Goal: Task Accomplishment & Management: Use online tool/utility

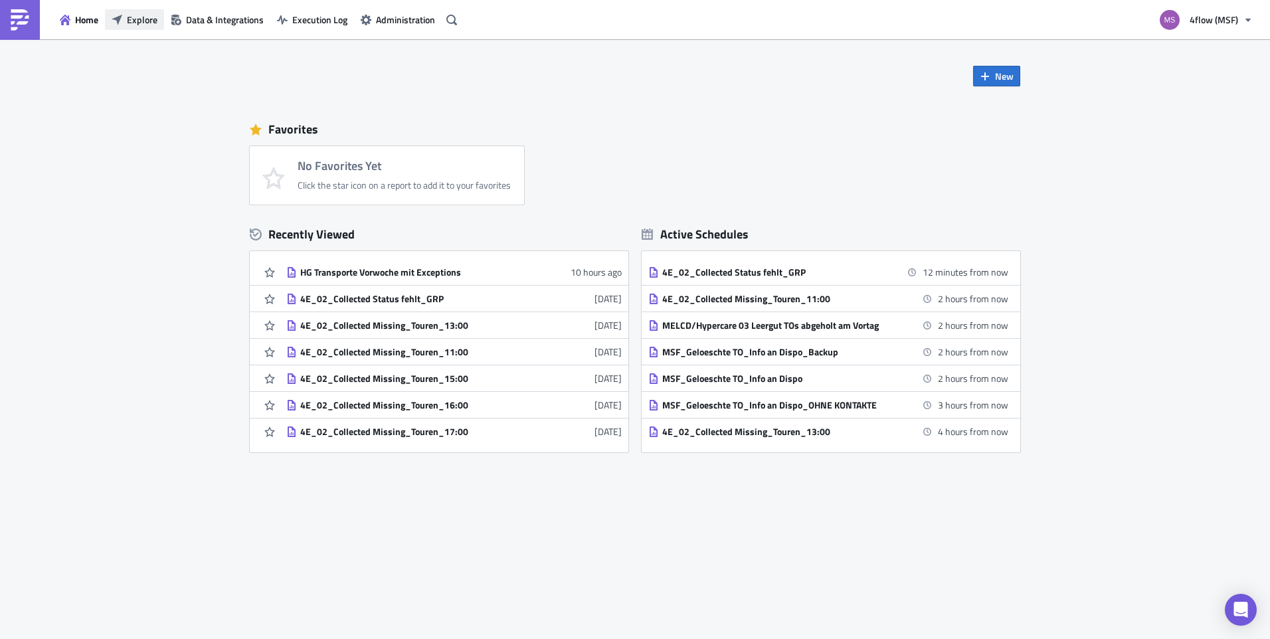
click at [134, 20] on span "Explore" at bounding box center [142, 20] width 31 height 14
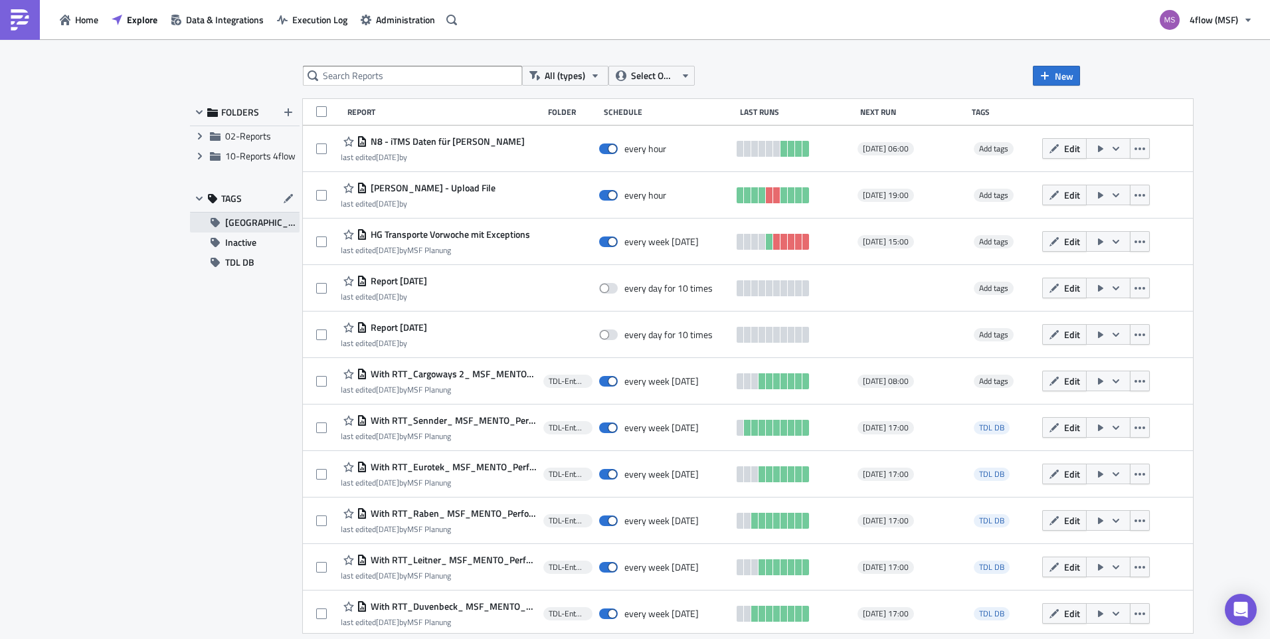
click at [248, 223] on span "[GEOGRAPHIC_DATA]" at bounding box center [262, 223] width 74 height 20
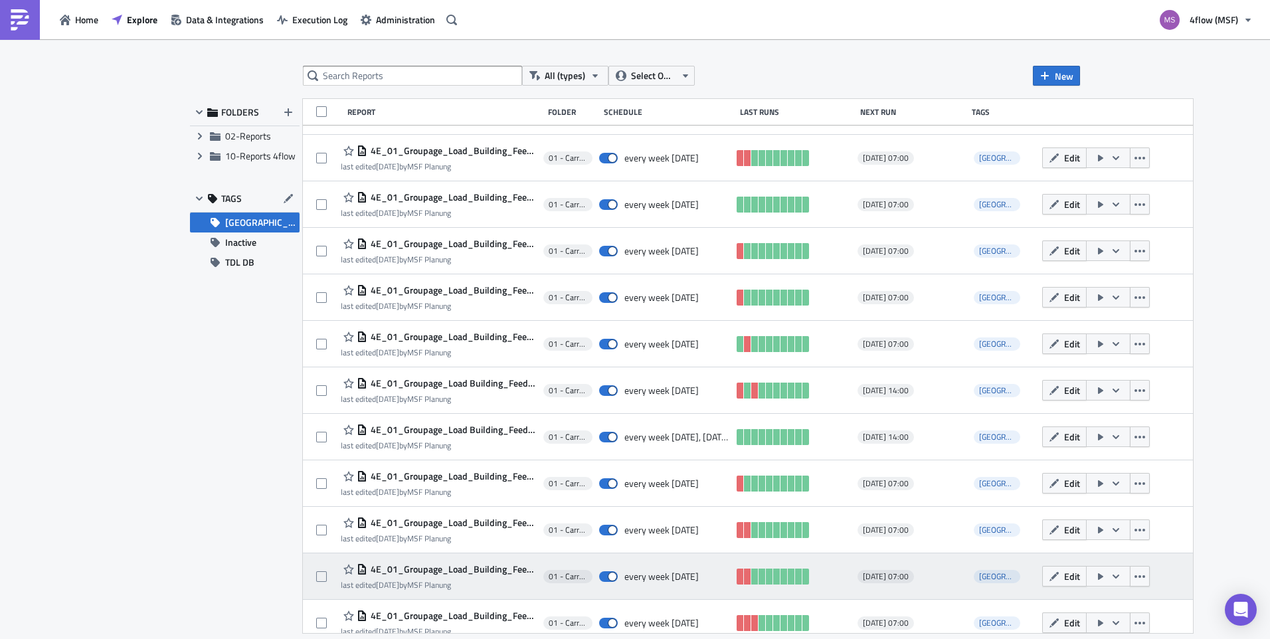
scroll to position [330, 0]
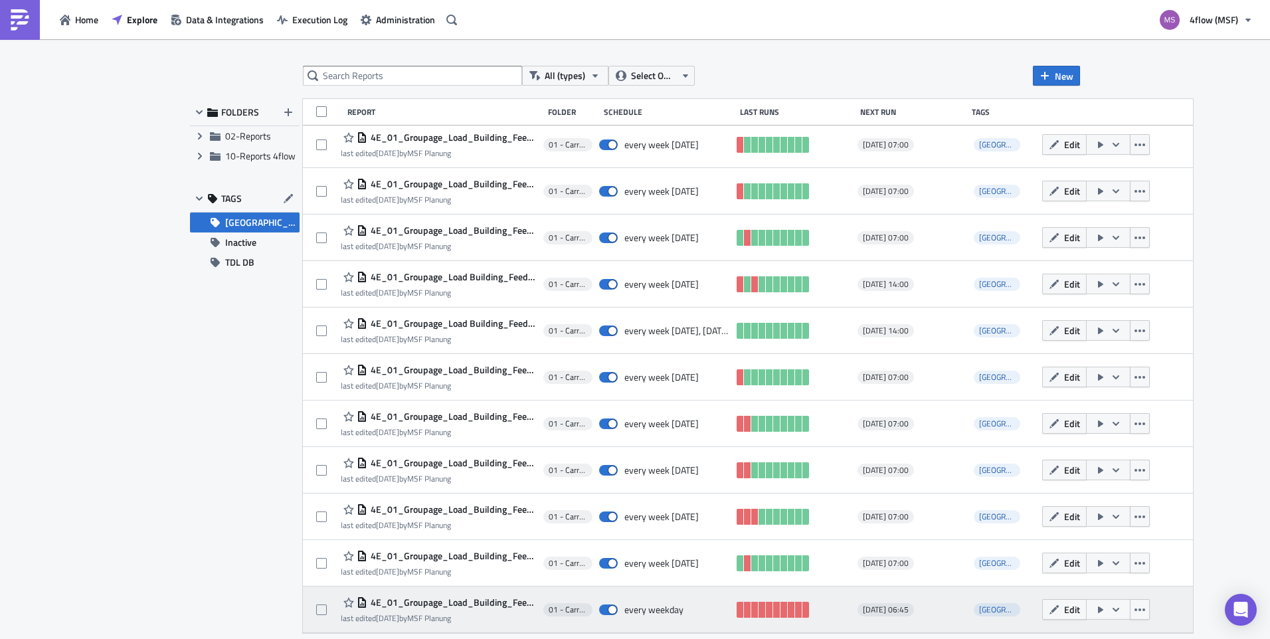
click at [1145, 611] on div "Edit" at bounding box center [1107, 610] width 131 height 27
click at [1135, 608] on icon "button" at bounding box center [1140, 610] width 11 height 11
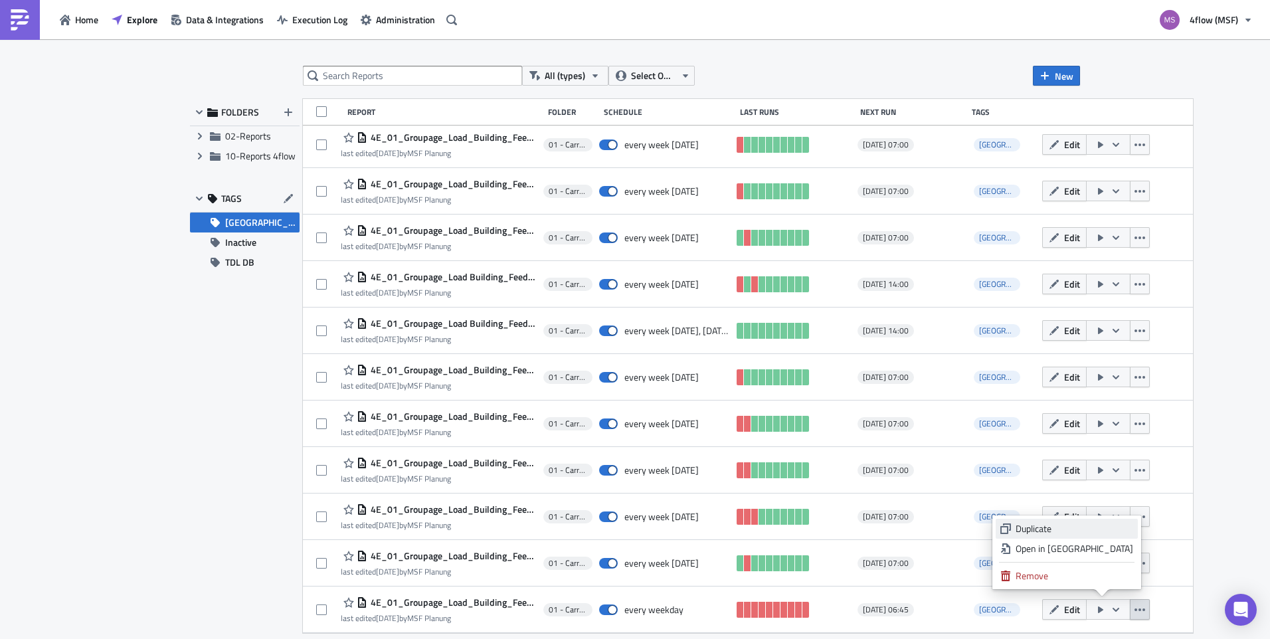
click at [1078, 531] on div "Duplicate" at bounding box center [1075, 528] width 118 height 13
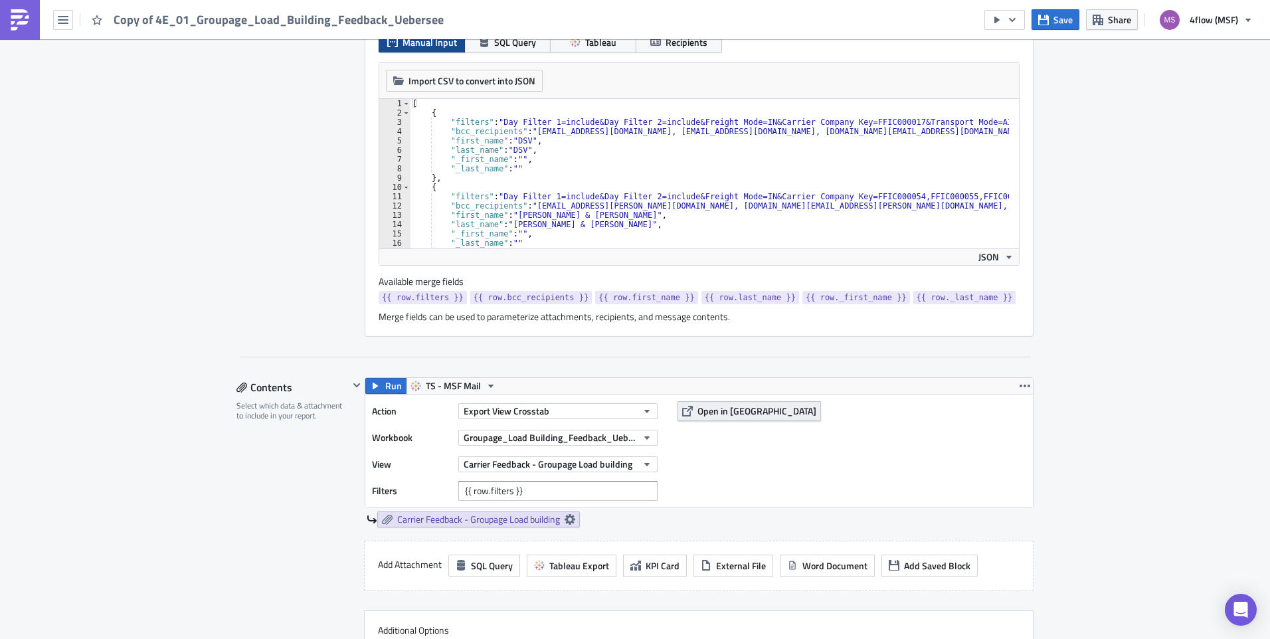
click at [747, 414] on span "Open in Tableau" at bounding box center [757, 411] width 119 height 14
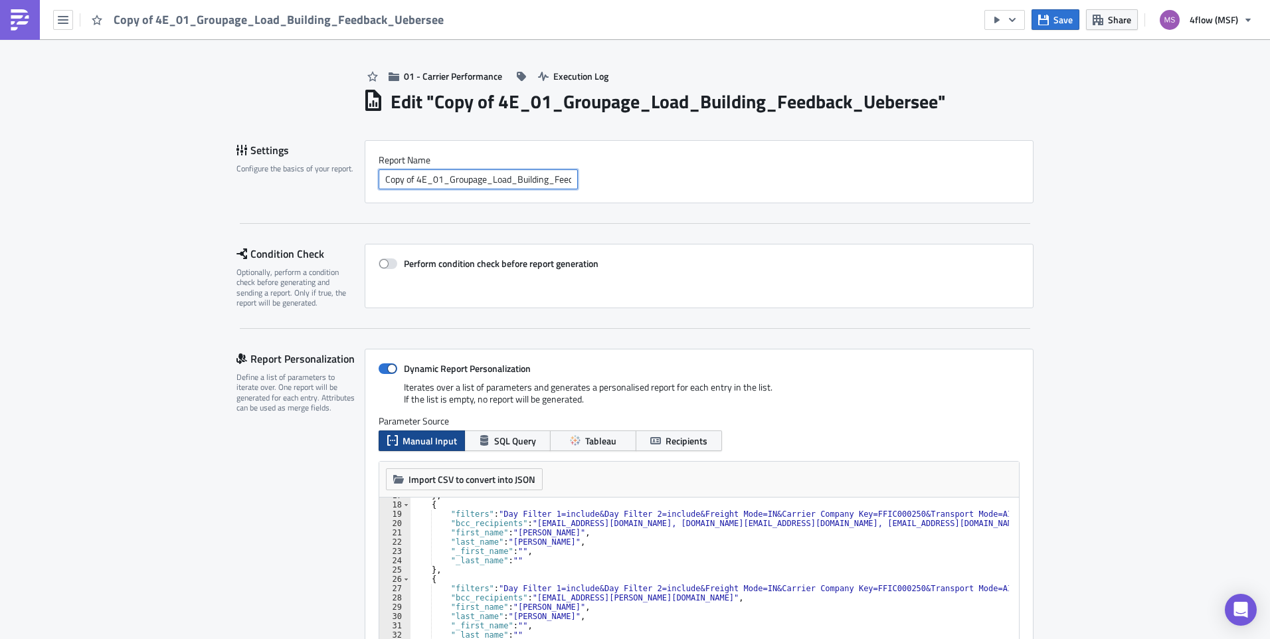
drag, startPoint x: 413, startPoint y: 180, endPoint x: 357, endPoint y: 176, distance: 55.9
click at [365, 181] on div "Report Nam﻿e Copy of 4E_01_Groupage_Load_Building_Feedback_Uebersee" at bounding box center [699, 171] width 669 height 63
click at [561, 181] on input "4E_01_Groupage_Load_Building_Feedback_Uebersee" at bounding box center [478, 179] width 199 height 20
drag, startPoint x: 413, startPoint y: 183, endPoint x: 377, endPoint y: 183, distance: 35.9
click at [379, 183] on input "4E_01_Groupage_Load_Building_Feedback_Uebersee" at bounding box center [478, 179] width 199 height 20
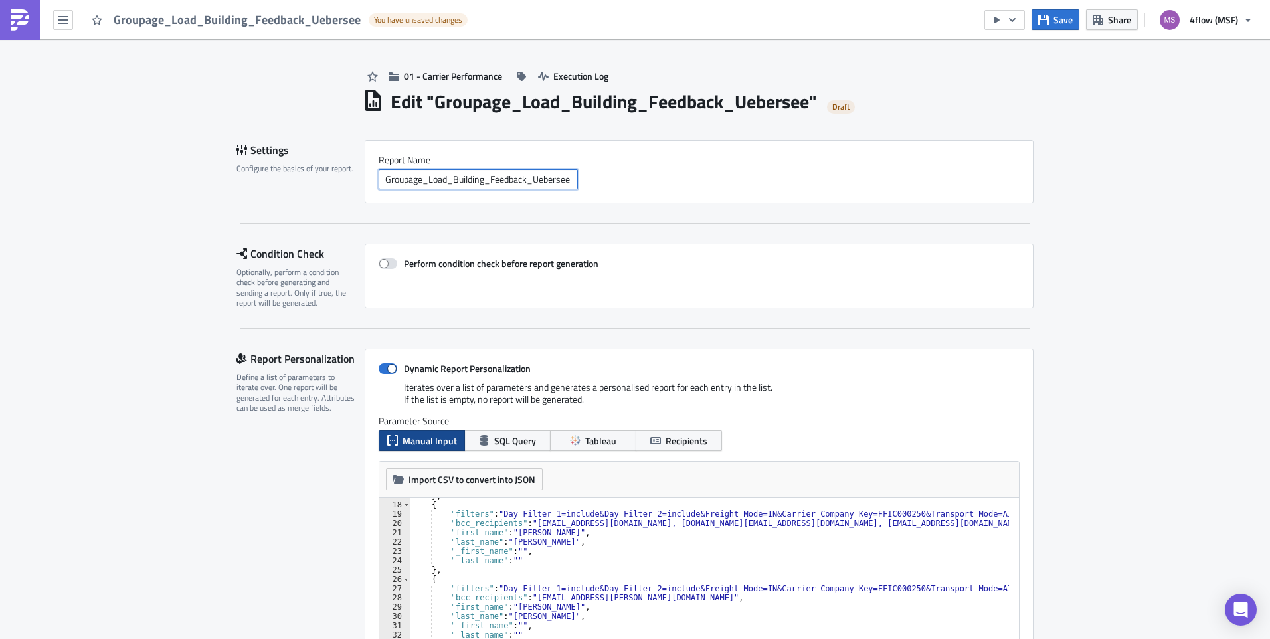
drag, startPoint x: 486, startPoint y: 181, endPoint x: 526, endPoint y: 181, distance: 39.9
click at [526, 181] on input "Groupage_Load_Building_Feedback_Uebersee" at bounding box center [478, 179] width 199 height 20
click at [536, 179] on input "Groupage_Load_Building_Uebersee" at bounding box center [478, 179] width 199 height 20
click at [543, 181] on input "Groupage_Load_Building_Uebersee_K_N" at bounding box center [478, 179] width 199 height 20
type input "Groupage_Load_Building_Uebersee_K+N"
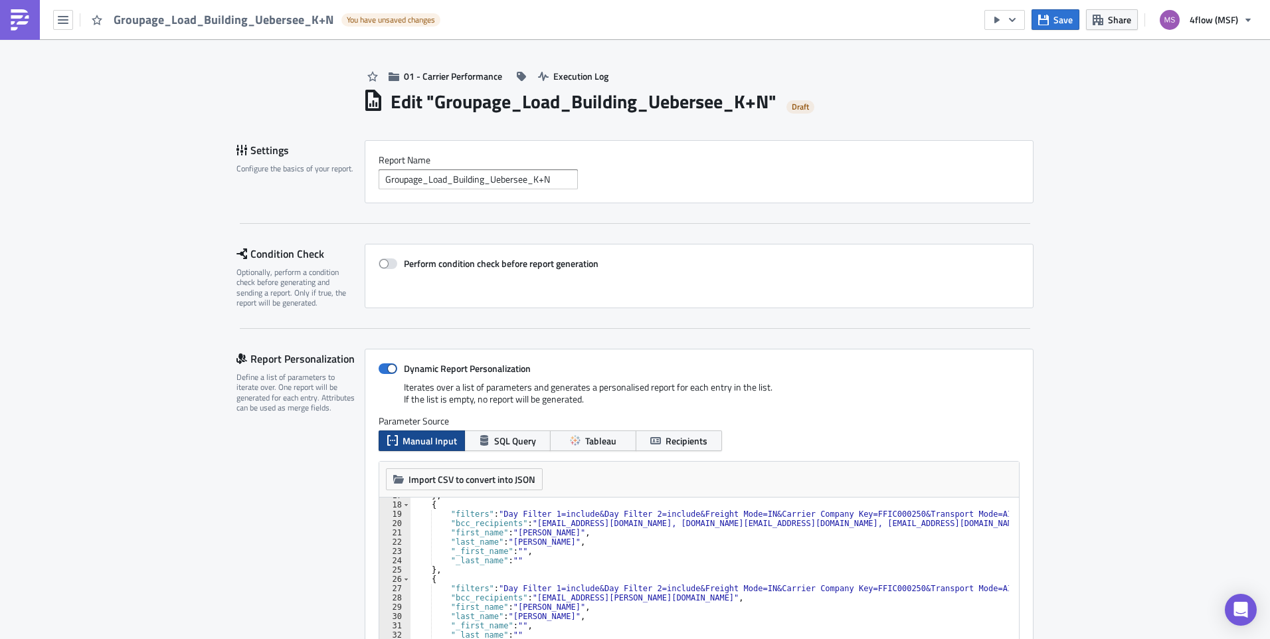
click at [696, 171] on div "Groupage_Load_Building_Uebersee_K+N" at bounding box center [699, 179] width 641 height 20
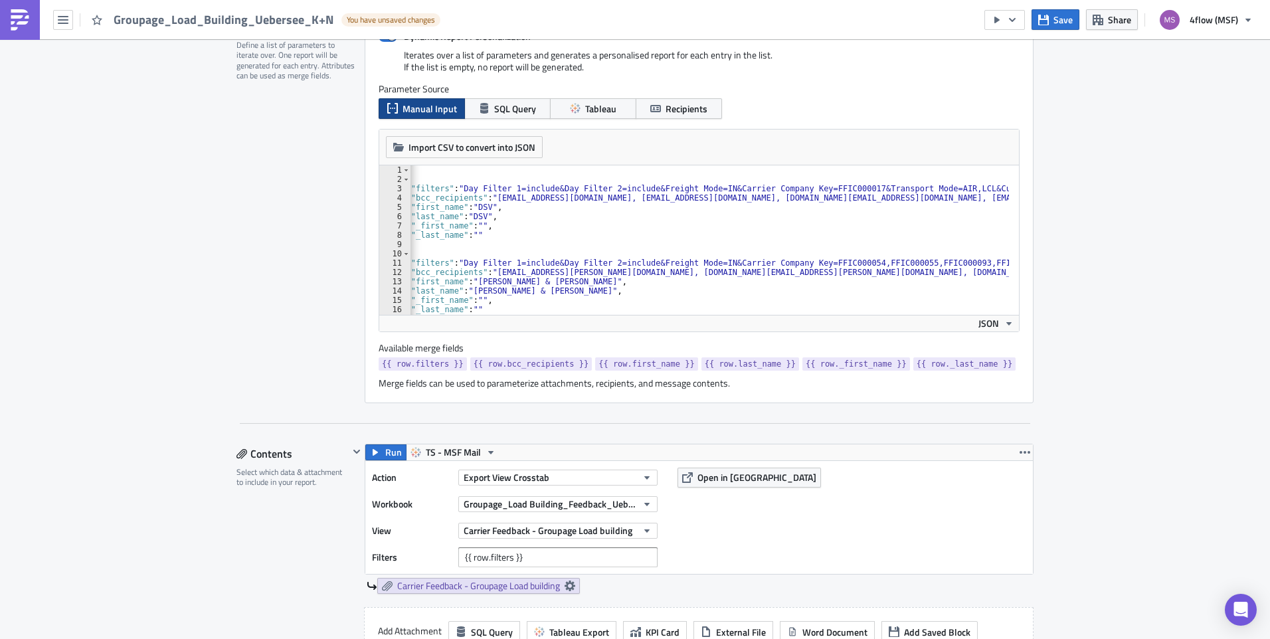
scroll to position [0, 33]
drag, startPoint x: 718, startPoint y: 262, endPoint x: 846, endPoint y: 262, distance: 127.6
click at [846, 262] on div "[ { "filters" : "Day Filter 1=include&Day Filter 2=include&Freight Mode=IN&Carr…" at bounding box center [1054, 244] width 1355 height 158
click at [878, 287] on div "[ { "filters" : "Day Filter 1=include&Day Filter 2=include&Freight Mode=IN&Carr…" at bounding box center [1054, 244] width 1355 height 158
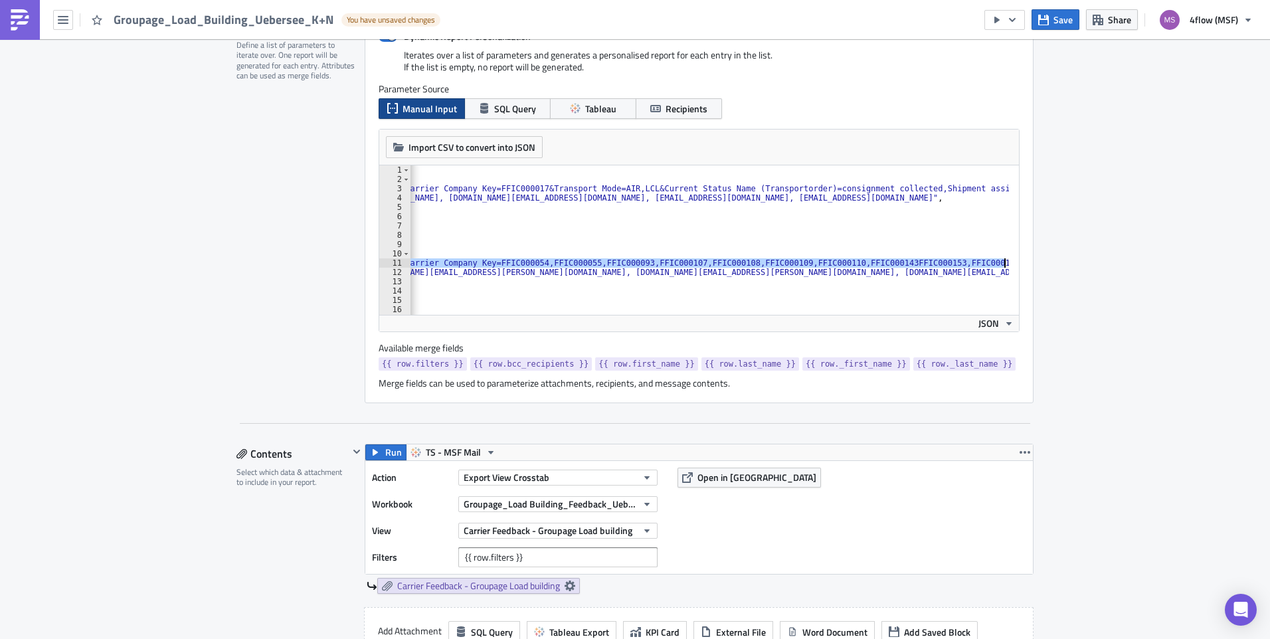
scroll to position [0, 429]
drag, startPoint x: 717, startPoint y: 262, endPoint x: 884, endPoint y: 267, distance: 166.1
click at [884, 267] on div "[ { "filters" : "Day Filter 1=include&Day Filter 2=include&Freight Mode=IN&Carr…" at bounding box center [658, 244] width 1355 height 158
type textarea ""filters": "Day Filter 1=include&Day Filter 2=include&Freight Mode=IN&Carrier C…"
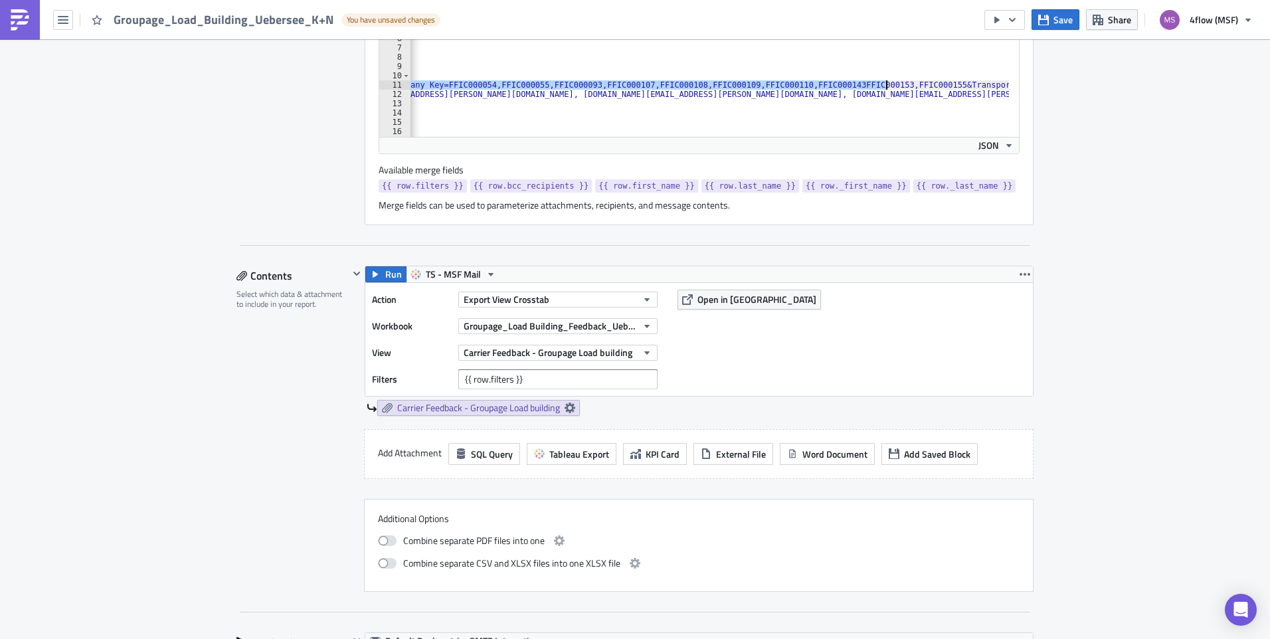
scroll to position [531, 0]
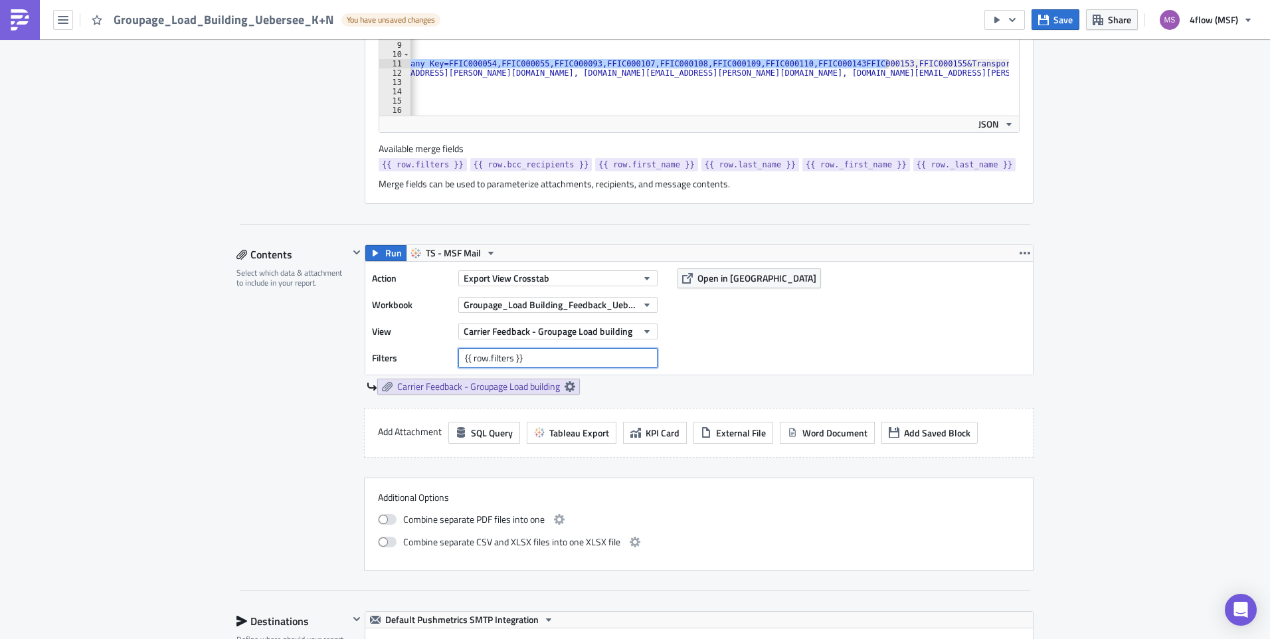
drag, startPoint x: 526, startPoint y: 359, endPoint x: 388, endPoint y: 349, distance: 138.6
click at [388, 349] on div "Filters {{ row.filters }}" at bounding box center [518, 358] width 292 height 20
paste input "Carrier Company Key=FFIC000054,FFIC000055,FFIC000093,FFIC000107,FFIC000108,FFIC…"
type input "Carrier Company Key=FFIC000054,FFIC000055,FFIC000093,FFIC000107,FFIC000108,FFIC…"
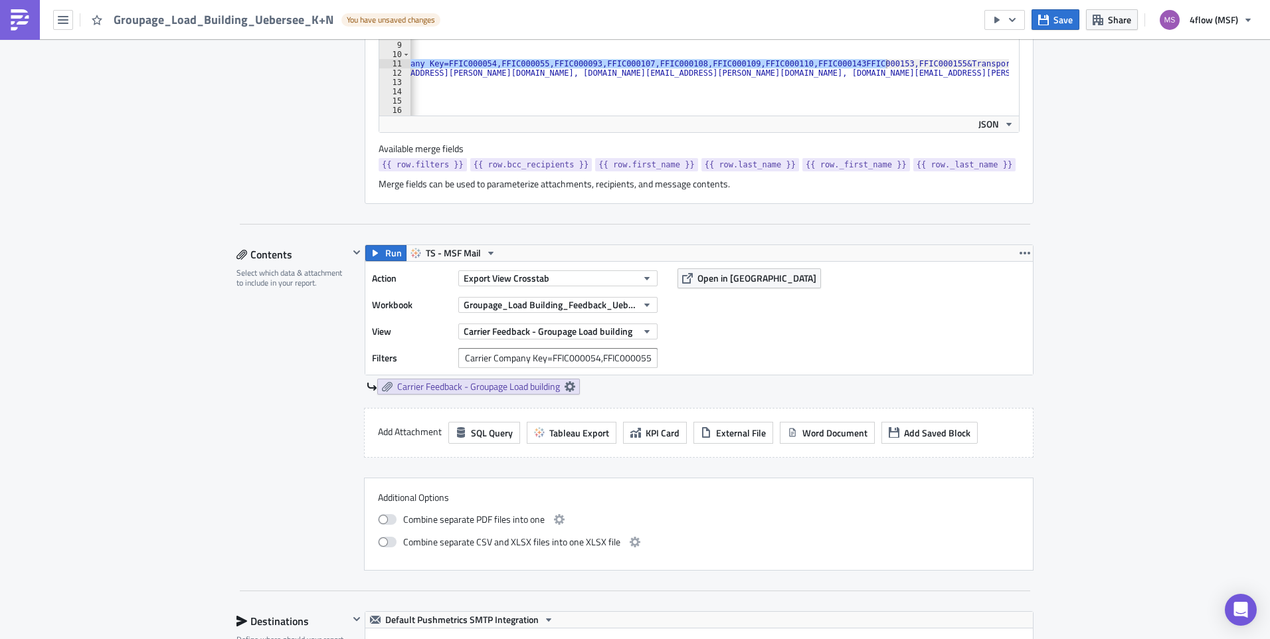
click at [227, 137] on div "01 - Carrier Performance Execution Log Edit " Groupage_Load_Building_Uebersee_K…" at bounding box center [635, 475] width 824 height 1935
click at [912, 326] on div "Action Export View Crosstab Workbook Groupage_Load Building_Feedback_Uebersee V…" at bounding box center [699, 318] width 668 height 113
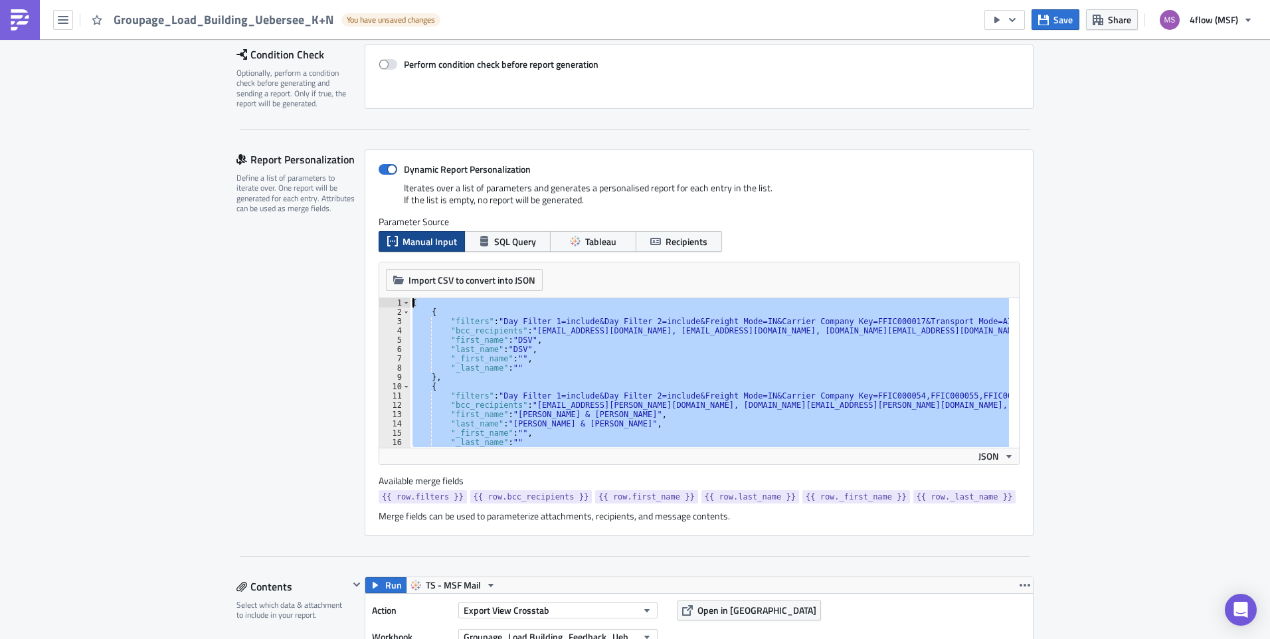
drag, startPoint x: 438, startPoint y: 432, endPoint x: 275, endPoint y: 167, distance: 310.5
click at [275, 167] on div "Report Personalization Define a list of parameters to iterate over. One report …" at bounding box center [635, 342] width 797 height 387
type textarea "[ {"
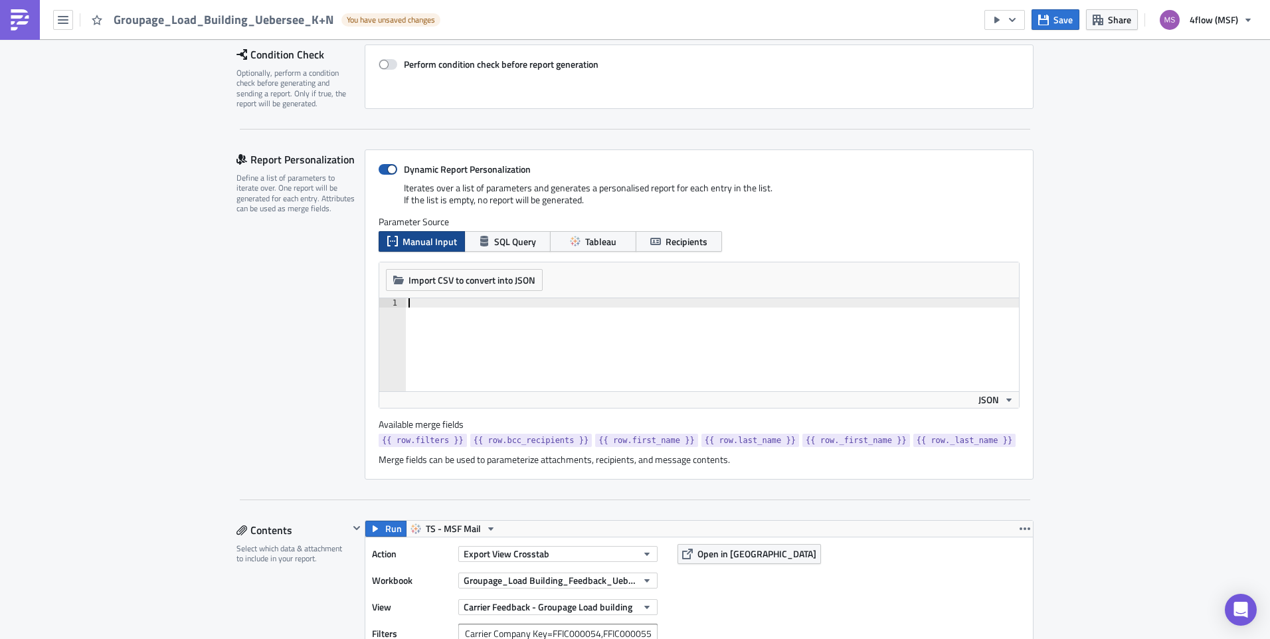
click at [386, 171] on span at bounding box center [388, 169] width 19 height 11
click at [386, 171] on input "Dynamic Report Personalization" at bounding box center [385, 169] width 9 height 9
checkbox input "false"
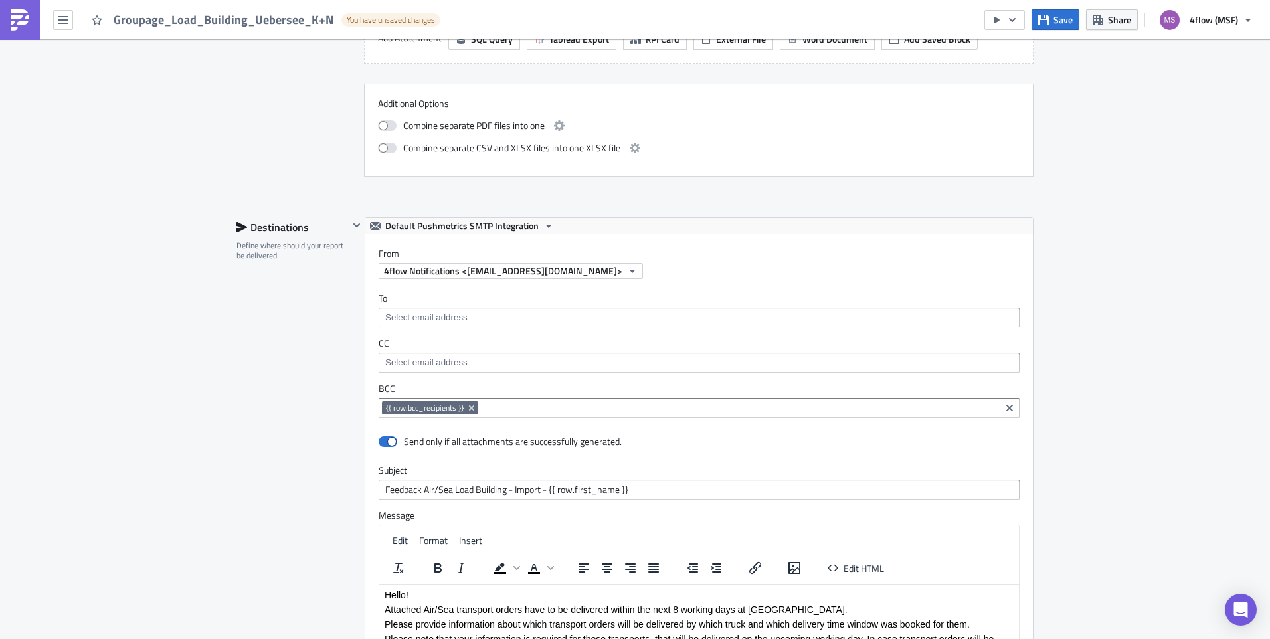
scroll to position [731, 0]
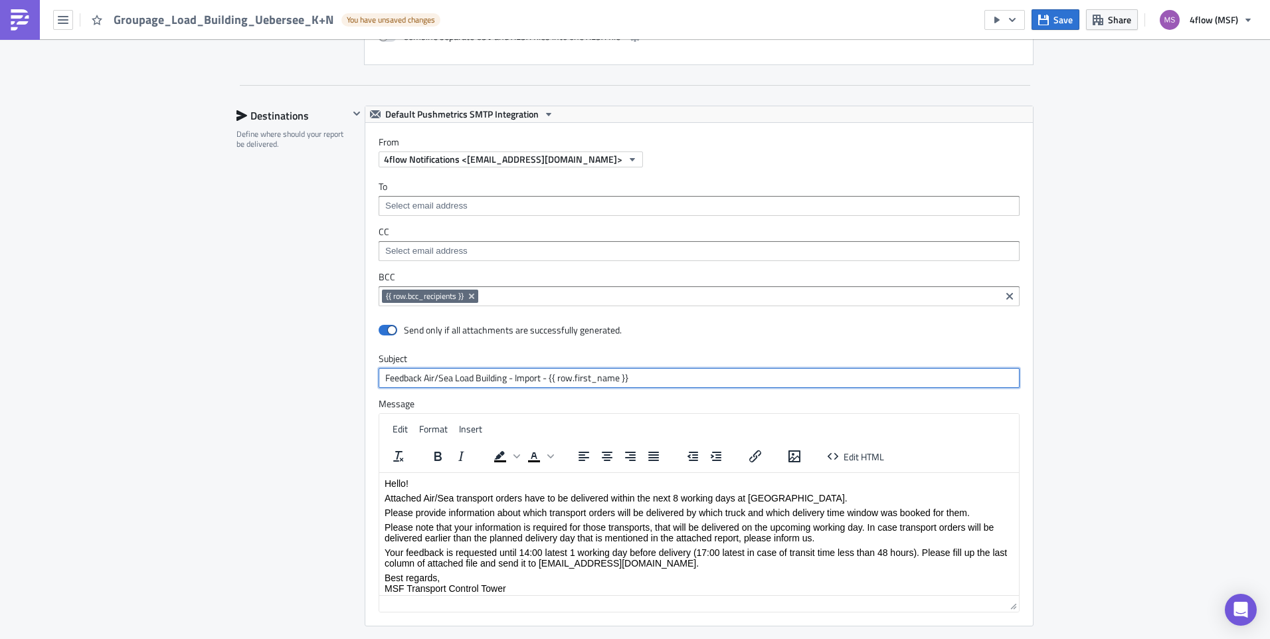
drag, startPoint x: 631, startPoint y: 373, endPoint x: 545, endPoint y: 377, distance: 86.5
click at [545, 377] on input "Feedback Air/Sea Load Building - Import - {{ row.first_name }}" at bounding box center [699, 378] width 641 height 20
click at [1114, 264] on div "01 - Carrier Performance Execution Log Edit " Groupage_Load_Building_Uebersee_K…" at bounding box center [635, 122] width 1270 height 1628
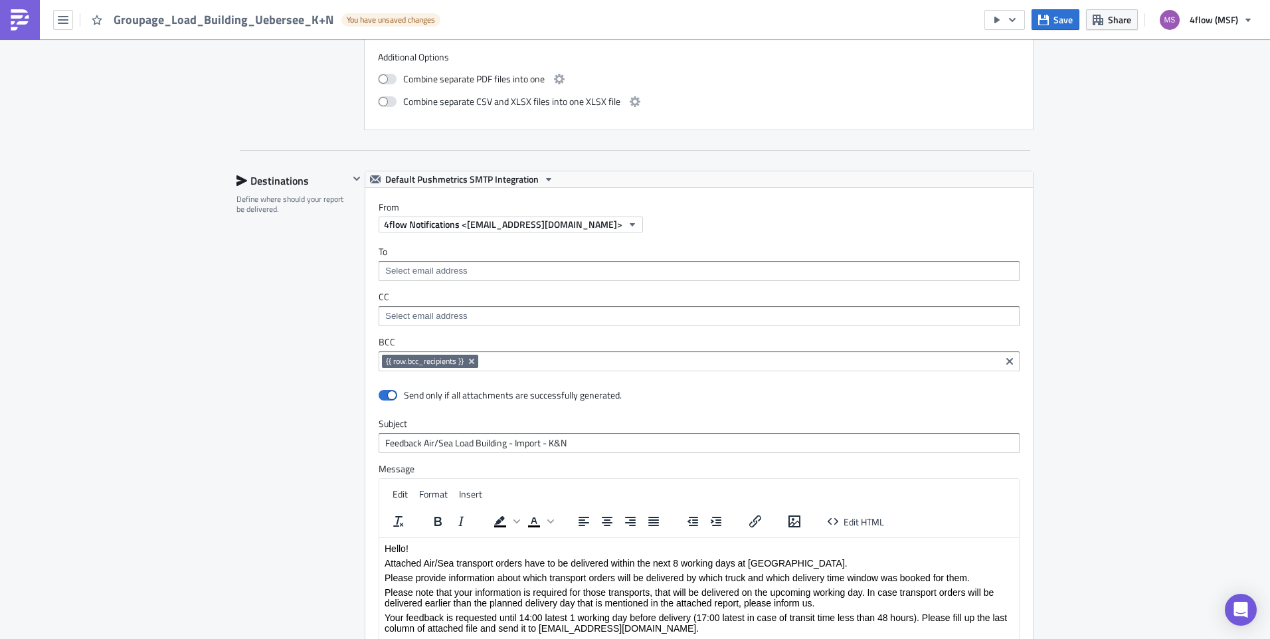
scroll to position [664, 0]
click at [469, 363] on icon "Remove Tag" at bounding box center [471, 362] width 5 height 5
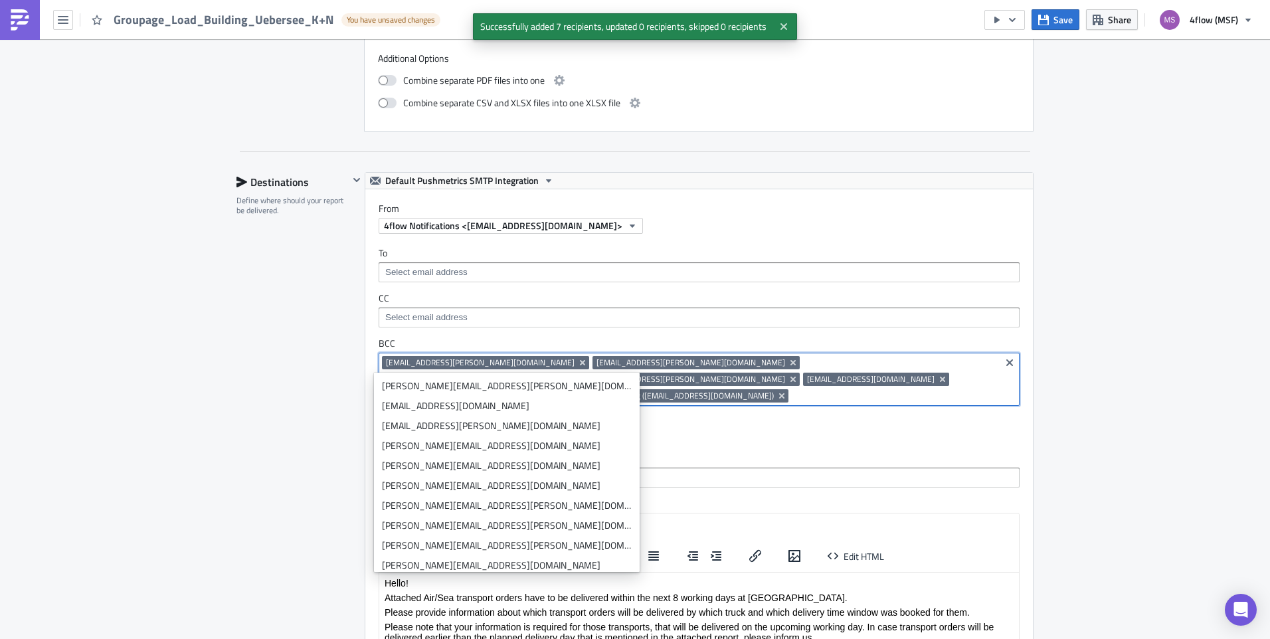
click at [1076, 233] on div "01 - Carrier Performance Execution Log Edit " Groupage_Load_Building_Uebersee_K…" at bounding box center [635, 205] width 1270 height 1661
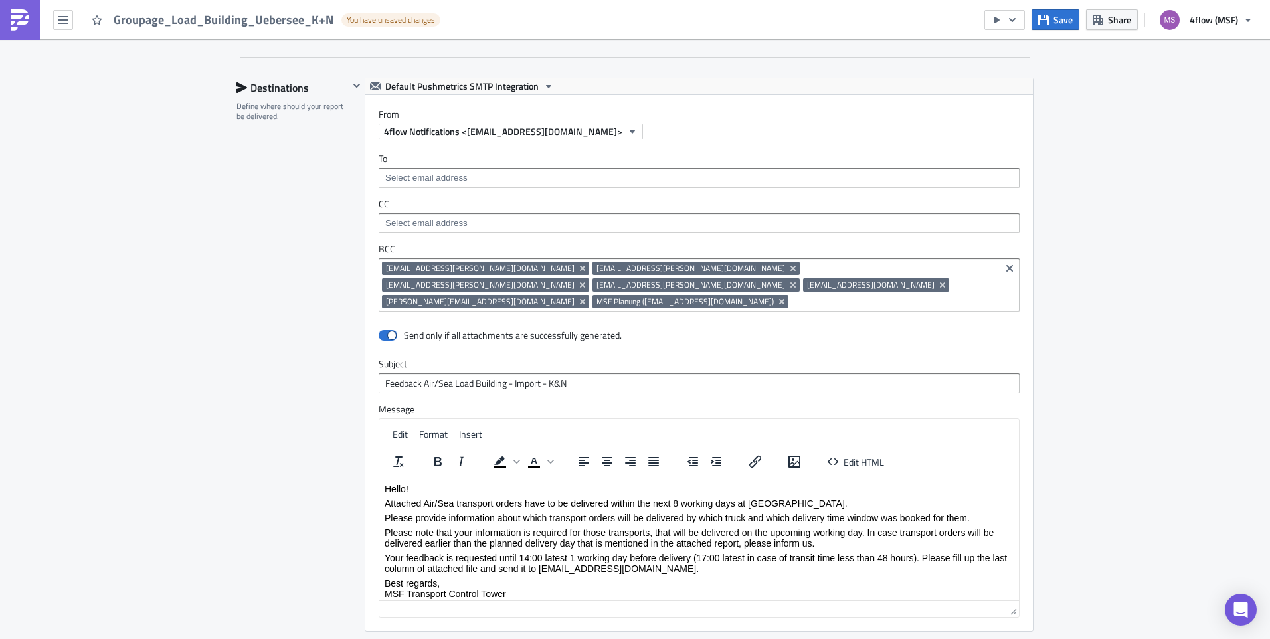
scroll to position [777, 0]
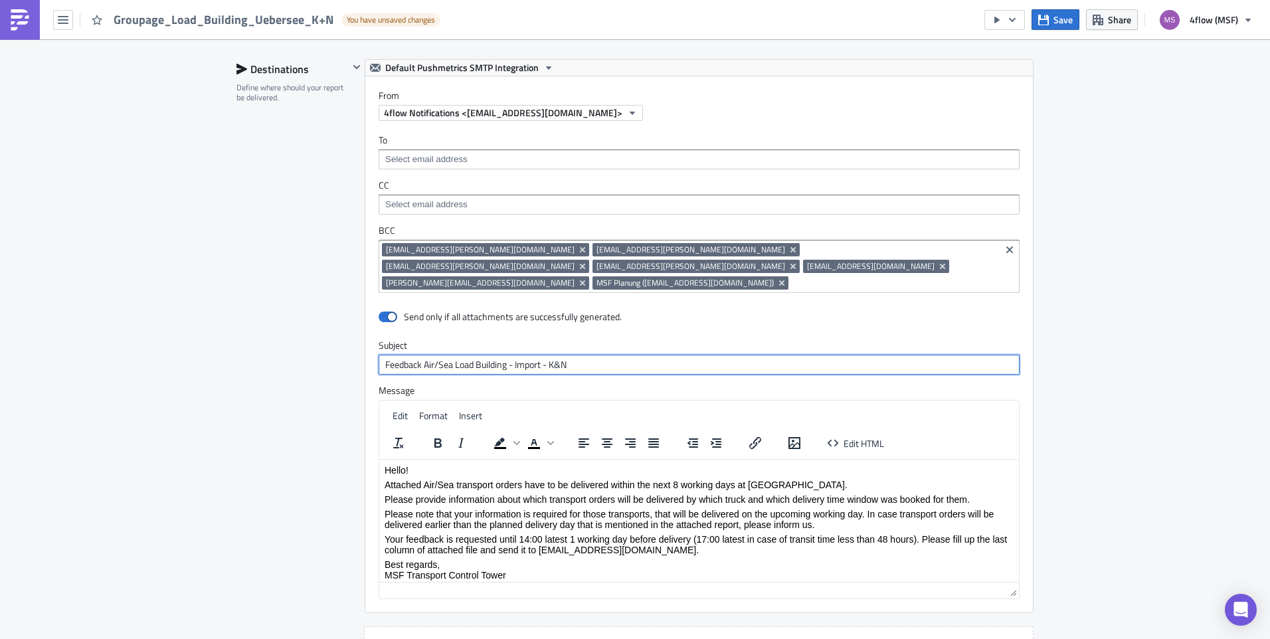
drag, startPoint x: 583, startPoint y: 347, endPoint x: 545, endPoint y: 349, distance: 38.6
click at [545, 355] on input "Feedback Air/Sea Load Building - Import - K&N" at bounding box center [699, 365] width 641 height 20
paste input "uehne & Nagel"
type input "Feedback Air/Sea Load Building - [GEOGRAPHIC_DATA] - [PERSON_NAME] & [PERSON_NA…"
click at [1131, 275] on div "01 - Carrier Performance Execution Log Edit " Groupage_Load_Building_Uebersee_K…" at bounding box center [635, 92] width 1270 height 1661
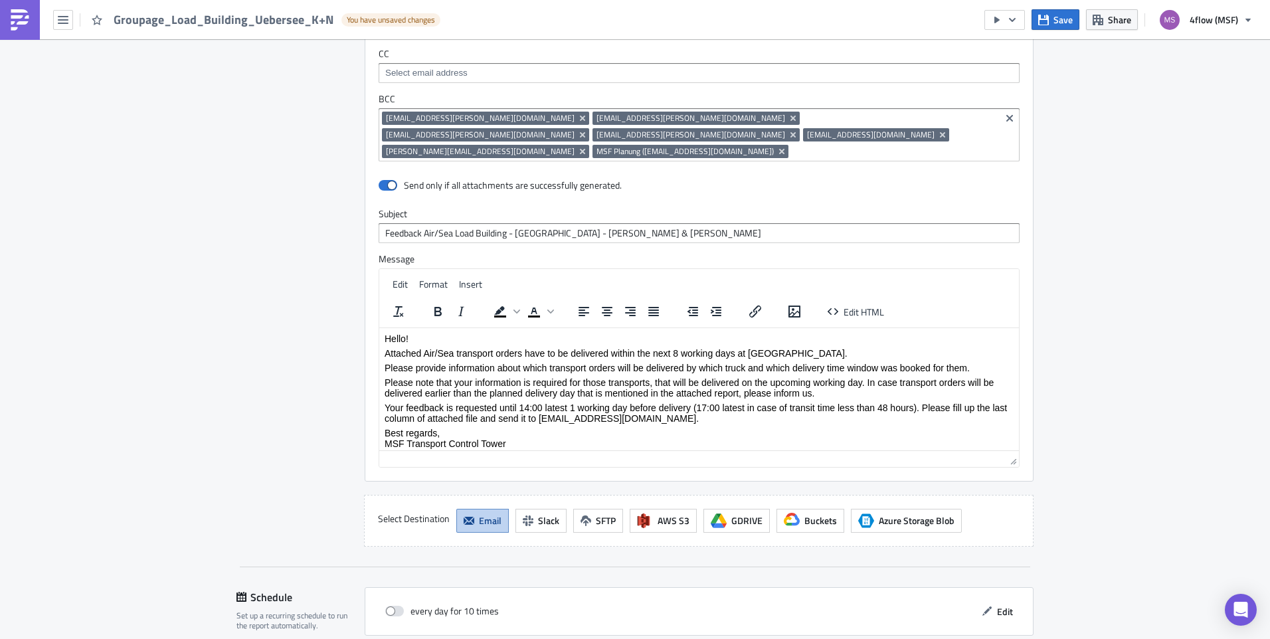
scroll to position [1043, 0]
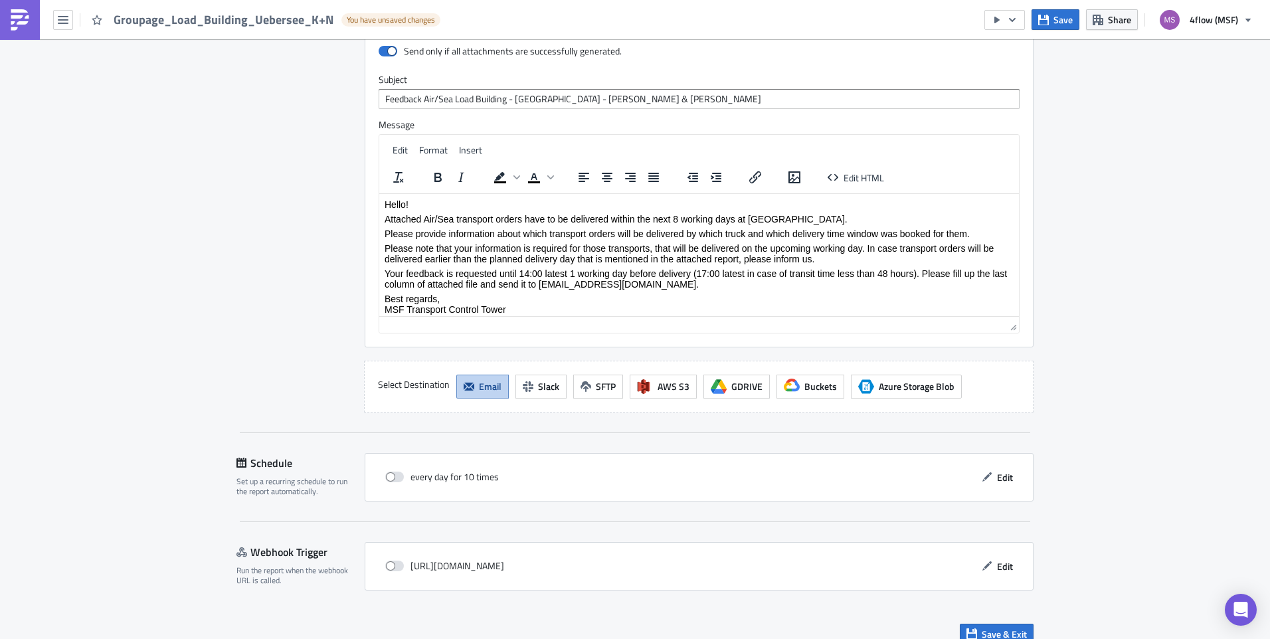
click at [997, 470] on span "Edit" at bounding box center [1005, 477] width 16 height 14
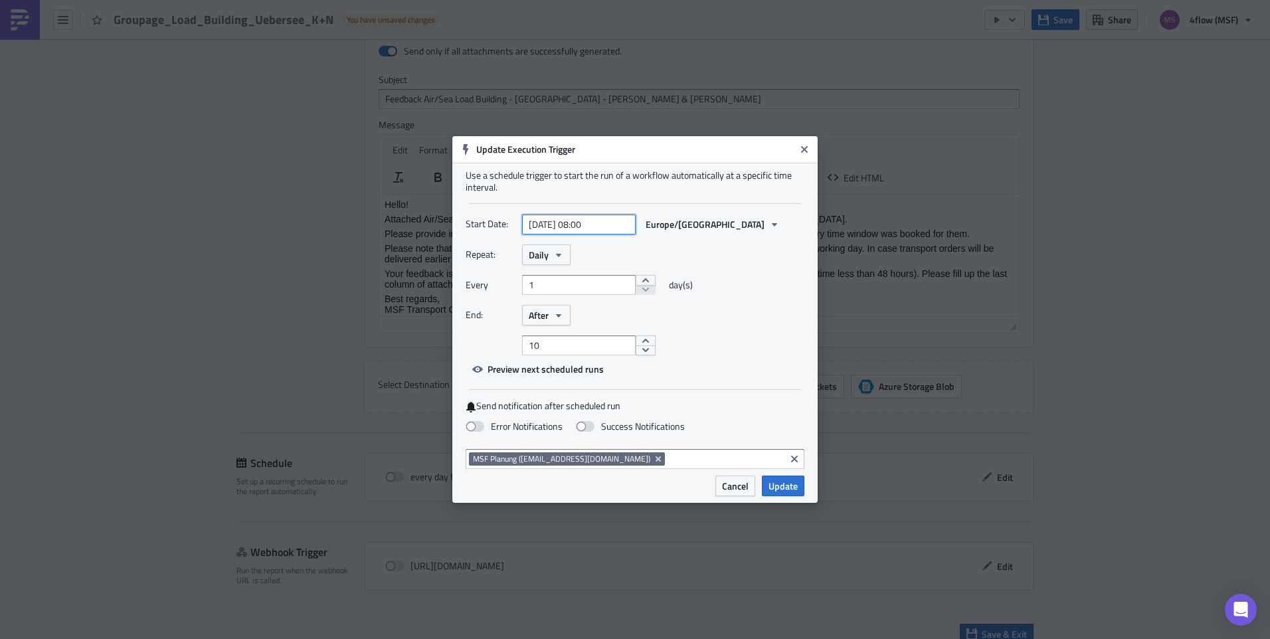
select select "9"
select select "2025"
click at [589, 225] on input "[DATE] 08:00" at bounding box center [579, 225] width 114 height 20
click at [612, 228] on input "2025-10-09 06:00" at bounding box center [579, 225] width 114 height 20
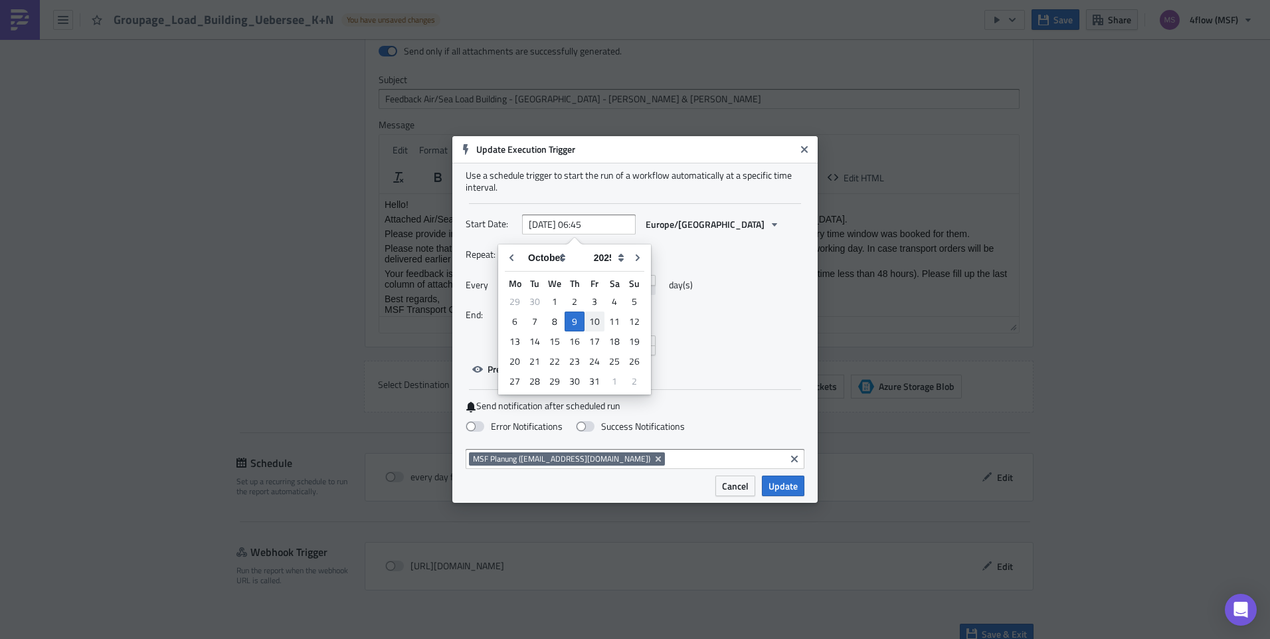
click at [595, 322] on div "10" at bounding box center [595, 321] width 20 height 19
type input "[DATE] 06:45"
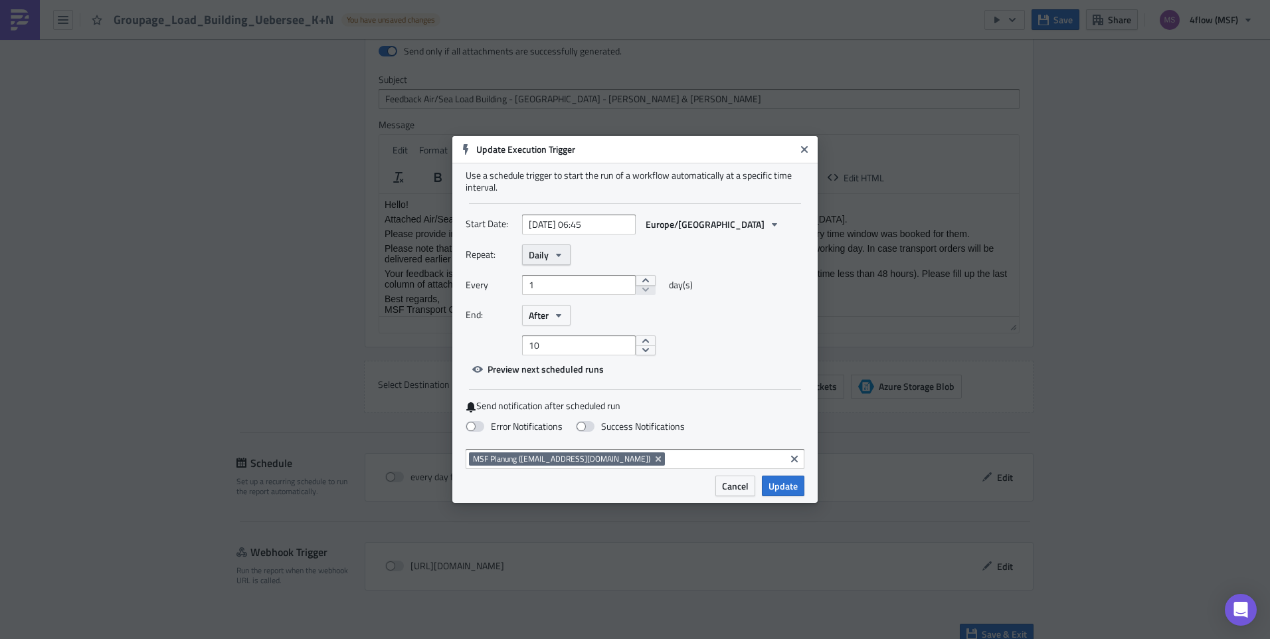
click at [563, 254] on icon "button" at bounding box center [558, 255] width 11 height 11
click at [561, 314] on div "Weekly" at bounding box center [585, 318] width 110 height 13
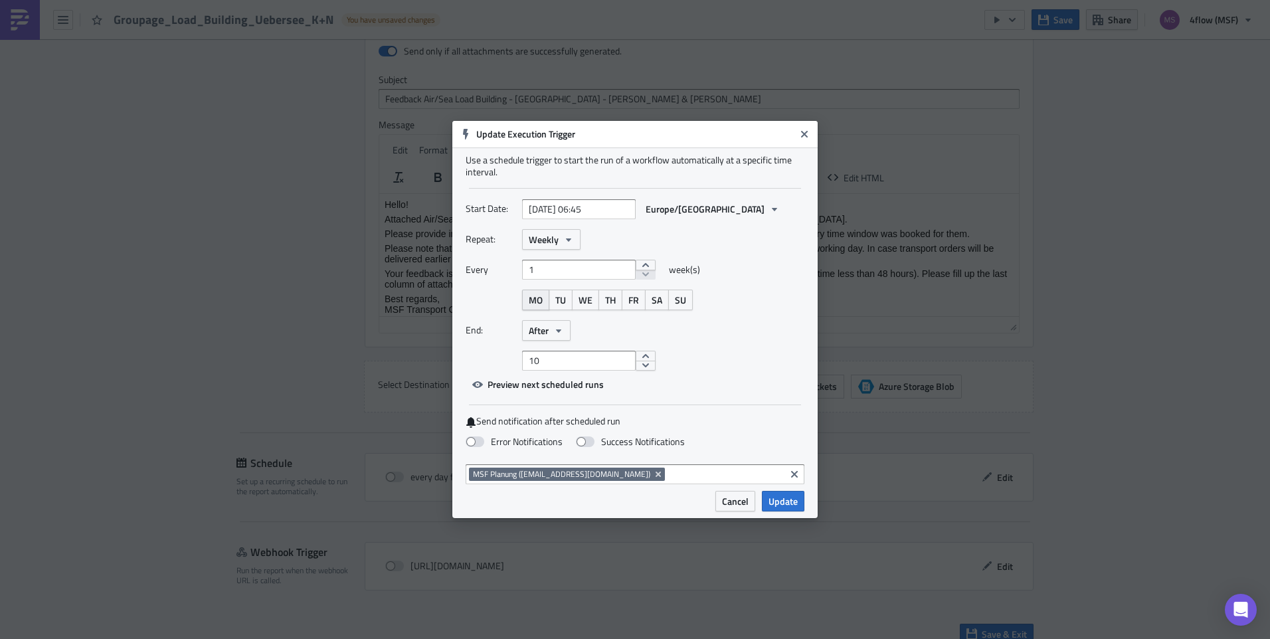
click at [541, 304] on span "MO" at bounding box center [536, 300] width 14 height 14
click at [568, 328] on button "After" at bounding box center [546, 330] width 48 height 21
click at [565, 349] on div "Never" at bounding box center [585, 353] width 110 height 13
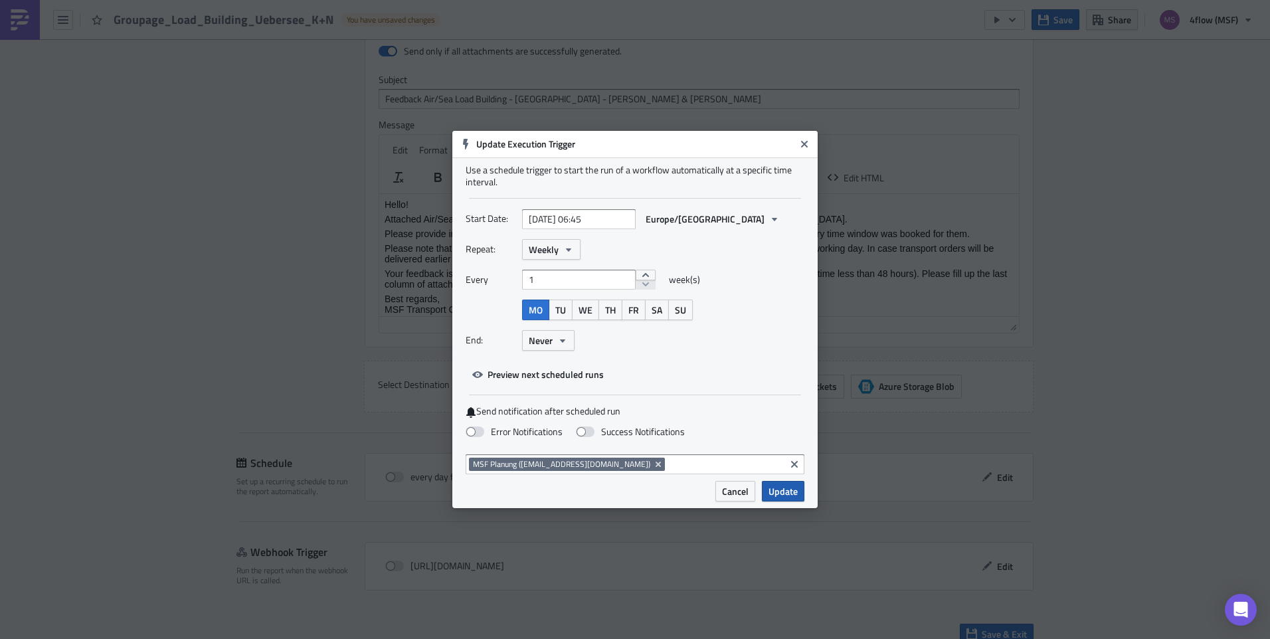
click at [782, 492] on span "Update" at bounding box center [783, 491] width 29 height 14
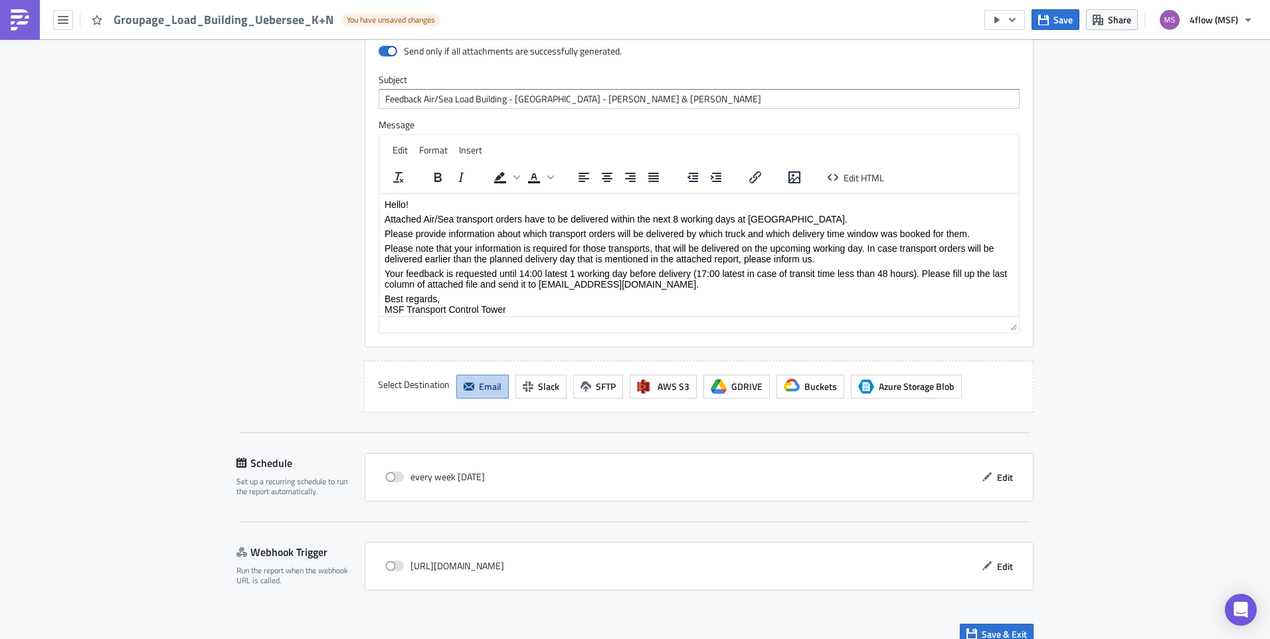
click at [1019, 20] on button "button" at bounding box center [1005, 20] width 41 height 20
click at [1042, 53] on div "Send Just to Me" at bounding box center [1046, 53] width 104 height 13
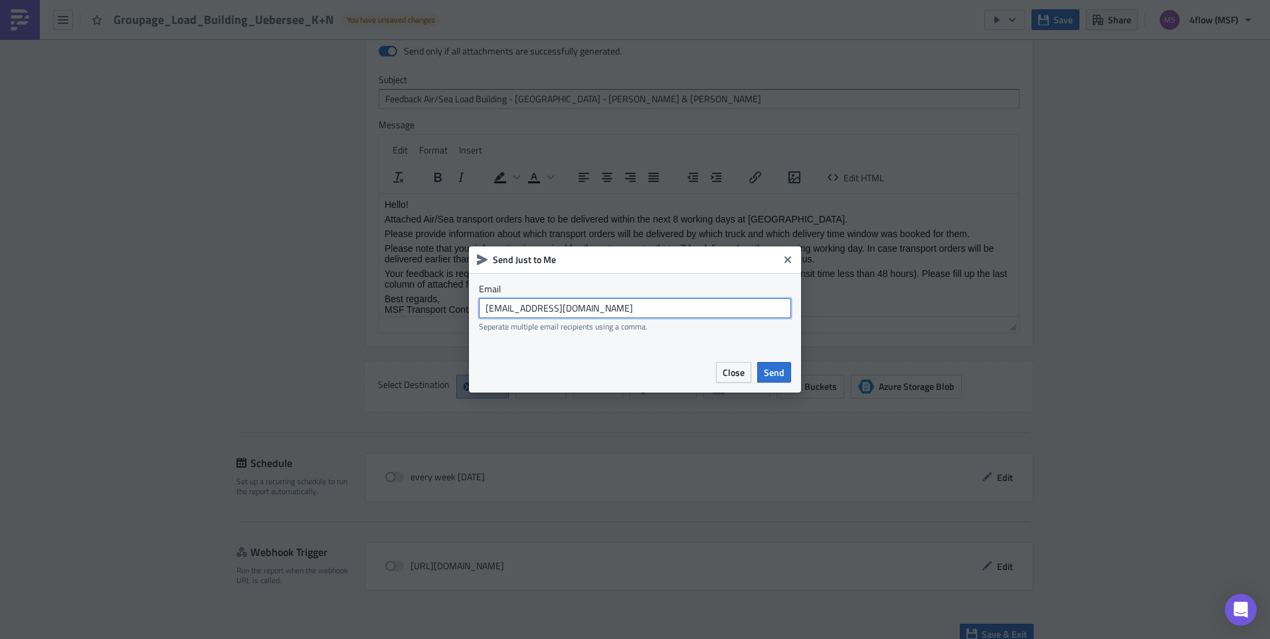
drag, startPoint x: 652, startPoint y: 302, endPoint x: 395, endPoint y: 318, distance: 257.6
click at [395, 318] on div "Send Just to Me Email msf_planning@4flow.com Seperate multiple email recipients…" at bounding box center [635, 319] width 1270 height 639
type input "n.michael@4flow.com"
click at [772, 365] on span "Send" at bounding box center [774, 372] width 21 height 14
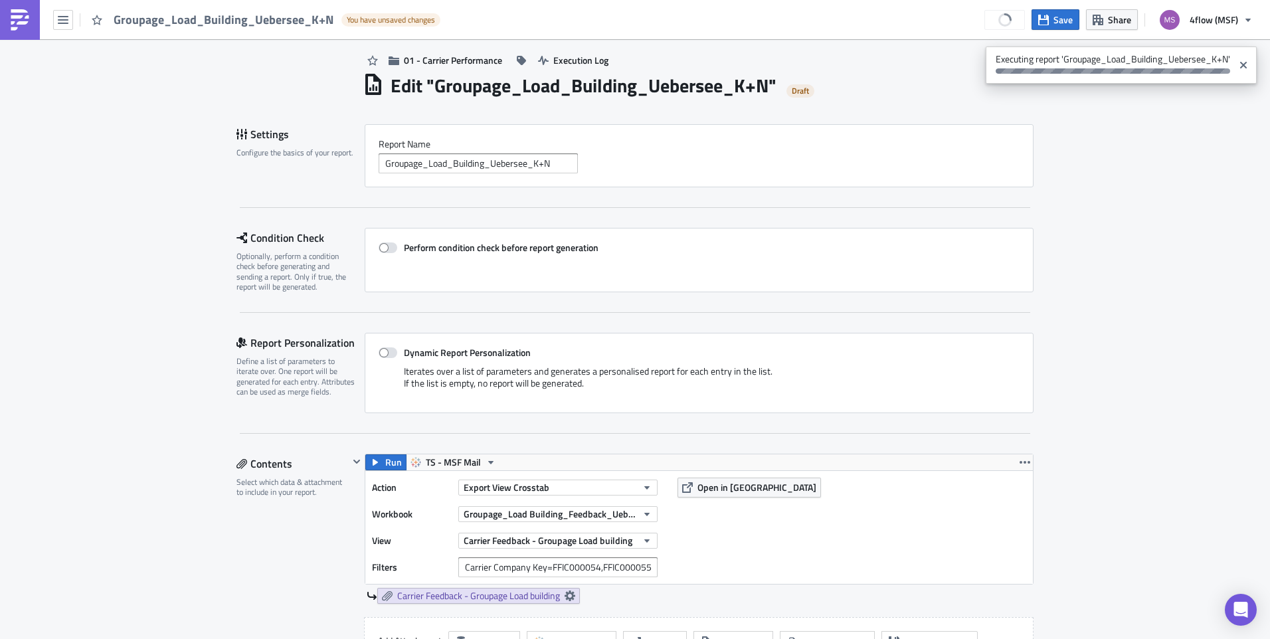
scroll to position [0, 0]
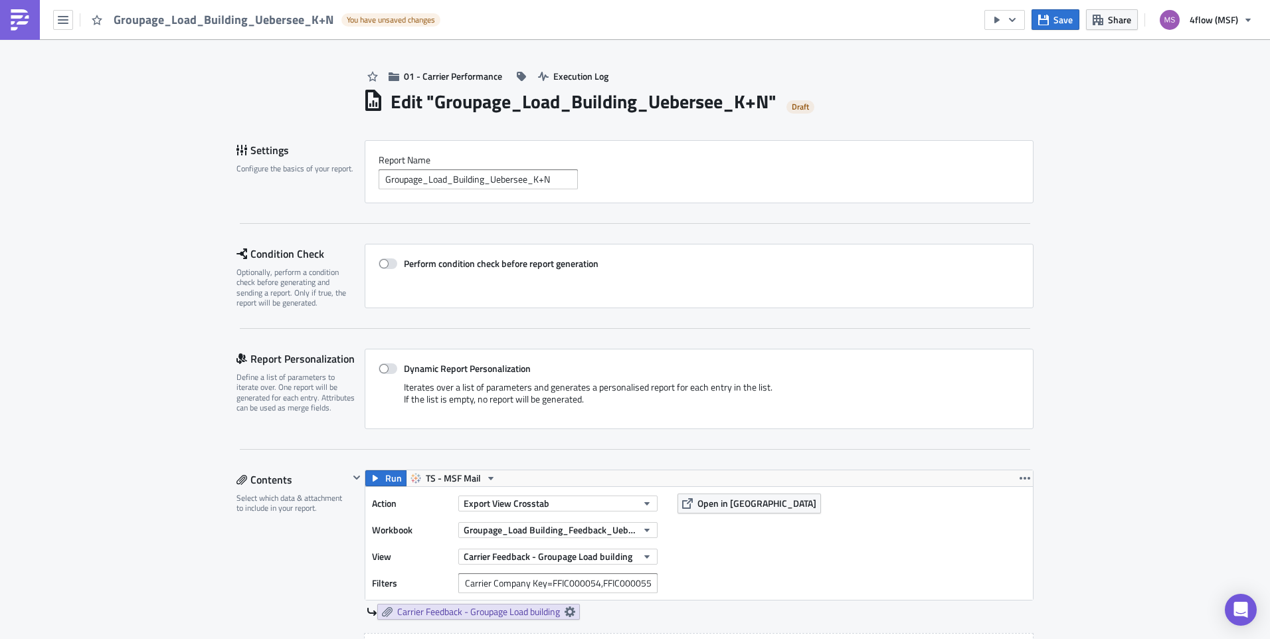
click at [945, 177] on div "Groupage_Load_Building_Uebersee_K+N" at bounding box center [699, 179] width 641 height 20
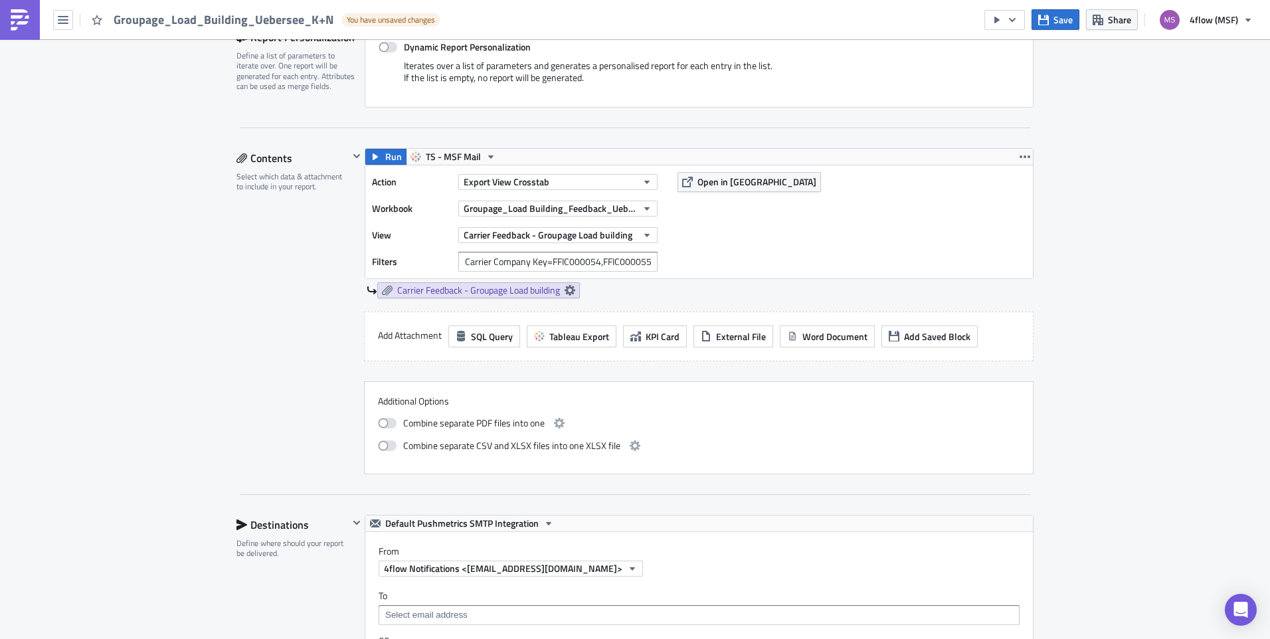
scroll to position [113, 0]
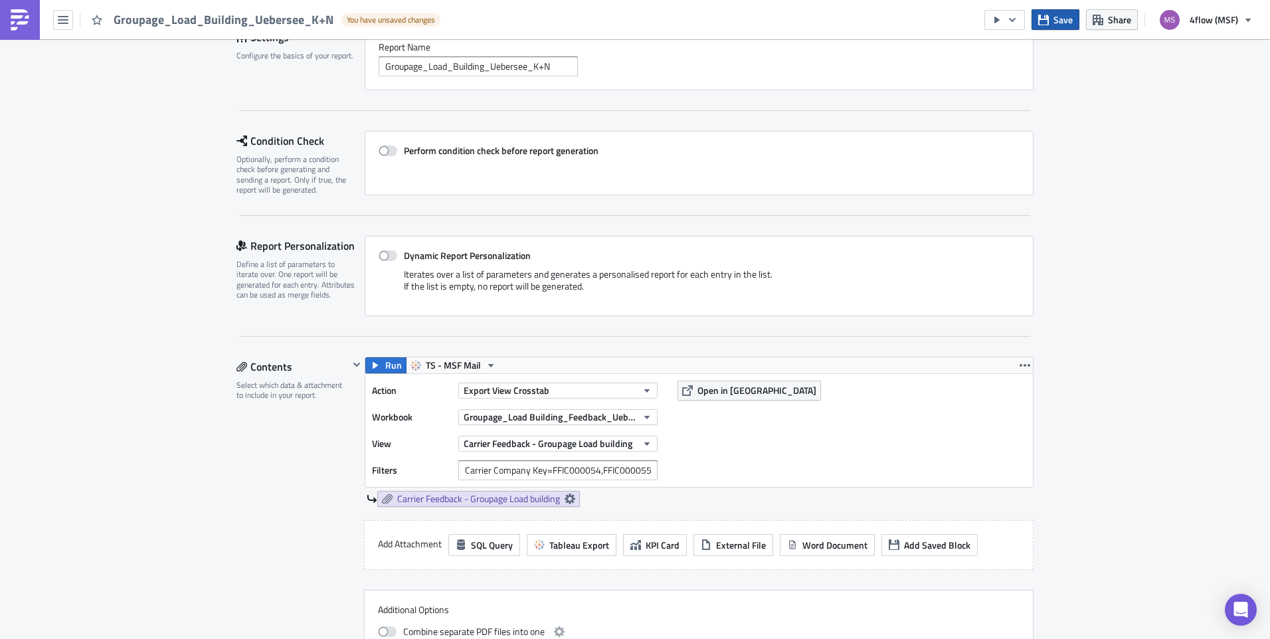
click at [1048, 29] on button "Save" at bounding box center [1056, 19] width 48 height 21
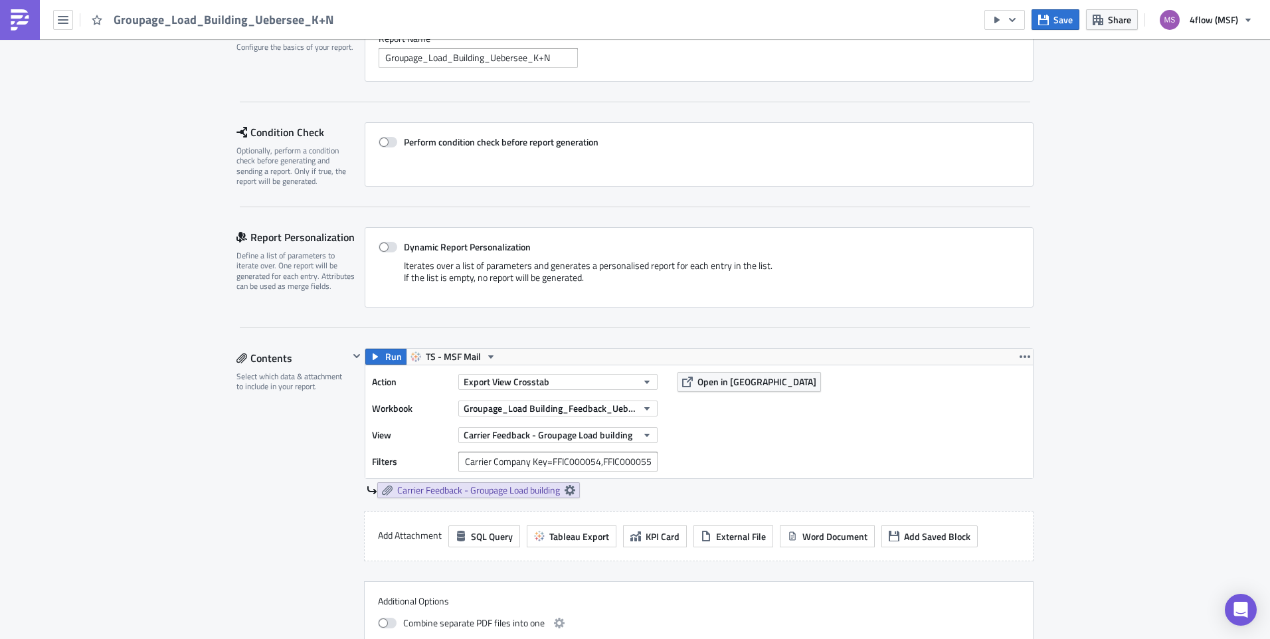
scroll to position [0, 0]
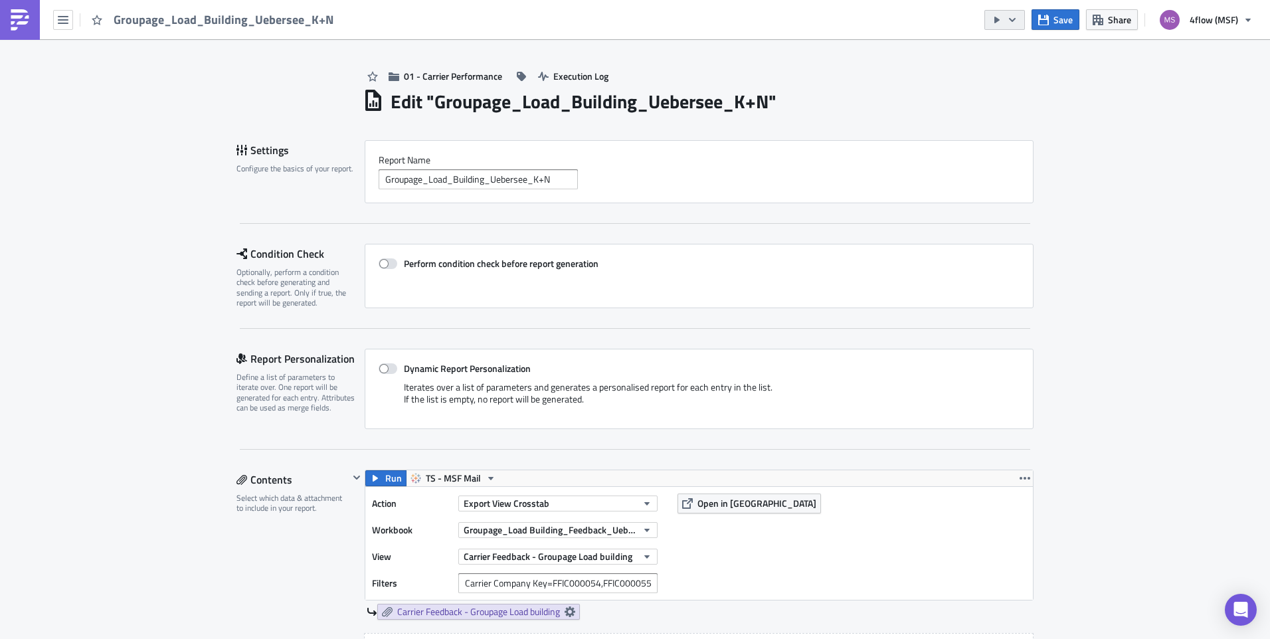
click at [1015, 19] on icon "button" at bounding box center [1012, 19] width 7 height 4
click at [1024, 48] on div "Send Just to Me" at bounding box center [1046, 53] width 104 height 13
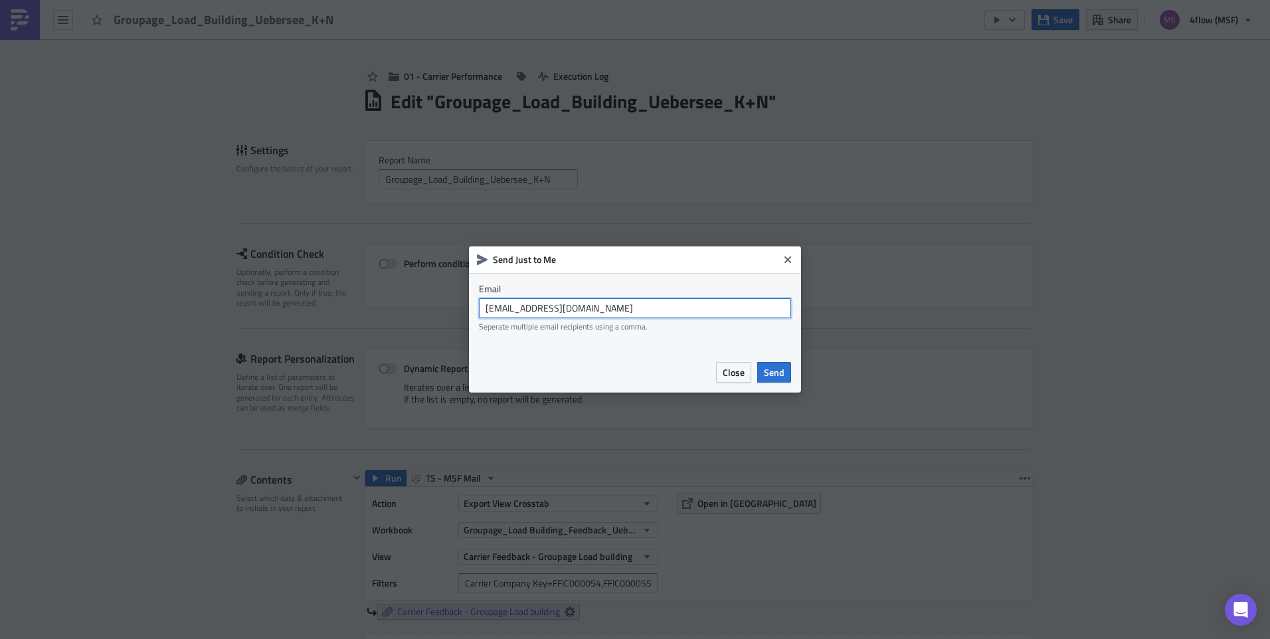
drag, startPoint x: 671, startPoint y: 301, endPoint x: 302, endPoint y: 325, distance: 370.1
click at [302, 325] on div "Send Just to Me Email msf_planning@4flow.com Seperate multiple email recipients…" at bounding box center [635, 319] width 1270 height 639
type input "n.michael@4flow.com"
click at [783, 373] on span "Send" at bounding box center [774, 372] width 21 height 14
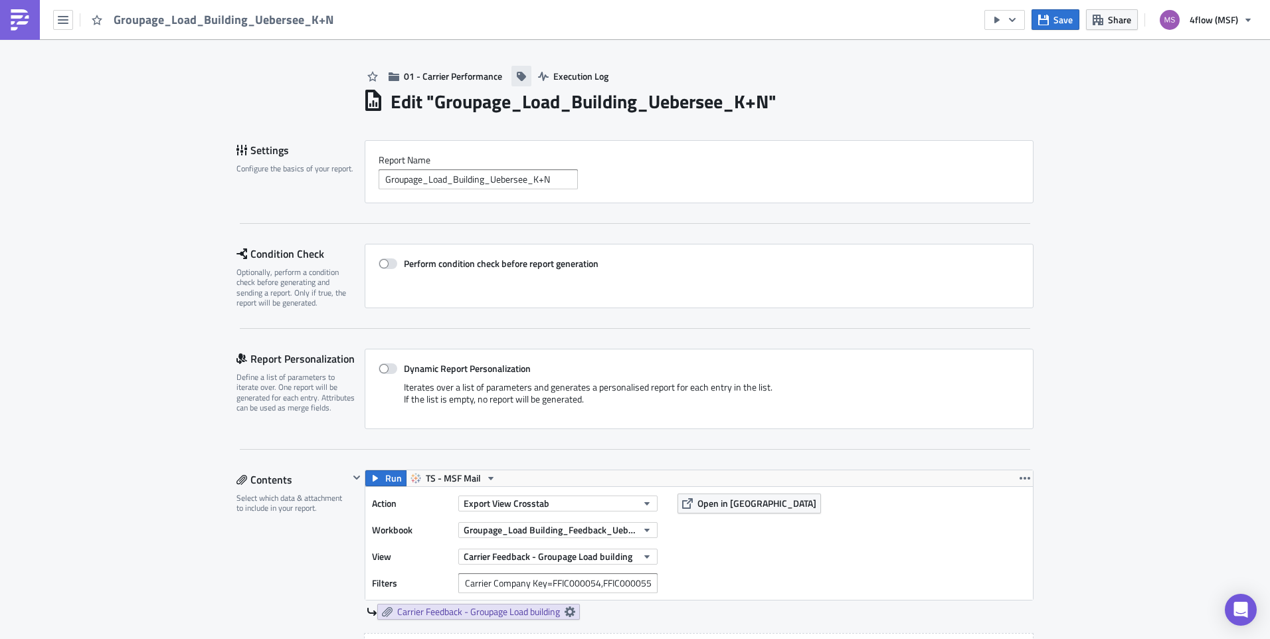
click at [517, 76] on icon "button" at bounding box center [521, 76] width 9 height 9
click at [445, 80] on input at bounding box center [372, 76] width 228 height 13
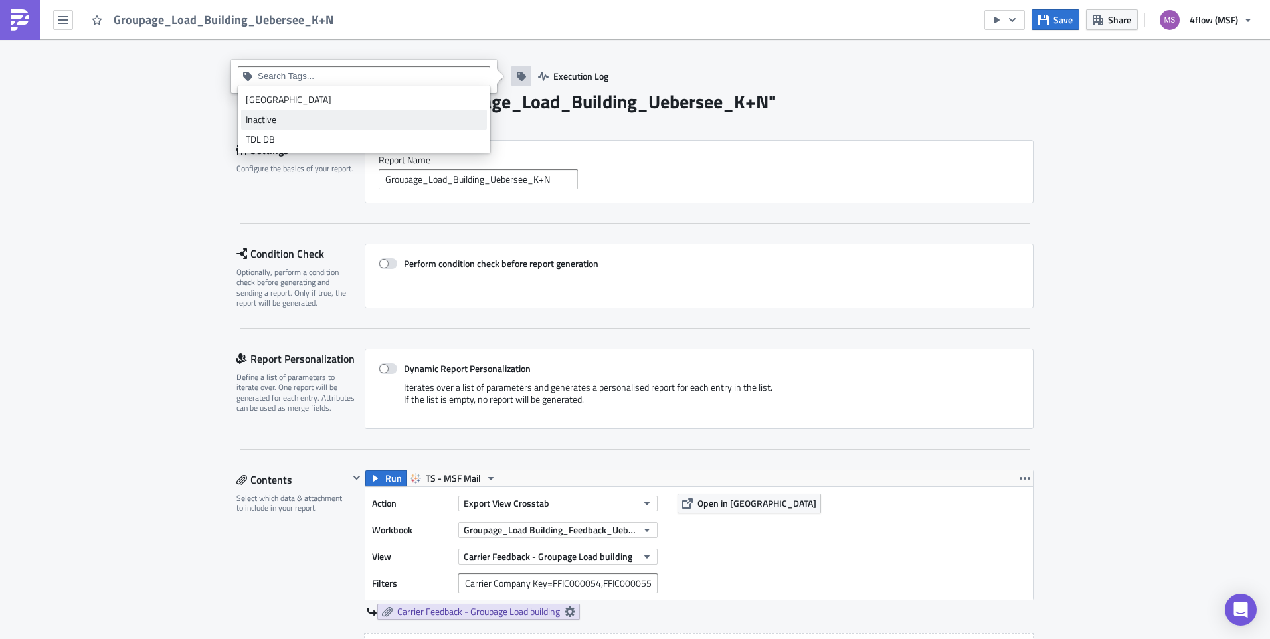
click at [316, 110] on link "Inactive" at bounding box center [364, 120] width 246 height 20
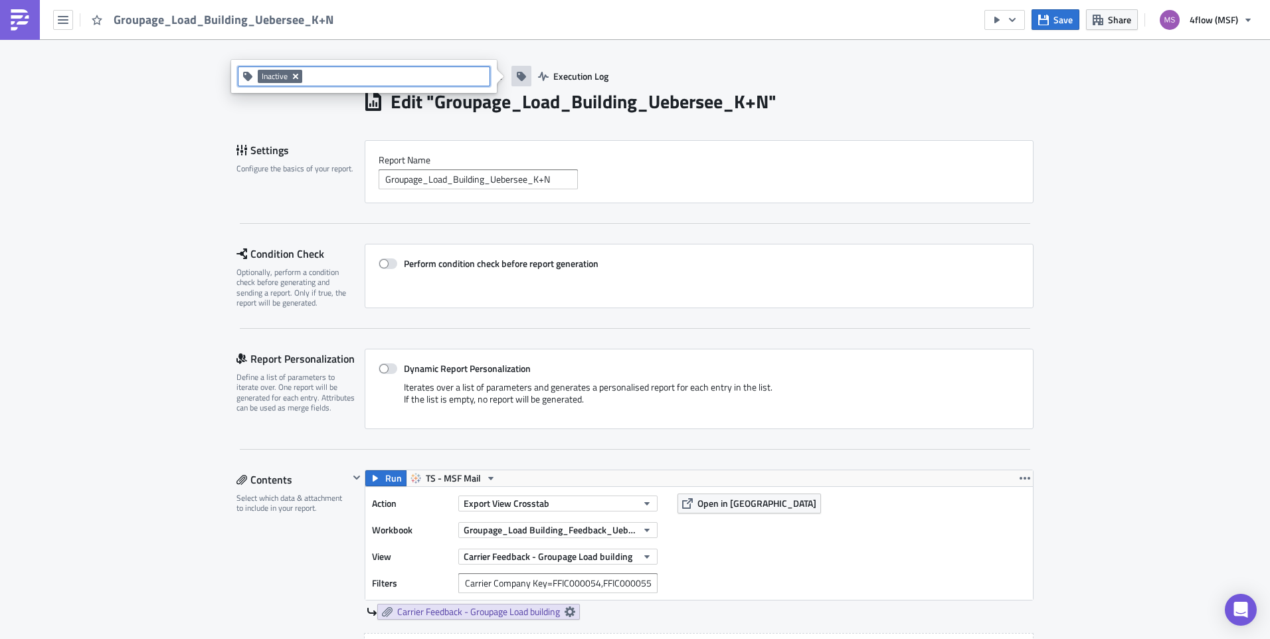
click at [295, 79] on icon "Remove Tag" at bounding box center [295, 76] width 11 height 11
click at [320, 77] on input at bounding box center [372, 76] width 228 height 13
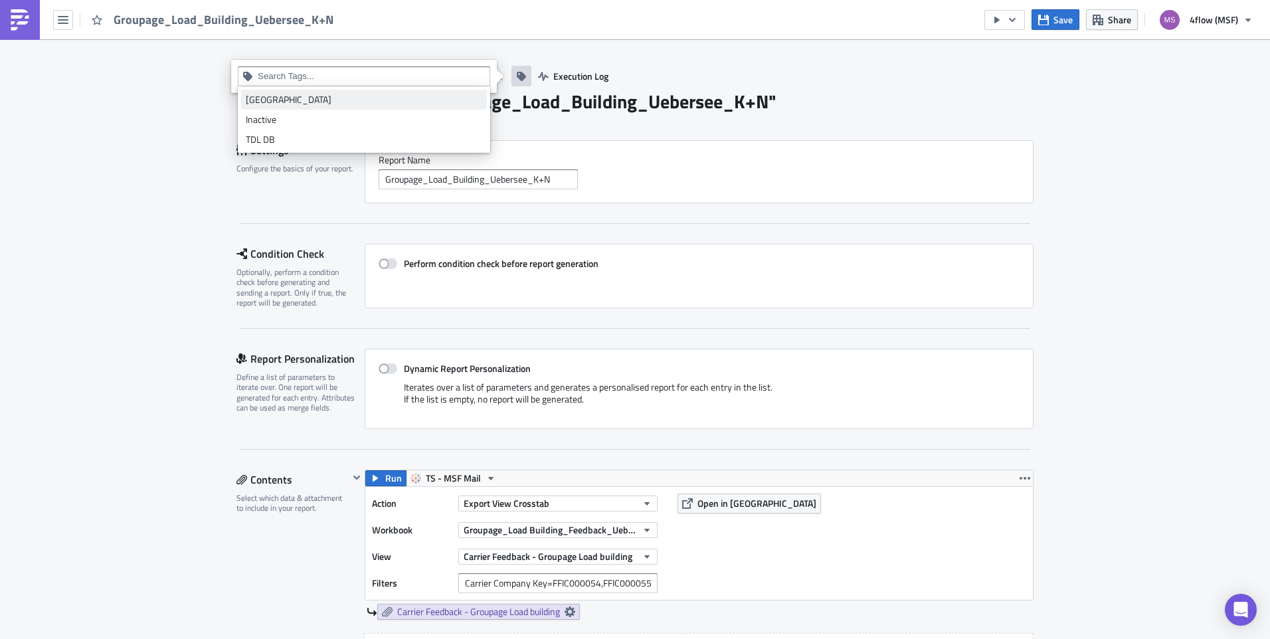
click at [304, 100] on div "[GEOGRAPHIC_DATA]" at bounding box center [364, 99] width 237 height 13
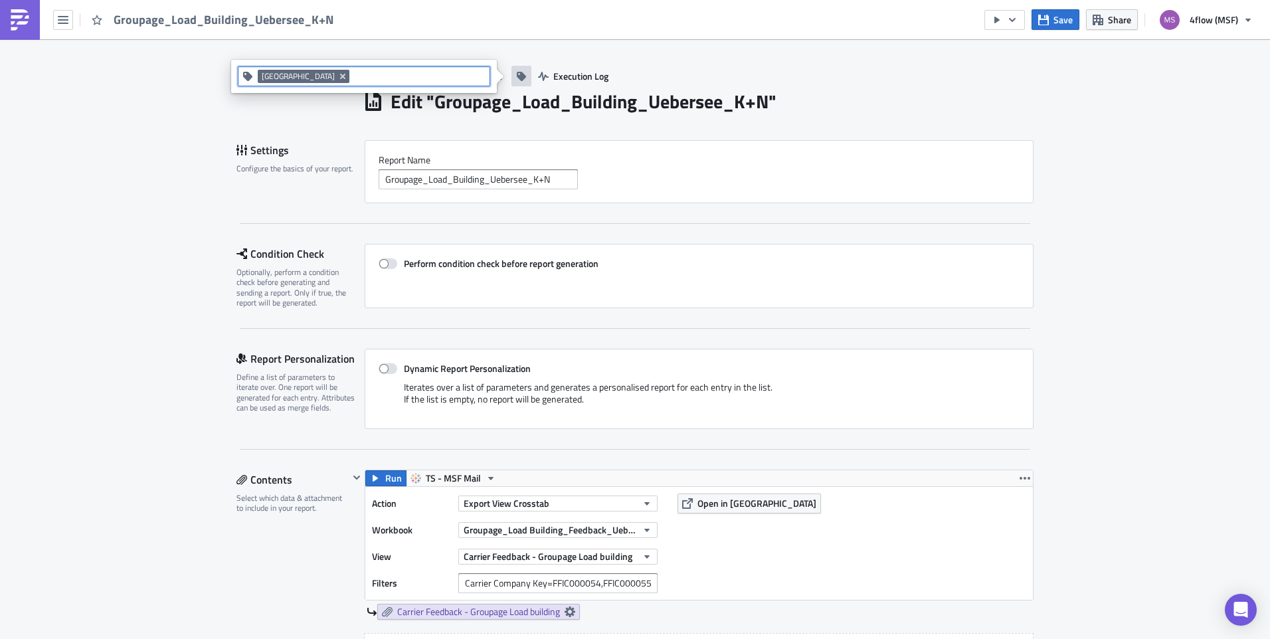
click at [861, 152] on div "Report Nam﻿e Groupage_Load_Building_Uebersee_K+N" at bounding box center [699, 171] width 669 height 63
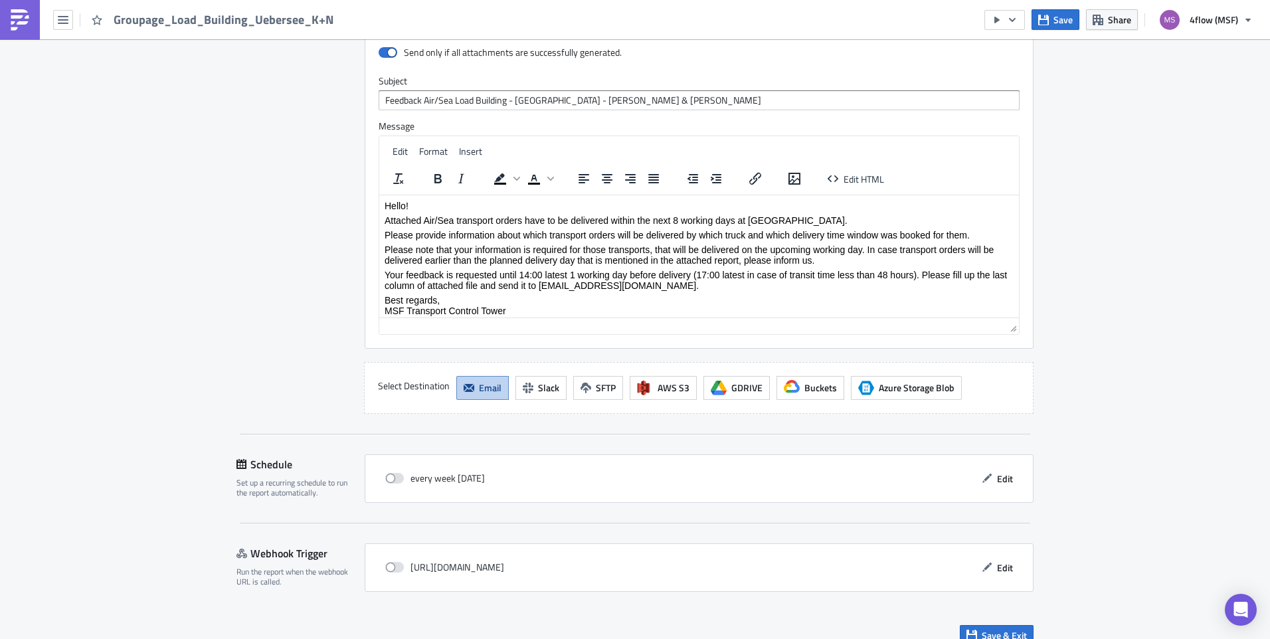
scroll to position [1043, 0]
click at [1019, 627] on span "Save & Exit" at bounding box center [1004, 634] width 45 height 14
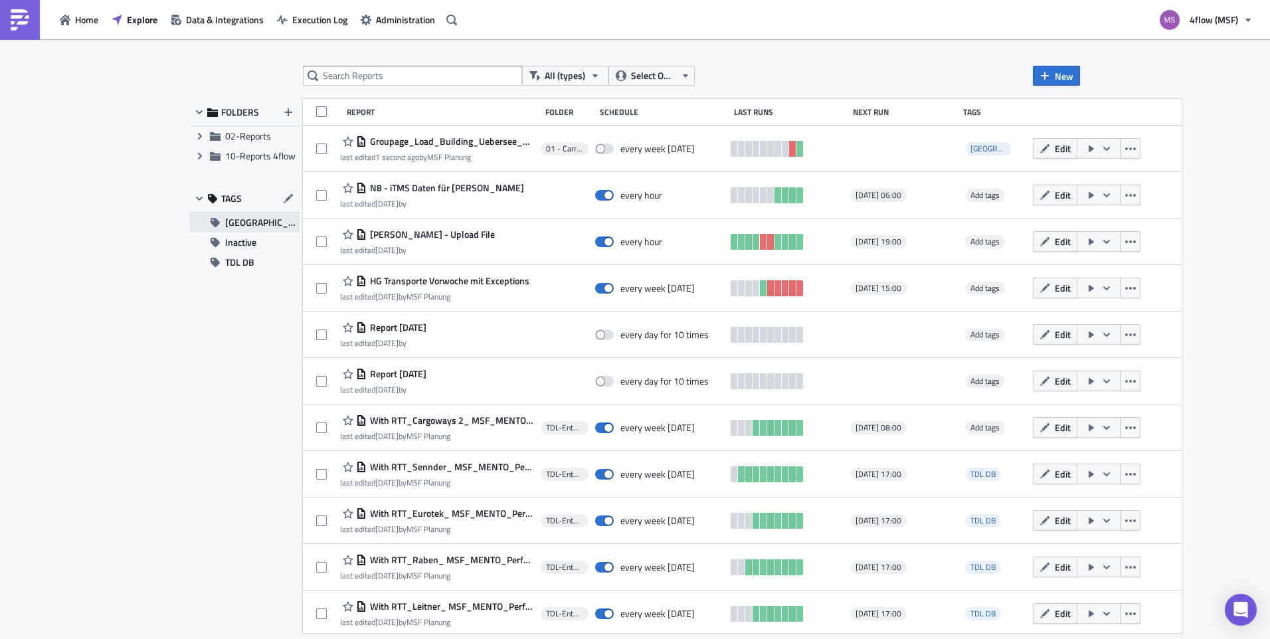
click at [248, 215] on span "[GEOGRAPHIC_DATA]" at bounding box center [262, 223] width 74 height 20
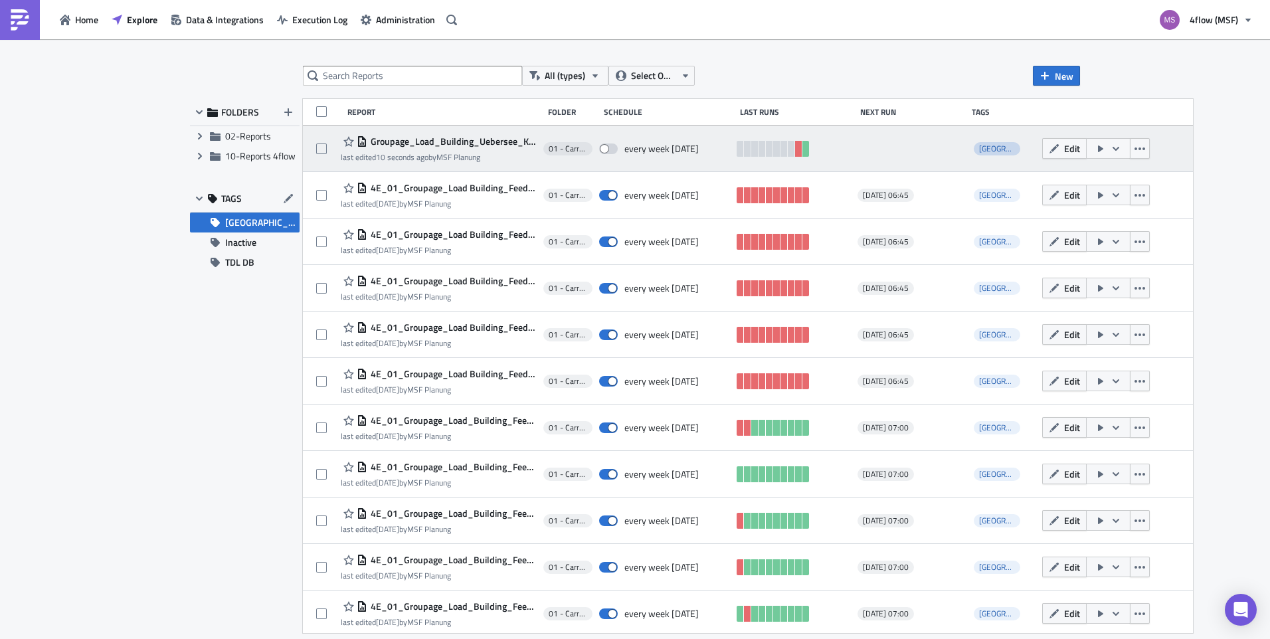
click at [993, 154] on span "[GEOGRAPHIC_DATA]" at bounding box center [1015, 148] width 73 height 13
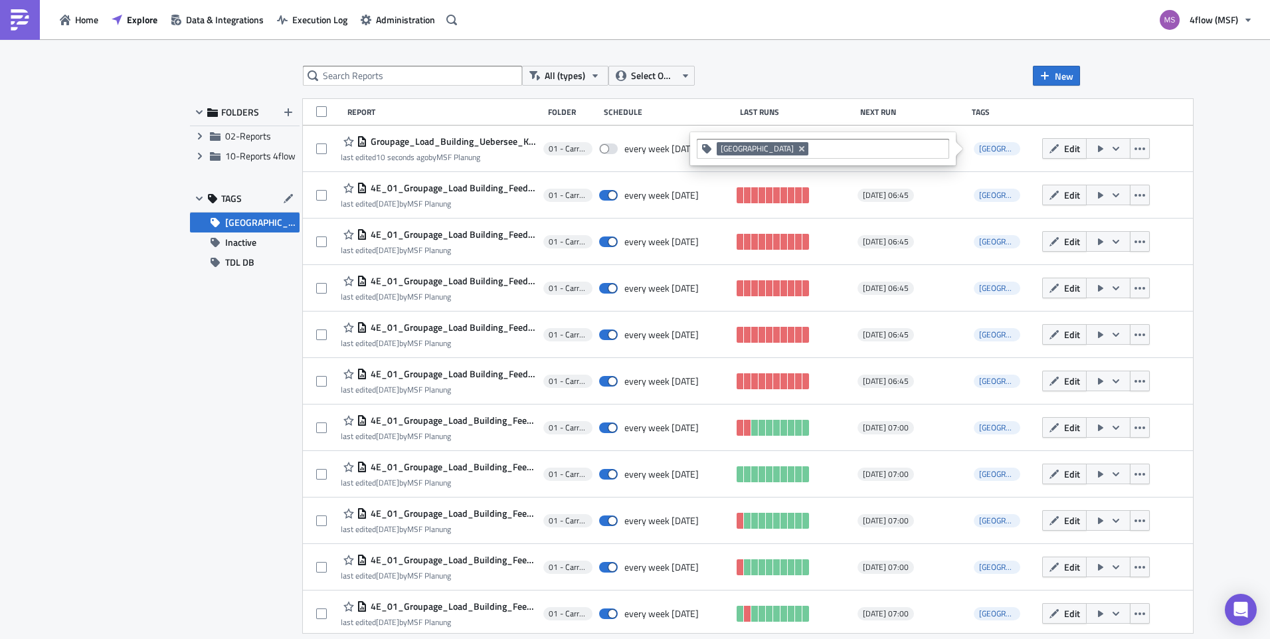
click at [923, 151] on input at bounding box center [878, 148] width 133 height 13
click at [900, 78] on div "All (types) Select Owner New" at bounding box center [691, 76] width 777 height 20
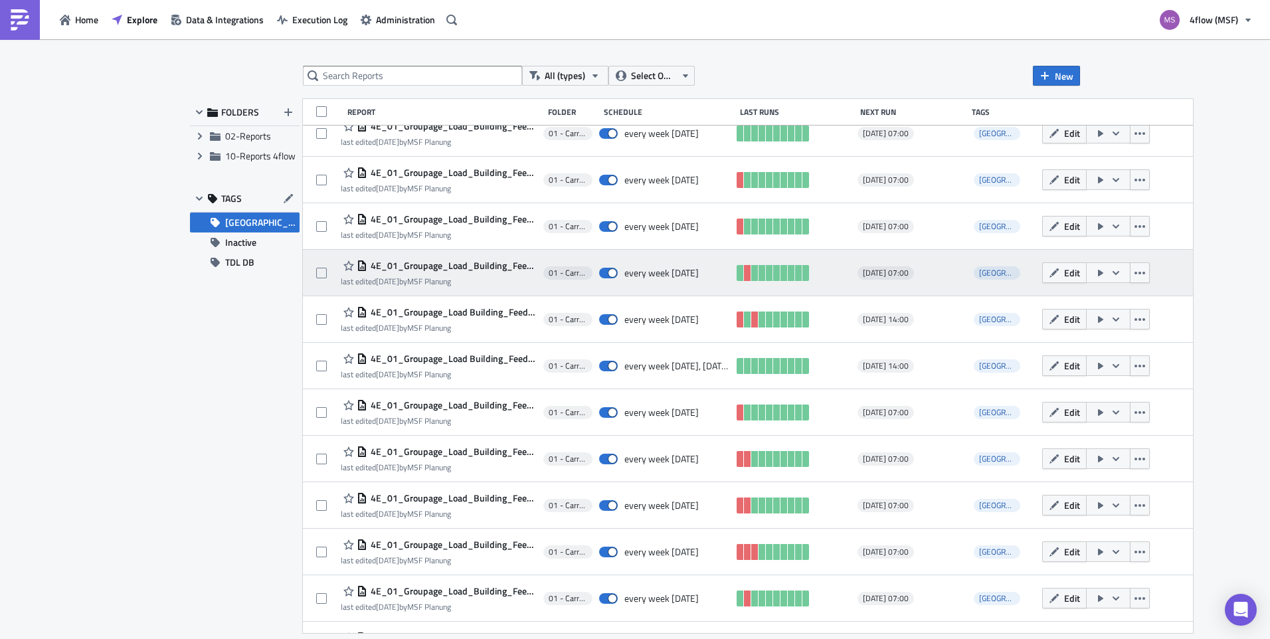
scroll to position [376, 0]
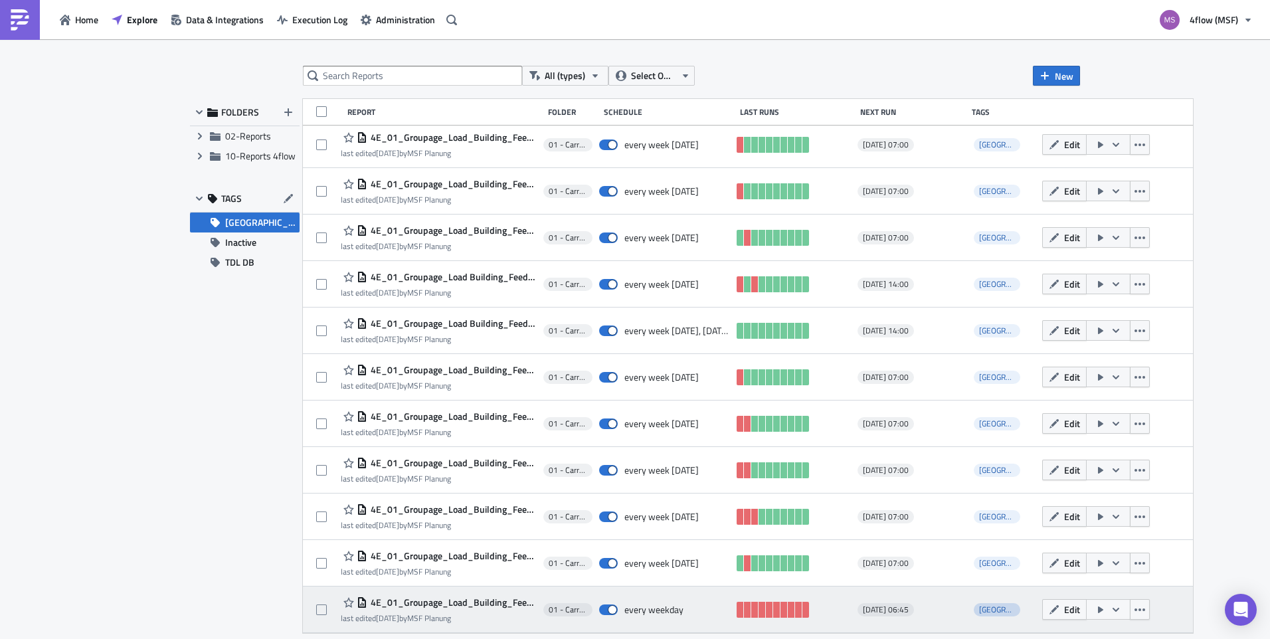
click at [998, 612] on span "[GEOGRAPHIC_DATA]" at bounding box center [1015, 609] width 73 height 13
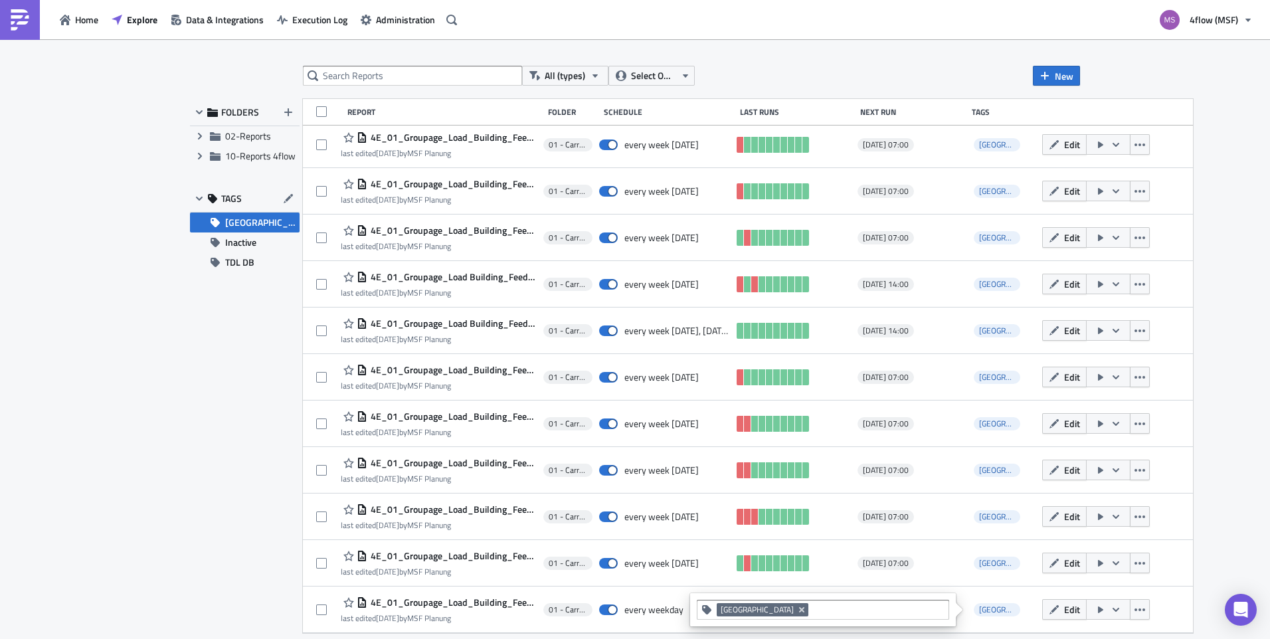
click at [900, 614] on input at bounding box center [878, 609] width 133 height 13
click at [791, 568] on div "Inactive" at bounding box center [823, 566] width 237 height 13
click at [1208, 318] on div "All (types) Select Owner New FOLDERS Expand group 02-Reports Expand group 10-Re…" at bounding box center [635, 340] width 1270 height 602
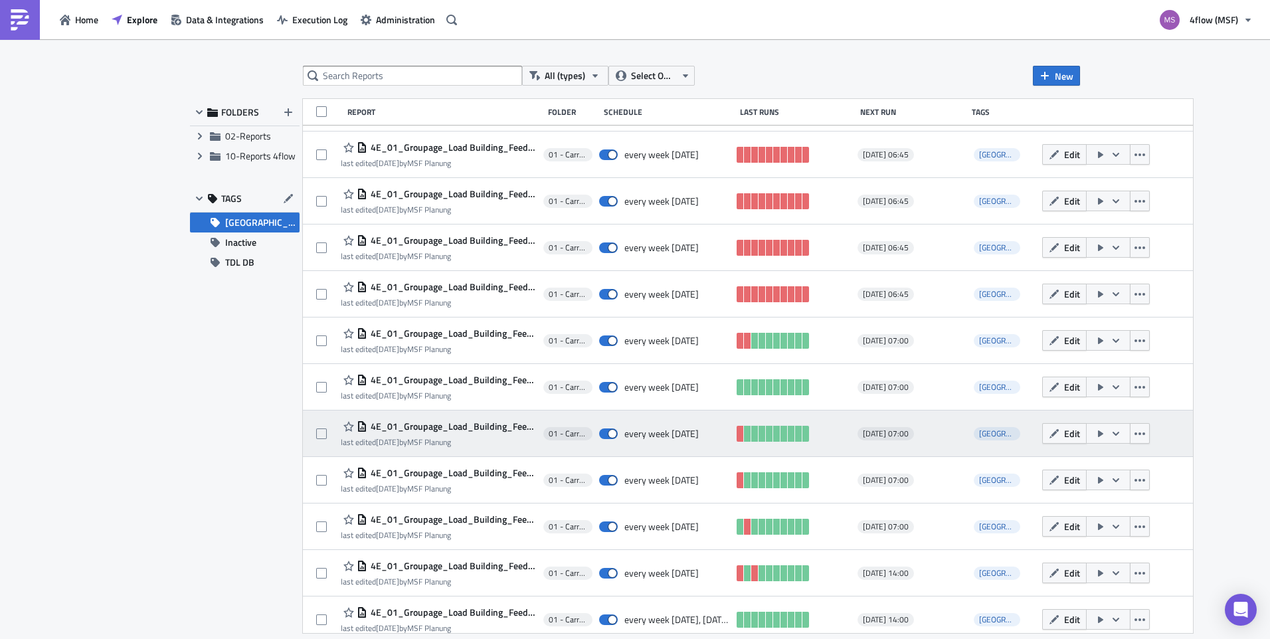
scroll to position [0, 0]
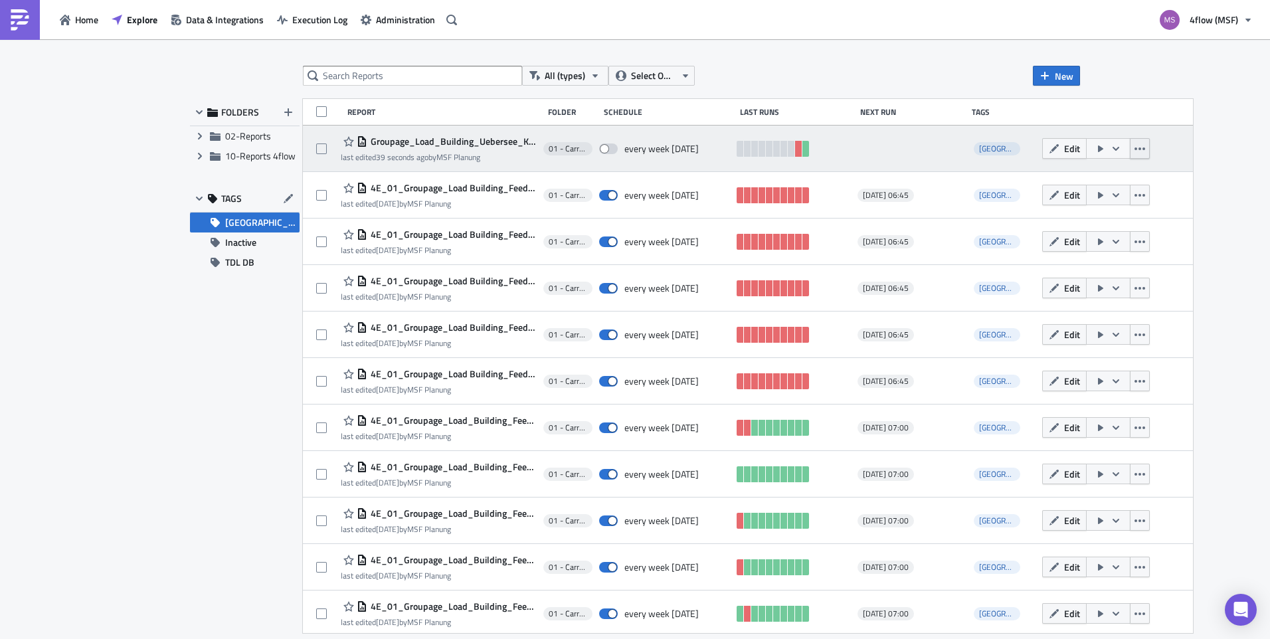
click at [1135, 148] on icon "button" at bounding box center [1140, 148] width 11 height 3
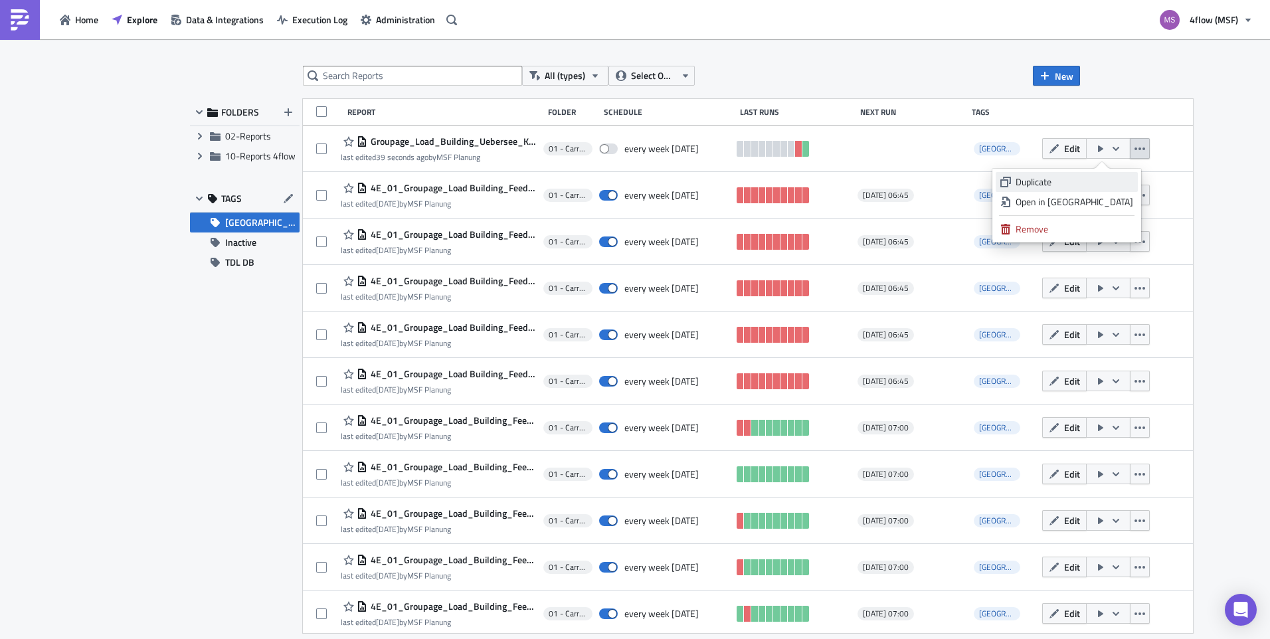
click at [1109, 179] on div "Duplicate" at bounding box center [1075, 181] width 118 height 13
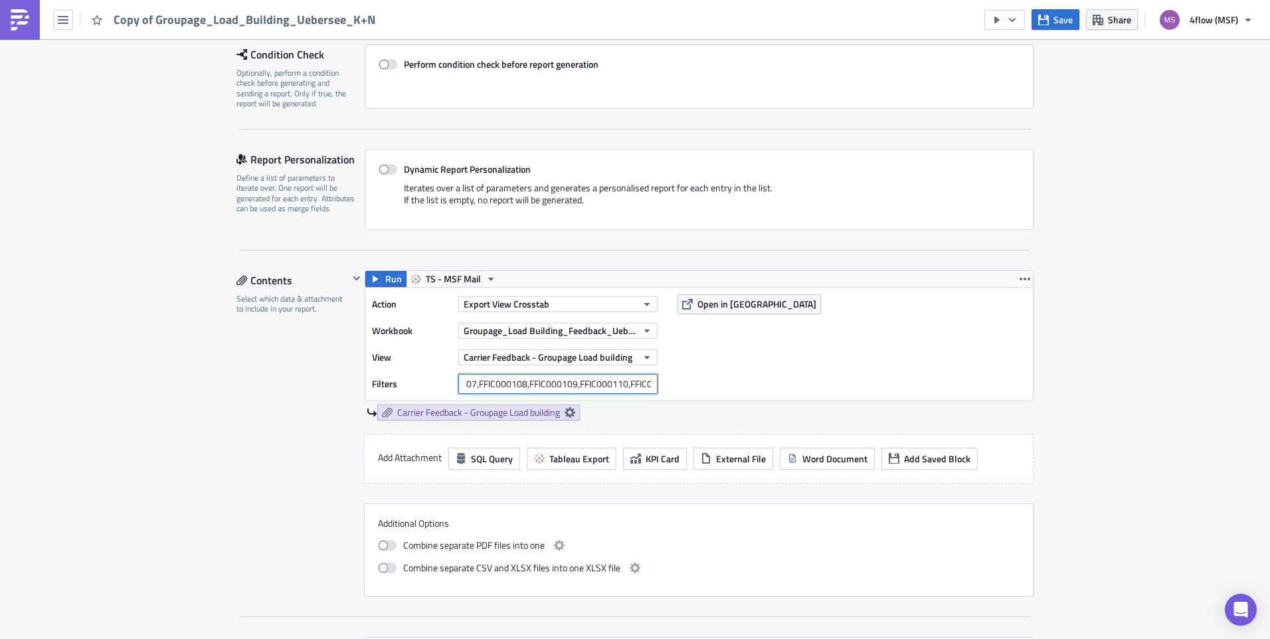
scroll to position [0, 401]
drag, startPoint x: 460, startPoint y: 384, endPoint x: 738, endPoint y: 386, distance: 278.4
click at [738, 386] on div "Action Export View Crosstab Workbook Groupage_Load Building_Feedback_Uebersee V…" at bounding box center [699, 344] width 668 height 113
paste input "242"
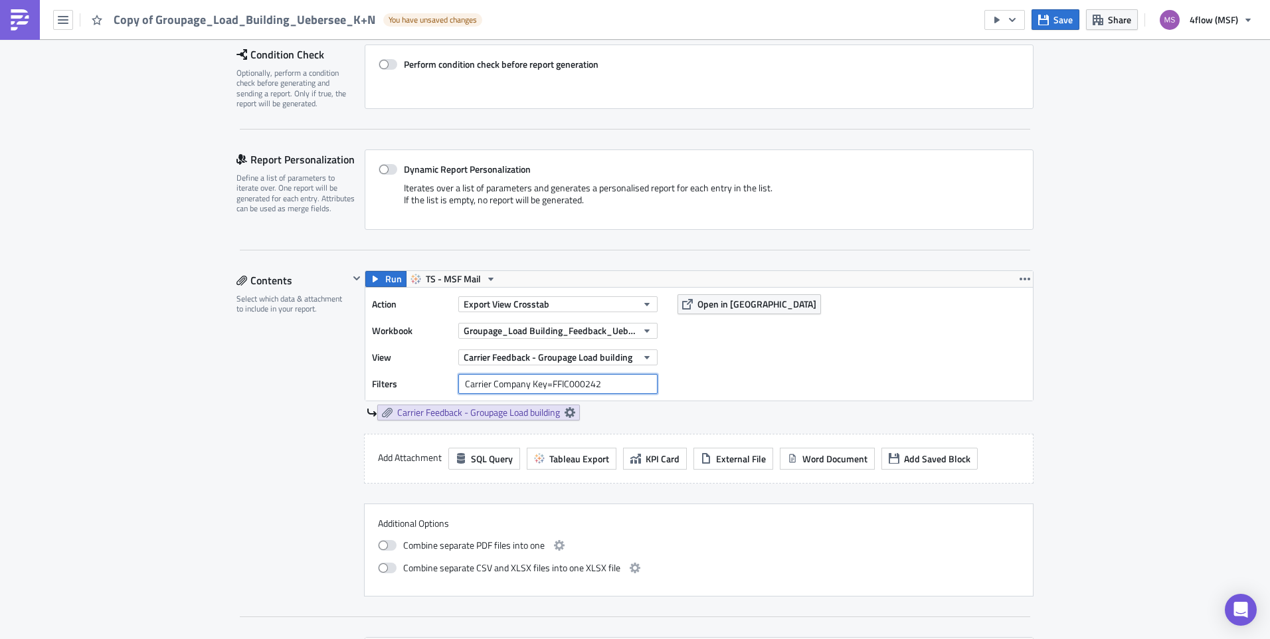
click at [458, 385] on input "Carrier Company Key=FFIC000242" at bounding box center [557, 384] width 199 height 20
type input "Carrier Company Key=FFIC000242"
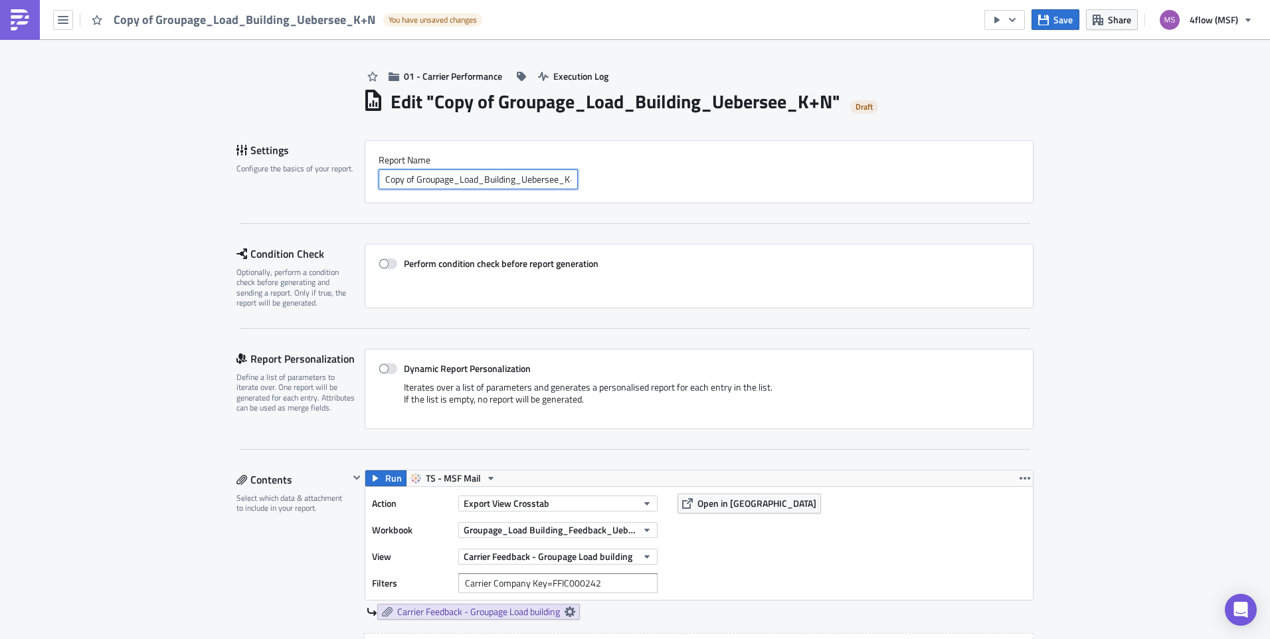
click at [557, 177] on input "Copy of Groupage_Load_Building_Uebersee_K+N" at bounding box center [478, 179] width 199 height 20
drag, startPoint x: 560, startPoint y: 177, endPoint x: 619, endPoint y: 178, distance: 59.1
click at [619, 178] on div "Copy of Groupage_Load_Building_Uebersee_K+N" at bounding box center [699, 179] width 641 height 20
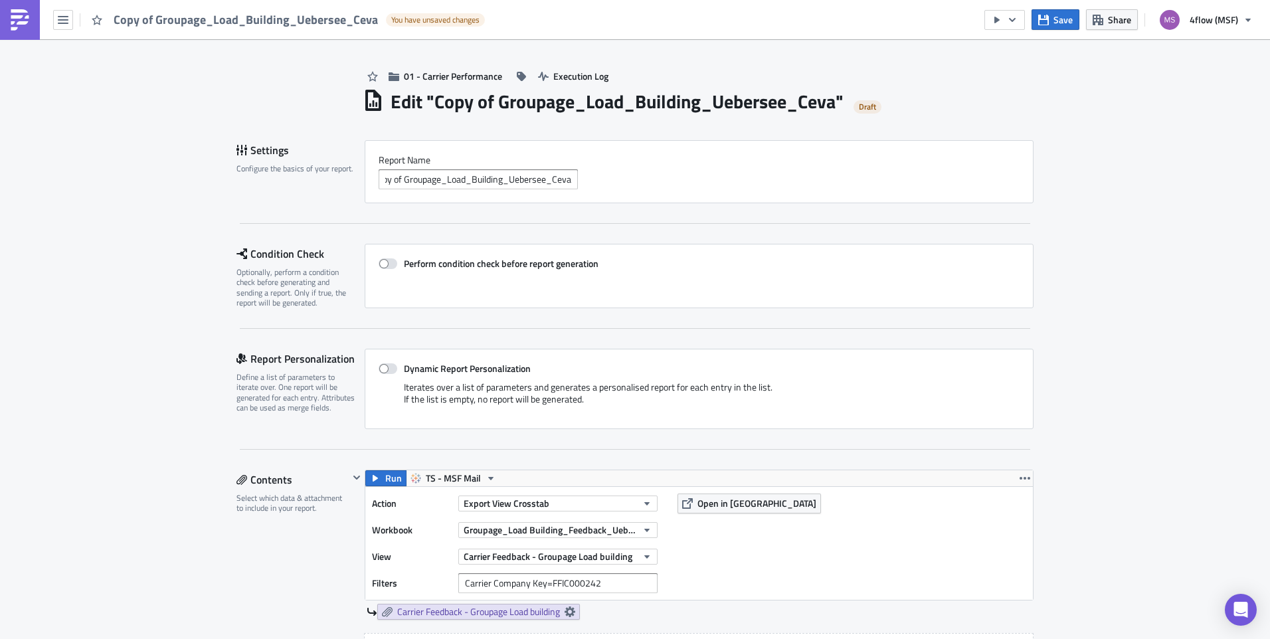
click at [674, 173] on div "Copy of Groupage_Load_Building_Uebersee_Ceva" at bounding box center [699, 179] width 641 height 20
drag, startPoint x: 415, startPoint y: 180, endPoint x: 407, endPoint y: 180, distance: 8.0
click at [407, 180] on input "Copy of Groupage_Load_Building_Uebersee_Ceva" at bounding box center [478, 179] width 199 height 20
click at [410, 181] on input "Copy of Groupage_Load_Building_Uebersee_Ceva" at bounding box center [478, 179] width 199 height 20
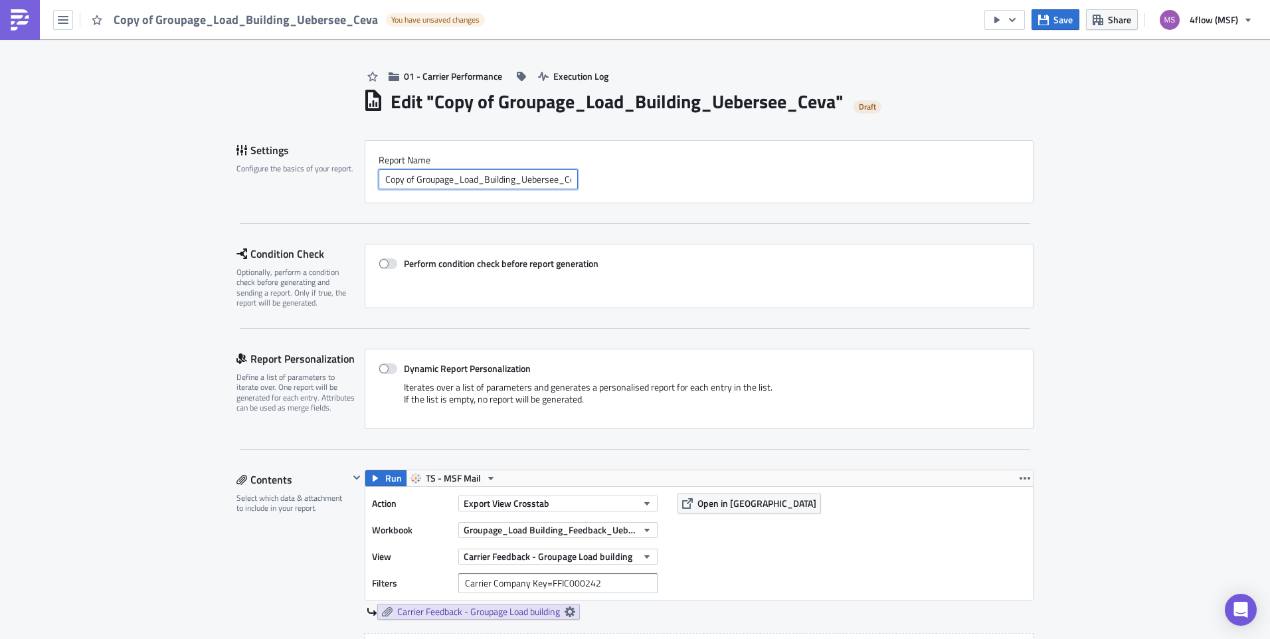
drag, startPoint x: 411, startPoint y: 181, endPoint x: 337, endPoint y: 187, distance: 74.6
click at [337, 187] on div "Settings Configure the basics of your report. Report Nam﻿e Copy of Groupage_Loa…" at bounding box center [635, 171] width 797 height 63
type input "Groupage_Load_Building_Uebersee_Ceva"
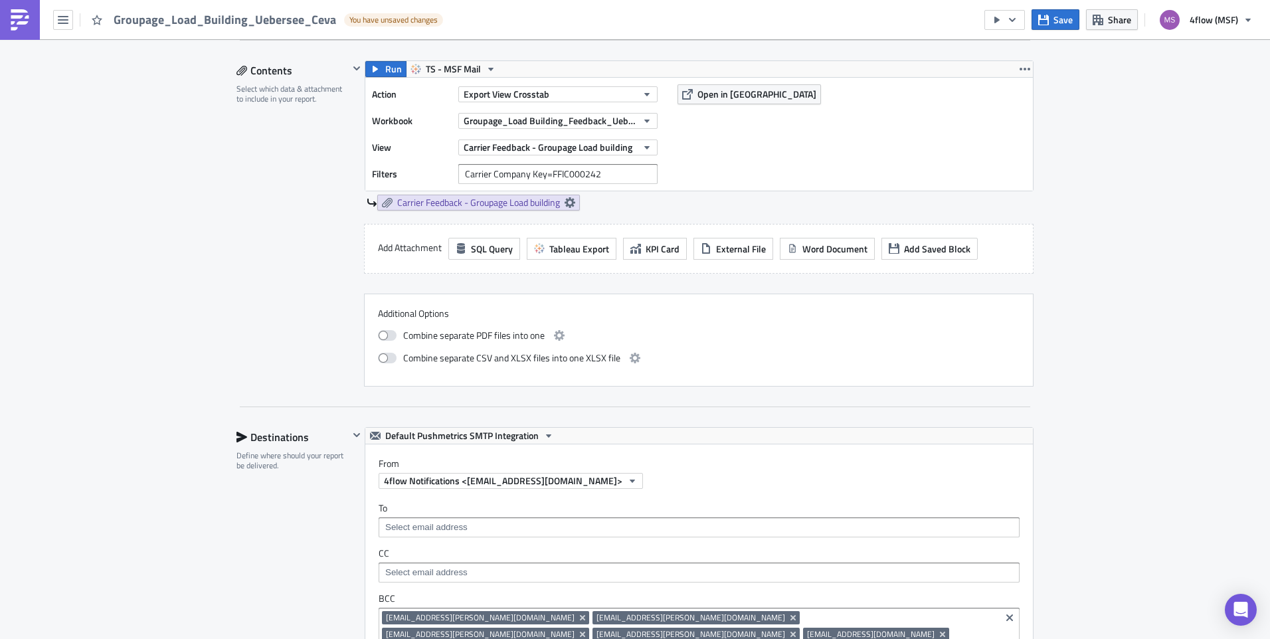
scroll to position [731, 0]
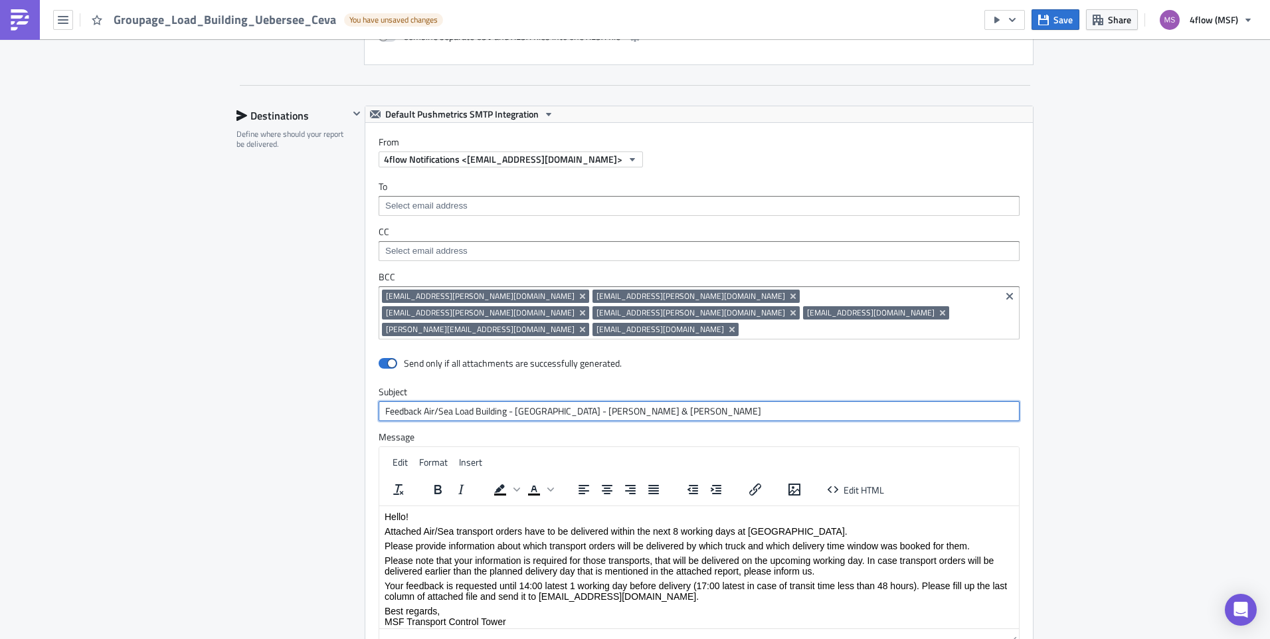
drag, startPoint x: 612, startPoint y: 398, endPoint x: 547, endPoint y: 397, distance: 64.5
click at [547, 401] on input "Feedback Air/Sea Load Building - [GEOGRAPHIC_DATA] - [PERSON_NAME] & [PERSON_NA…" at bounding box center [699, 411] width 641 height 20
type input "Feedback Air/Sea Load Building - Import - Ceva"
click at [1063, 231] on div "01 - Carrier Performance Execution Log Edit " Groupage_Load_Building_Uebersee_C…" at bounding box center [635, 138] width 1270 height 1661
click at [1004, 295] on icon "Clear selected items" at bounding box center [1009, 296] width 11 height 11
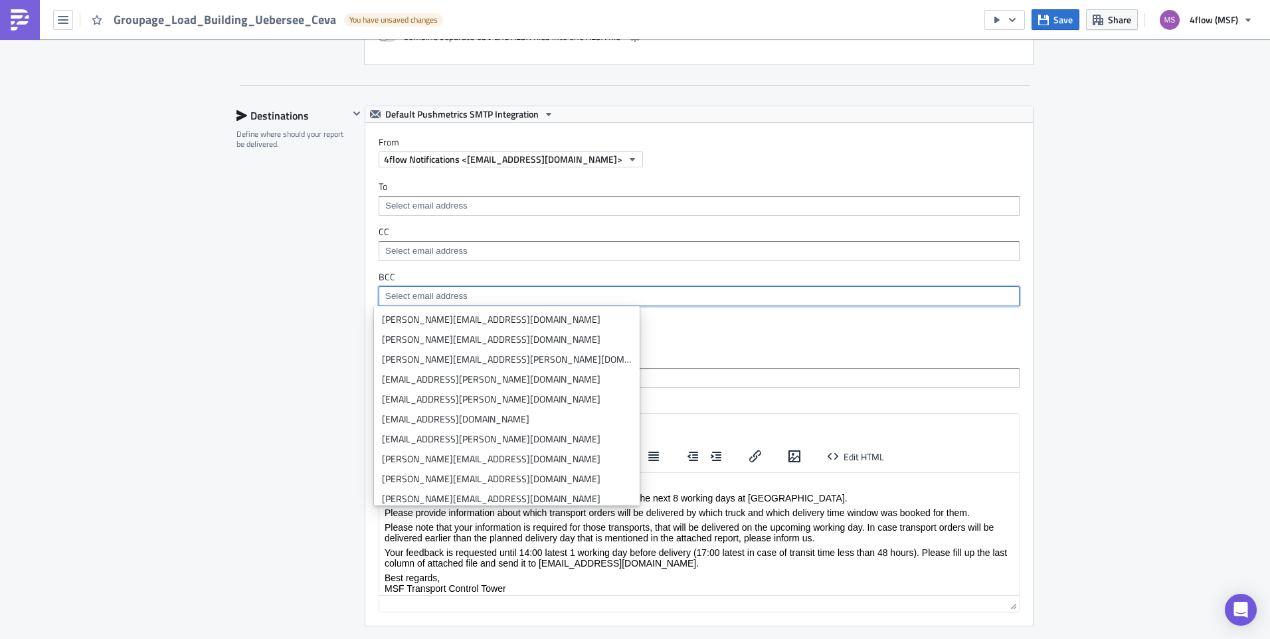
click at [1076, 287] on div "01 - Carrier Performance Execution Log Edit " Groupage_Load_Building_Uebersee_C…" at bounding box center [635, 122] width 1270 height 1628
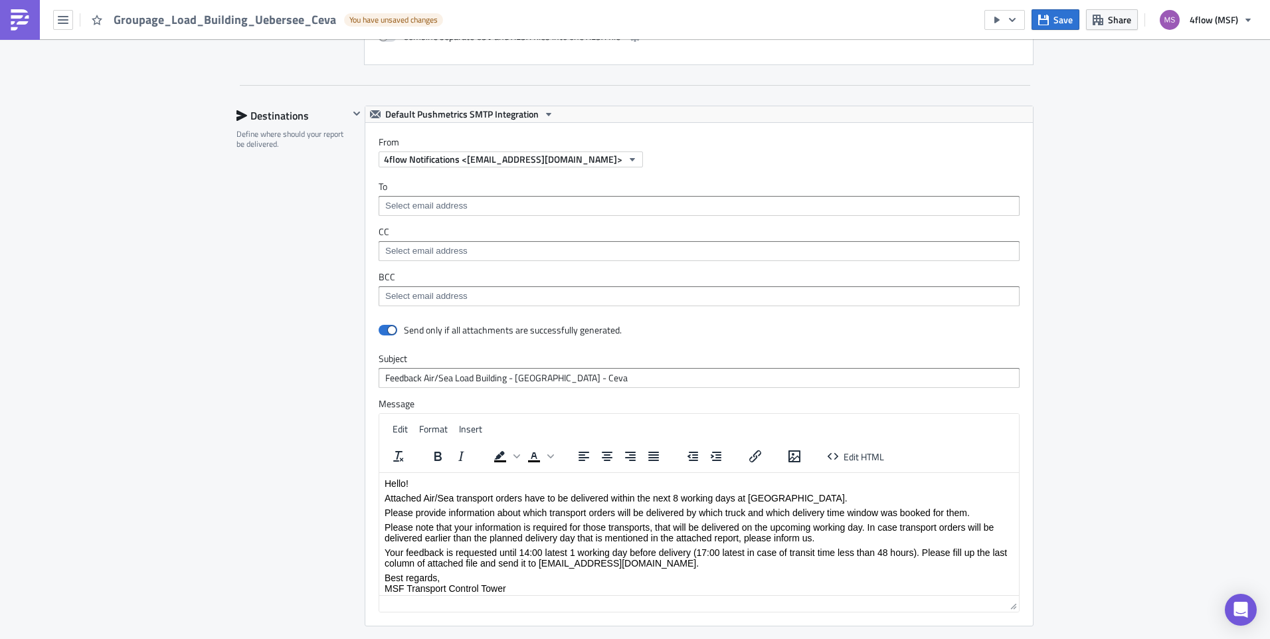
click at [443, 286] on div at bounding box center [699, 296] width 641 height 20
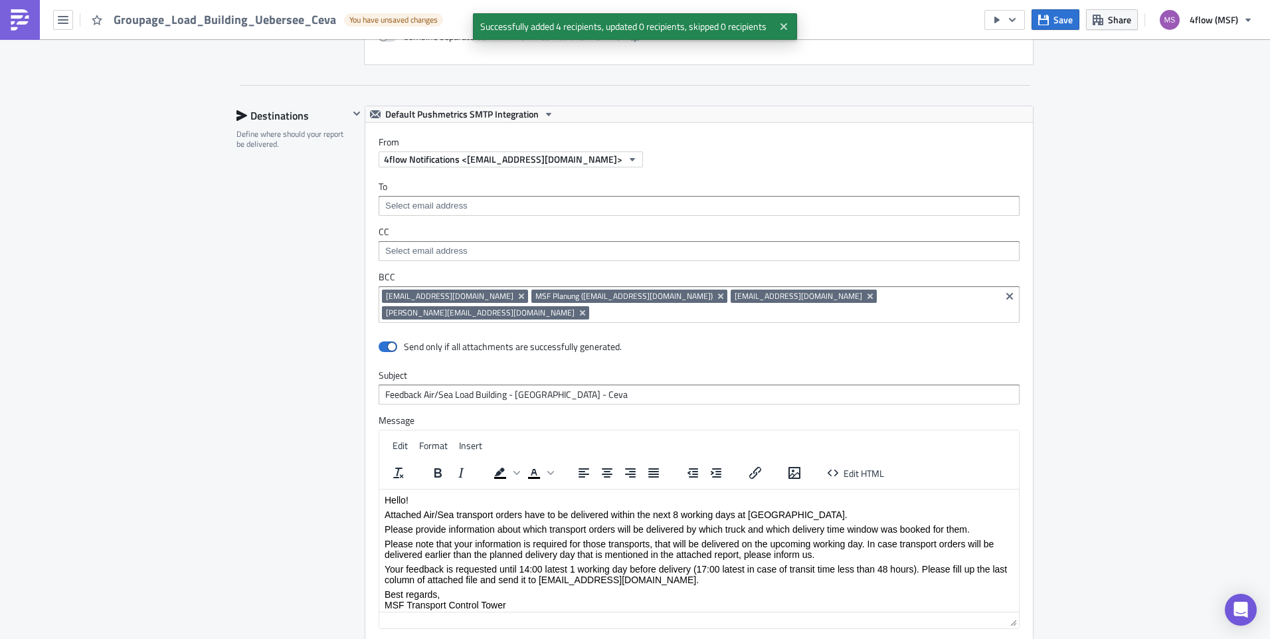
click at [1135, 231] on div "01 - Carrier Performance Execution Log Edit " Groupage_Load_Building_Uebersee_C…" at bounding box center [635, 130] width 1270 height 1645
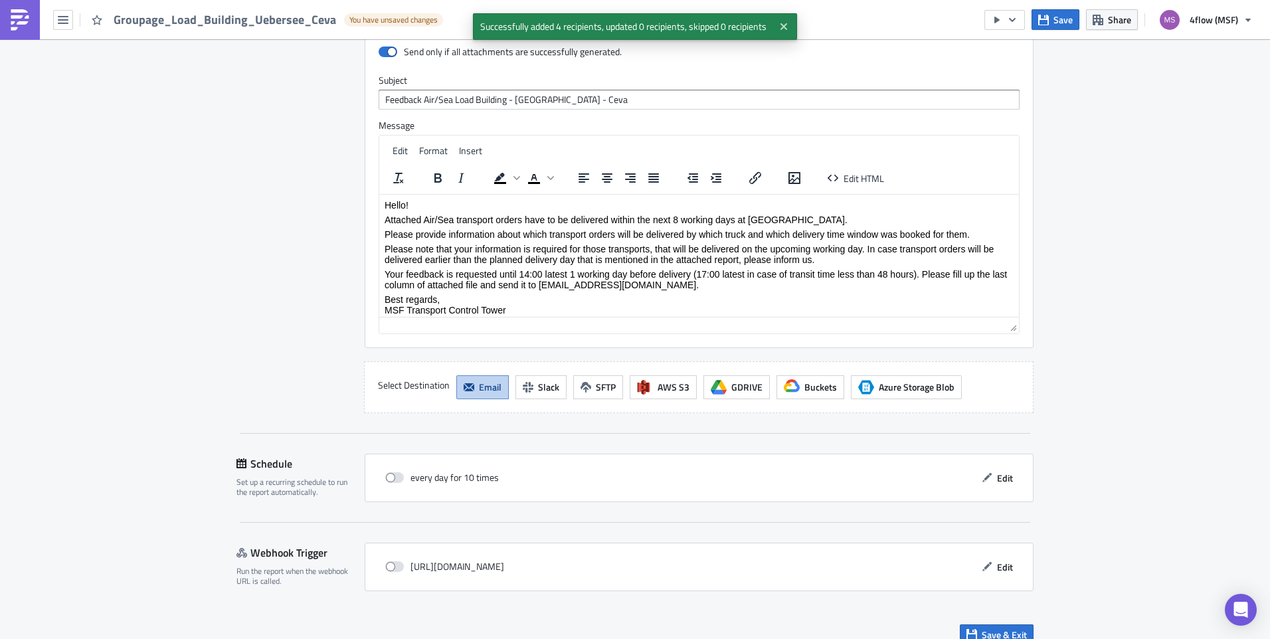
scroll to position [1026, 0]
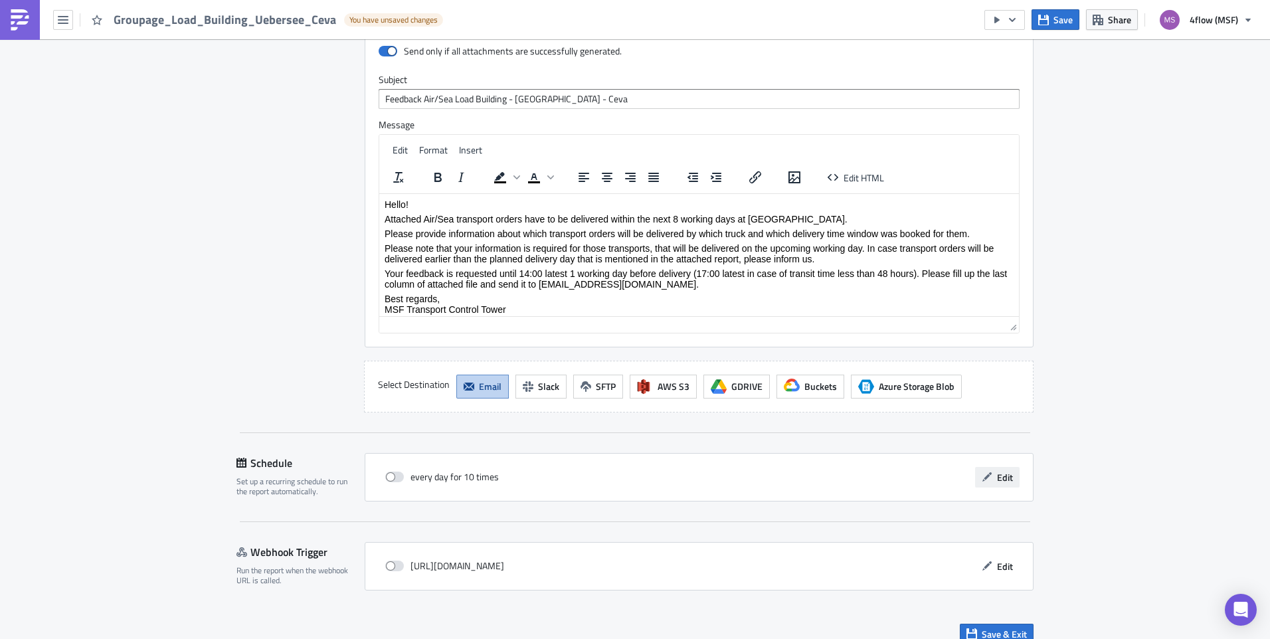
click at [999, 470] on span "Edit" at bounding box center [1005, 477] width 16 height 14
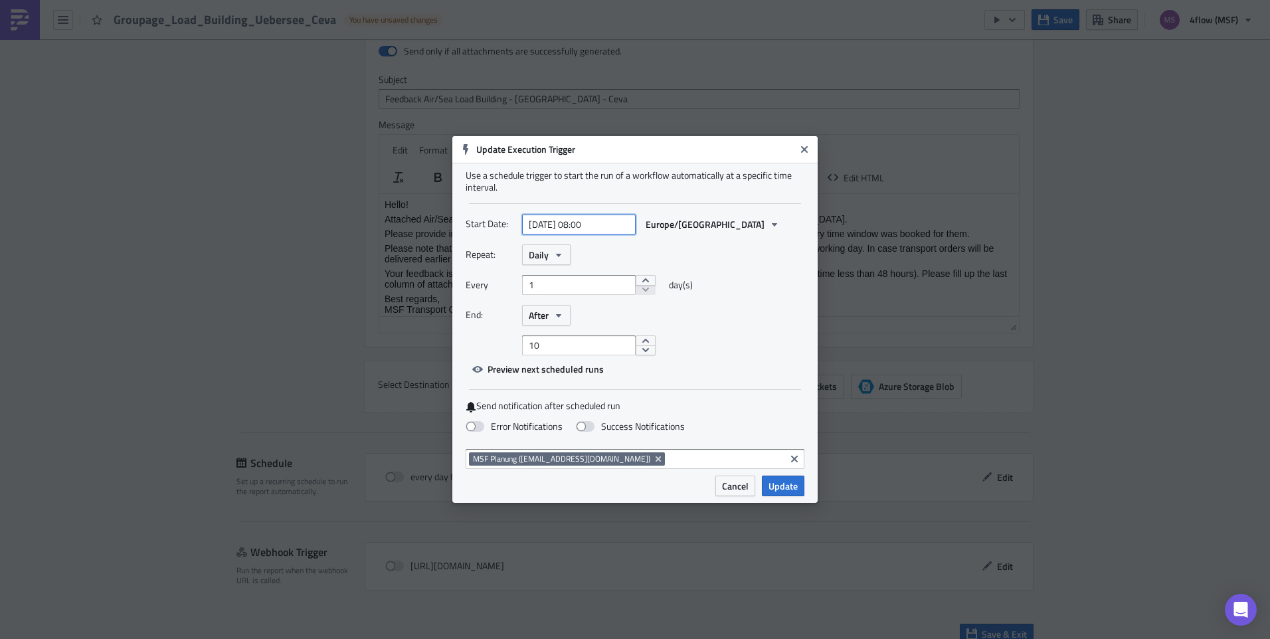
click at [624, 225] on input "2025-10-09 08:00" at bounding box center [579, 225] width 114 height 20
select select "9"
select select "2025"
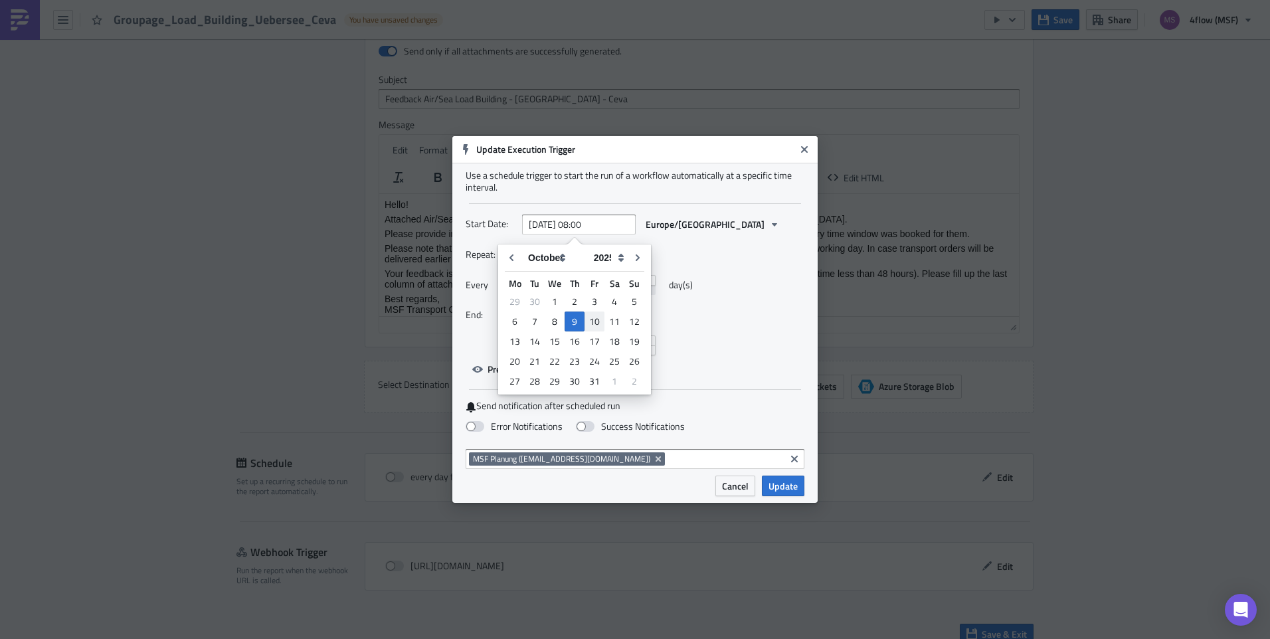
click at [600, 320] on div "10" at bounding box center [595, 321] width 20 height 19
type input "2025-10-10 08:00"
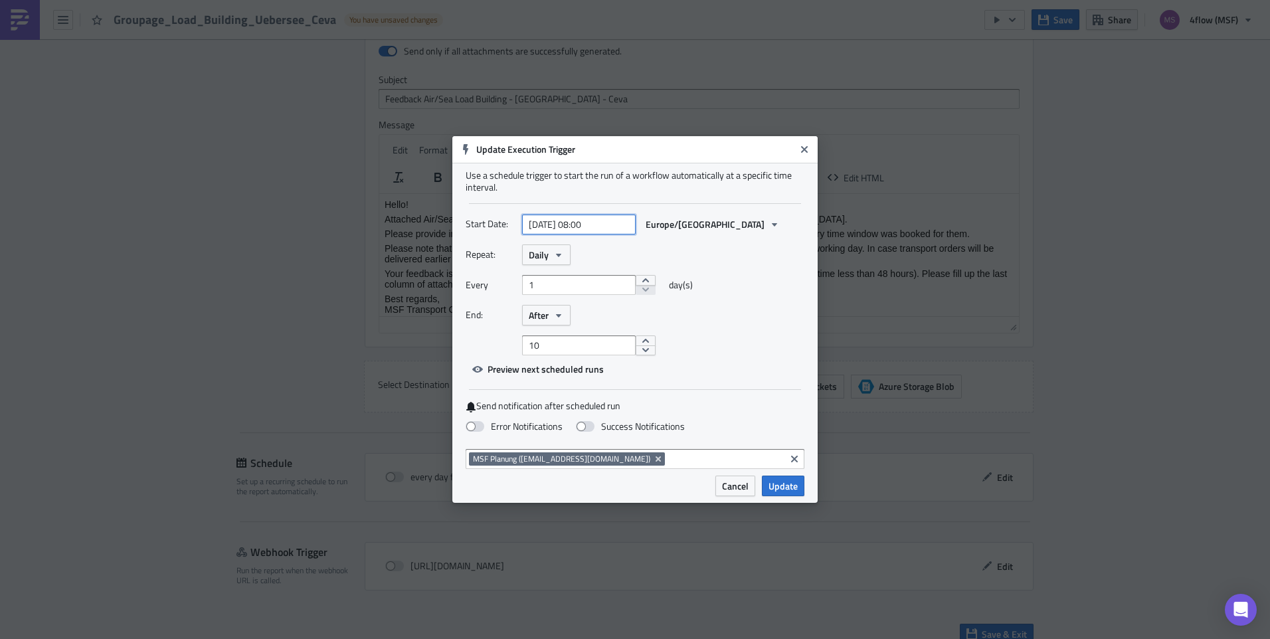
select select "9"
select select "2025"
drag, startPoint x: 609, startPoint y: 225, endPoint x: 581, endPoint y: 232, distance: 28.7
click at [581, 232] on input "2025-10-10 08:00" at bounding box center [579, 225] width 114 height 20
type input "2025-10-10 06:45"
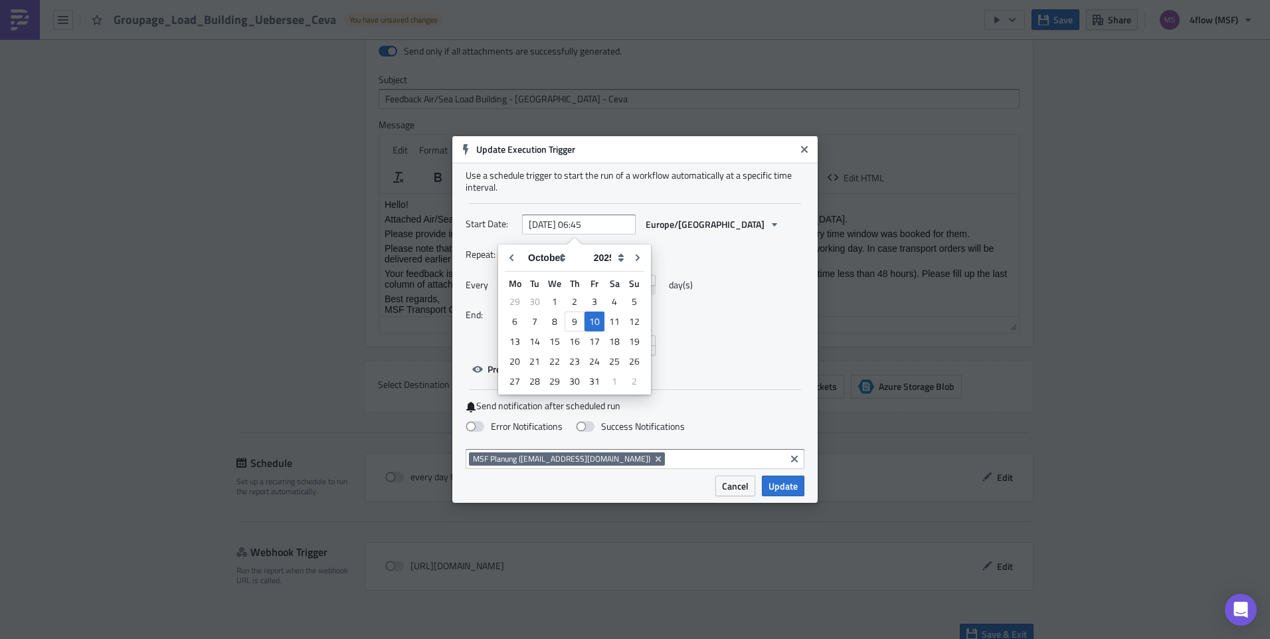
click at [642, 186] on div "Use a schedule trigger to start the run of a workflow automatically at a specif…" at bounding box center [635, 181] width 339 height 24
click at [564, 256] on button "Daily" at bounding box center [546, 254] width 48 height 21
click at [563, 316] on div "Weekly" at bounding box center [585, 318] width 110 height 13
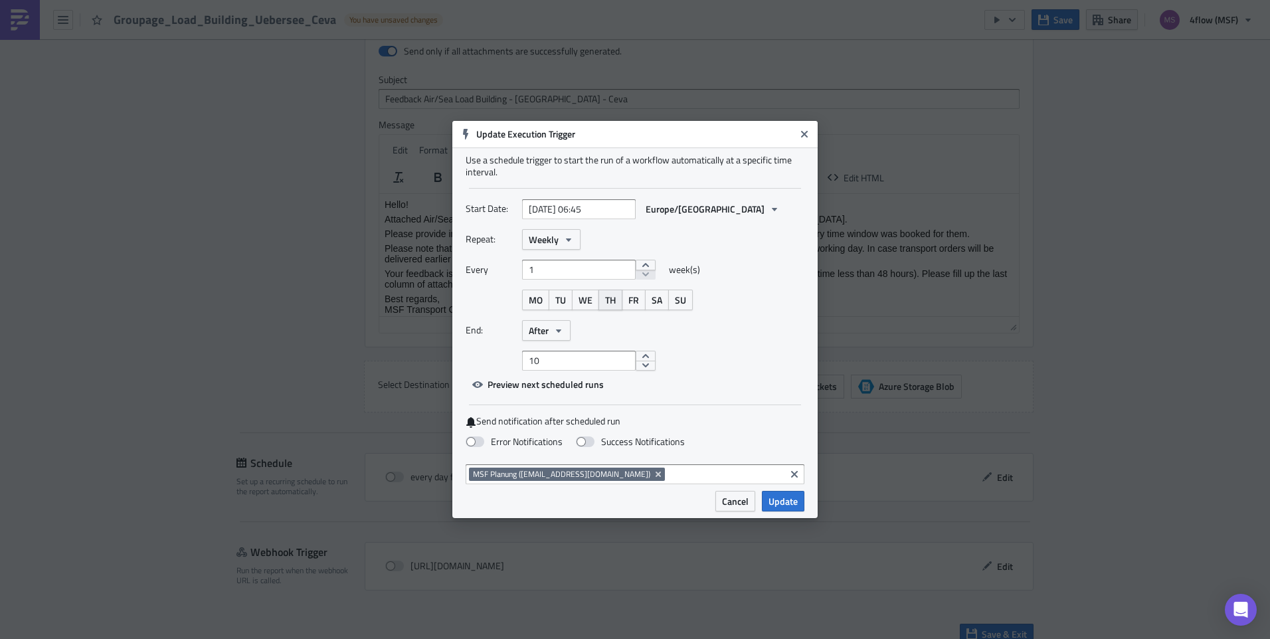
click at [613, 303] on span "TH" at bounding box center [610, 300] width 11 height 14
click at [567, 332] on button "After" at bounding box center [546, 330] width 48 height 21
click at [565, 346] on link "Never" at bounding box center [585, 354] width 120 height 20
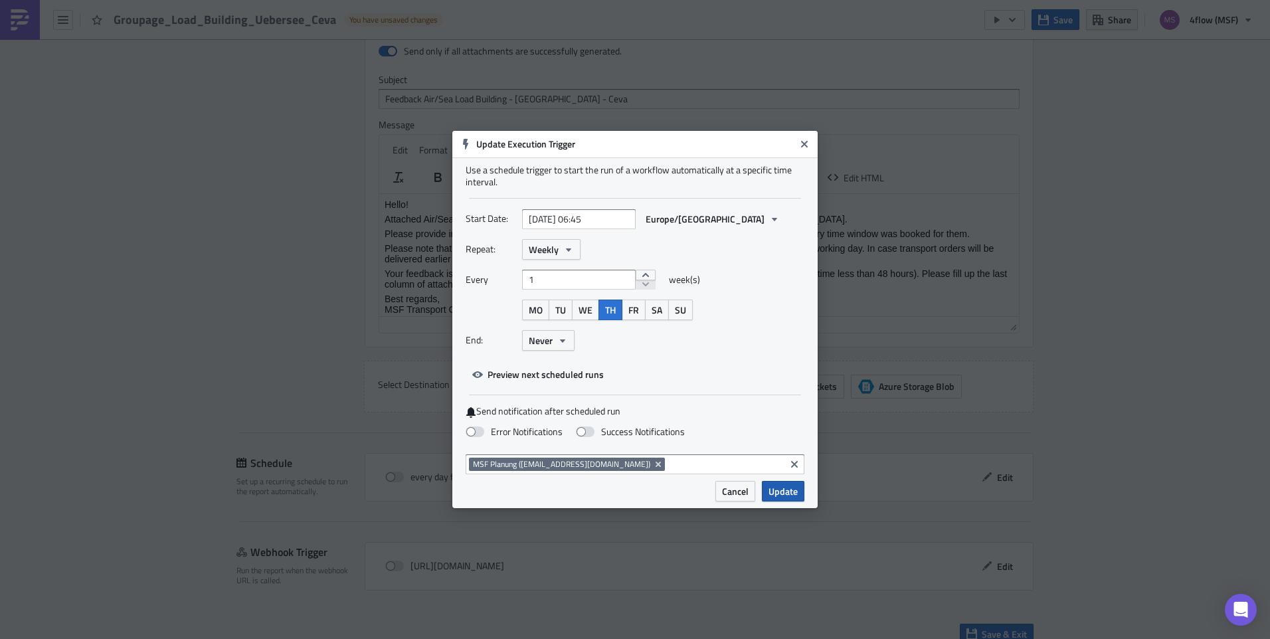
click at [789, 484] on button "Update" at bounding box center [783, 491] width 43 height 21
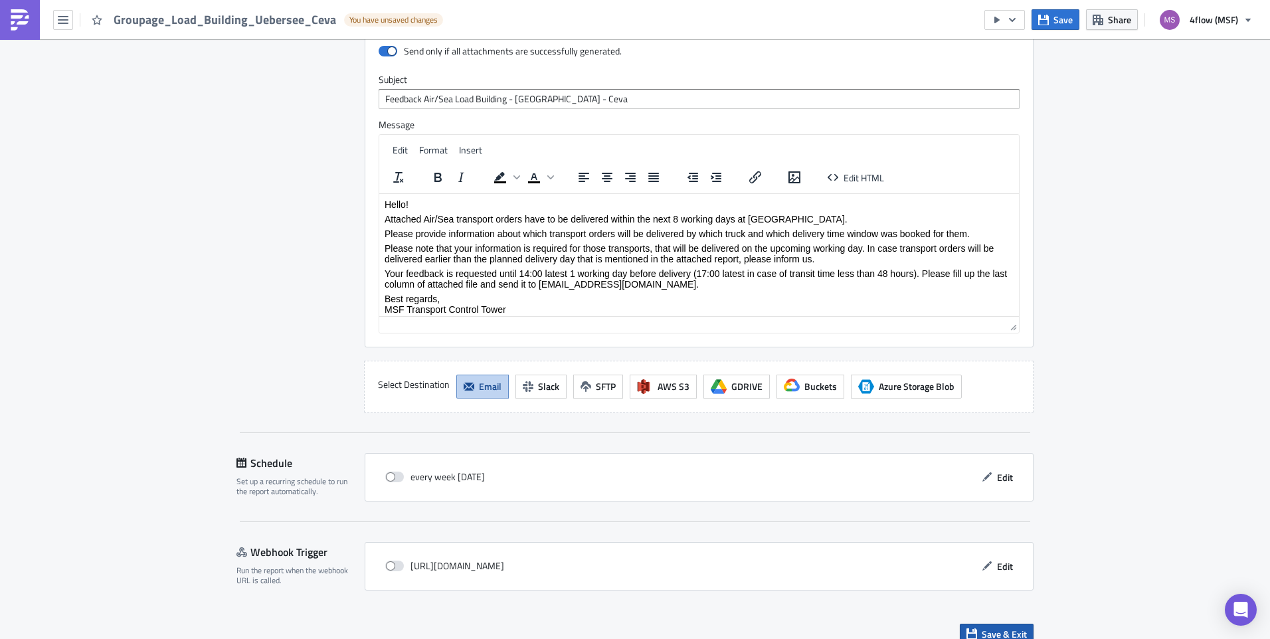
click at [993, 627] on span "Save & Exit" at bounding box center [1004, 634] width 45 height 14
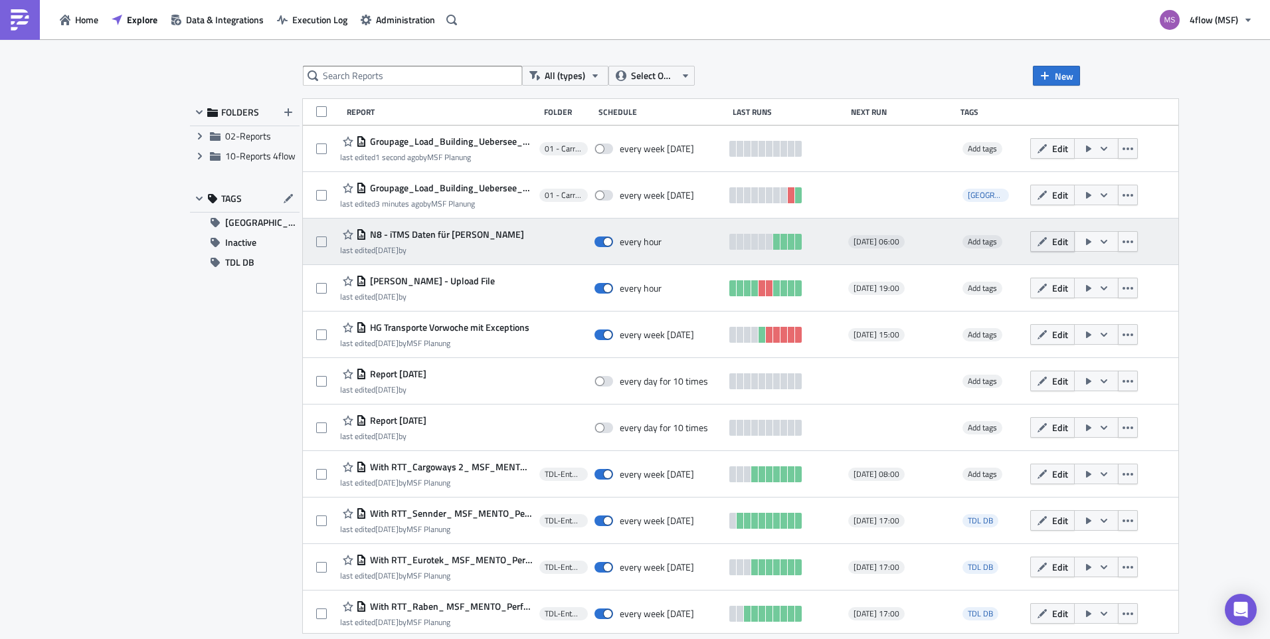
click at [1060, 246] on span "Edit" at bounding box center [1060, 242] width 16 height 14
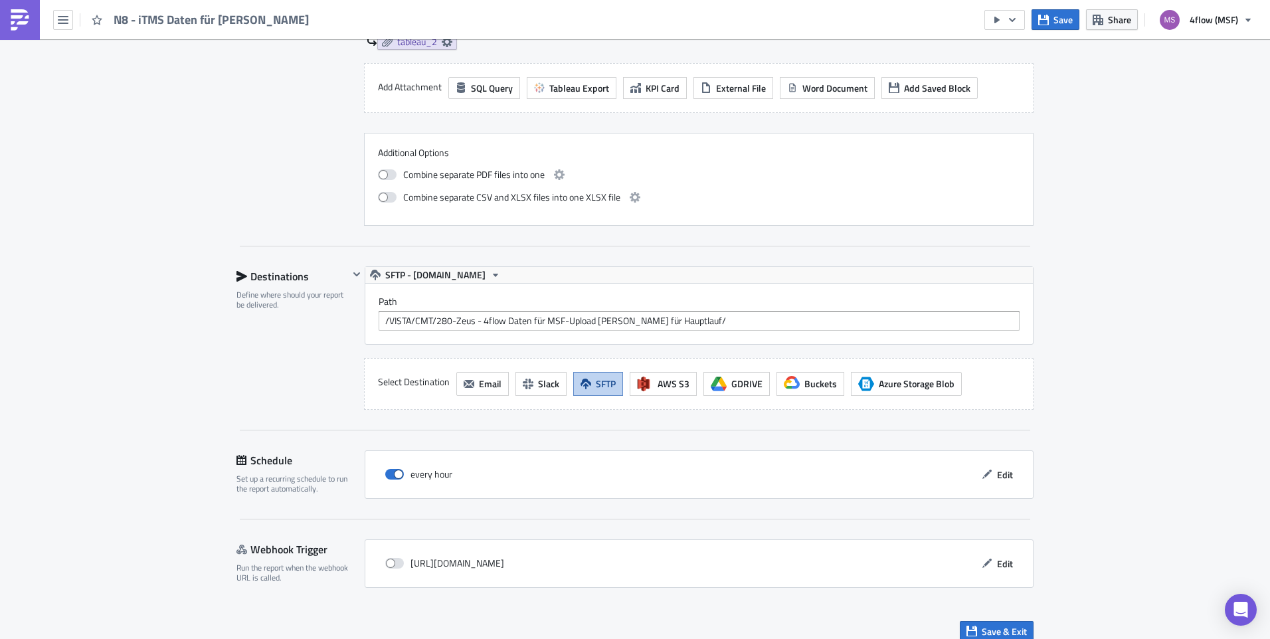
scroll to position [904, 0]
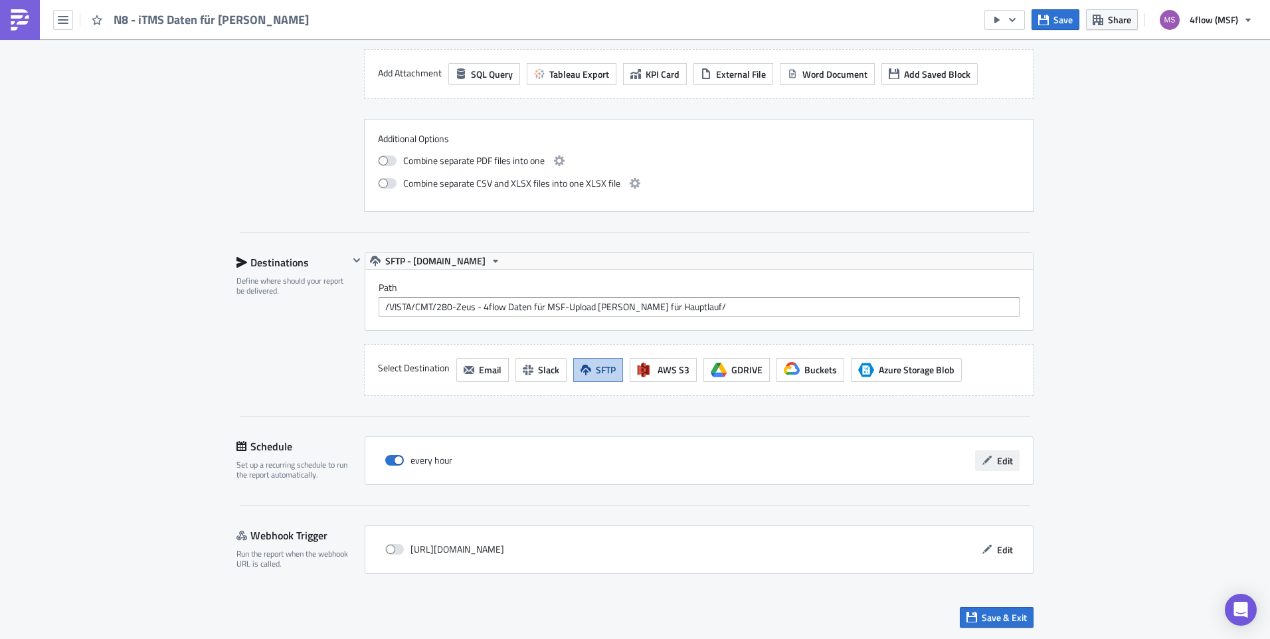
click at [998, 452] on button "Edit" at bounding box center [997, 460] width 45 height 21
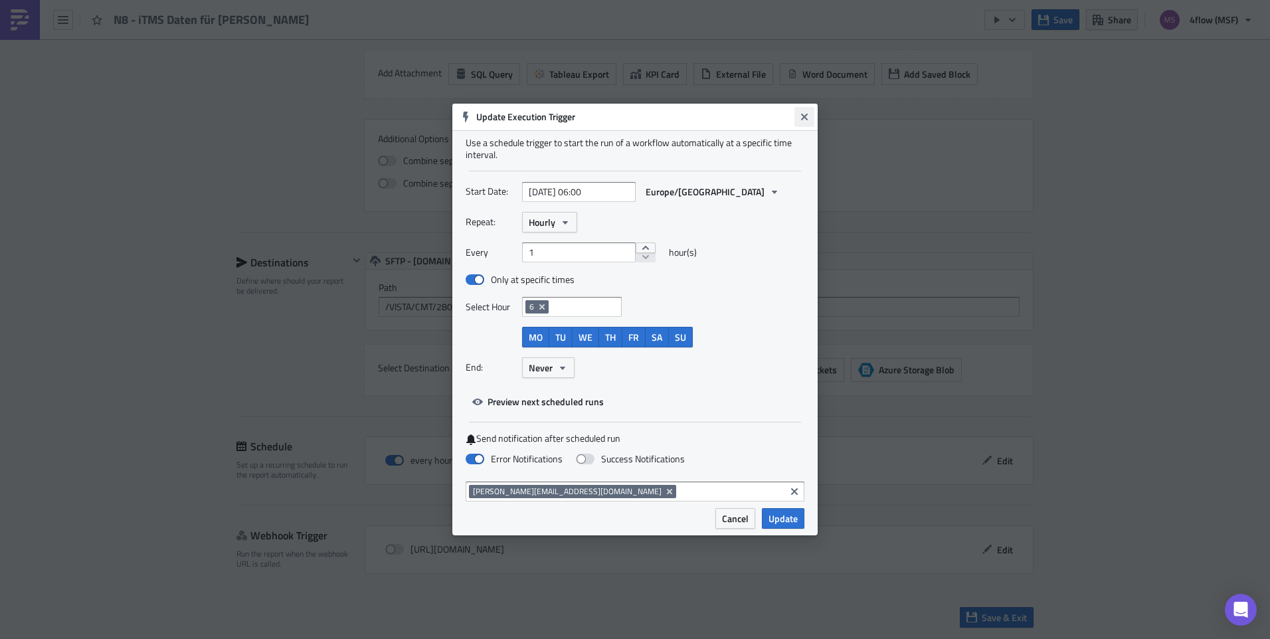
click at [802, 118] on icon "Close" at bounding box center [804, 117] width 7 height 7
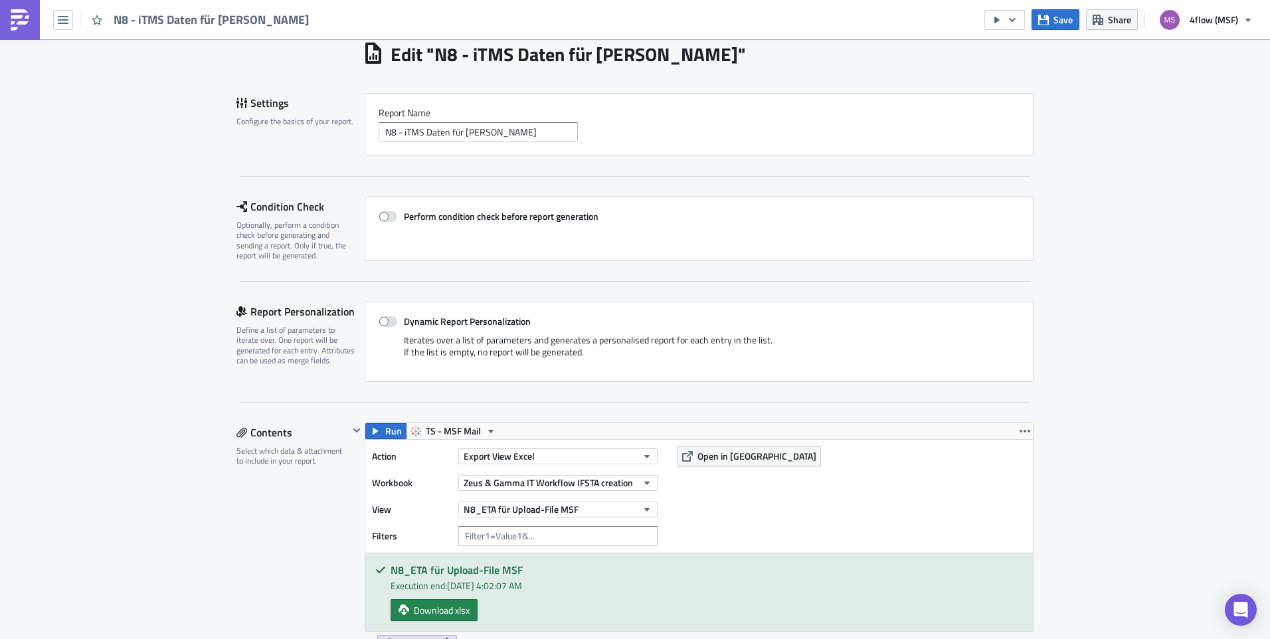
scroll to position [0, 0]
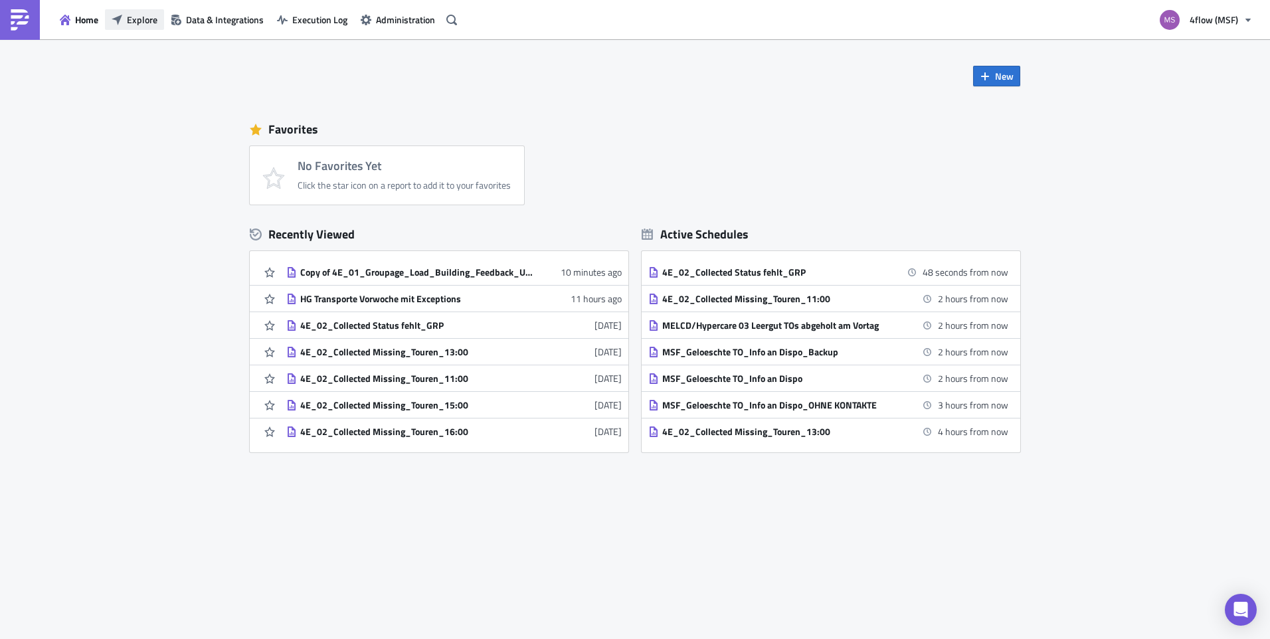
click at [136, 17] on span "Explore" at bounding box center [142, 20] width 31 height 14
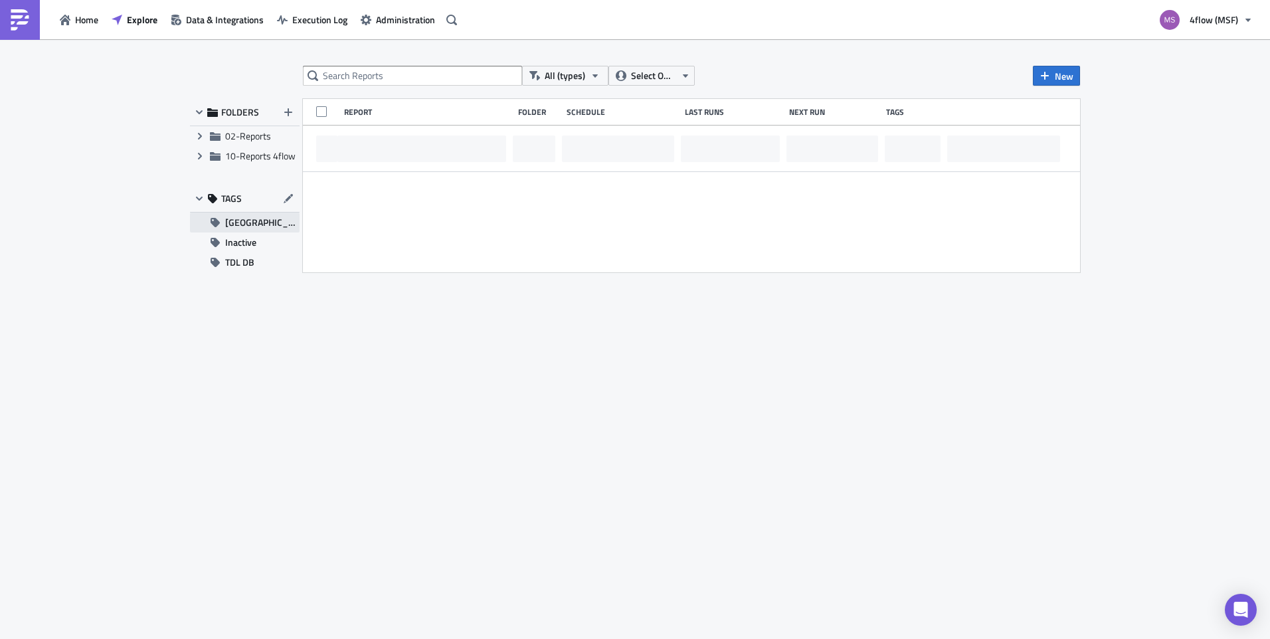
click at [232, 227] on span "[GEOGRAPHIC_DATA]" at bounding box center [262, 223] width 74 height 20
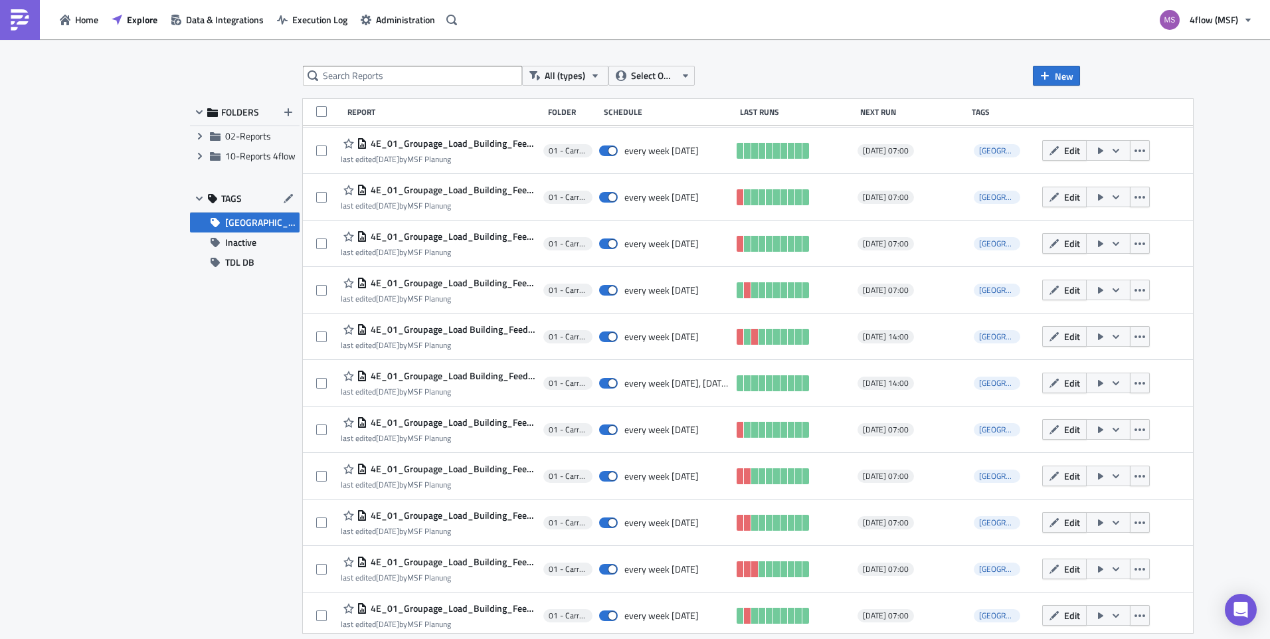
scroll to position [330, 0]
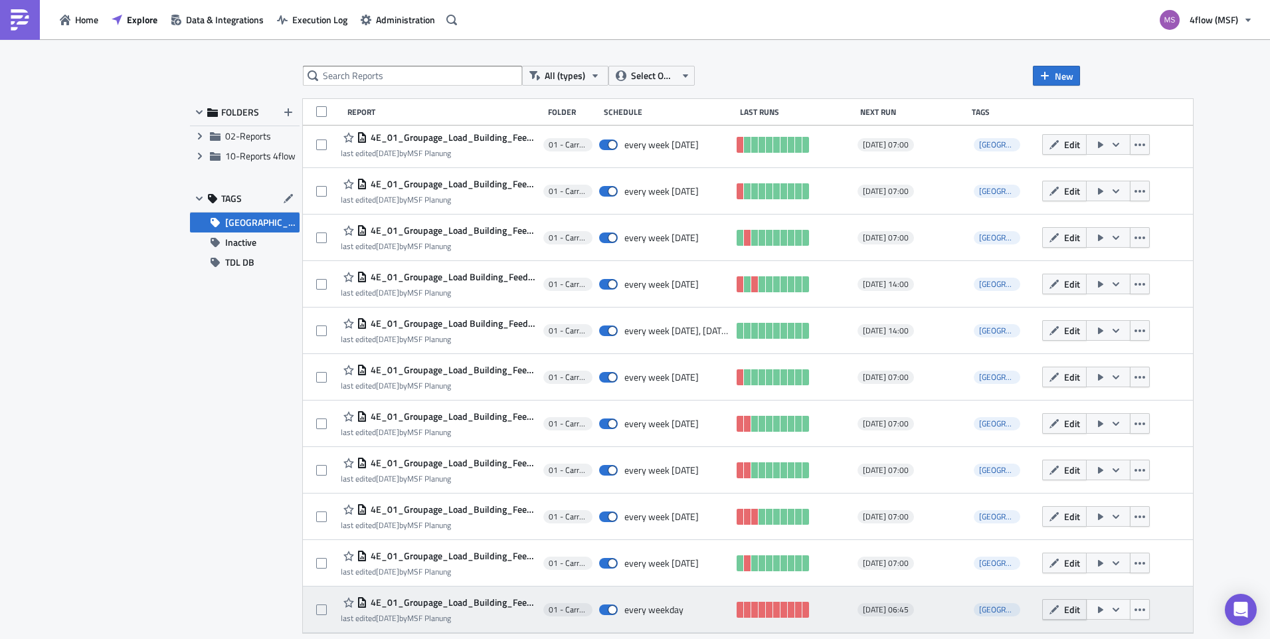
click at [1049, 613] on icon "button" at bounding box center [1054, 610] width 11 height 11
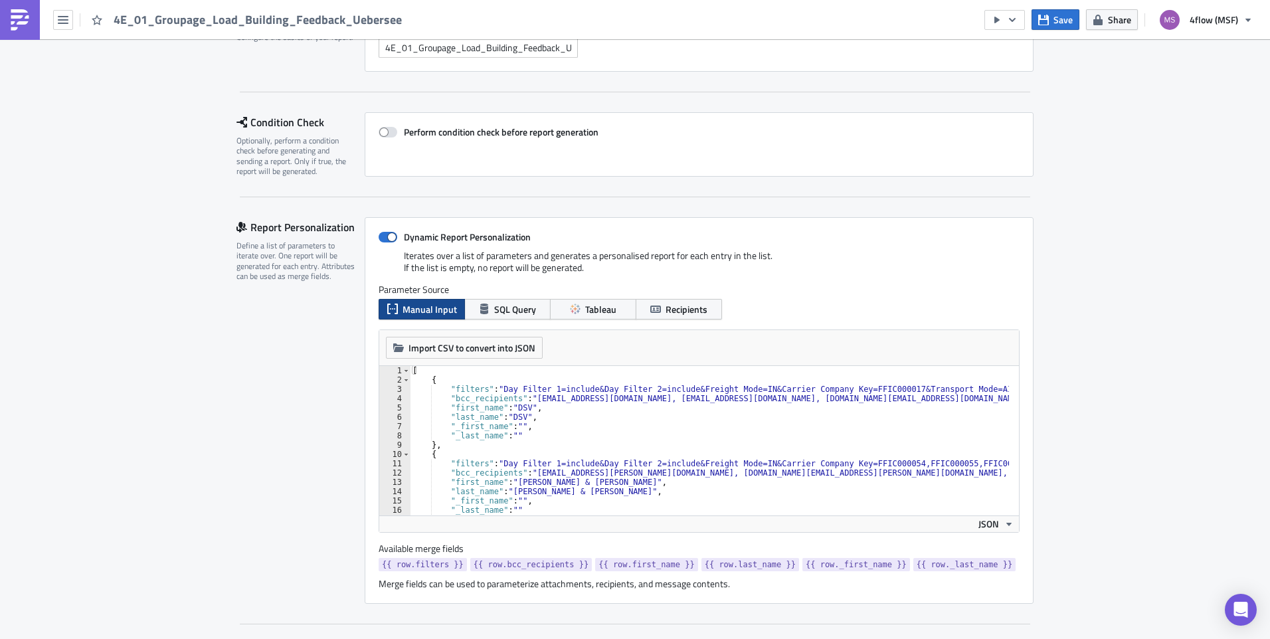
scroll to position [133, 0]
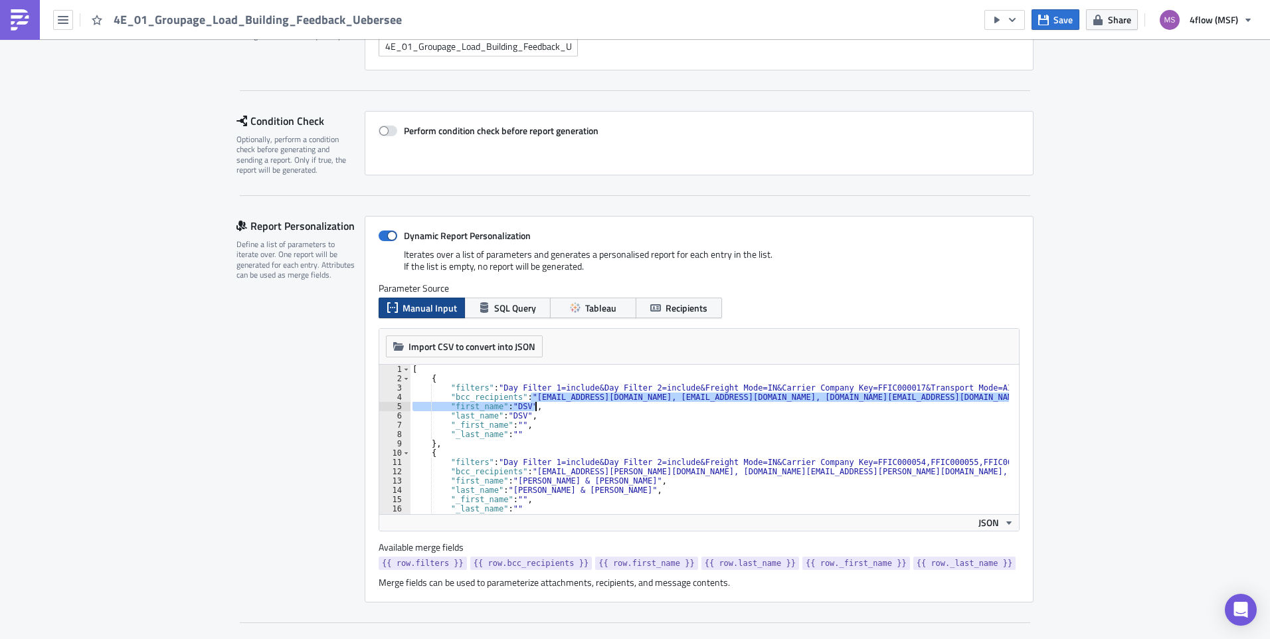
drag, startPoint x: 525, startPoint y: 398, endPoint x: 810, endPoint y: 403, distance: 285.7
click at [810, 403] on div "[ { "filters" : "Day Filter 1=include&Day Filter 2=include&Freight Mode=IN&Carr…" at bounding box center [1087, 444] width 1355 height 158
click at [744, 425] on div "[ { "filters" : "Day Filter 1=include&Day Filter 2=include&Freight Mode=IN&Carr…" at bounding box center [1087, 444] width 1355 height 158
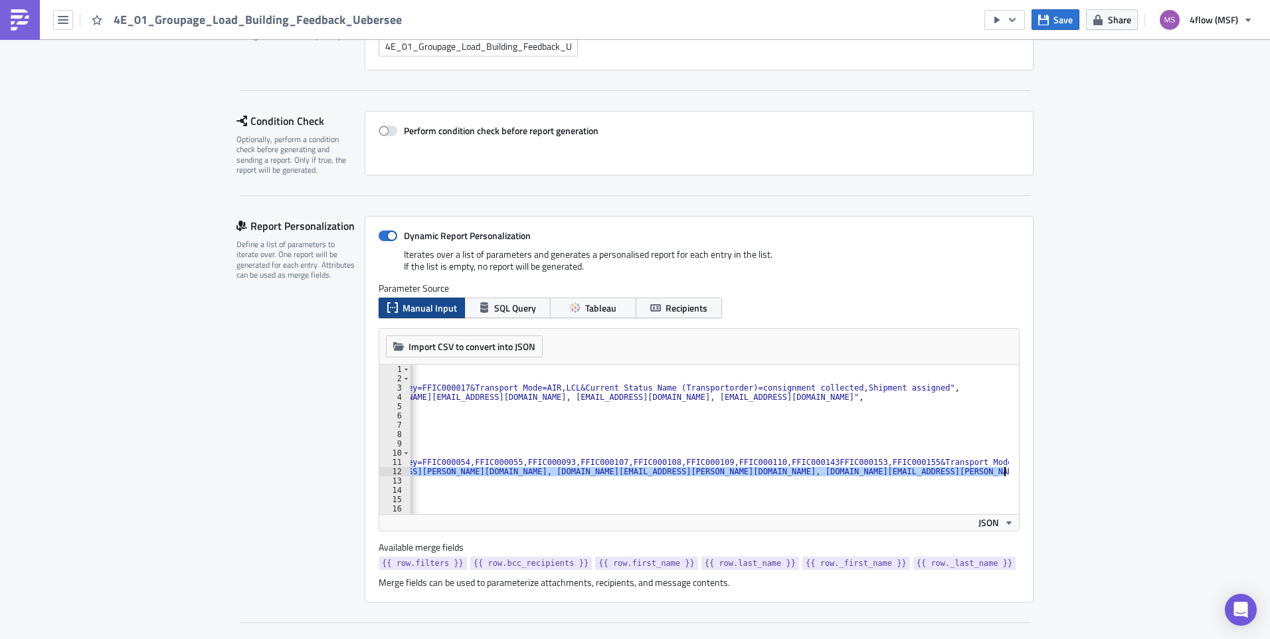
scroll to position [0, 456]
drag, startPoint x: 527, startPoint y: 470, endPoint x: 990, endPoint y: 474, distance: 463.1
click at [990, 474] on div "[ { "filters" : "Day Filter 1=include&Day Filter 2=include&Freight Mode=IN&Carr…" at bounding box center [631, 444] width 1355 height 158
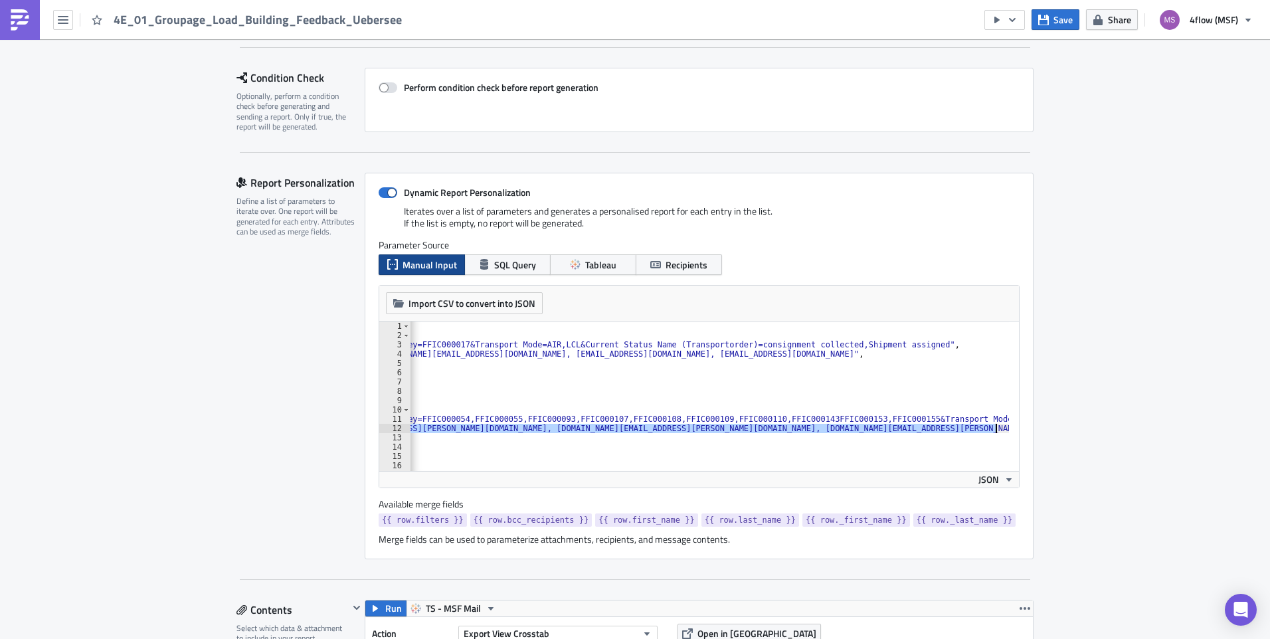
scroll to position [199, 0]
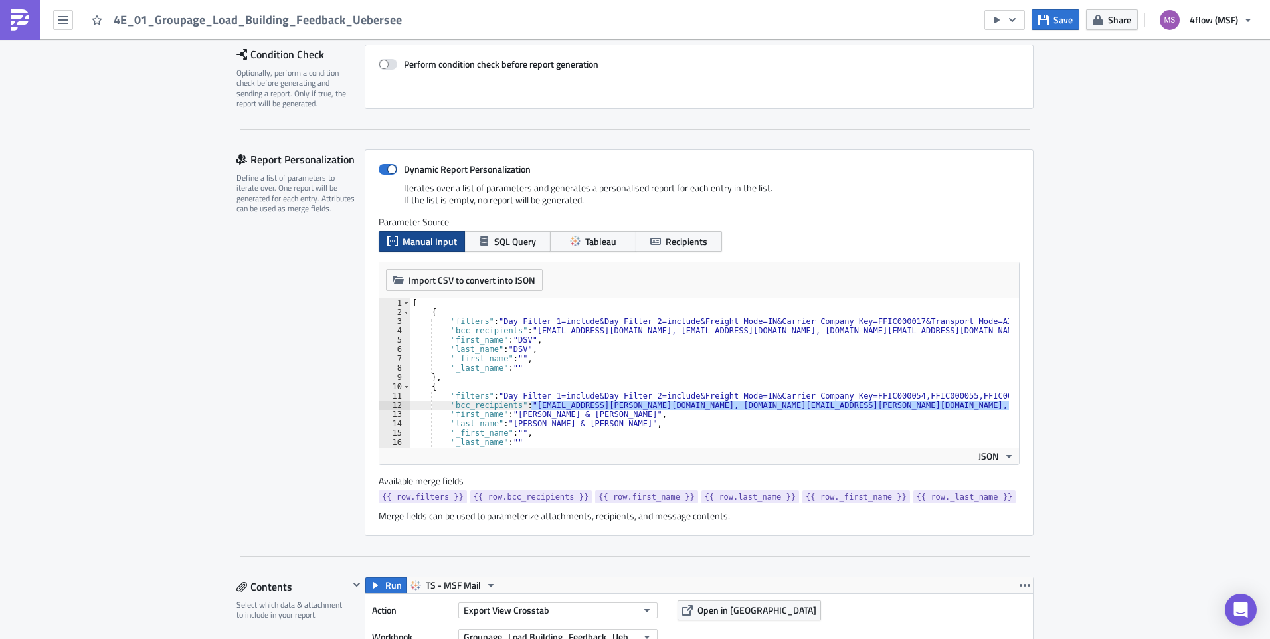
scroll to position [0, 0]
click at [583, 358] on div "[ { "filters" : "Day Filter 1=include&Day Filter 2=include&Freight Mode=IN&Carr…" at bounding box center [1087, 377] width 1355 height 158
drag, startPoint x: 570, startPoint y: 415, endPoint x: 510, endPoint y: 413, distance: 60.5
click at [510, 413] on div "[ { "filters" : "Day Filter 1=include&Day Filter 2=include&Freight Mode=IN&Carr…" at bounding box center [1087, 377] width 1355 height 158
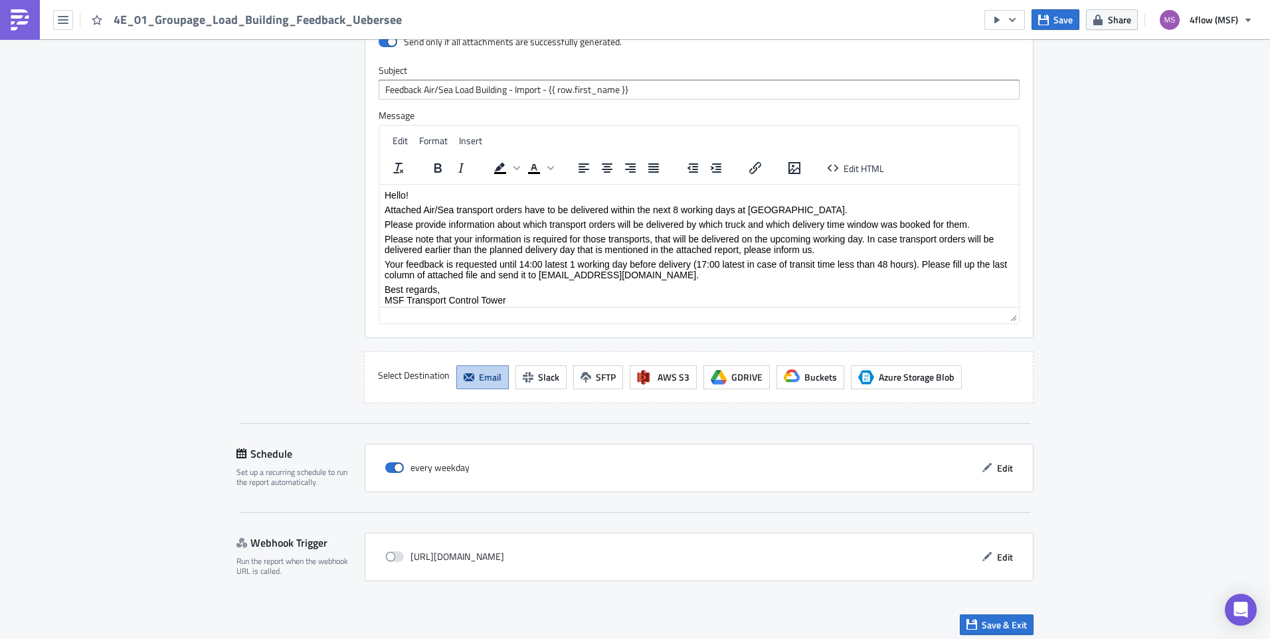
scroll to position [1396, 0]
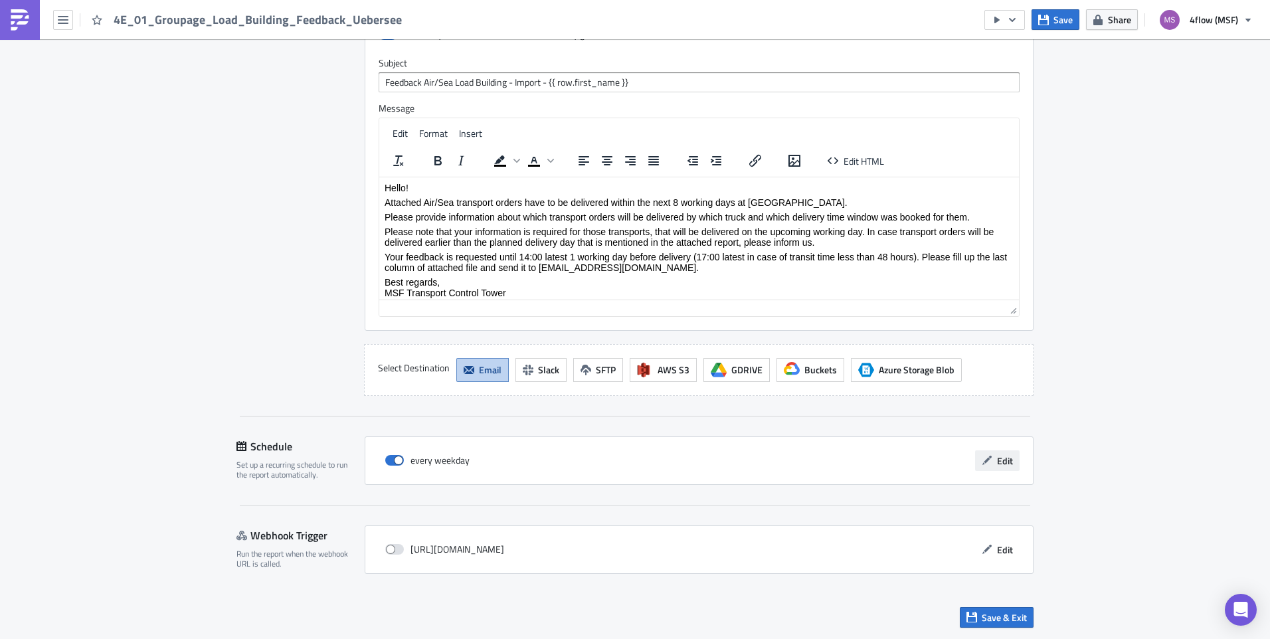
click at [1003, 462] on span "Edit" at bounding box center [1005, 461] width 16 height 14
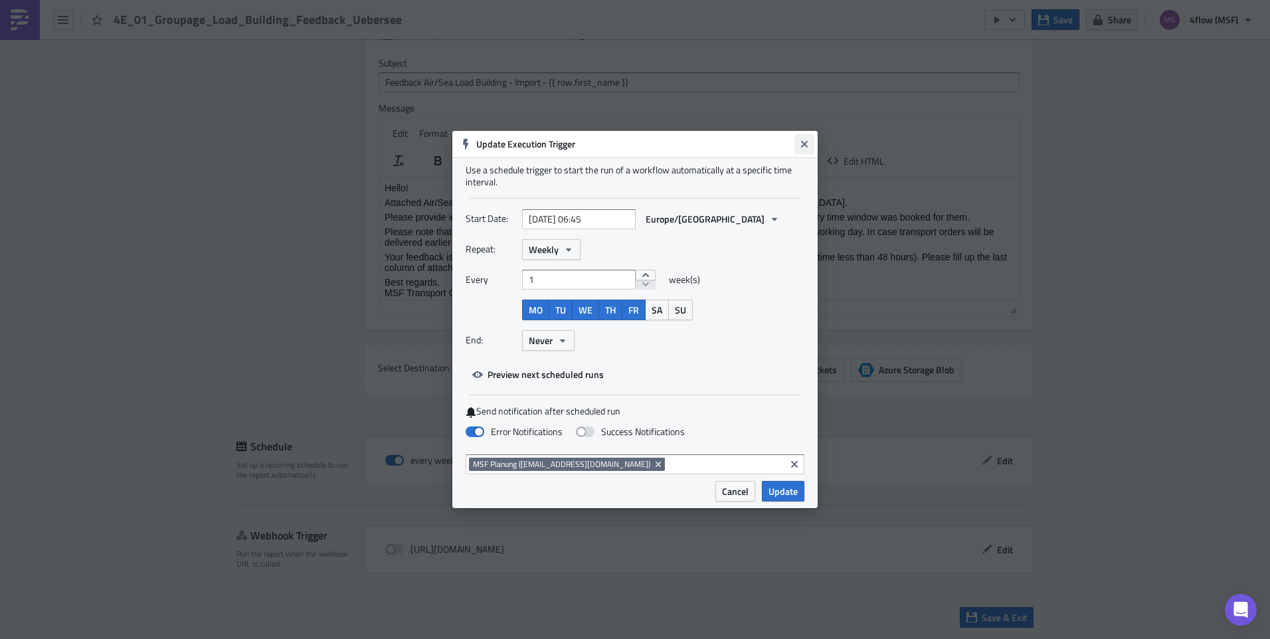
click at [803, 147] on icon "Close" at bounding box center [804, 144] width 7 height 7
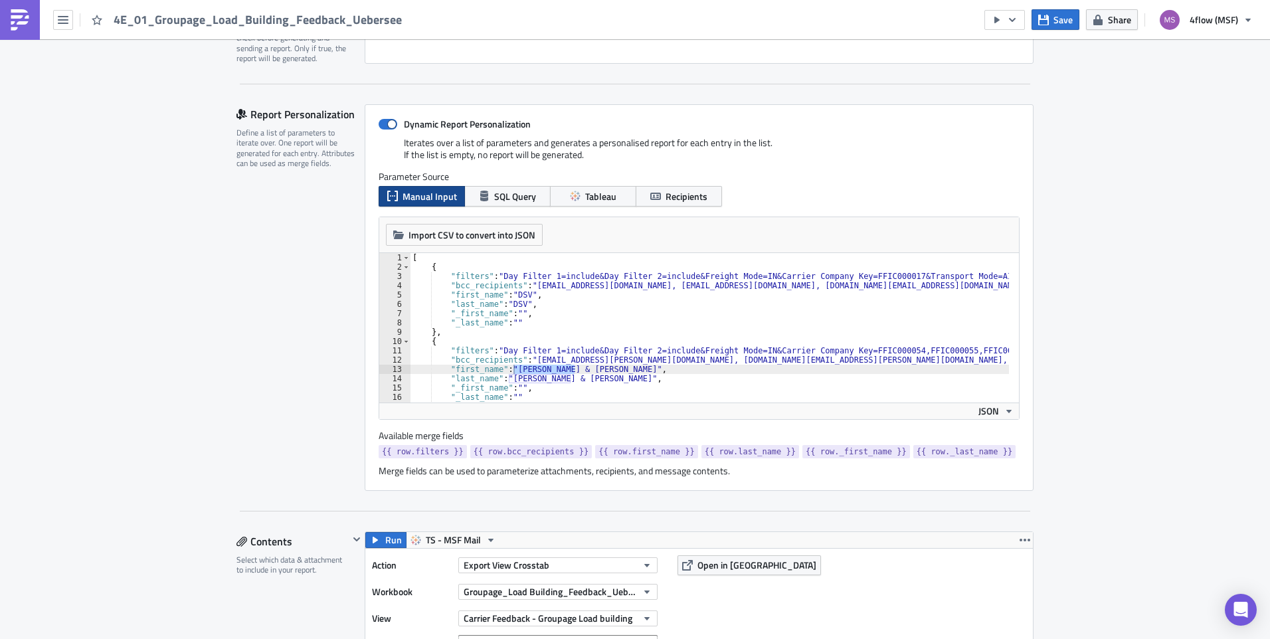
scroll to position [266, 0]
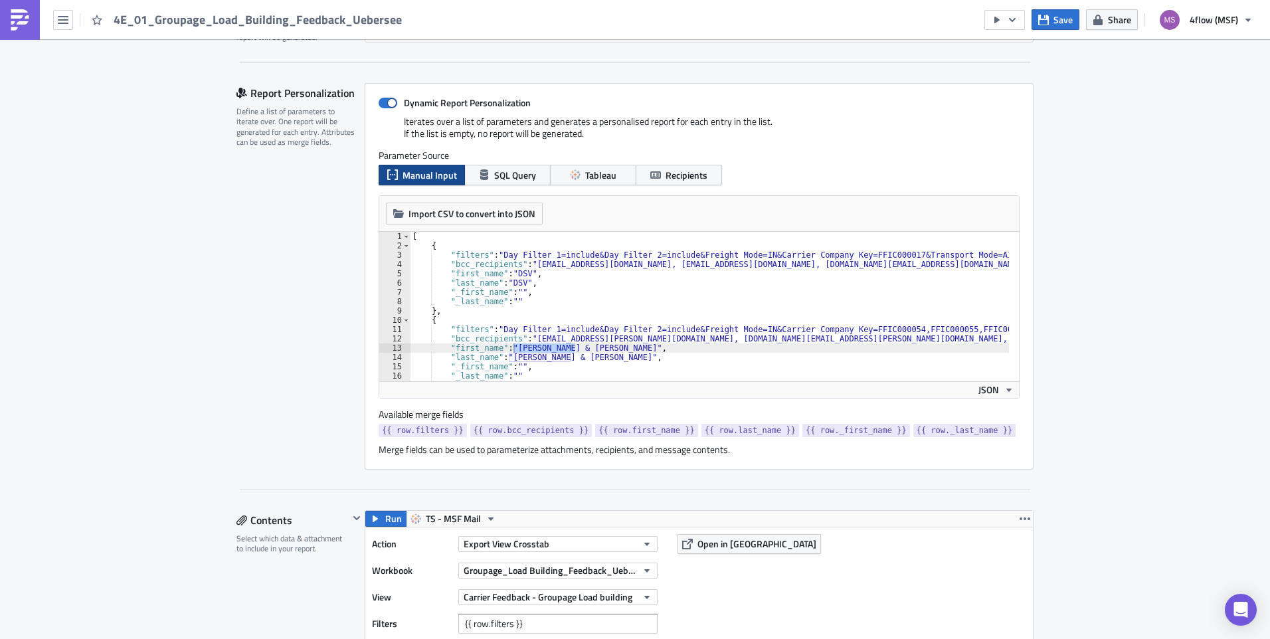
click at [846, 303] on div "[ { "filters" : "Day Filter 1=include&Day Filter 2=include&Freight Mode=IN&Carr…" at bounding box center [1087, 311] width 1355 height 158
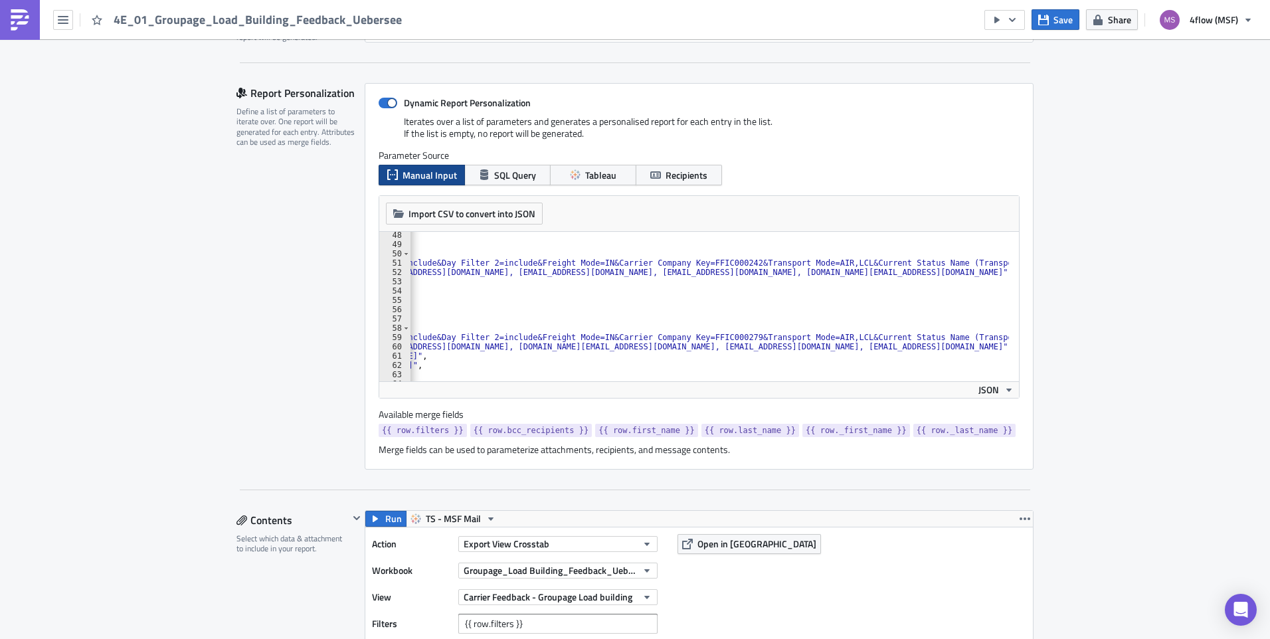
scroll to position [0, 262]
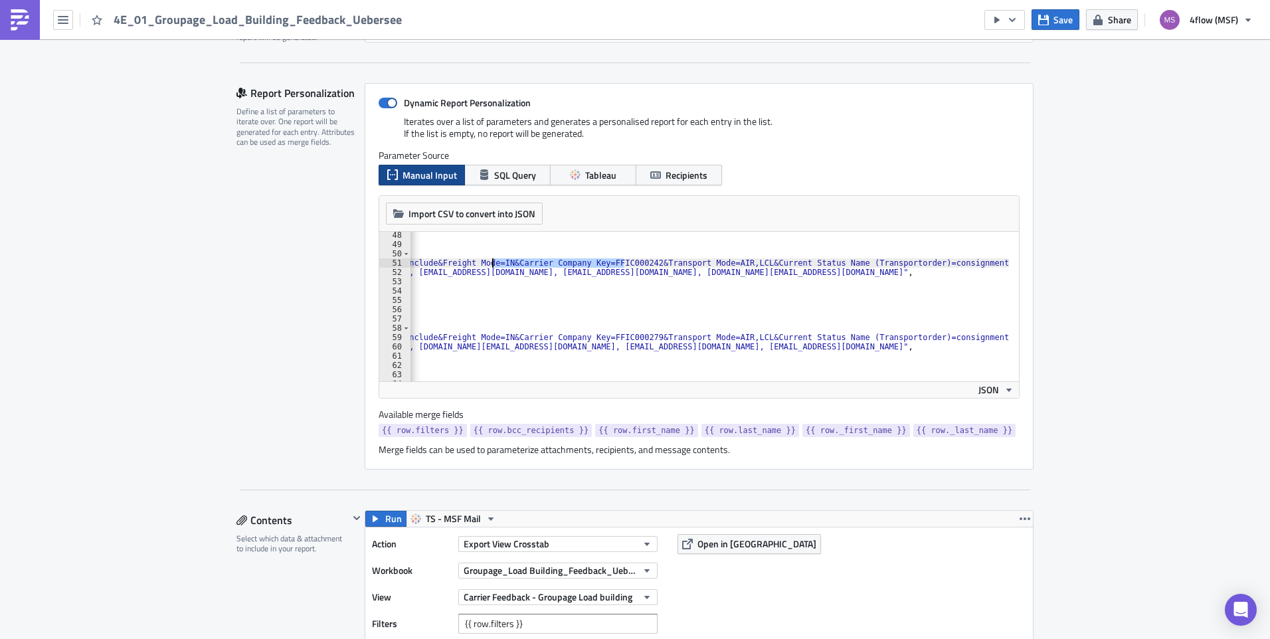
drag, startPoint x: 619, startPoint y: 263, endPoint x: 488, endPoint y: 266, distance: 131.6
click at [488, 266] on div ""_last_name" : "" } , { "filters" : "Day Filter 1=include&Day Filter 2=include&…" at bounding box center [824, 310] width 1355 height 158
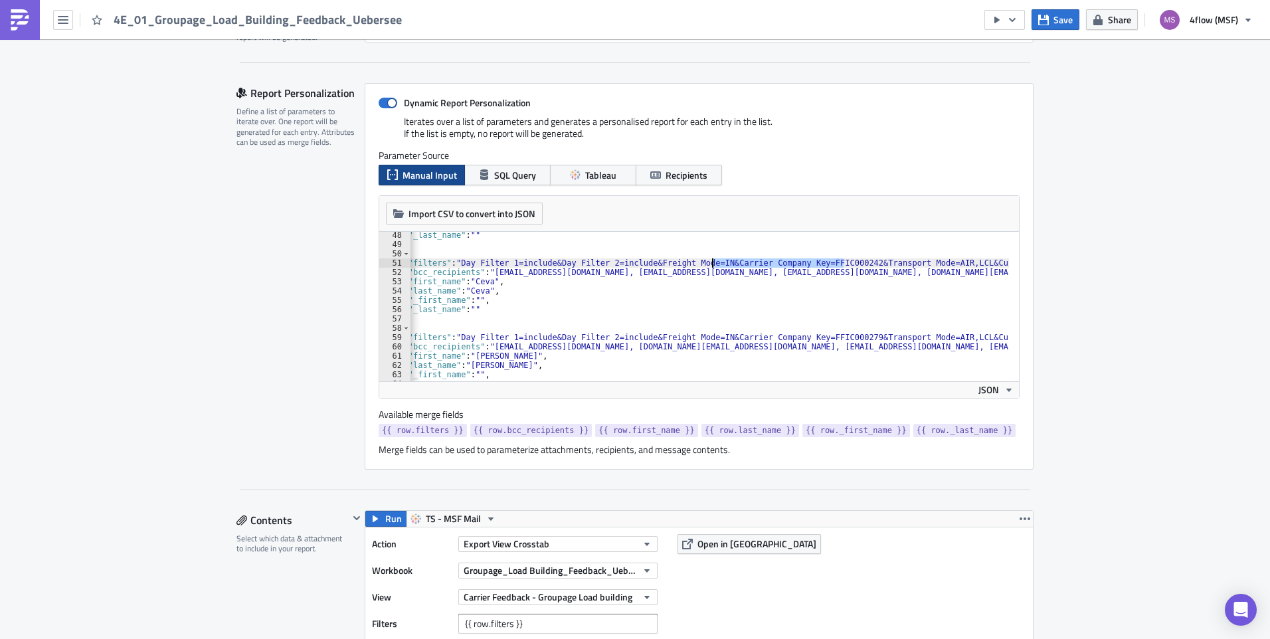
scroll to position [0, 40]
click at [646, 309] on div ""_last_name" : "" } , { "filters" : "Day Filter 1=include&Day Filter 2=include&…" at bounding box center [1047, 310] width 1355 height 158
drag, startPoint x: 486, startPoint y: 272, endPoint x: 929, endPoint y: 274, distance: 443.1
click at [929, 274] on div ""_last_name" : "" } , { "filters" : "Day Filter 1=include&Day Filter 2=include&…" at bounding box center [1047, 310] width 1355 height 158
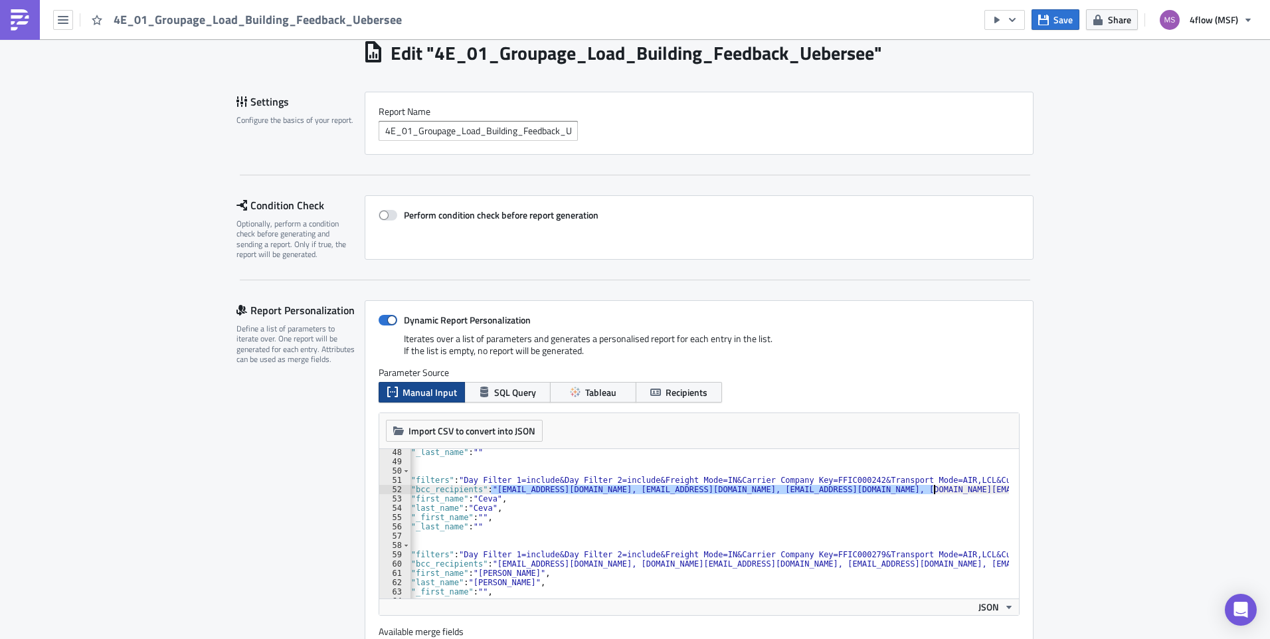
scroll to position [199, 0]
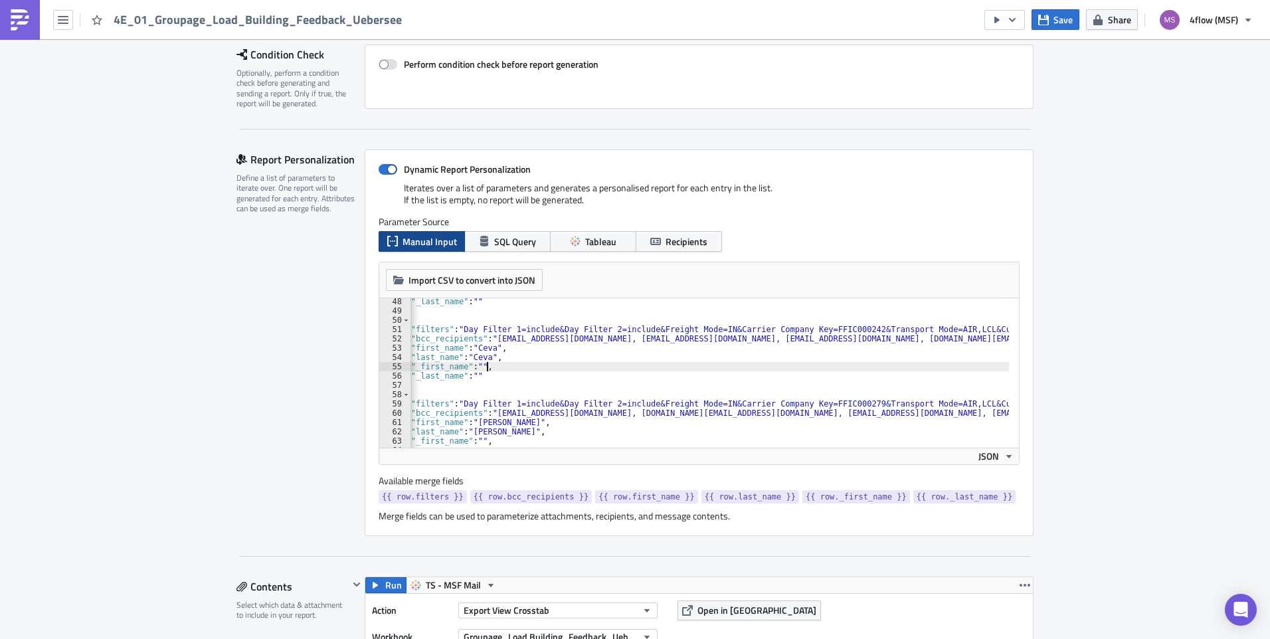
click at [798, 366] on div ""_last_name" : "" } , { "filters" : "Day Filter 1=include&Day Filter 2=include&…" at bounding box center [1047, 376] width 1355 height 158
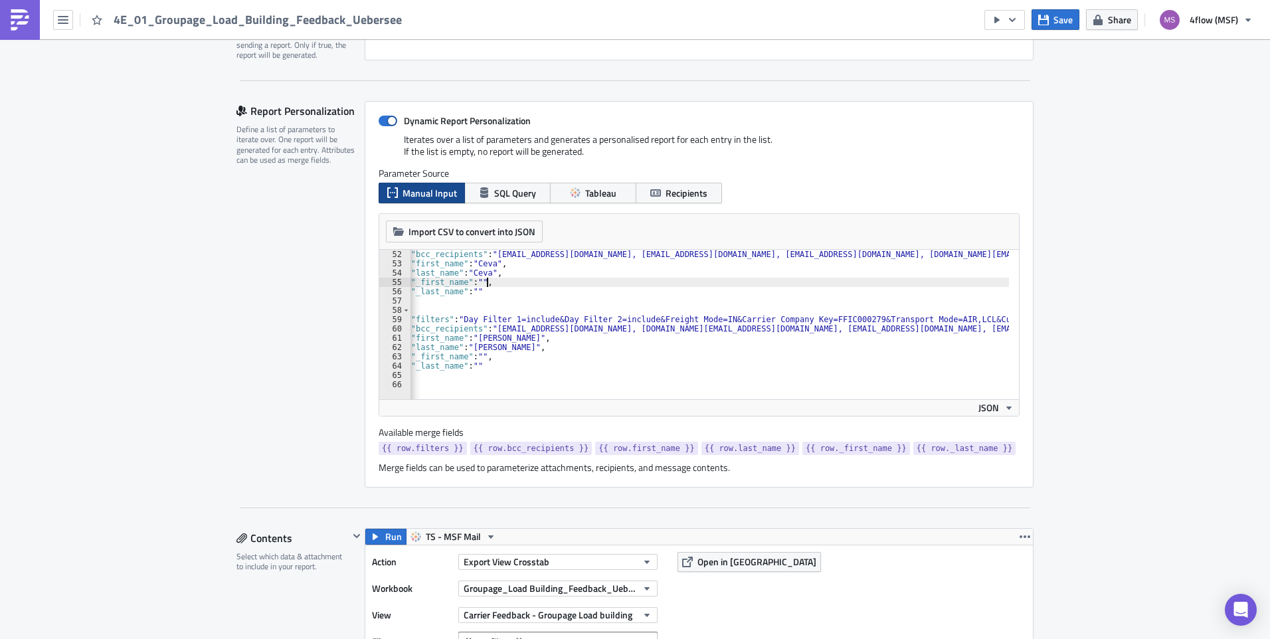
scroll to position [266, 0]
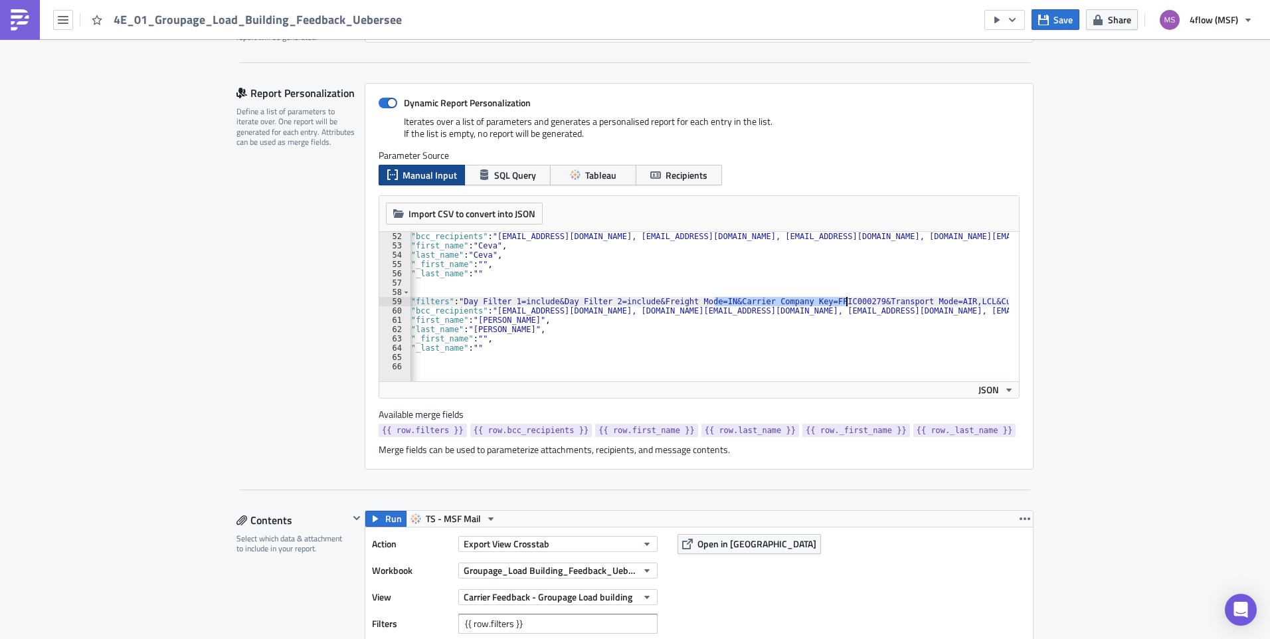
drag, startPoint x: 711, startPoint y: 301, endPoint x: 843, endPoint y: 304, distance: 132.2
click at [843, 304] on div ""bcc_recipients" : "CT.MagnaSteyr@cevalogistics.com, msf_planning@4flow.com, MS…" at bounding box center [1047, 311] width 1355 height 158
drag, startPoint x: 487, startPoint y: 308, endPoint x: 942, endPoint y: 314, distance: 455.1
click at [942, 314] on div ""bcc_recipients" : "CT.MagnaSteyr@cevalogistics.com, msf_planning@4flow.com, MS…" at bounding box center [1047, 311] width 1355 height 158
type textarea ""bcc_recipients": "Munich-Import-Ocean@chrobinson.com, a.salum@4flow.com, msf_p…"
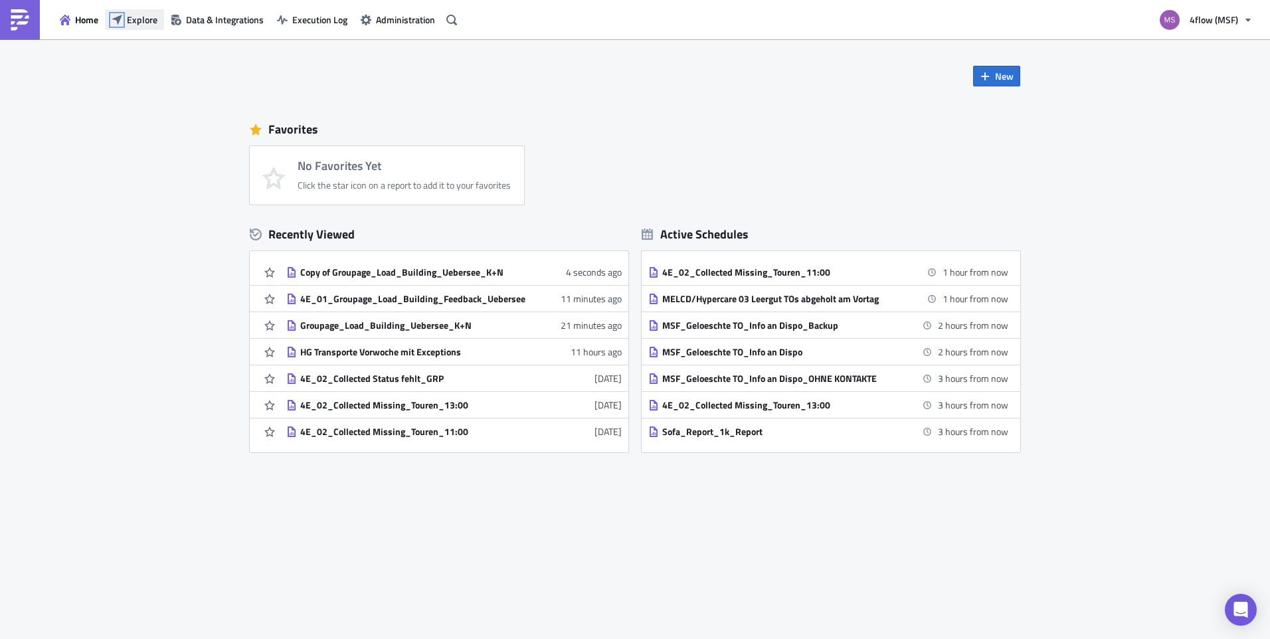
click at [117, 25] on icon "button" at bounding box center [117, 20] width 11 height 11
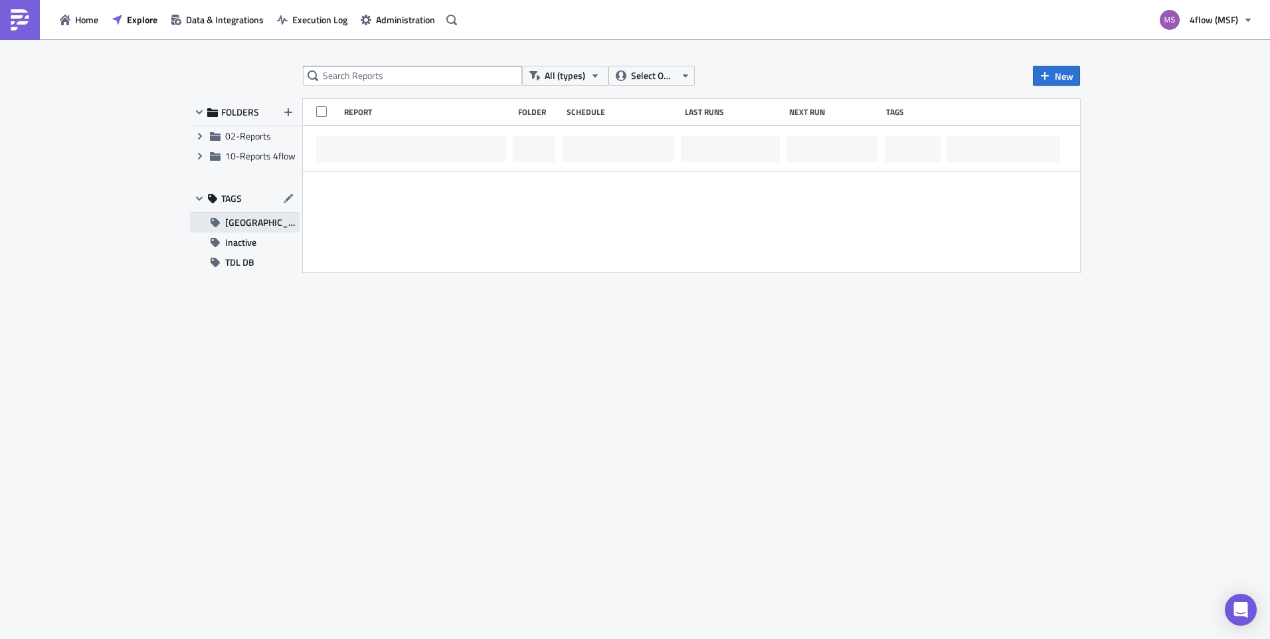
click at [244, 218] on span "[GEOGRAPHIC_DATA]" at bounding box center [262, 223] width 74 height 20
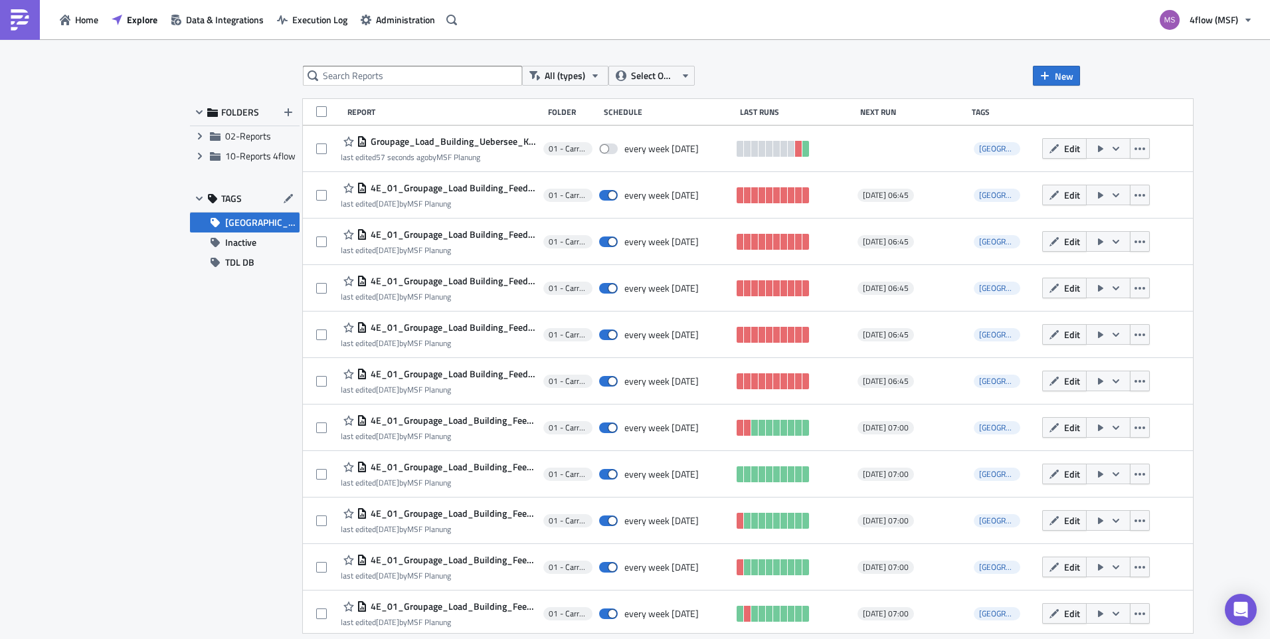
click at [215, 419] on div "FOLDERS Expand group 02-Reports Expand group 10-Reports 4flow TAGS GRP Load Bui…" at bounding box center [245, 366] width 110 height 534
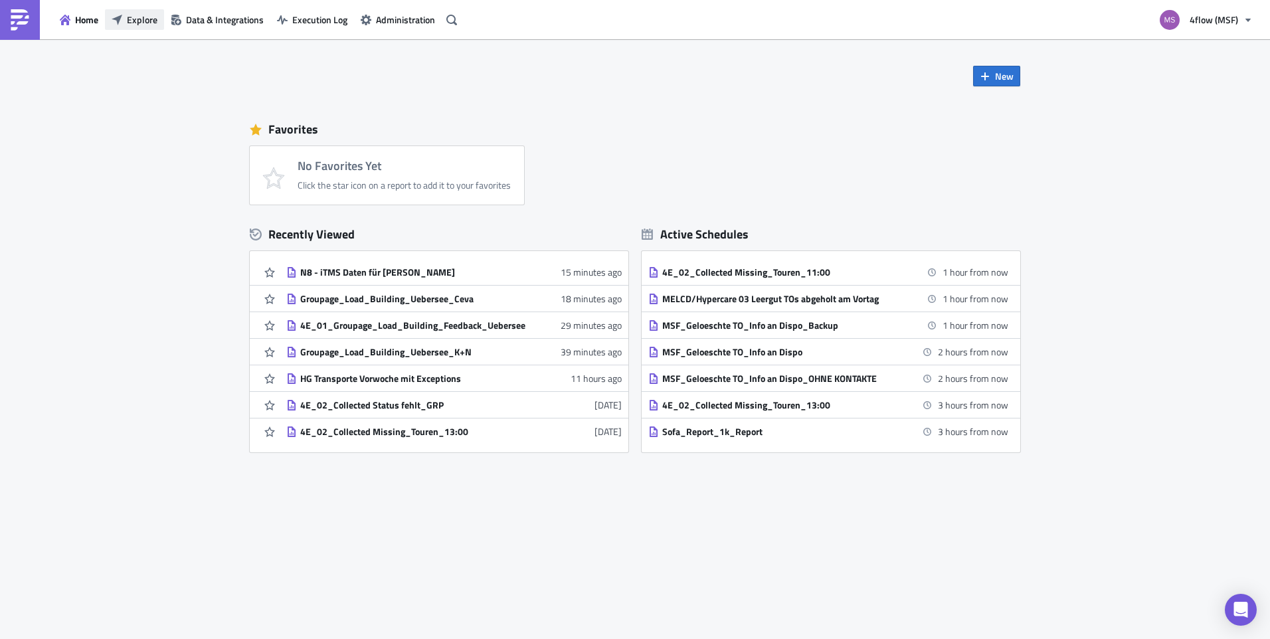
click at [133, 23] on span "Explore" at bounding box center [142, 20] width 31 height 14
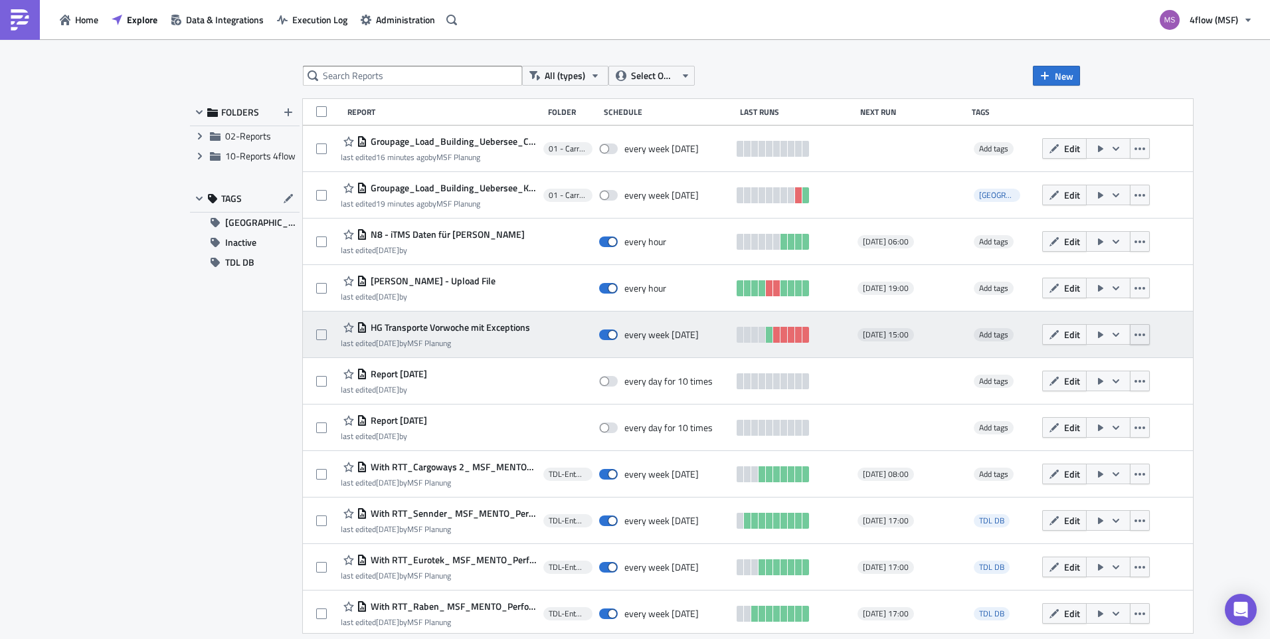
click at [1141, 339] on button "button" at bounding box center [1140, 334] width 20 height 21
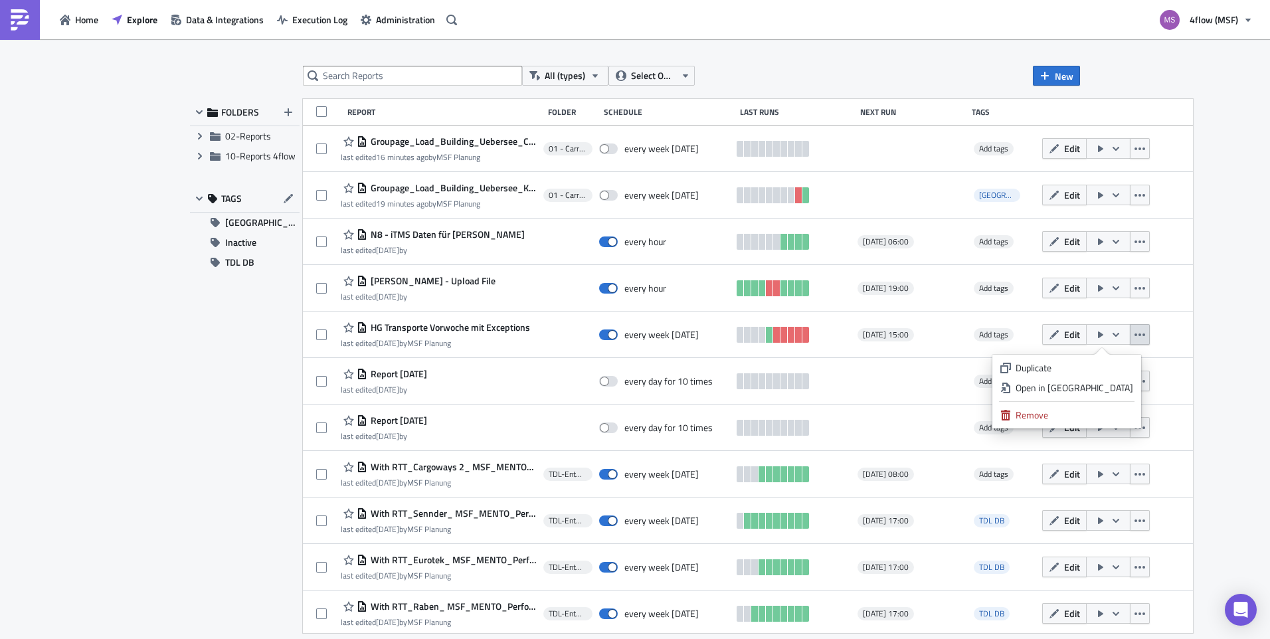
click at [1226, 355] on div "All (types) Select Owner New FOLDERS Expand group 02-Reports Expand group 10-Re…" at bounding box center [635, 340] width 1270 height 602
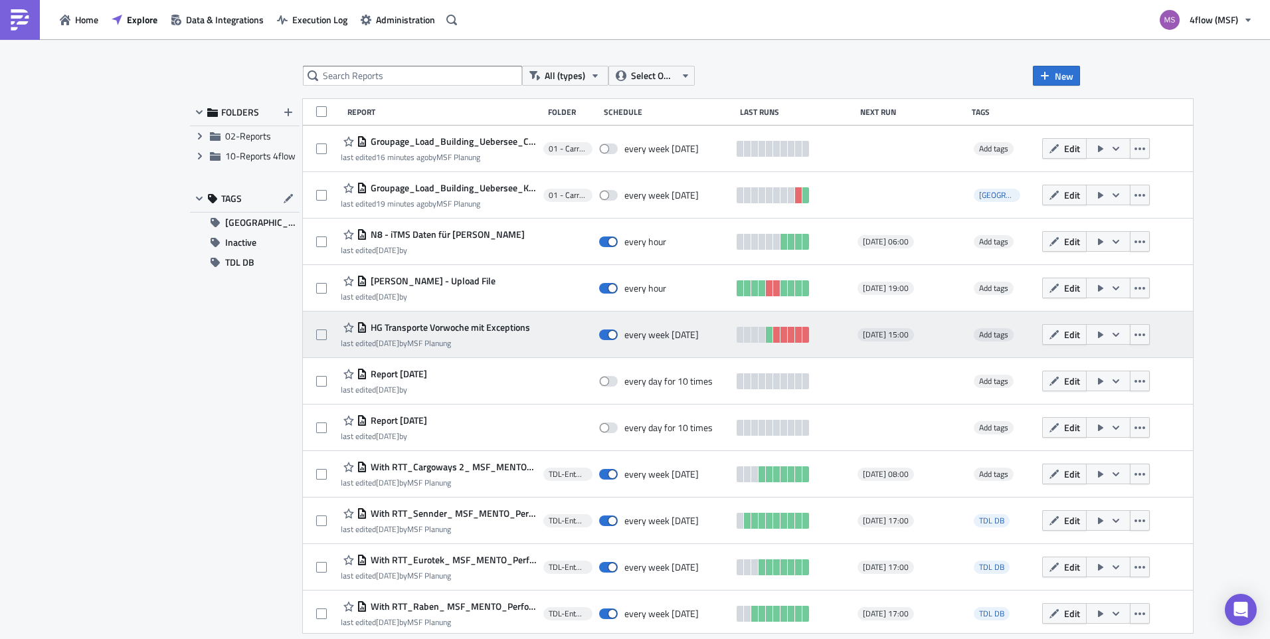
drag, startPoint x: 1057, startPoint y: 334, endPoint x: 1024, endPoint y: 351, distance: 37.1
click at [1024, 351] on div "HG Transporte Vorwoche mit Exceptions last edited [DATE] by MSF Planung every w…" at bounding box center [748, 335] width 890 height 47
click at [1131, 341] on button "button" at bounding box center [1140, 334] width 20 height 21
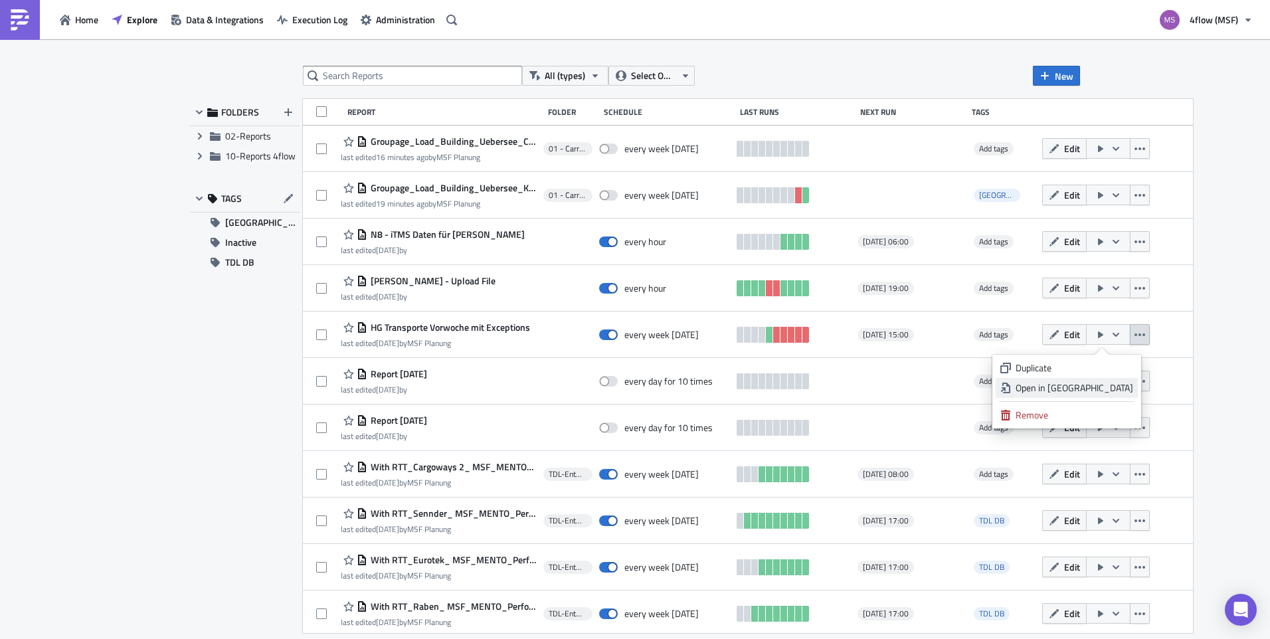
click at [1103, 386] on div "Open in [GEOGRAPHIC_DATA]" at bounding box center [1075, 387] width 118 height 13
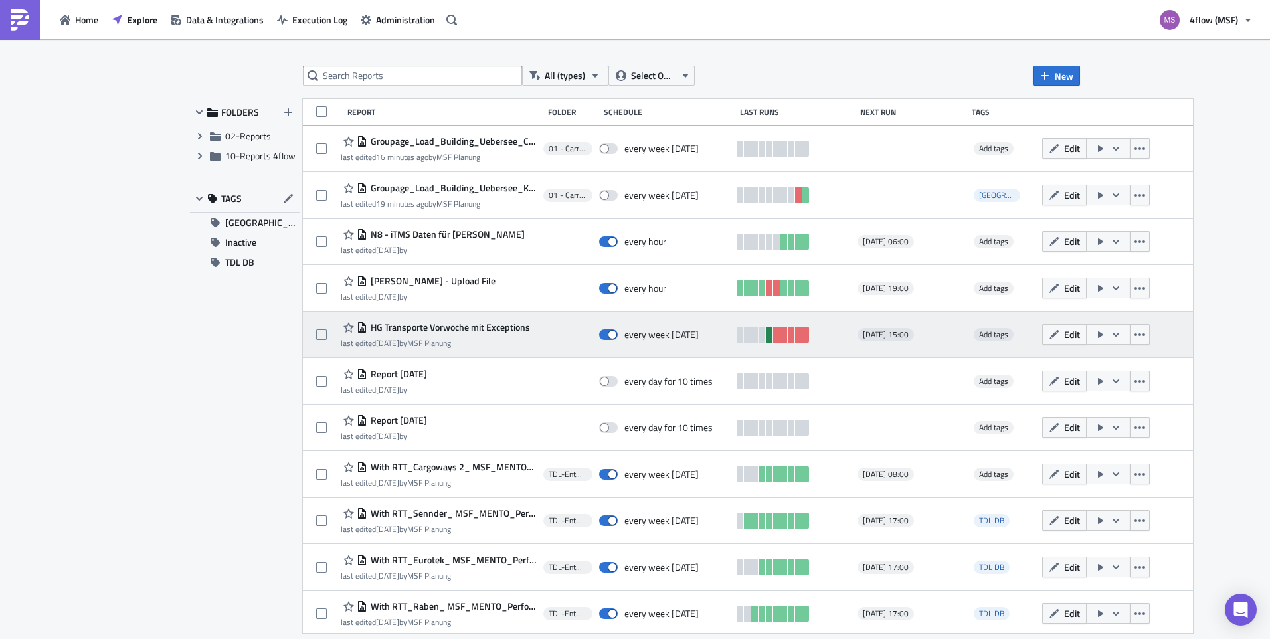
click at [766, 333] on link at bounding box center [769, 335] width 7 height 16
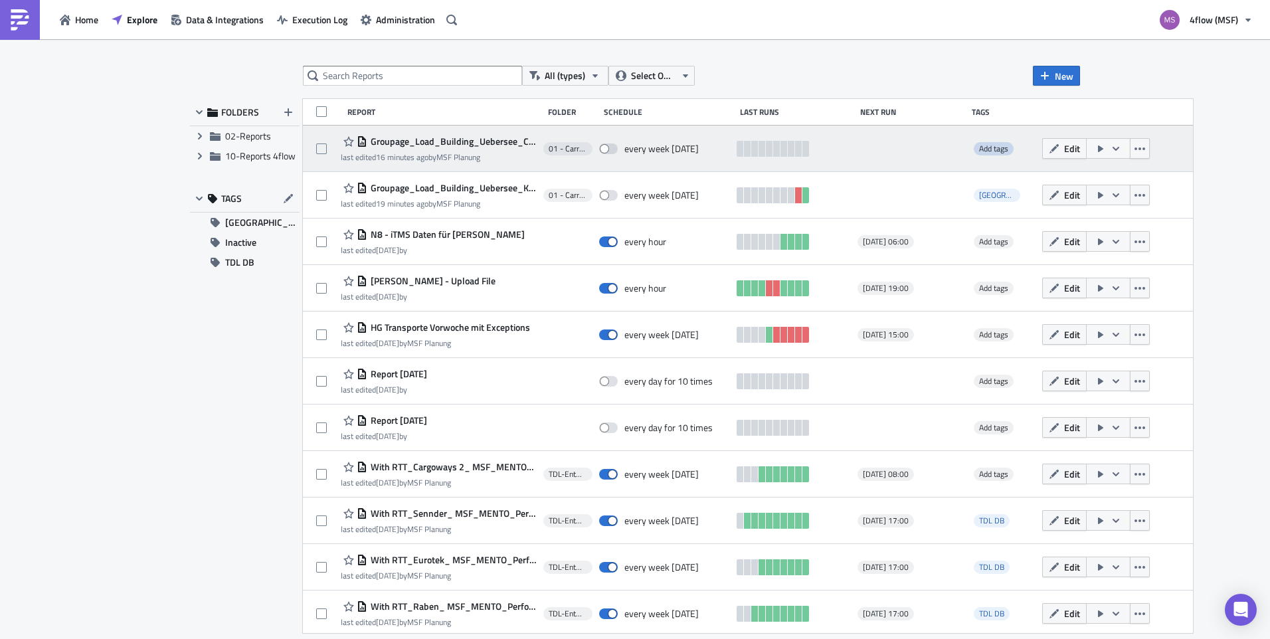
click at [992, 153] on span "Add tags" at bounding box center [993, 148] width 29 height 13
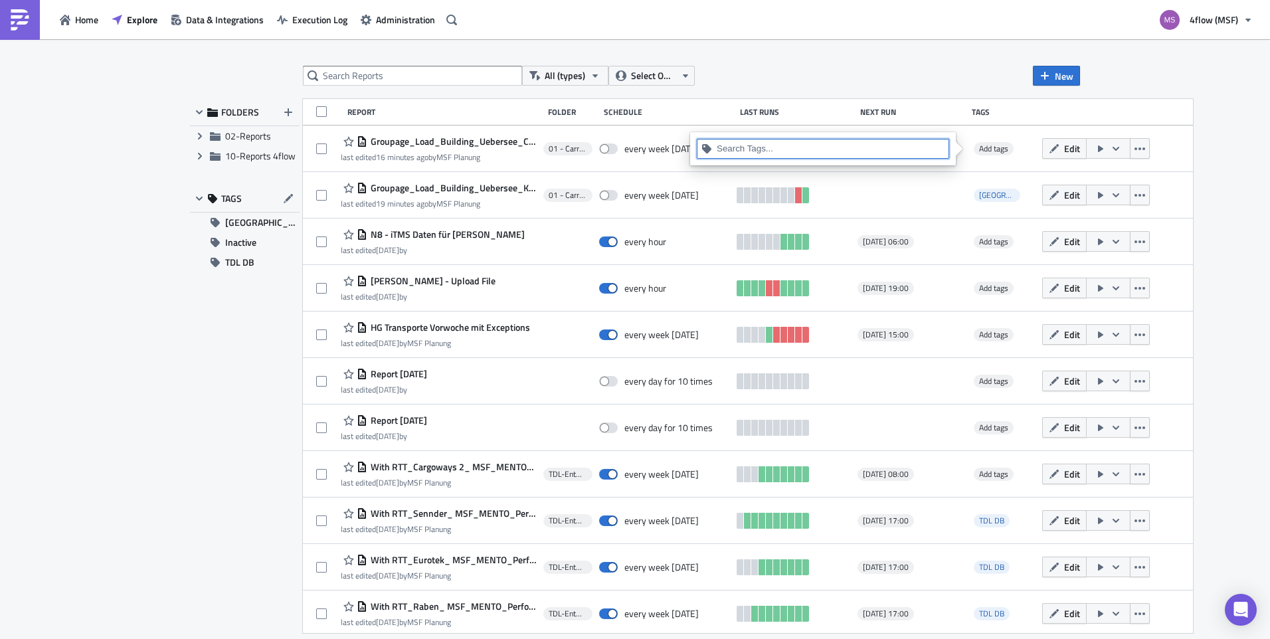
click at [865, 145] on input at bounding box center [831, 148] width 228 height 13
click at [778, 176] on div "[GEOGRAPHIC_DATA]" at bounding box center [823, 171] width 237 height 13
click at [929, 97] on div "All (types) Select Owner New FOLDERS Expand group 02-Reports Expand group 10-Re…" at bounding box center [634, 340] width 903 height 549
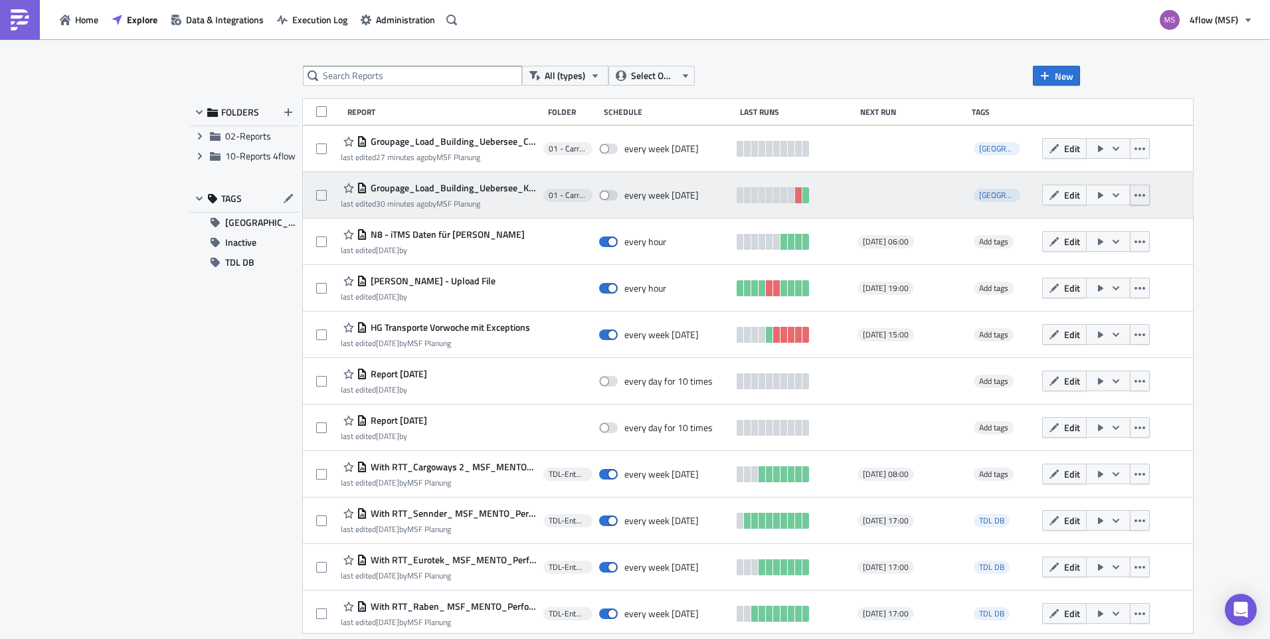
click at [1135, 193] on icon "button" at bounding box center [1140, 195] width 11 height 11
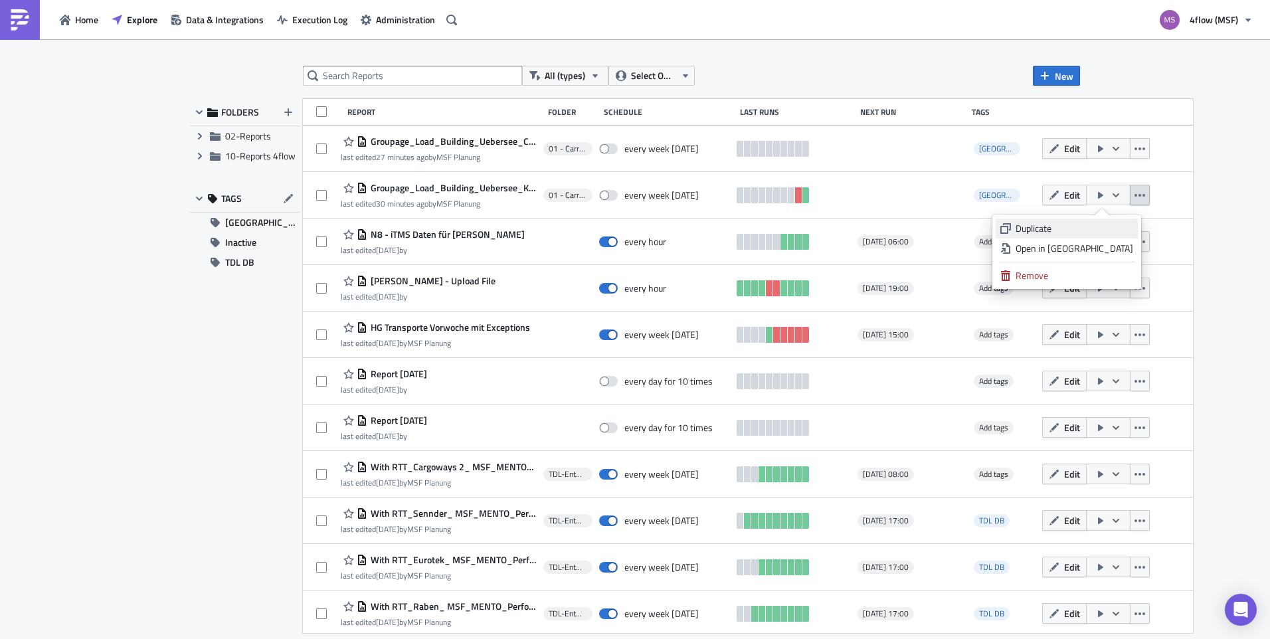
click at [1101, 233] on div "Duplicate" at bounding box center [1075, 228] width 118 height 13
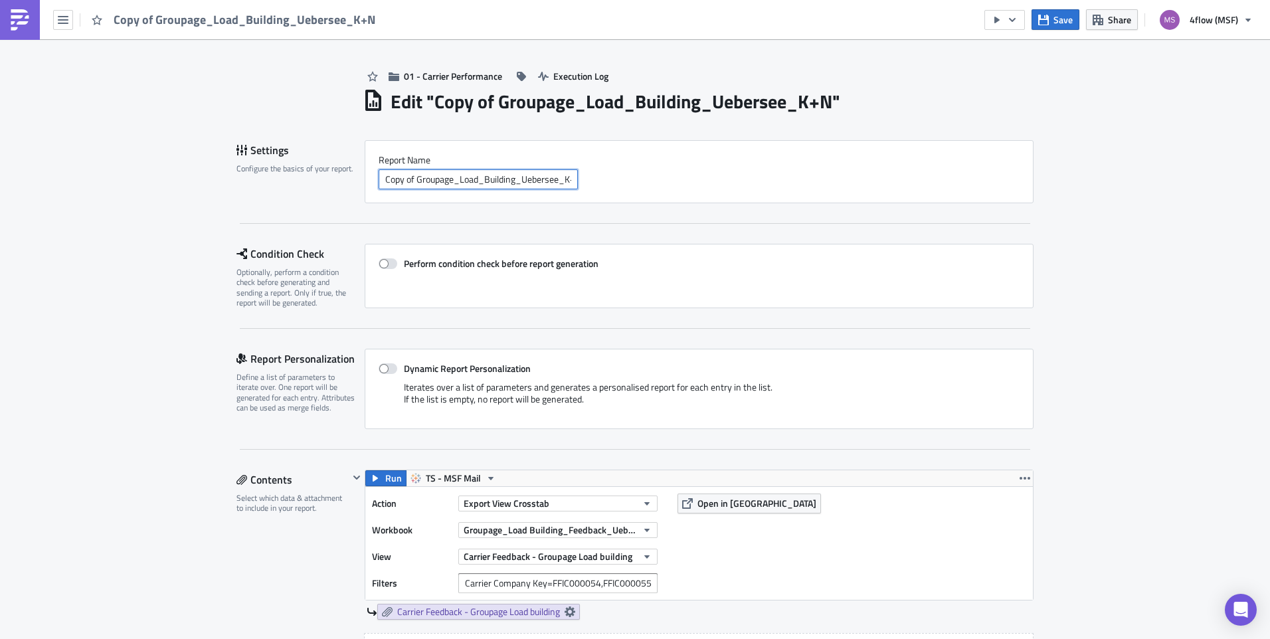
drag, startPoint x: 413, startPoint y: 182, endPoint x: 306, endPoint y: 184, distance: 107.0
click at [306, 184] on div "Settings Configure the basics of your report. Report Nam﻿e Copy of Groupage_Loa…" at bounding box center [635, 171] width 797 height 63
drag, startPoint x: 547, startPoint y: 182, endPoint x: 531, endPoint y: 183, distance: 16.0
click at [531, 183] on input "Groupage_Load_Building_Uebersee_K+N" at bounding box center [478, 179] width 199 height 20
click at [531, 183] on input "Groupage_Load_Building_Uebersee_Robinson" at bounding box center [478, 179] width 199 height 20
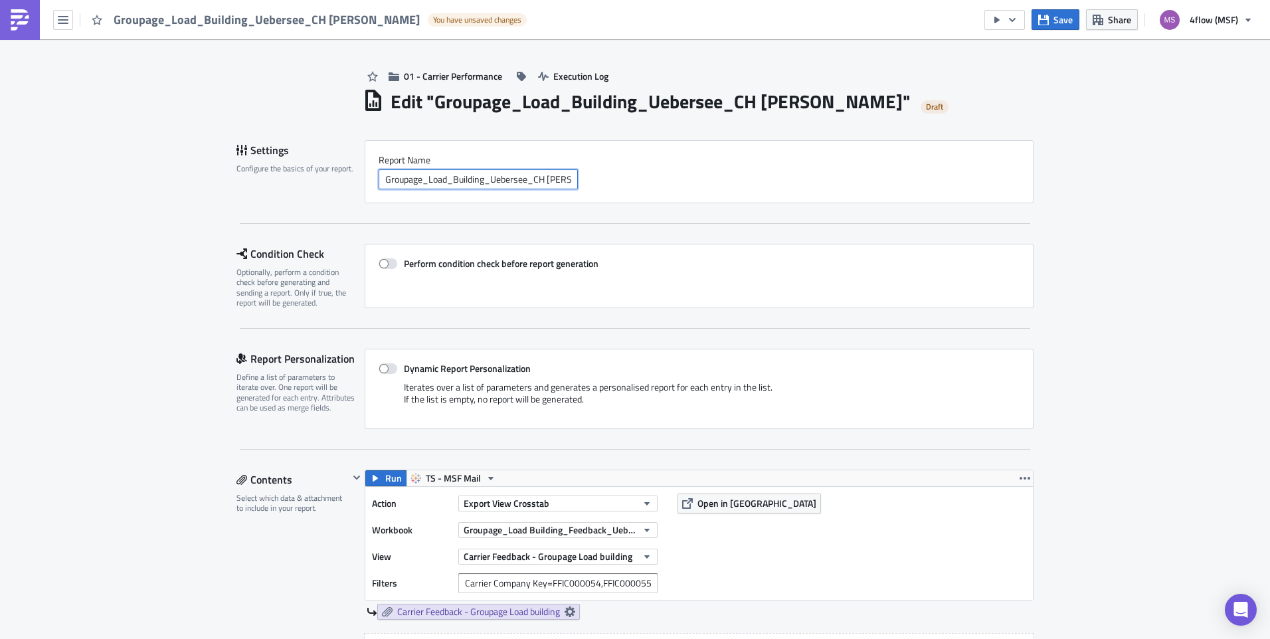
type input "Groupage_Load_Building_Uebersee_CH [PERSON_NAME]"
click at [830, 188] on div "Groupage_Load_Building_Uebersee_CH [PERSON_NAME]" at bounding box center [699, 179] width 641 height 20
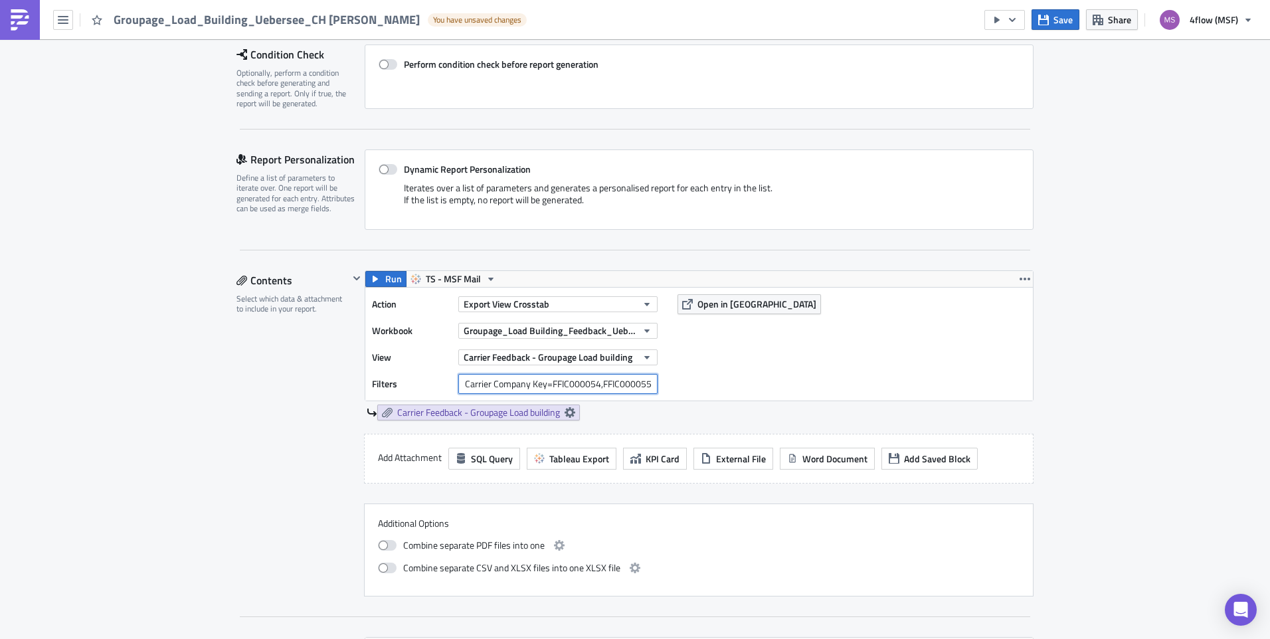
scroll to position [0, 401]
drag, startPoint x: 460, startPoint y: 382, endPoint x: 877, endPoint y: 378, distance: 416.6
click at [877, 378] on div "Action Export View Crosstab Workbook Groupage_Load Building_Feedback_Uebersee V…" at bounding box center [699, 344] width 668 height 113
paste input "279"
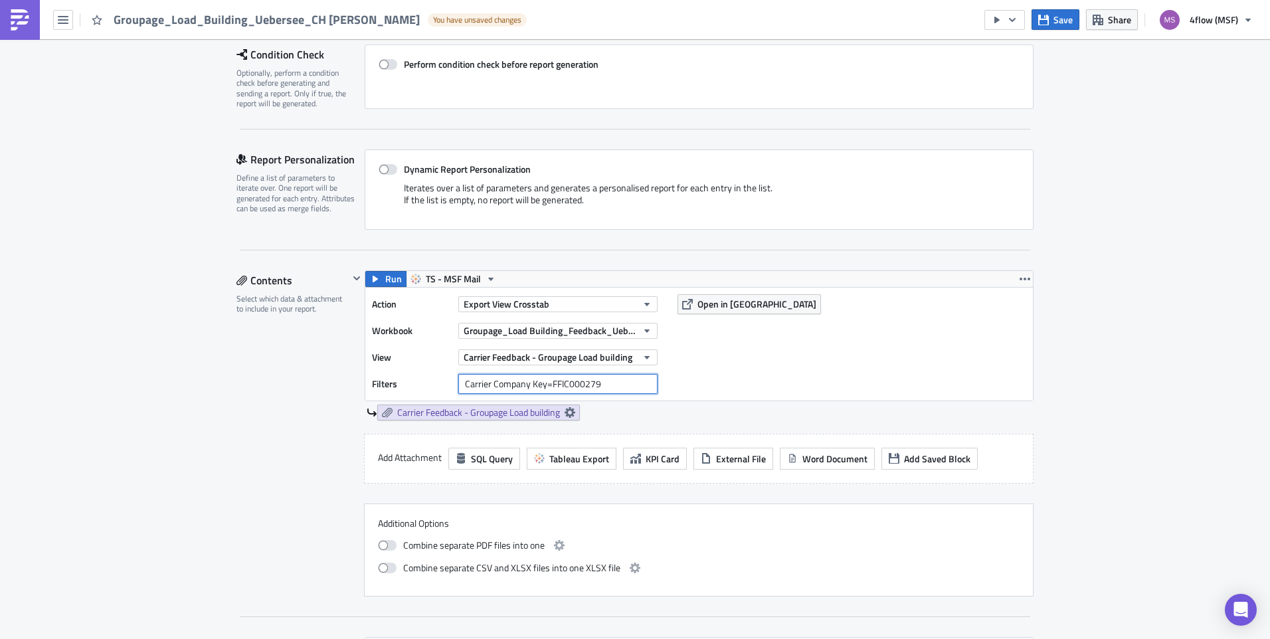
click at [460, 381] on input "Carrier Company Key=FFIC000279" at bounding box center [557, 384] width 199 height 20
type input "Carrier Company Key=FFIC000279"
click at [976, 195] on div "Iterates over a list of parameters and generates a personalised report for each…" at bounding box center [699, 199] width 641 height 34
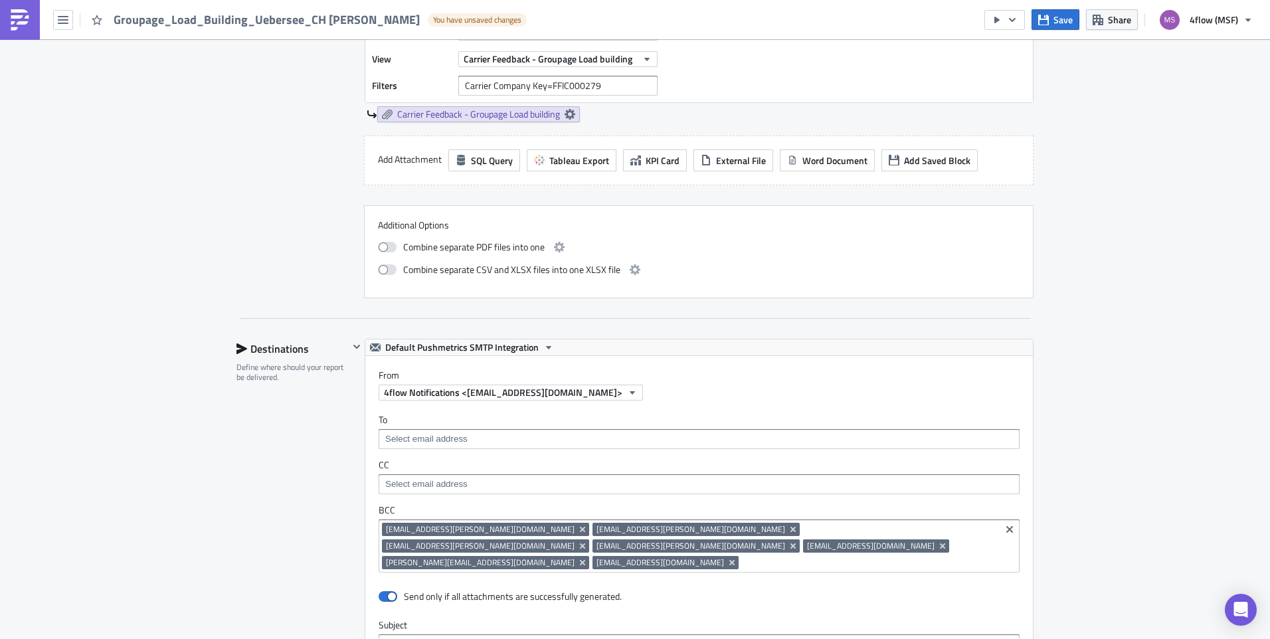
scroll to position [664, 0]
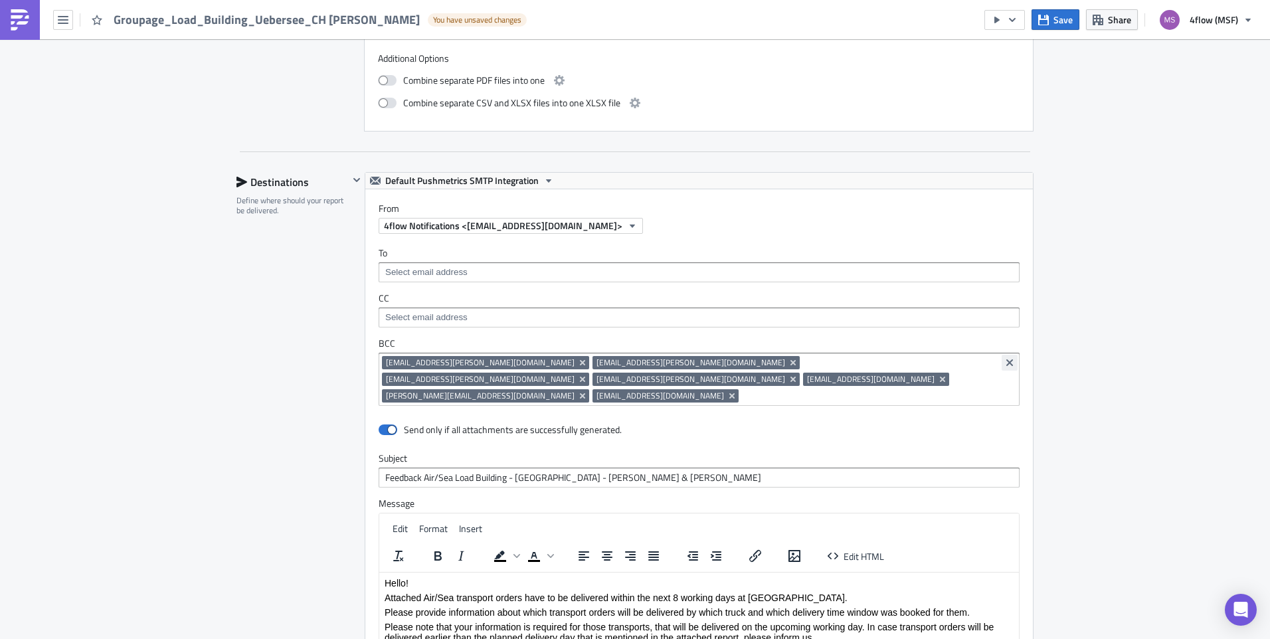
click at [1006, 364] on icon "Clear selected items" at bounding box center [1009, 362] width 7 height 7
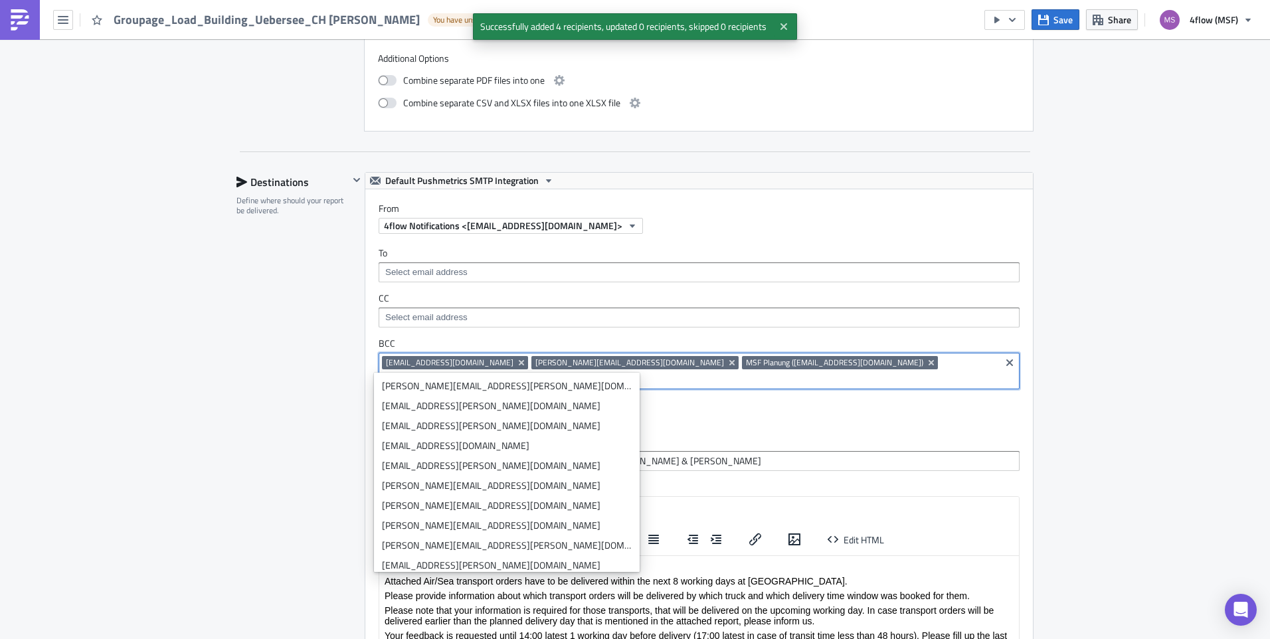
click at [1100, 242] on div "01 - Carrier Performance Execution Log Edit " Groupage_Load_Building_Uebersee_C…" at bounding box center [635, 197] width 1270 height 1645
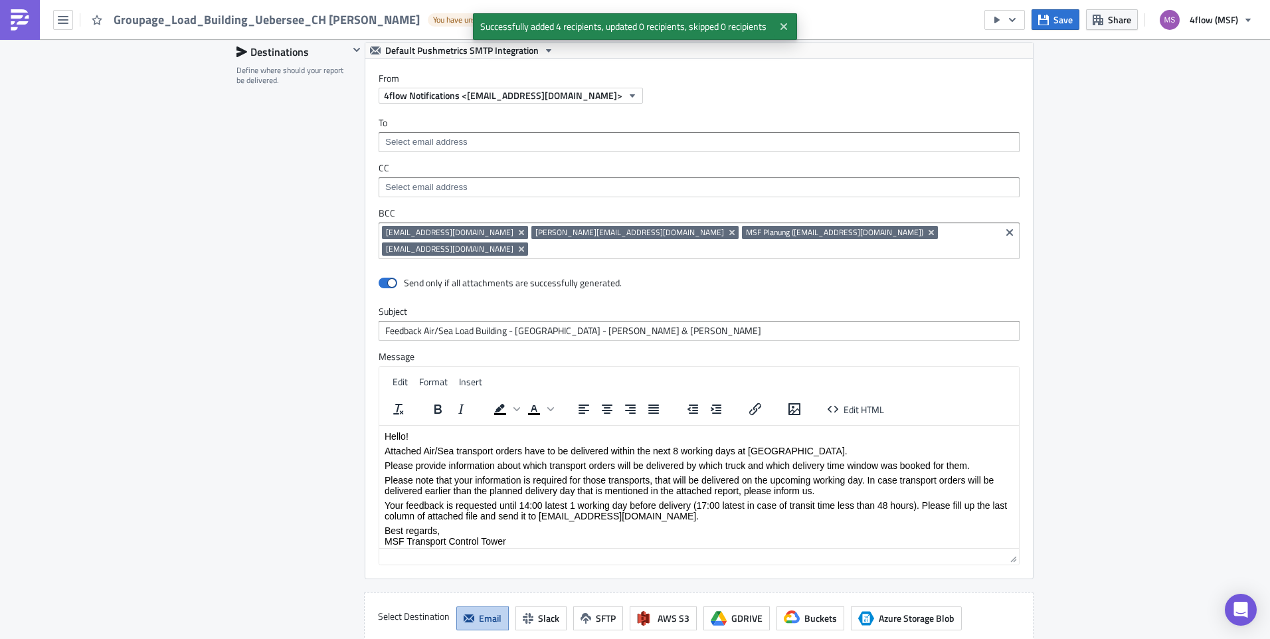
scroll to position [797, 0]
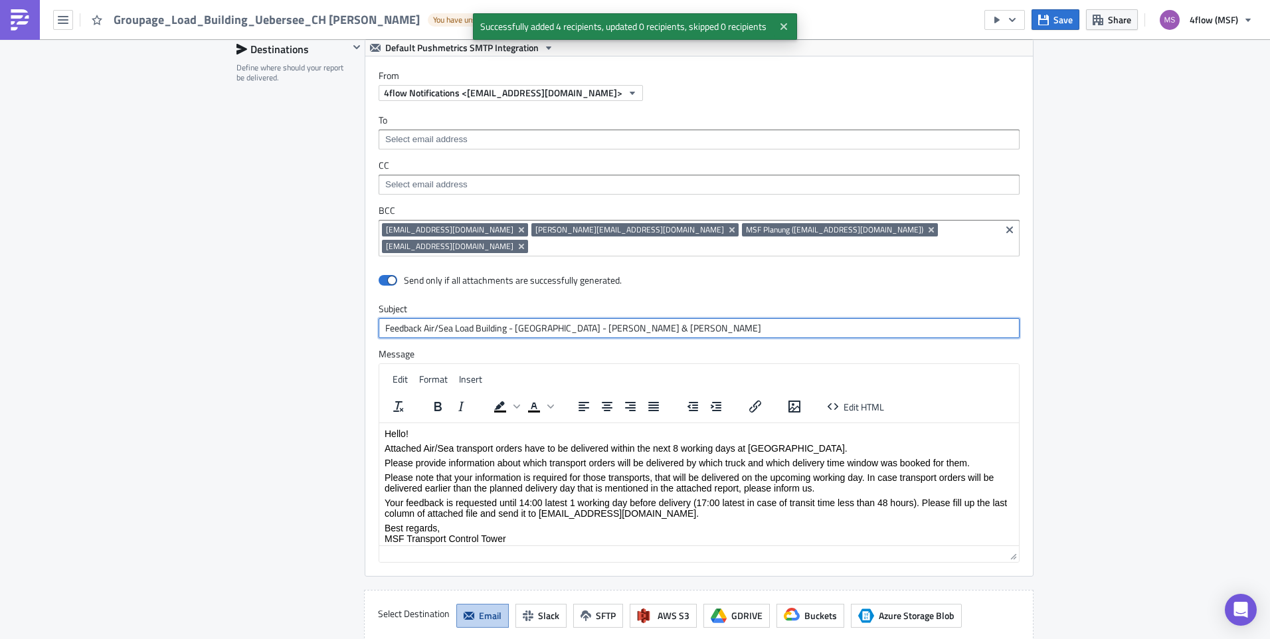
drag, startPoint x: 622, startPoint y: 312, endPoint x: 547, endPoint y: 313, distance: 75.7
click at [547, 318] on input "Feedback Air/Sea Load Building - [GEOGRAPHIC_DATA] - [PERSON_NAME] & [PERSON_NA…" at bounding box center [699, 328] width 641 height 20
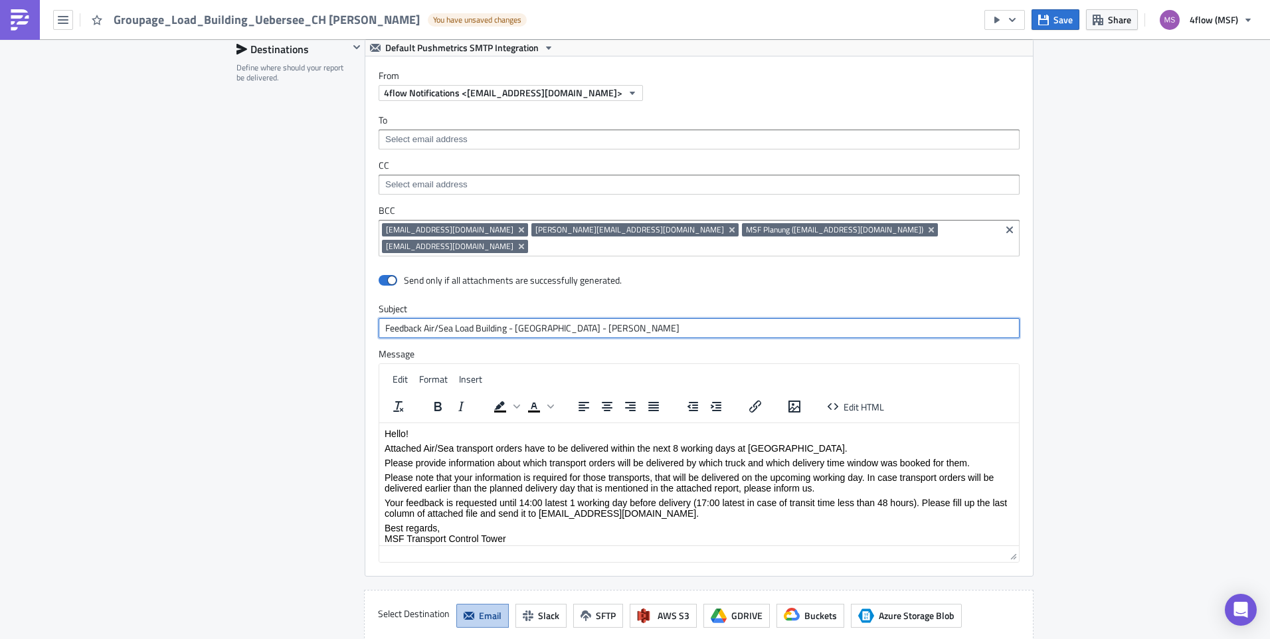
type input "Feedback Air/Sea Load Building - [GEOGRAPHIC_DATA] - [PERSON_NAME]"
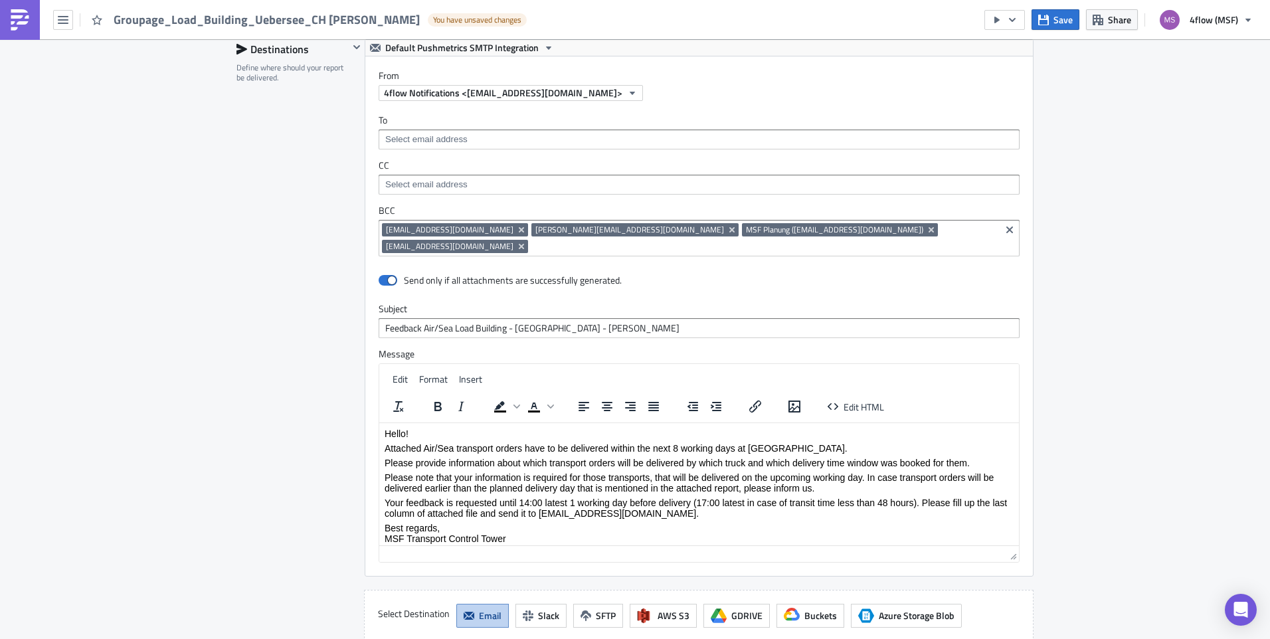
click at [1107, 285] on div "01 - Carrier Performance Execution Log Edit " Groupage_Load_Building_Uebersee_C…" at bounding box center [635, 64] width 1270 height 1645
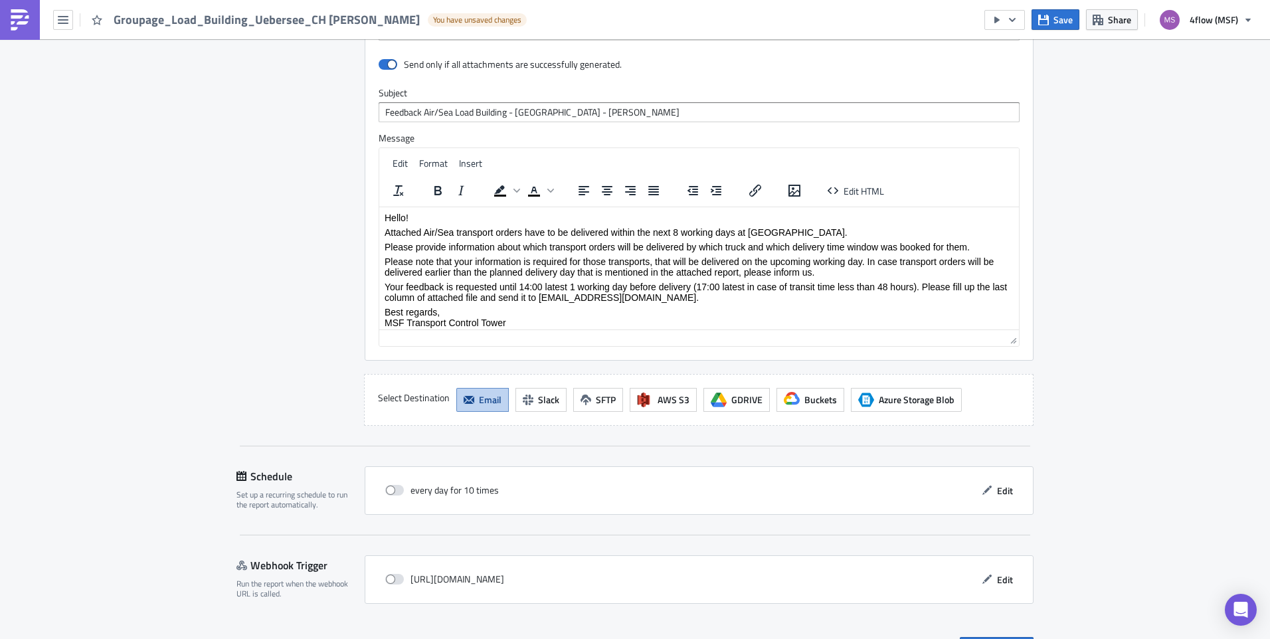
scroll to position [1026, 0]
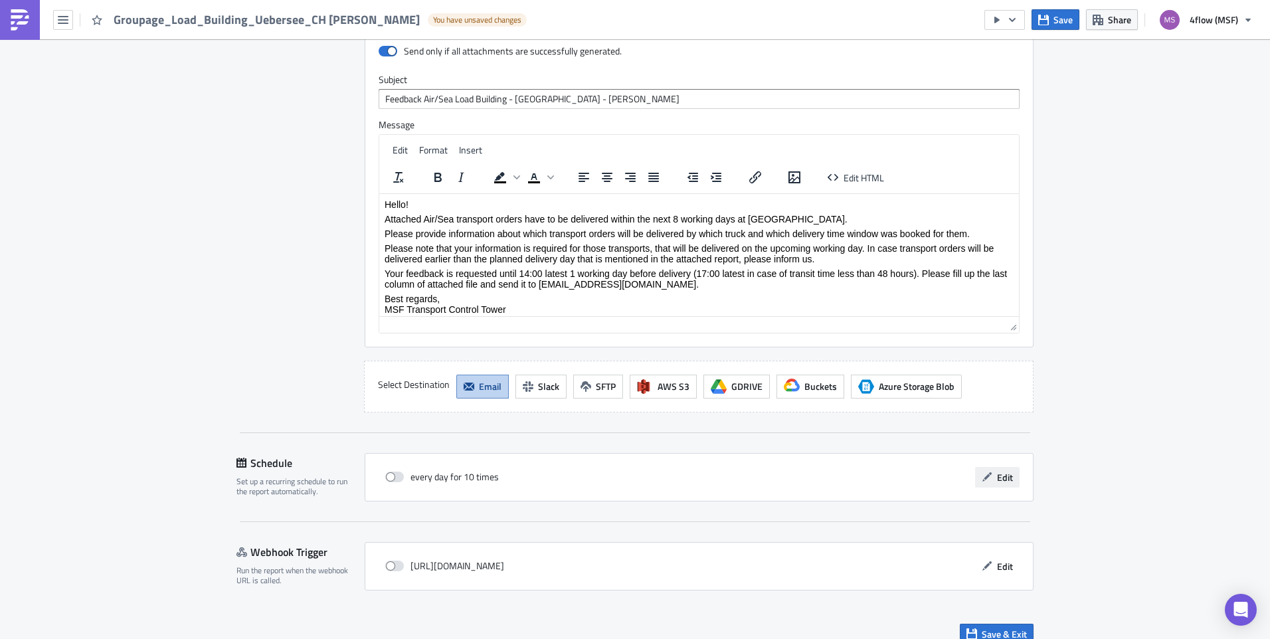
click at [999, 470] on span "Edit" at bounding box center [1005, 477] width 16 height 14
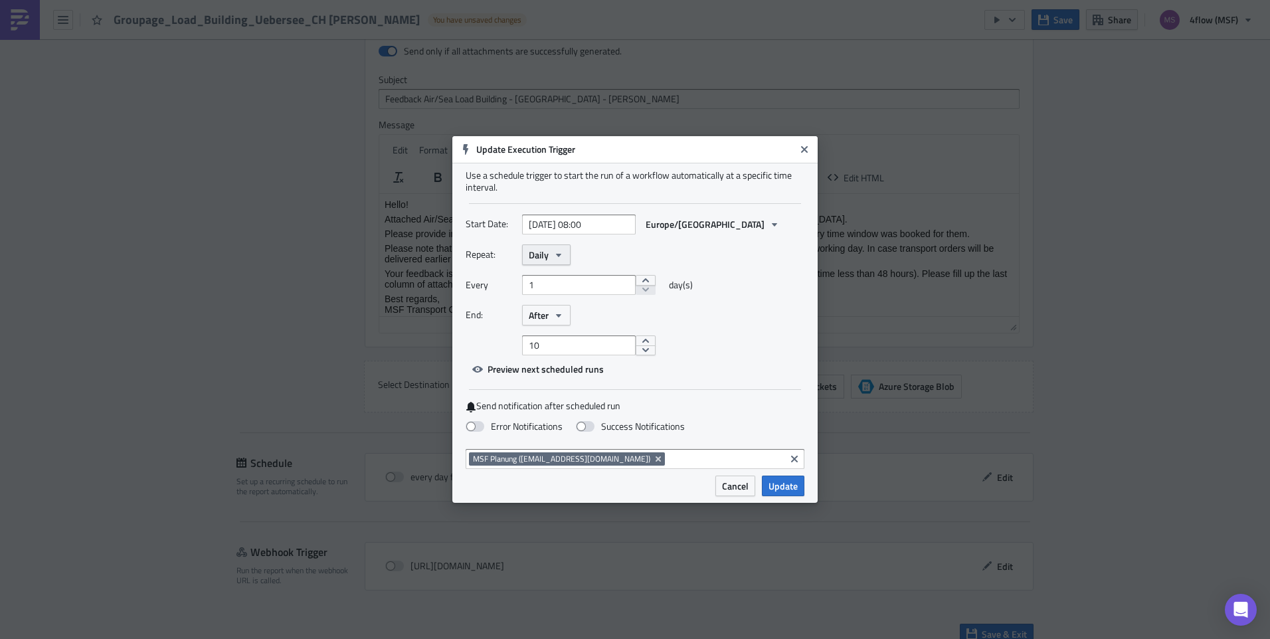
click at [563, 245] on button "Daily" at bounding box center [546, 254] width 48 height 21
click at [564, 314] on div "Weekly" at bounding box center [585, 318] width 110 height 13
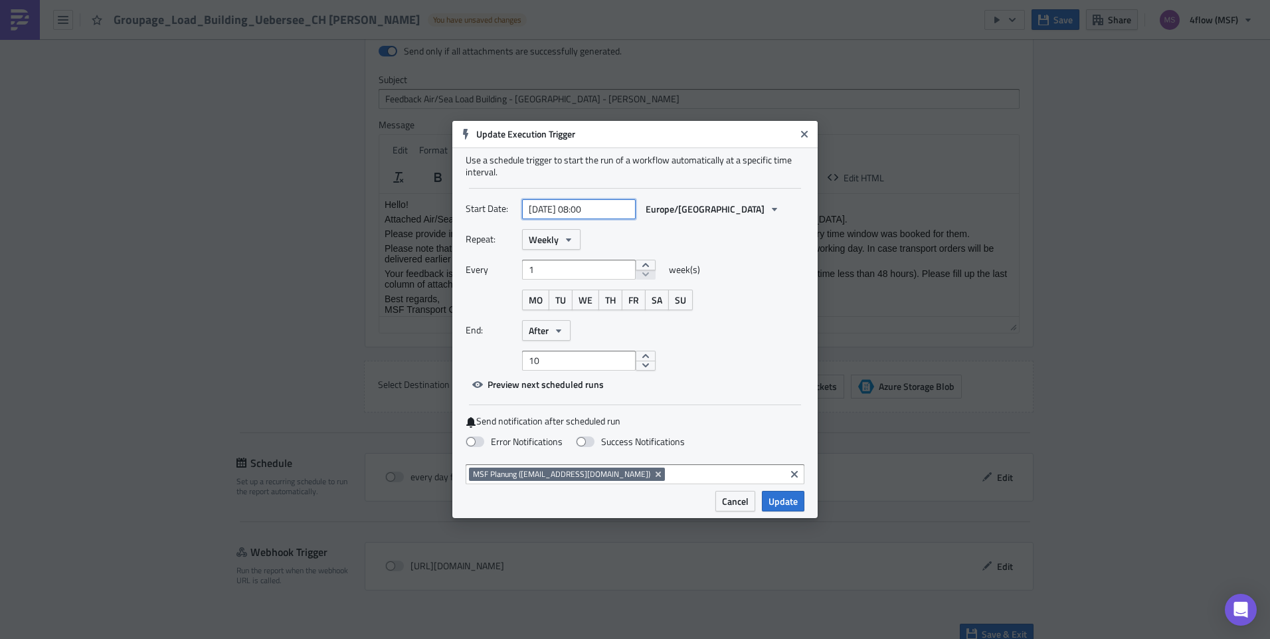
select select "9"
select select "2025"
drag, startPoint x: 605, startPoint y: 207, endPoint x: 581, endPoint y: 211, distance: 24.2
click at [581, 211] on input "[DATE] 08:00" at bounding box center [579, 209] width 114 height 20
type input "[DATE] 06:45"
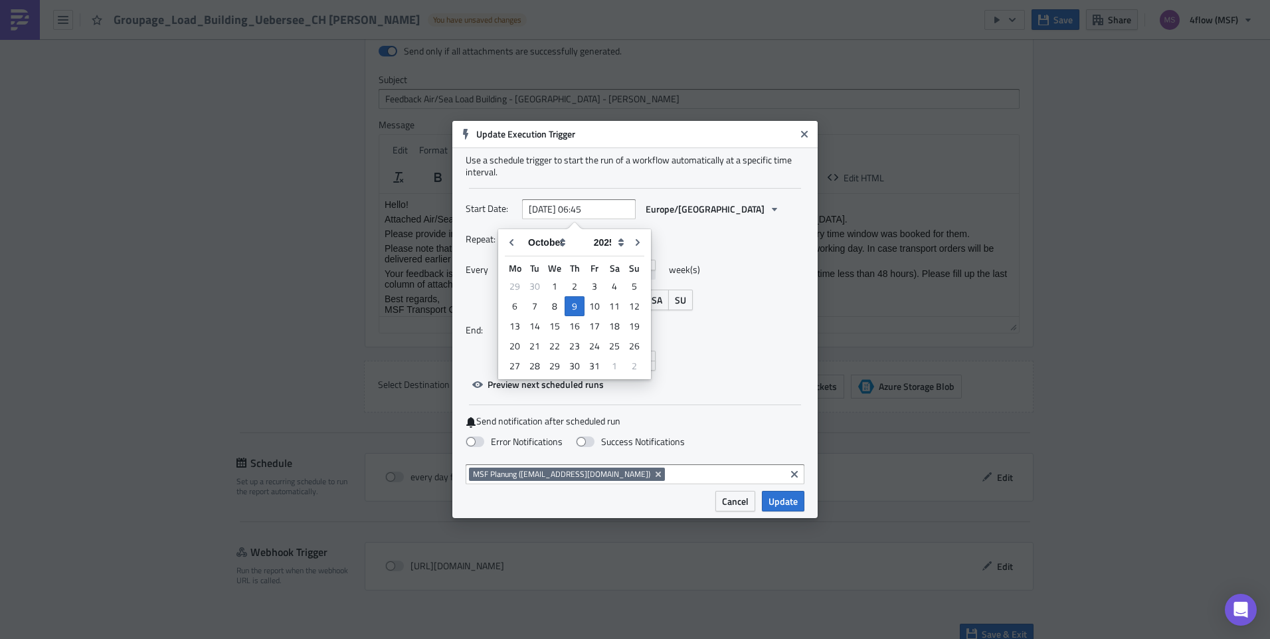
click at [636, 167] on div "Use a schedule trigger to start the run of a workflow automatically at a specif…" at bounding box center [635, 166] width 339 height 24
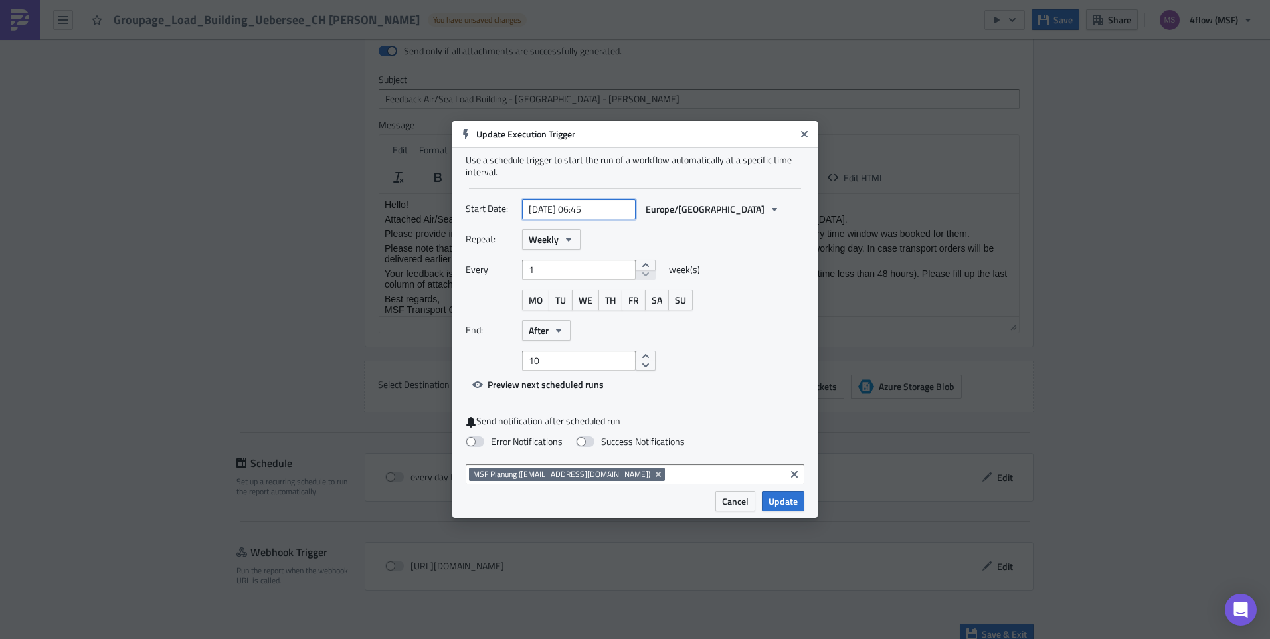
click at [603, 218] on input "[DATE] 06:45" at bounding box center [579, 209] width 114 height 20
select select "9"
select select "2025"
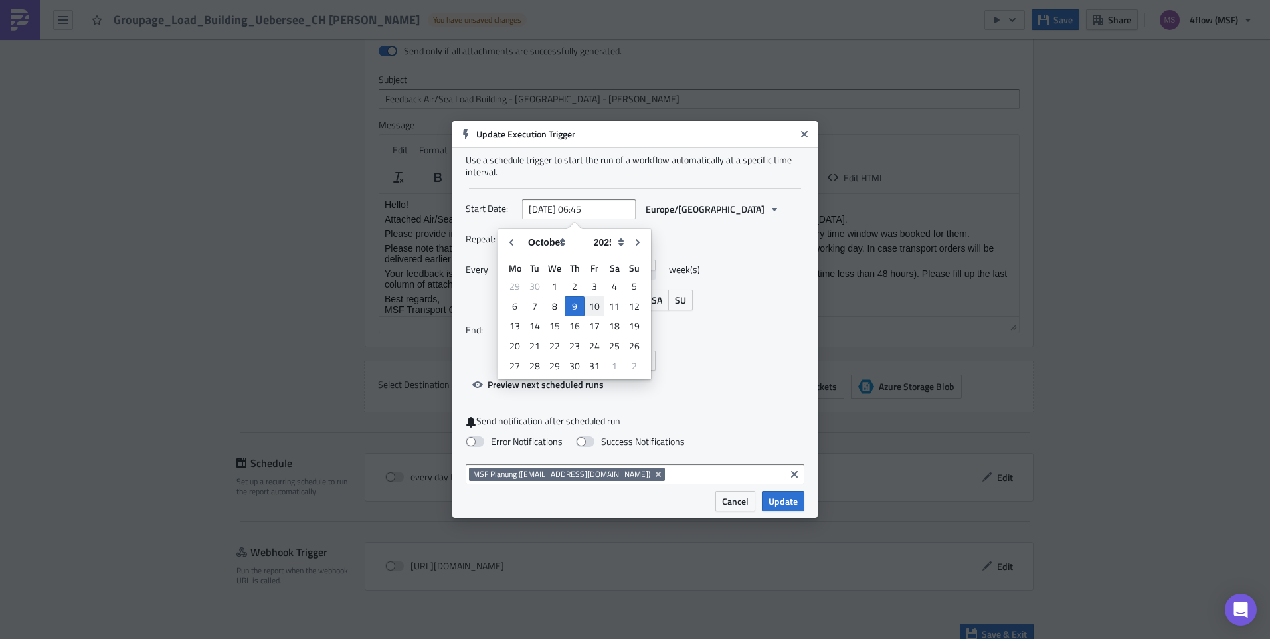
click at [593, 304] on div "10" at bounding box center [595, 306] width 20 height 19
type input "[DATE] 06:45"
click at [678, 167] on div "Use a schedule trigger to start the run of a workflow automatically at a specif…" at bounding box center [635, 166] width 339 height 24
click at [588, 304] on span "WE" at bounding box center [586, 300] width 14 height 14
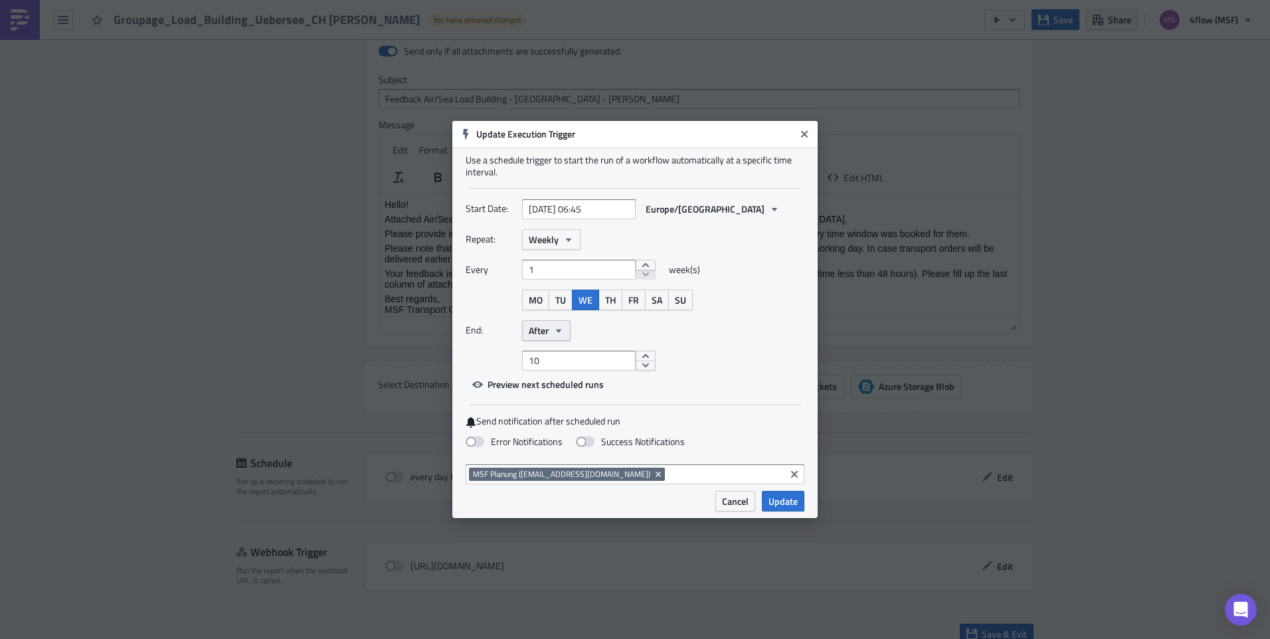
click at [545, 327] on span "After" at bounding box center [539, 331] width 20 height 14
click at [569, 360] on div "Never" at bounding box center [585, 353] width 110 height 13
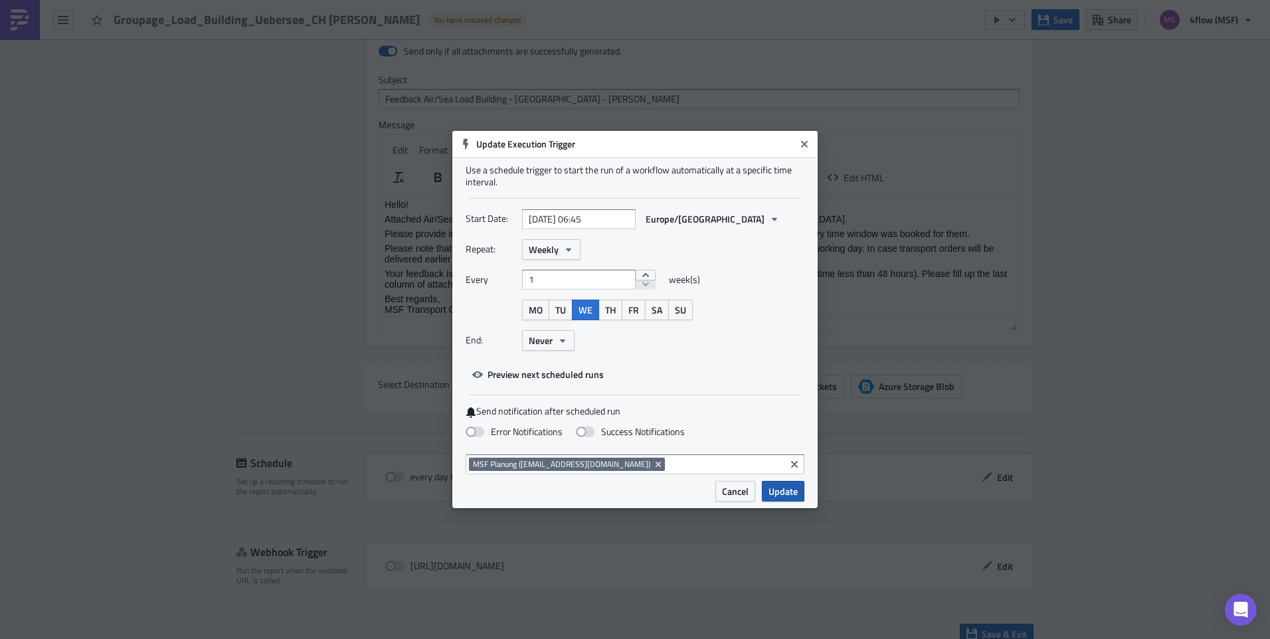
click at [781, 492] on span "Update" at bounding box center [783, 491] width 29 height 14
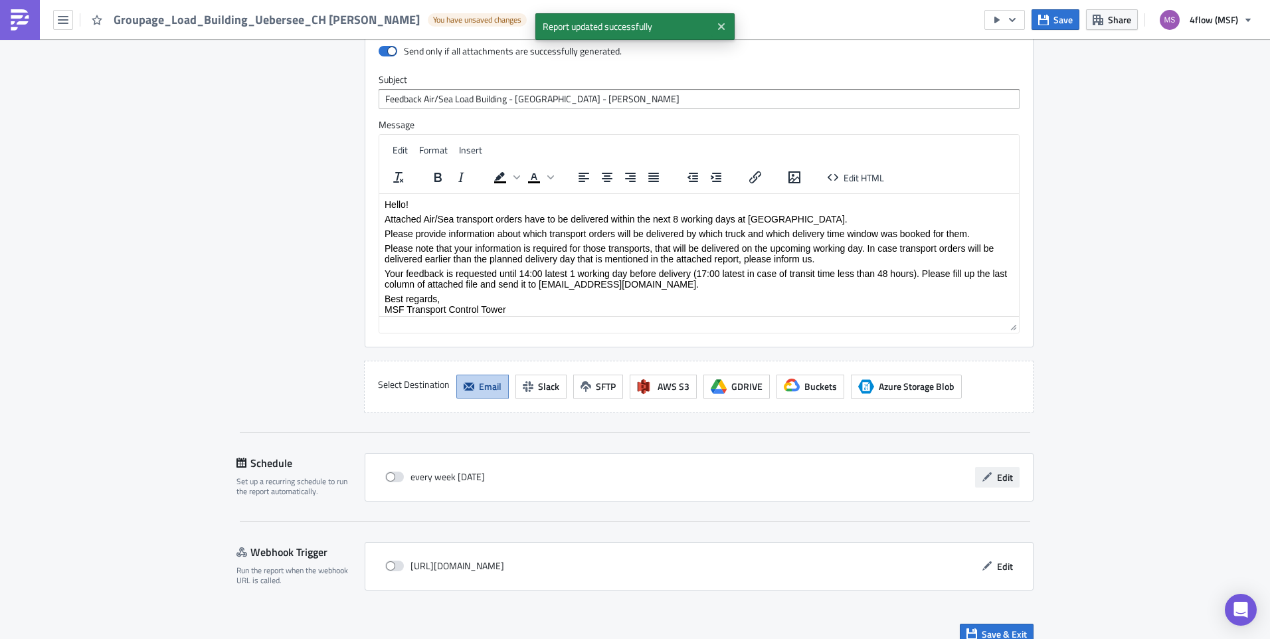
click at [1003, 470] on button "Edit" at bounding box center [997, 477] width 45 height 21
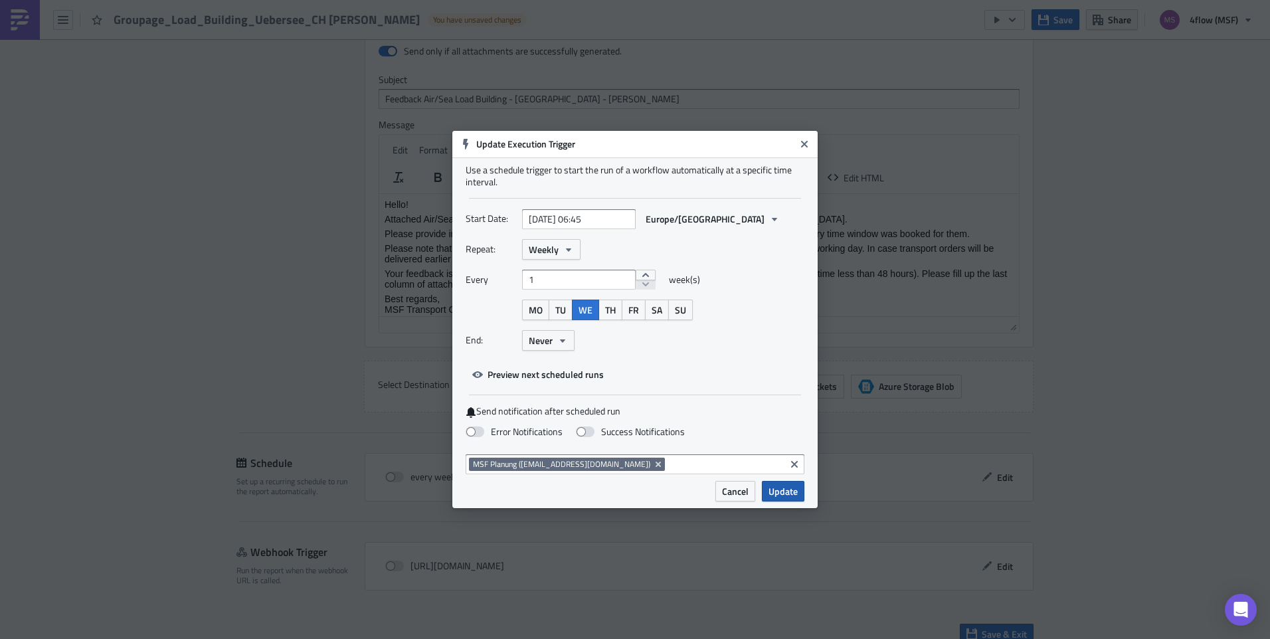
click at [788, 495] on span "Update" at bounding box center [783, 491] width 29 height 14
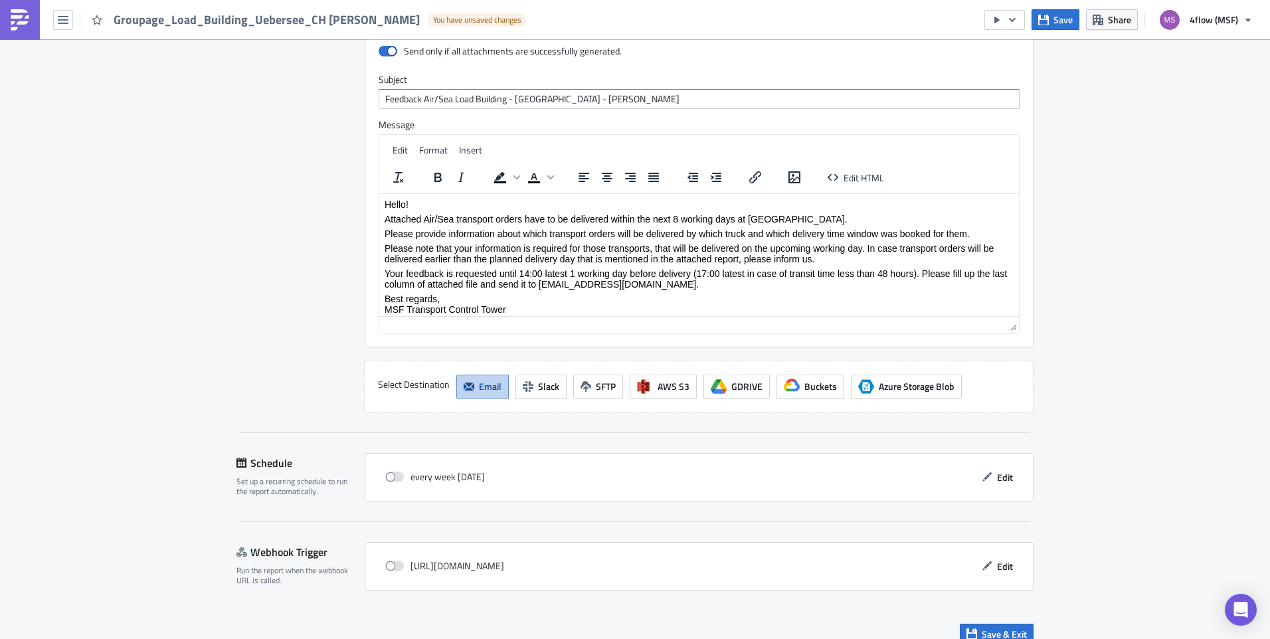
click at [987, 628] on div "Save & Exit" at bounding box center [635, 634] width 797 height 47
click at [989, 627] on span "Save & Exit" at bounding box center [1004, 634] width 45 height 14
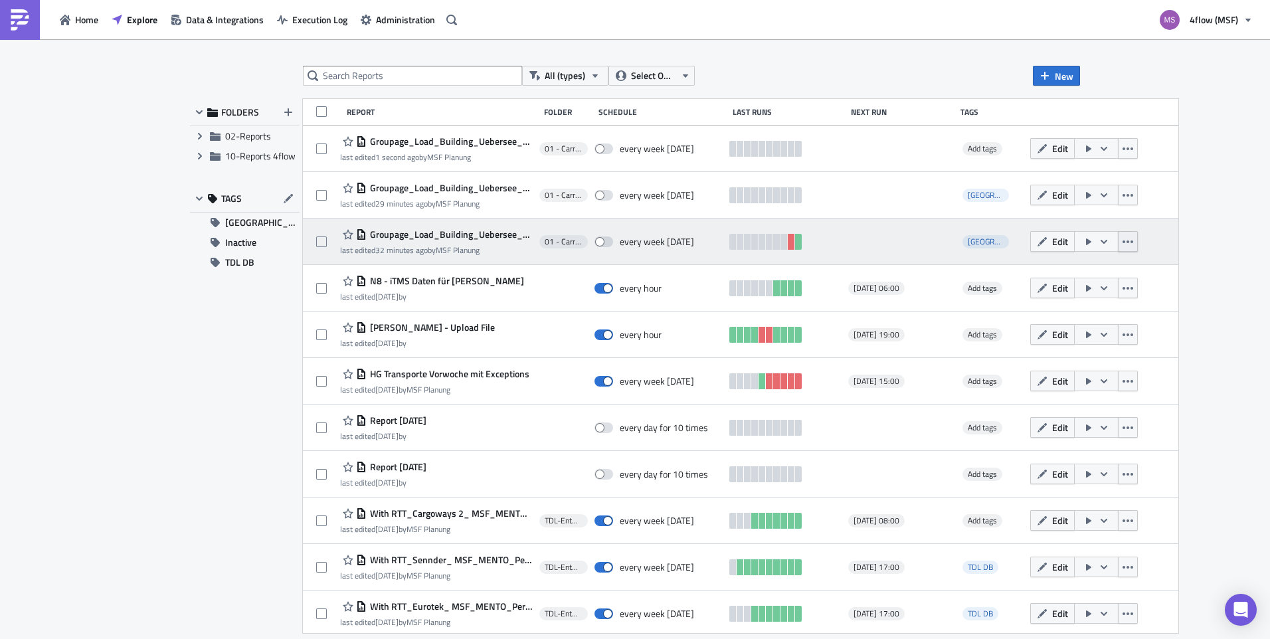
click at [1133, 239] on icon "button" at bounding box center [1128, 242] width 11 height 11
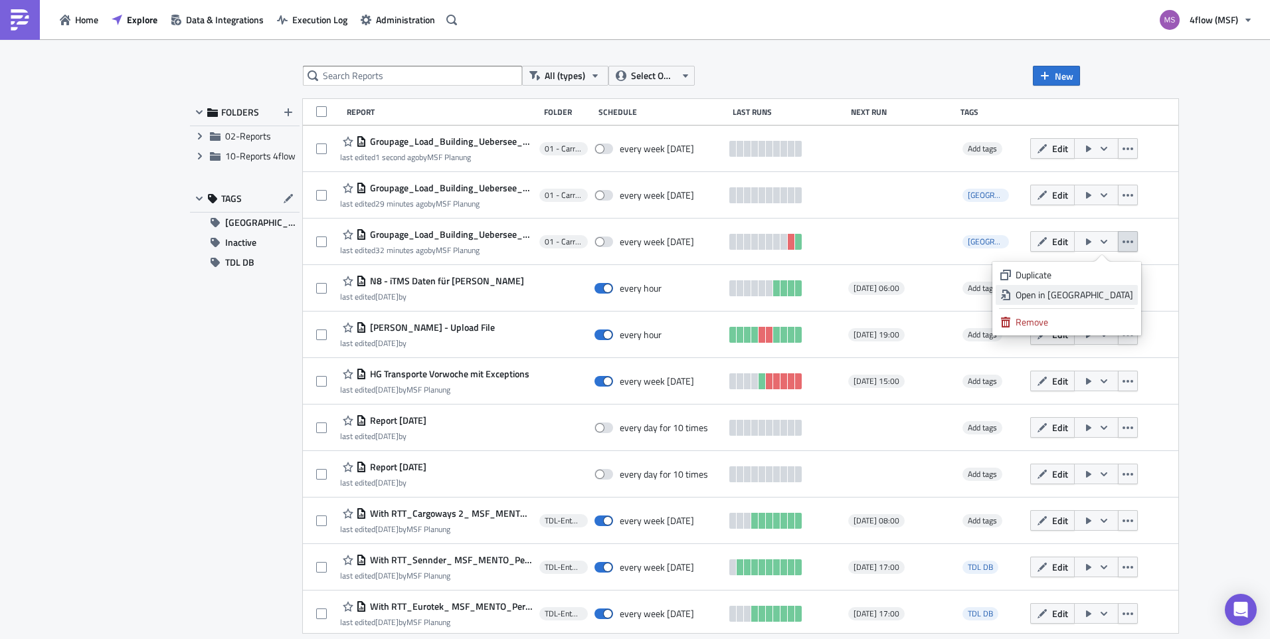
click at [1100, 294] on div "Open in [GEOGRAPHIC_DATA]" at bounding box center [1075, 294] width 118 height 13
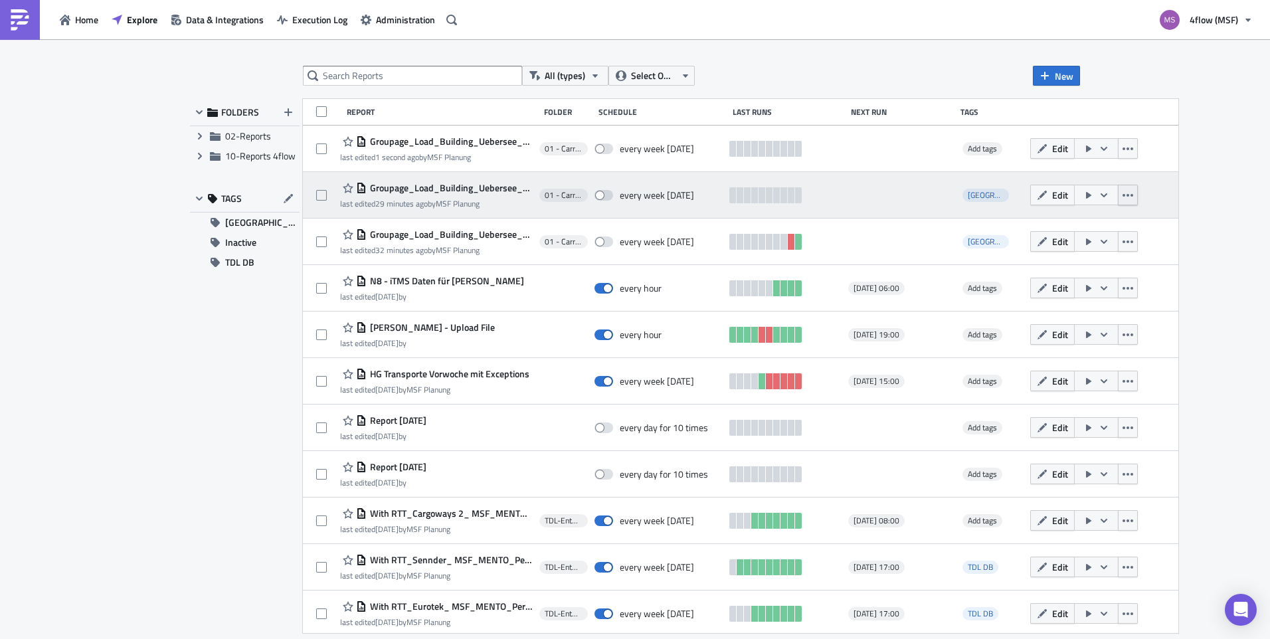
click at [1129, 190] on icon "button" at bounding box center [1128, 195] width 11 height 11
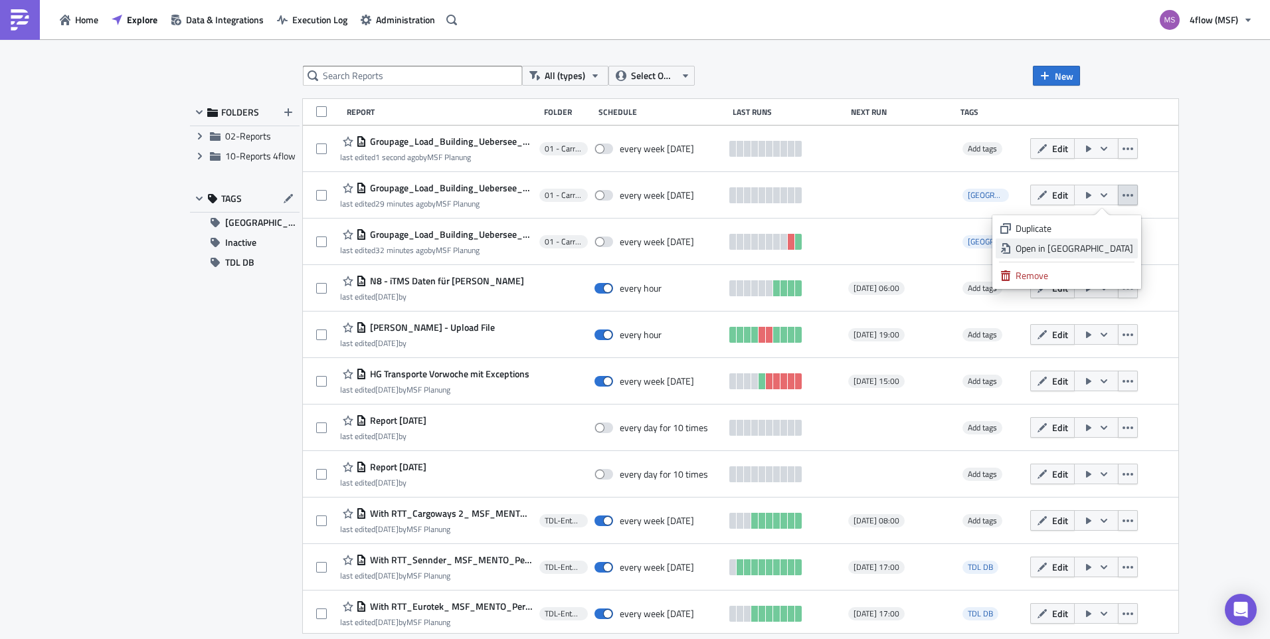
click at [1104, 244] on div "Open in [GEOGRAPHIC_DATA]" at bounding box center [1075, 248] width 118 height 13
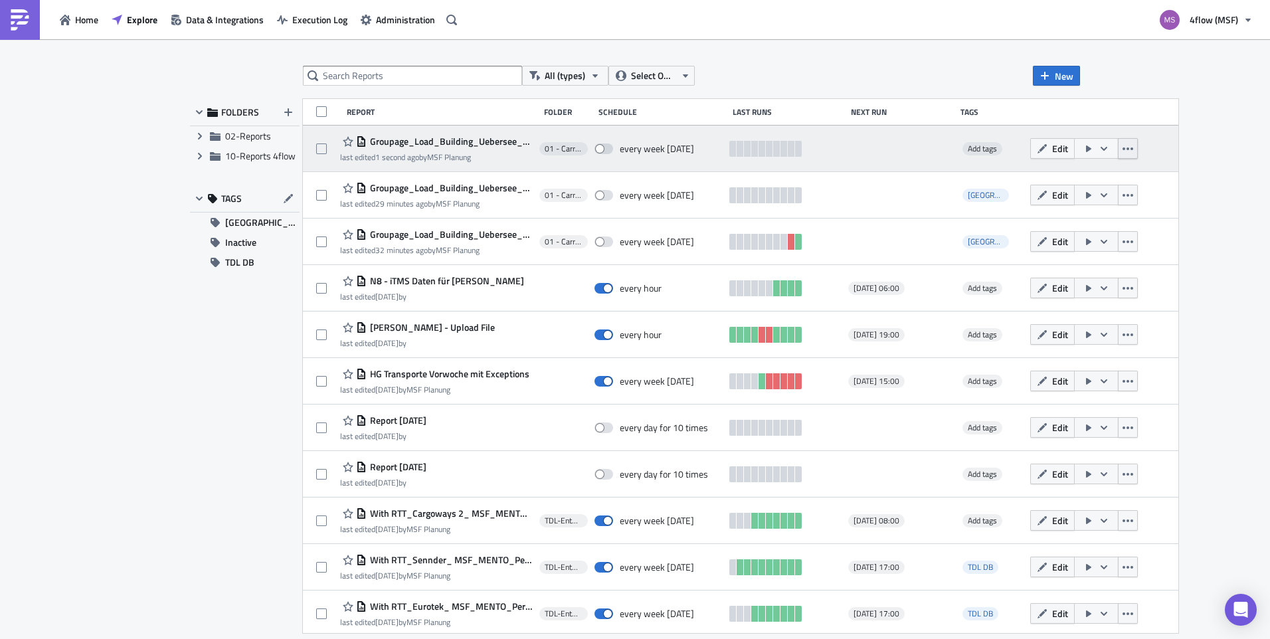
click at [1130, 149] on icon "button" at bounding box center [1128, 148] width 11 height 11
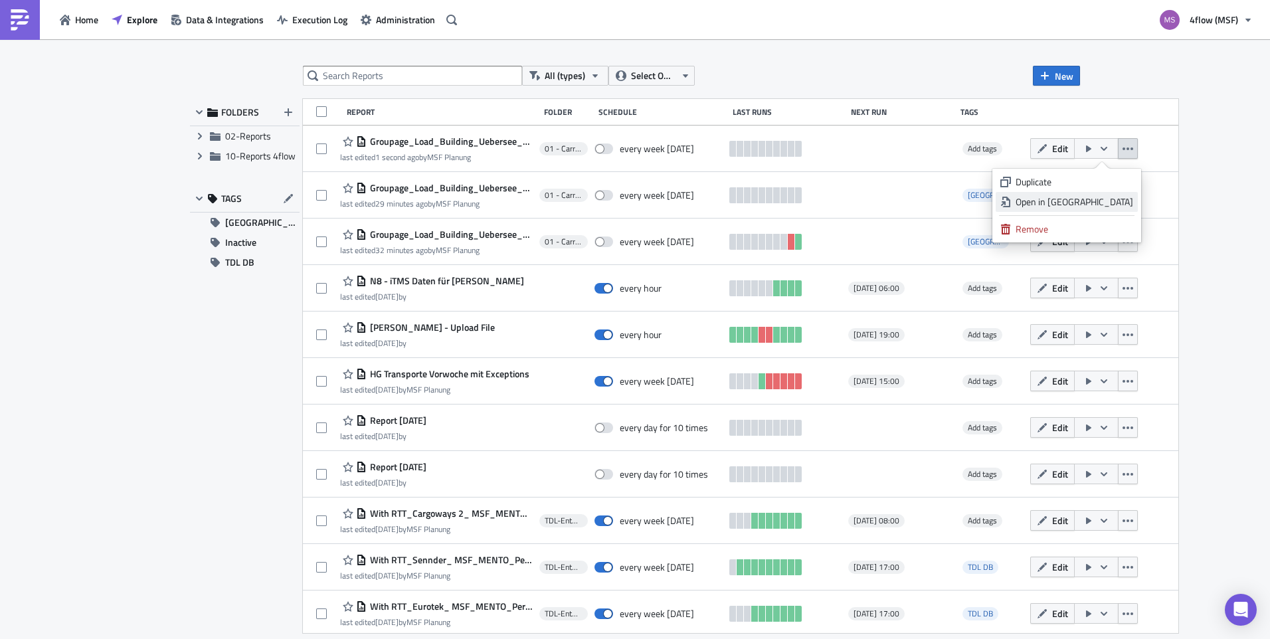
click at [1102, 203] on div "Open in [GEOGRAPHIC_DATA]" at bounding box center [1075, 201] width 118 height 13
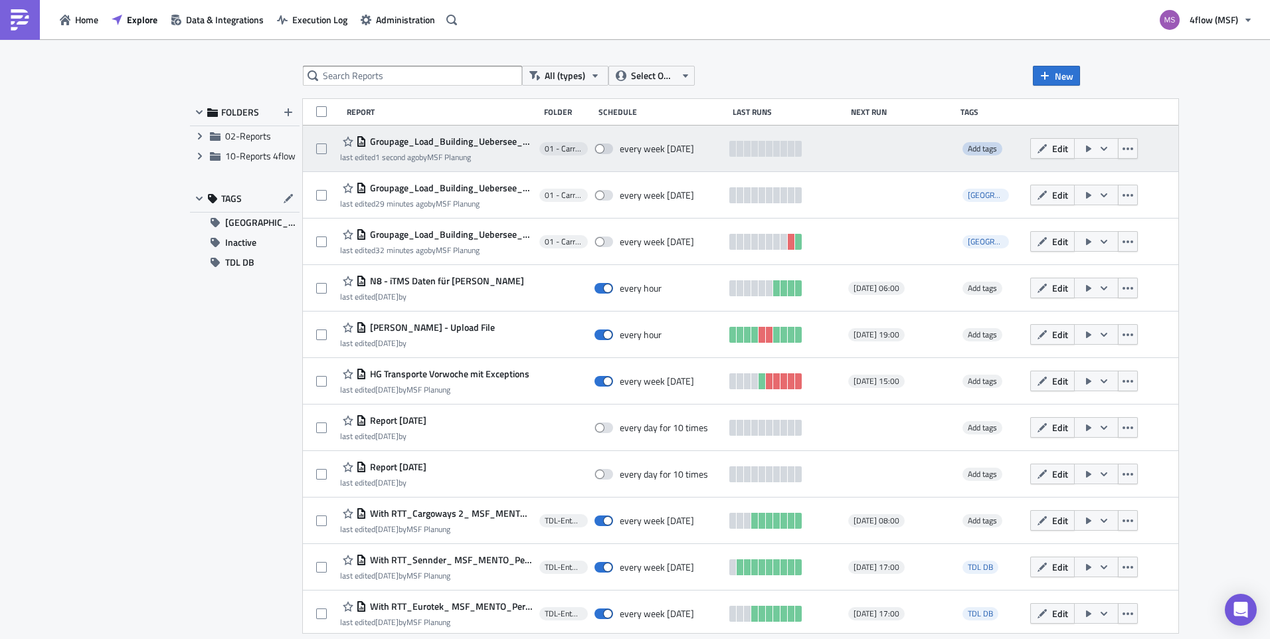
click at [991, 145] on span "Add tags" at bounding box center [982, 148] width 29 height 13
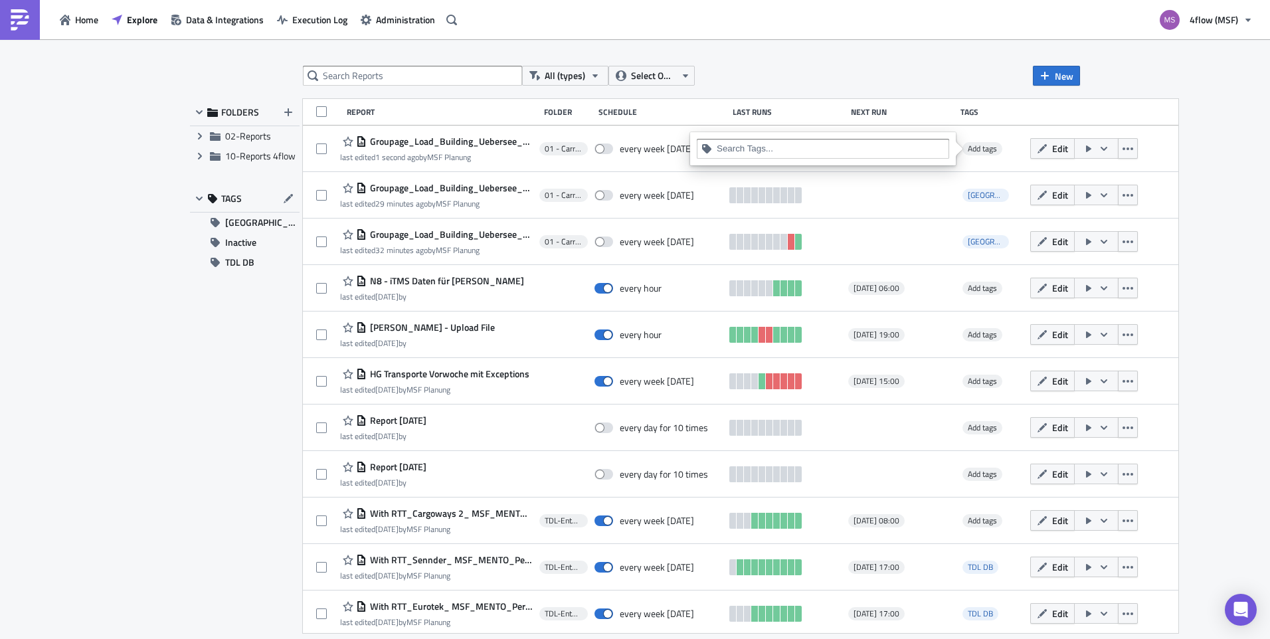
click at [791, 151] on input at bounding box center [831, 148] width 228 height 13
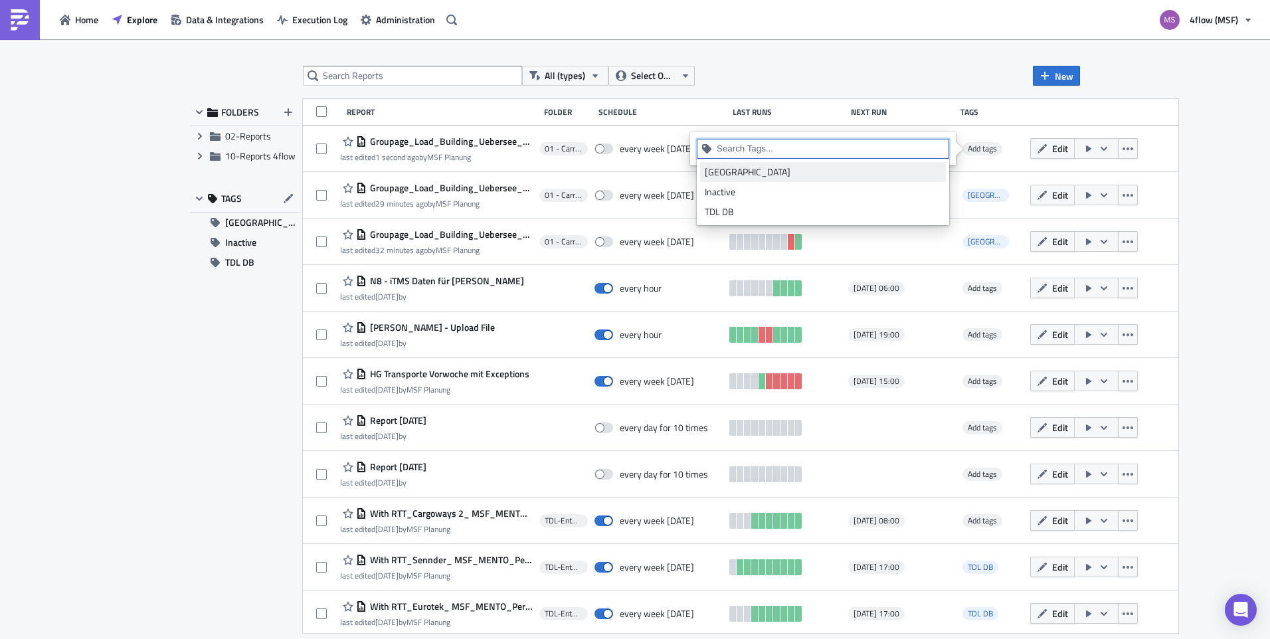
click at [769, 176] on div "[GEOGRAPHIC_DATA]" at bounding box center [823, 171] width 237 height 13
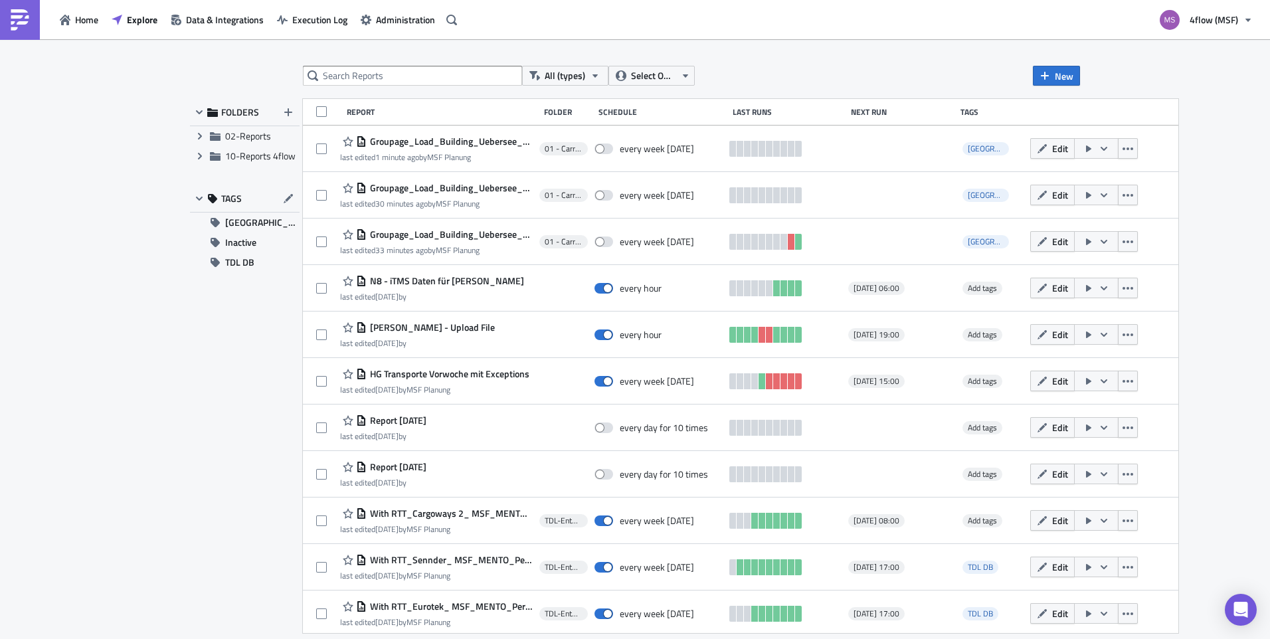
click at [929, 75] on div "All (types) Select Owner New" at bounding box center [691, 76] width 777 height 20
click at [134, 15] on span "Explore" at bounding box center [142, 20] width 31 height 14
click at [243, 230] on span "[GEOGRAPHIC_DATA]" at bounding box center [262, 223] width 74 height 20
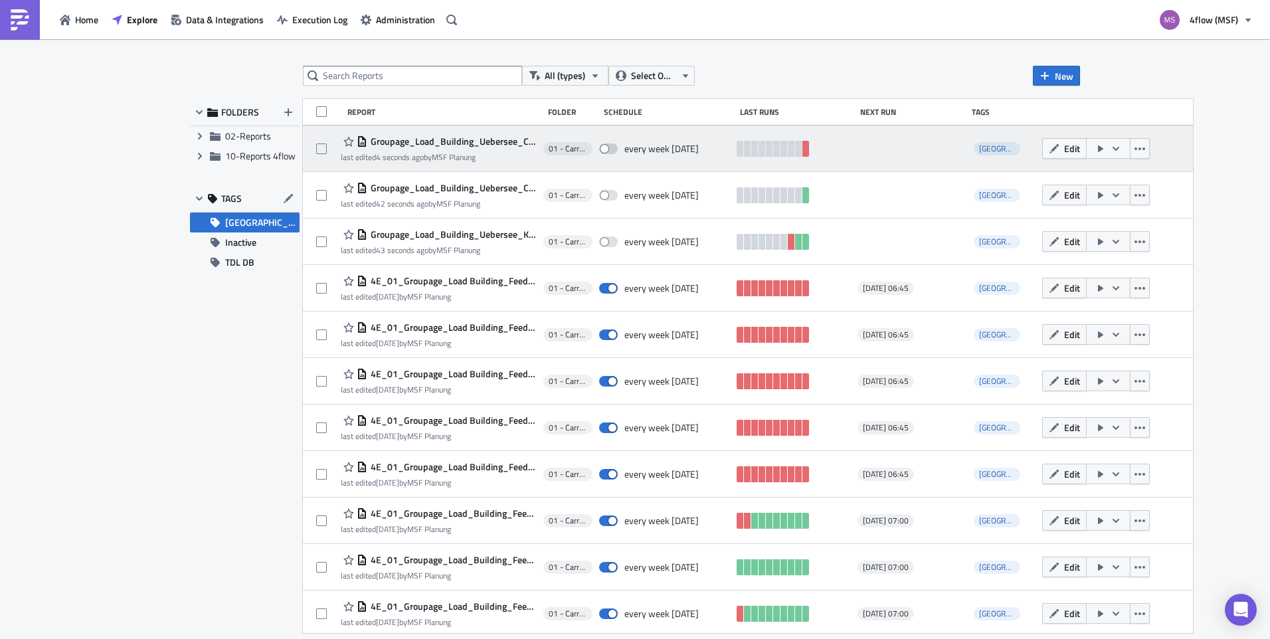
click at [607, 149] on span at bounding box center [608, 148] width 19 height 11
click at [607, 149] on input "checkbox" at bounding box center [606, 149] width 9 height 9
checkbox input "true"
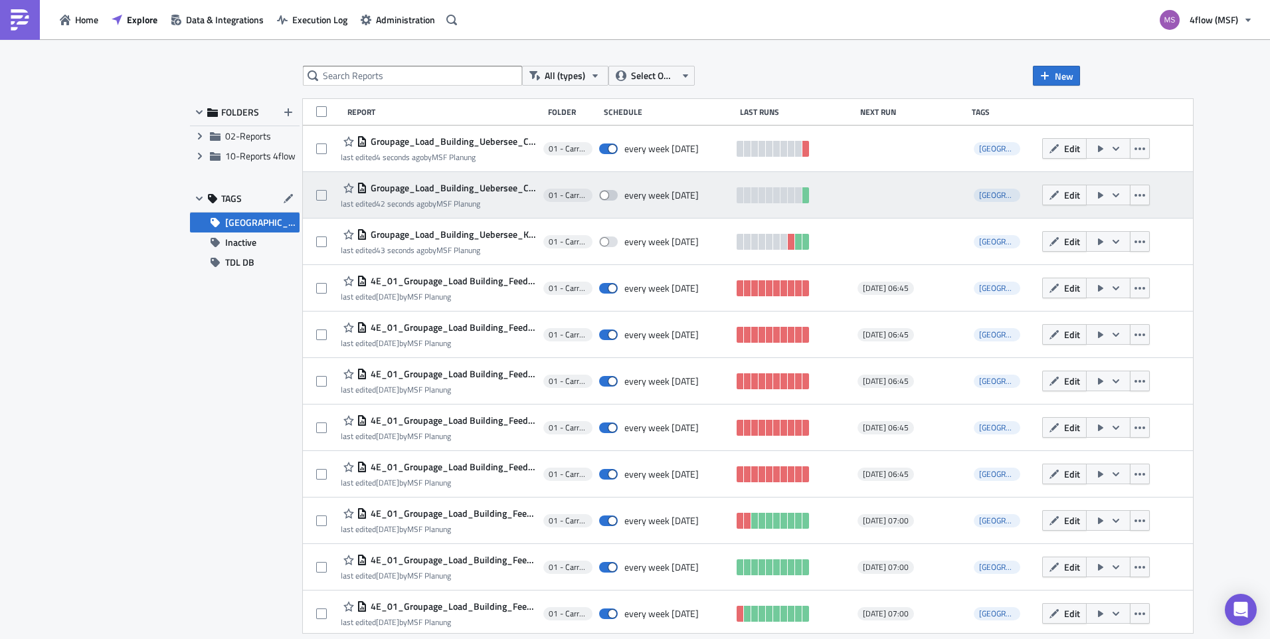
click at [605, 190] on span at bounding box center [608, 195] width 19 height 11
click at [605, 191] on input "checkbox" at bounding box center [606, 195] width 9 height 9
checkbox input "true"
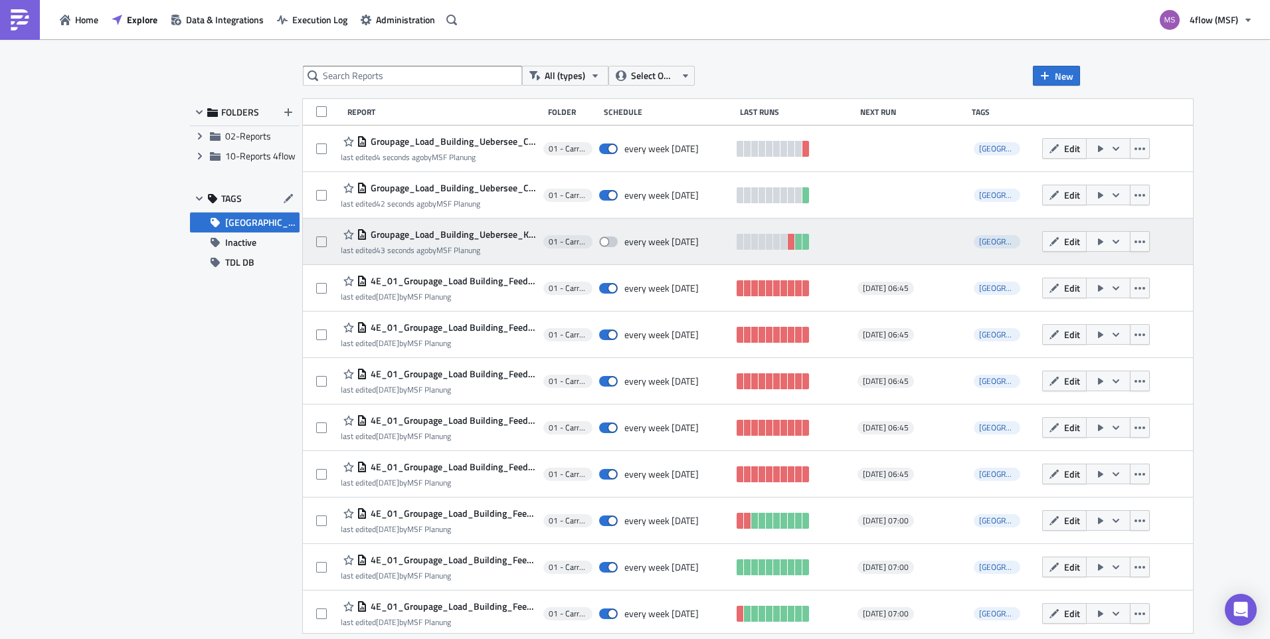
click at [607, 237] on span at bounding box center [608, 242] width 19 height 11
click at [607, 238] on input "checkbox" at bounding box center [606, 242] width 9 height 9
checkbox input "true"
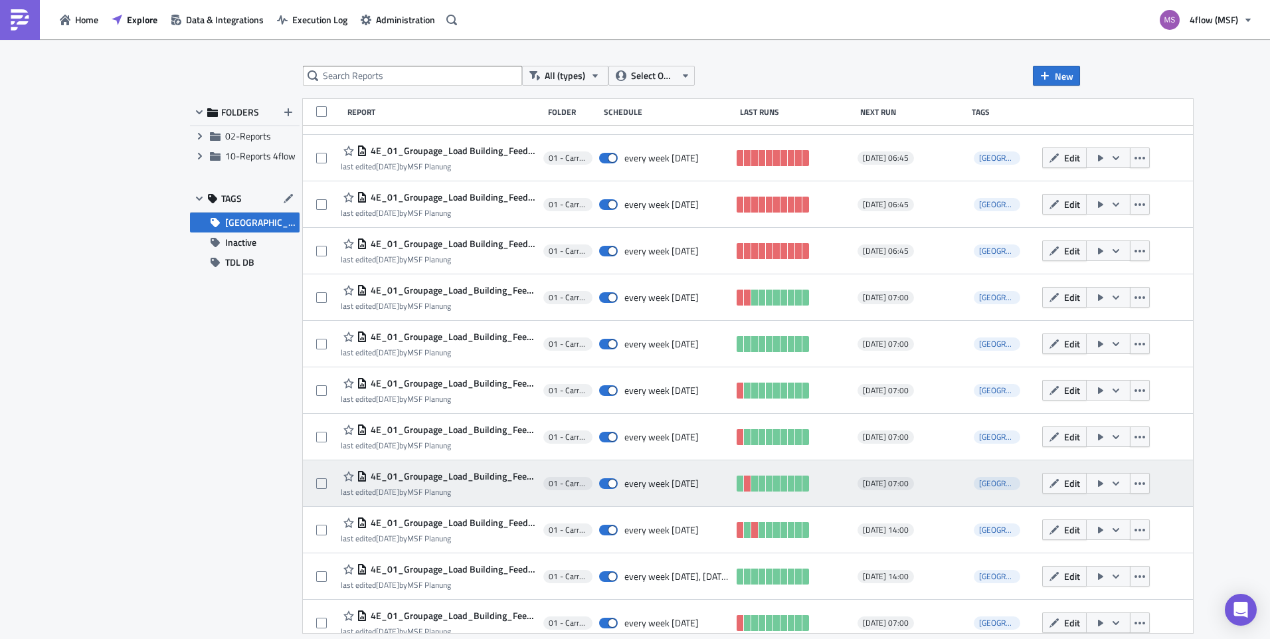
scroll to position [469, 0]
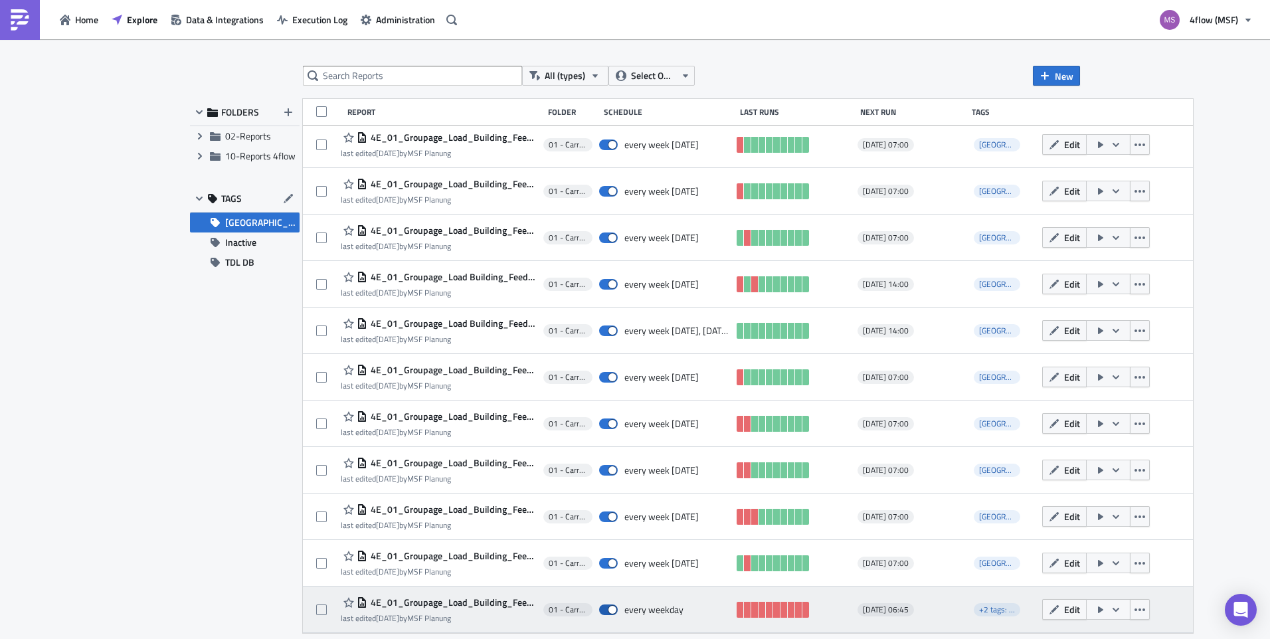
click at [607, 608] on span at bounding box center [608, 610] width 19 height 11
click at [607, 608] on input "checkbox" at bounding box center [606, 610] width 9 height 9
checkbox input "false"
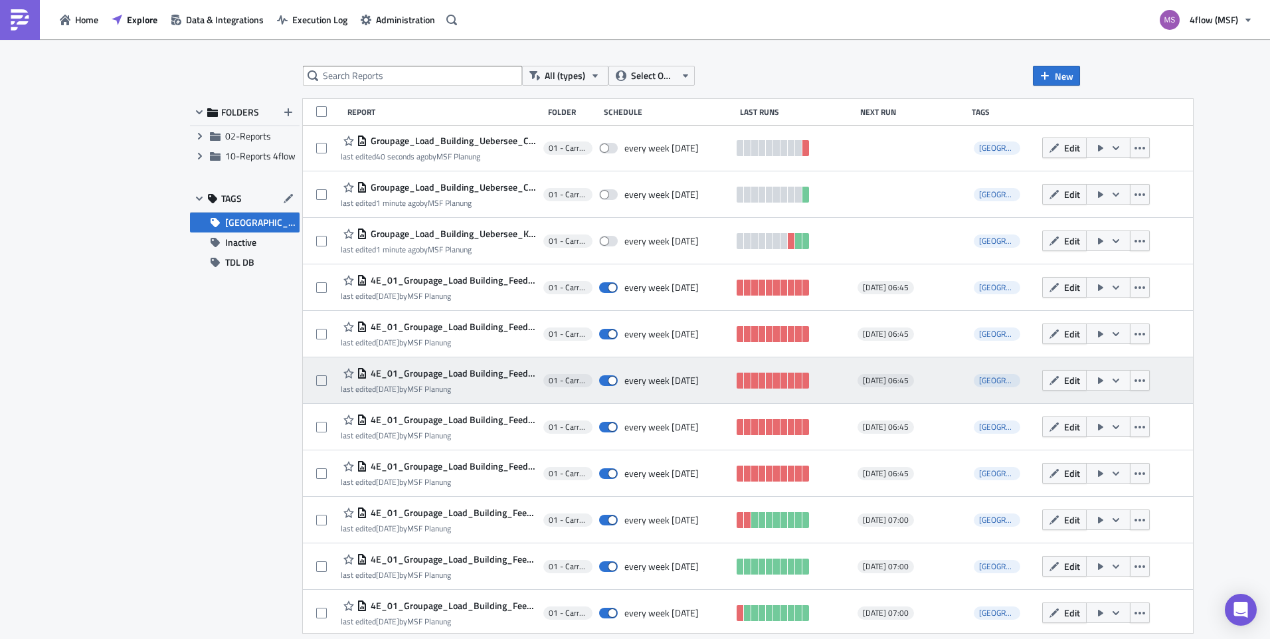
scroll to position [0, 0]
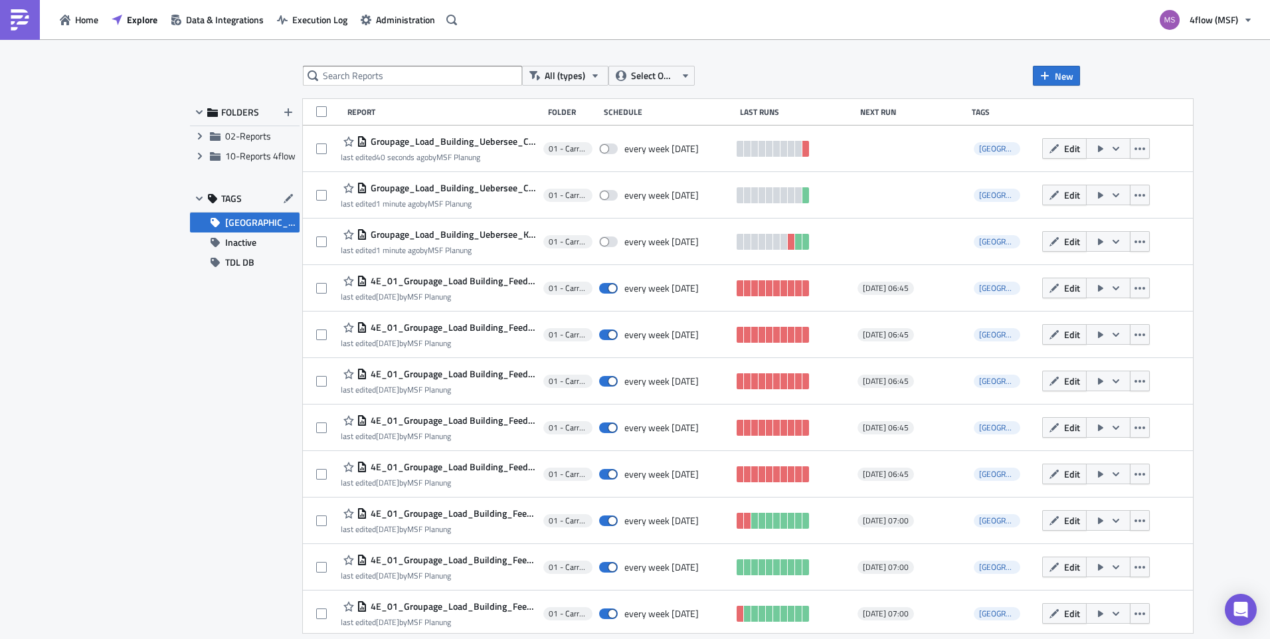
drag, startPoint x: 463, startPoint y: 138, endPoint x: 951, endPoint y: 56, distance: 495.1
click at [951, 56] on div "All (types) Select Owner New FOLDERS Expand group 02-Reports Expand group 10-Re…" at bounding box center [635, 340] width 1270 height 602
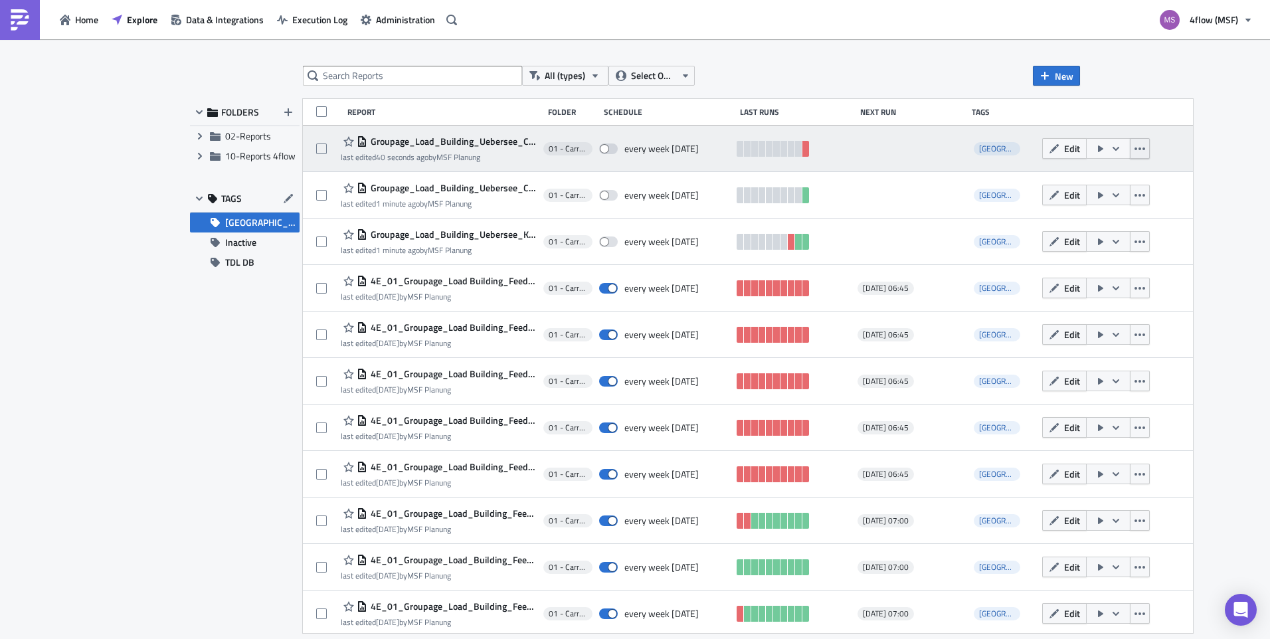
click at [1136, 150] on icon "button" at bounding box center [1140, 148] width 11 height 11
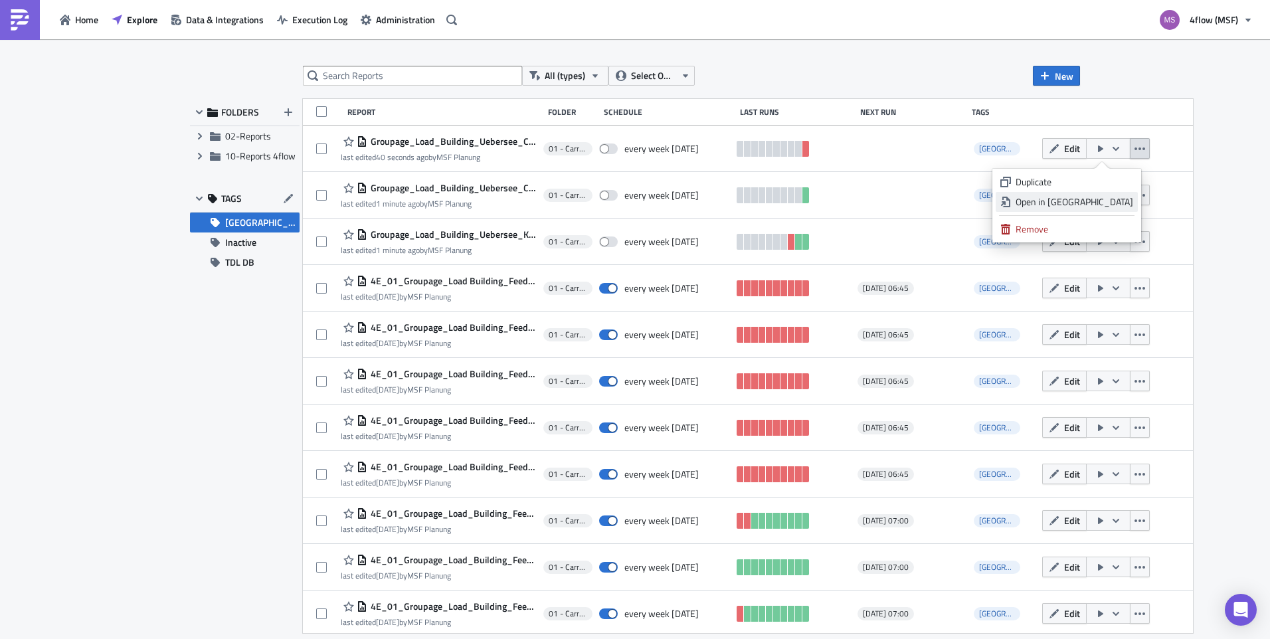
click at [1105, 197] on div "Open in [GEOGRAPHIC_DATA]" at bounding box center [1075, 201] width 118 height 13
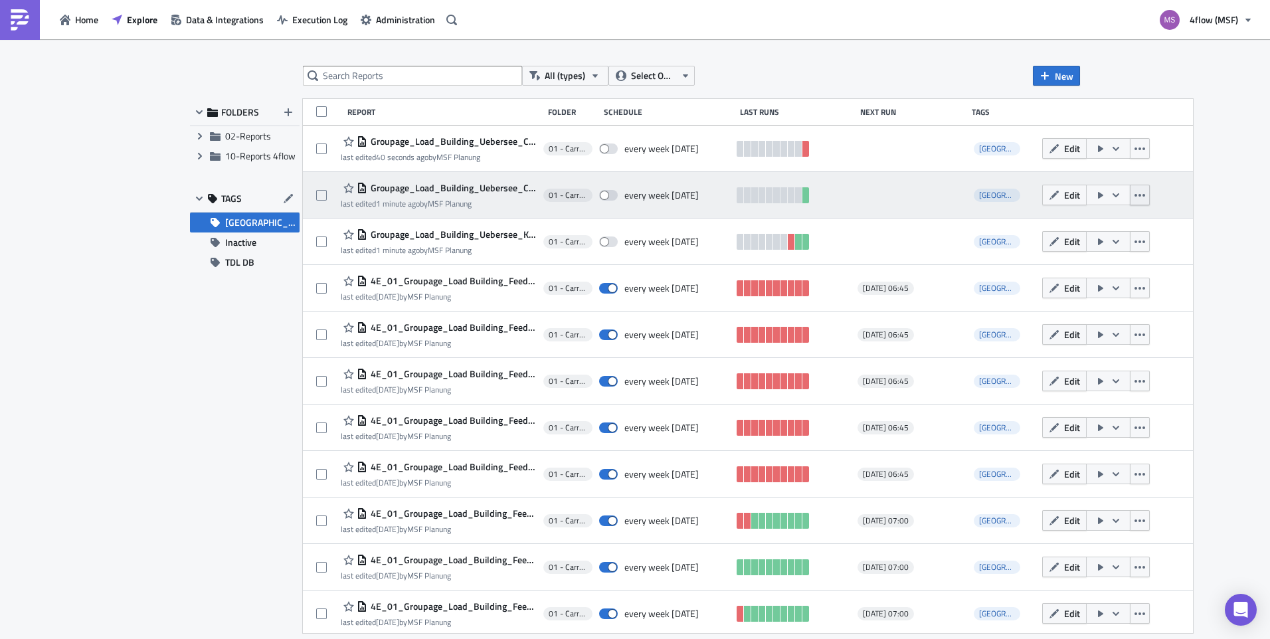
click at [1141, 196] on button "button" at bounding box center [1140, 195] width 20 height 21
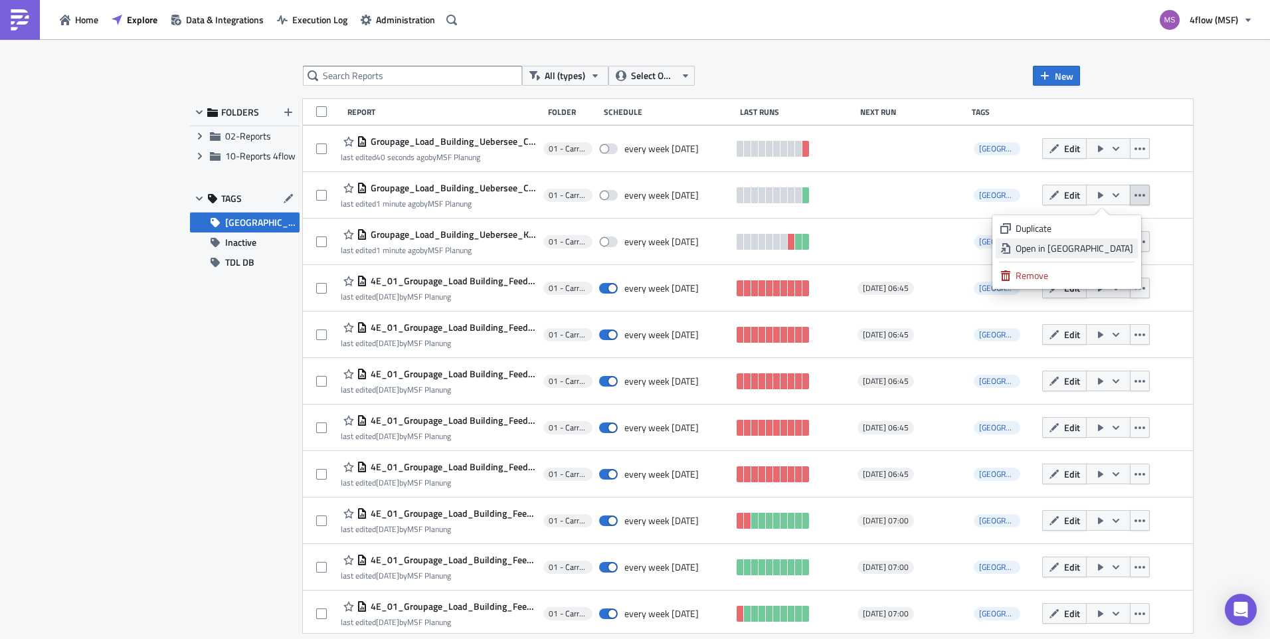
click at [1101, 251] on div "Open in [GEOGRAPHIC_DATA]" at bounding box center [1075, 248] width 118 height 13
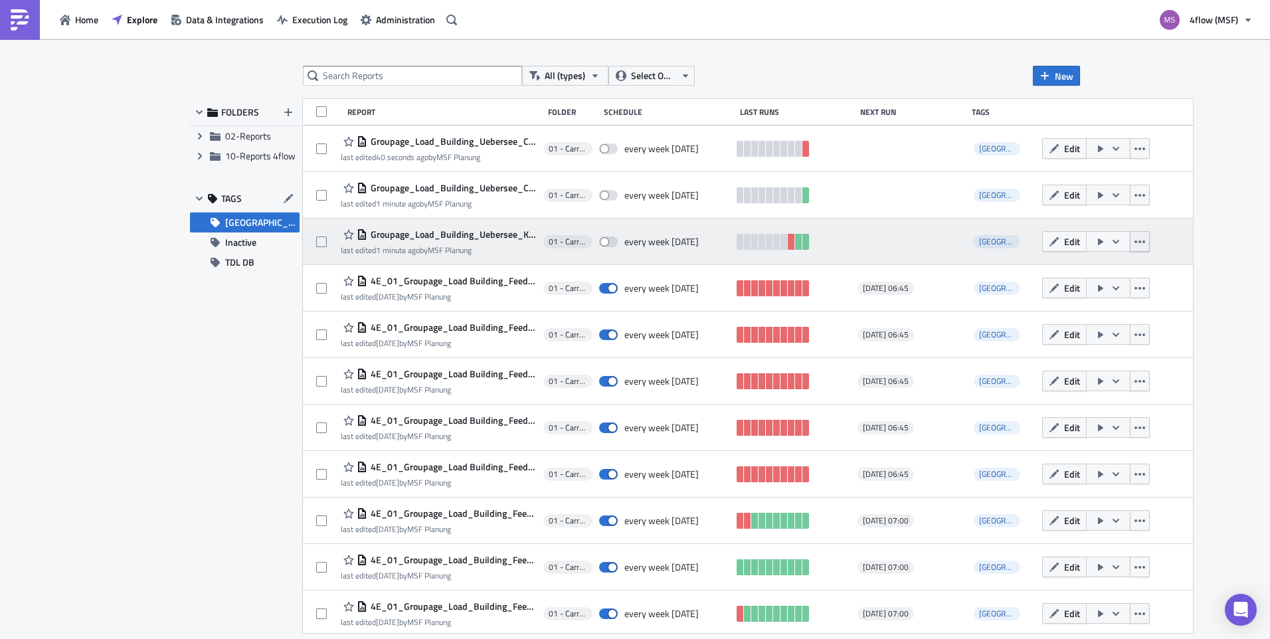
click at [1141, 248] on button "button" at bounding box center [1140, 241] width 20 height 21
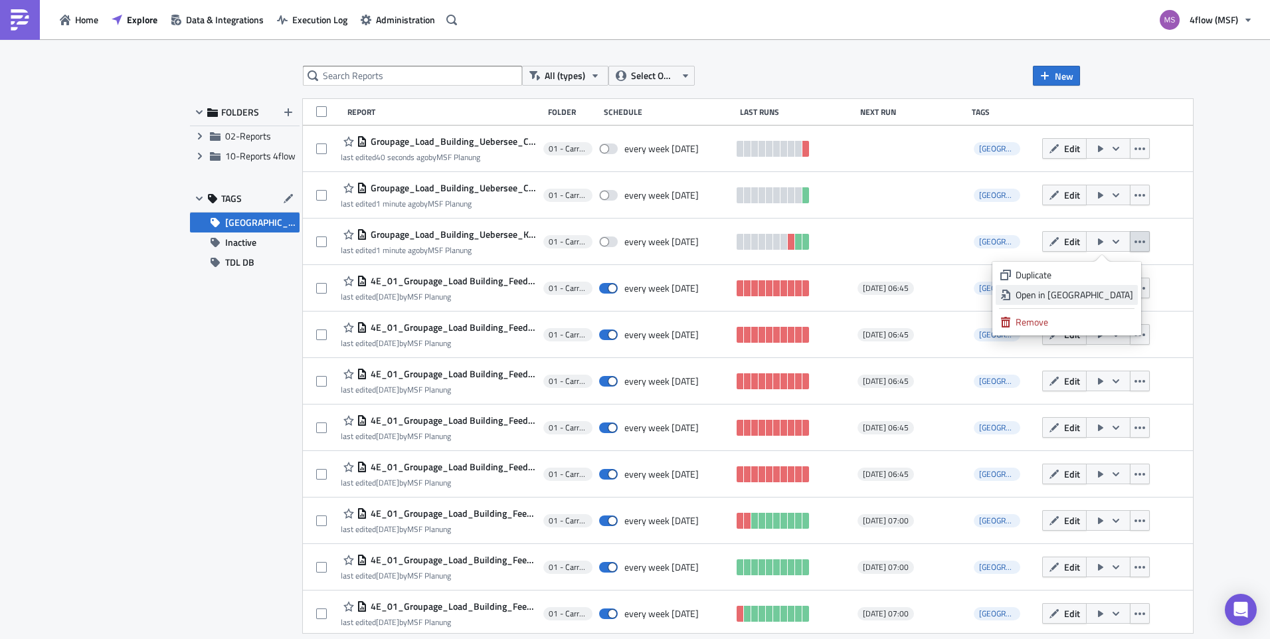
click at [1105, 293] on div "Open in New Tab" at bounding box center [1075, 294] width 118 height 13
click at [223, 315] on div "FOLDERS Expand group 02-Reports Expand group 10-Reports 4flow TAGS GRP Load Bui…" at bounding box center [245, 366] width 110 height 534
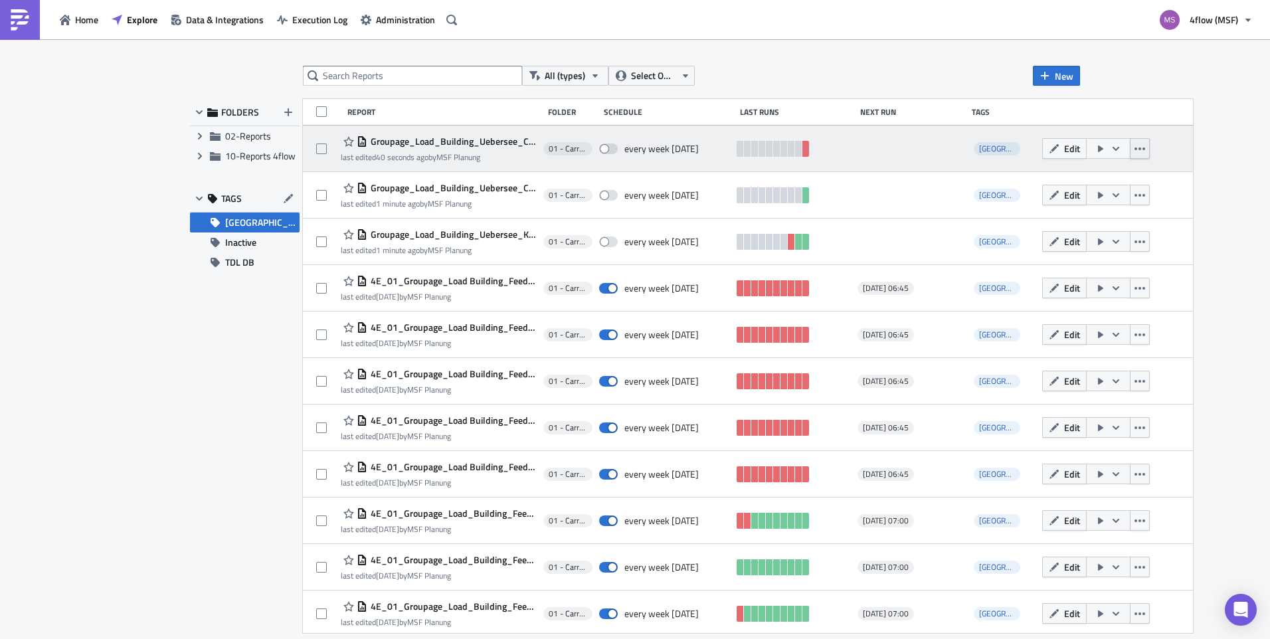
click at [1135, 151] on icon "button" at bounding box center [1140, 148] width 11 height 11
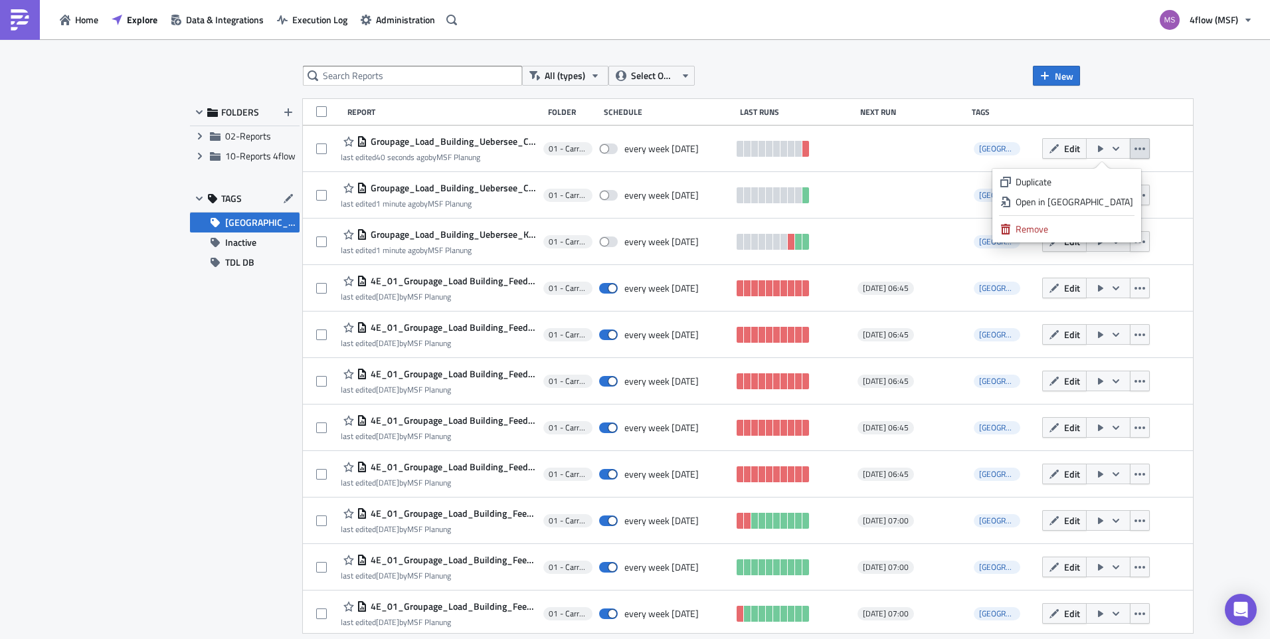
click at [1148, 82] on div "All (types) Select Owner New FOLDERS Expand group 02-Reports Expand group 10-Re…" at bounding box center [635, 340] width 1270 height 602
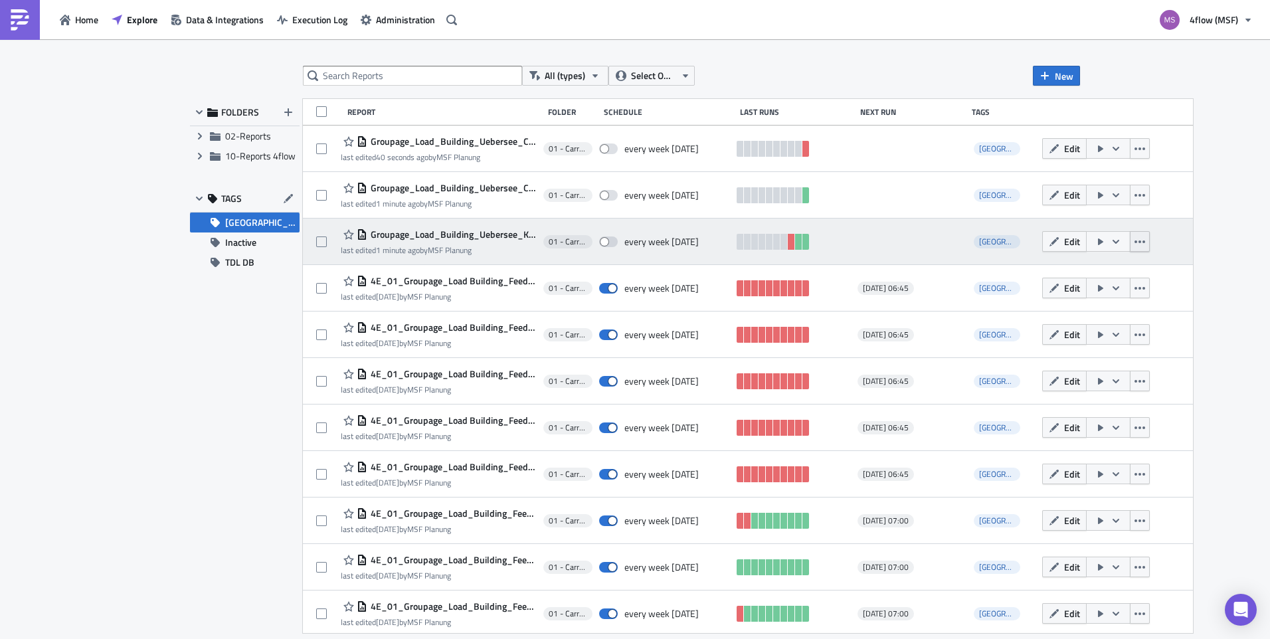
click at [1136, 250] on button "button" at bounding box center [1140, 241] width 20 height 21
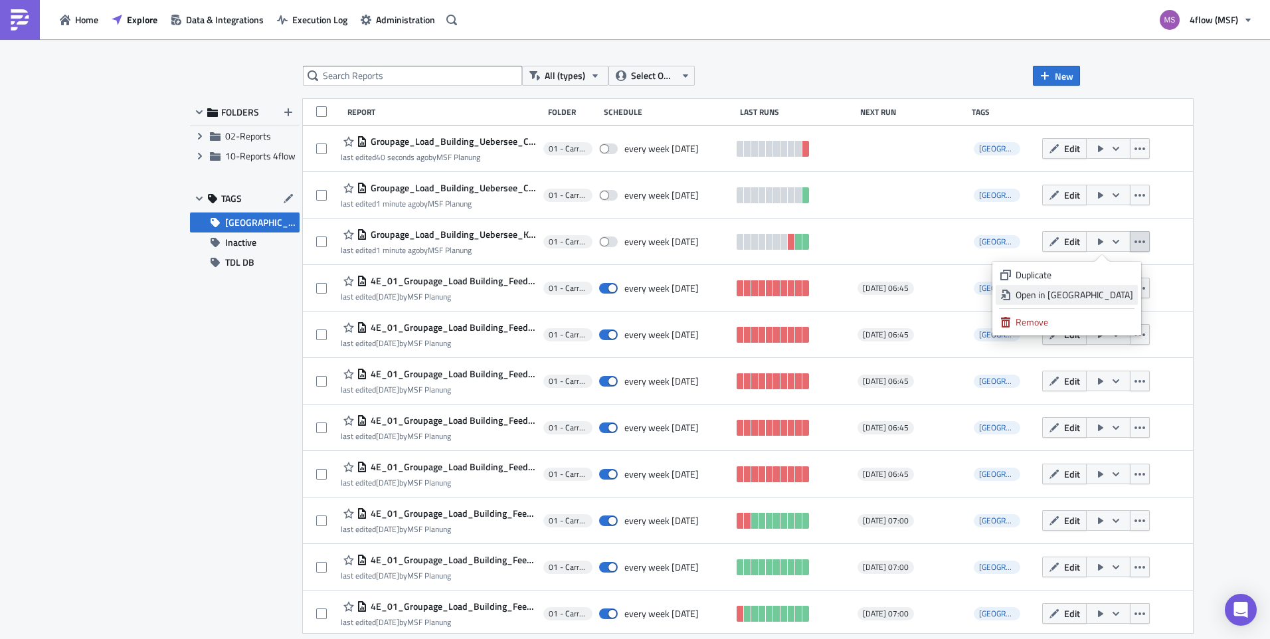
click at [1099, 290] on div "Open in New Tab" at bounding box center [1075, 294] width 118 height 13
drag, startPoint x: 69, startPoint y: 21, endPoint x: 121, endPoint y: 20, distance: 51.8
click at [69, 21] on icon "button" at bounding box center [65, 20] width 11 height 11
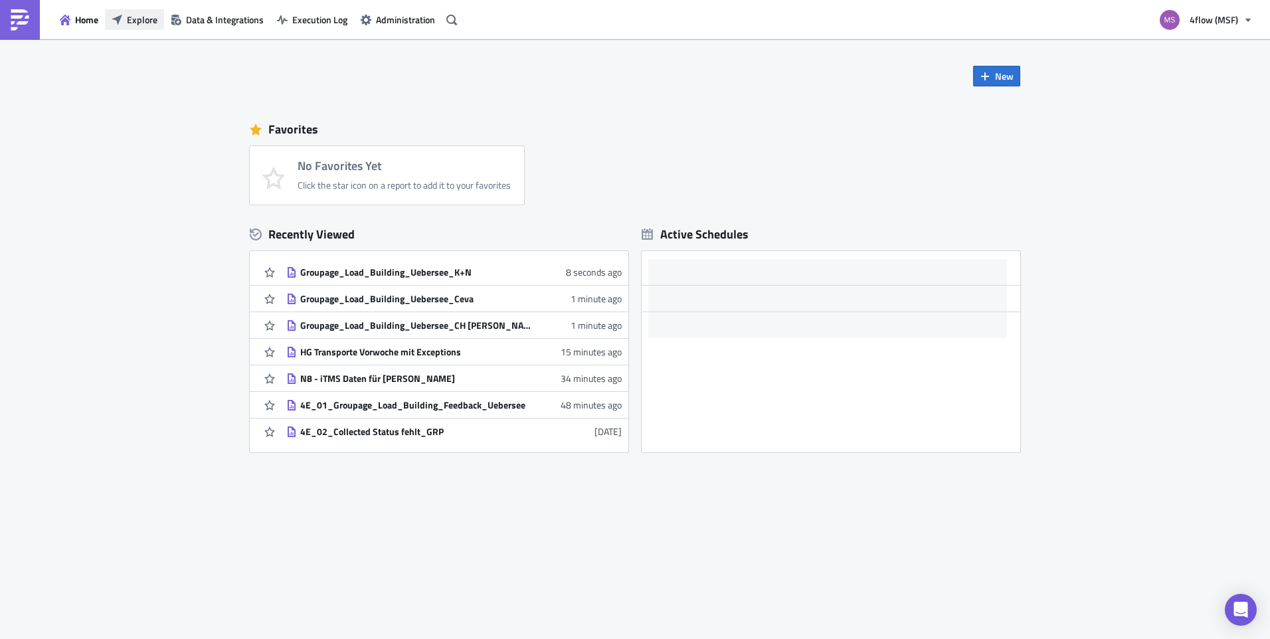
click at [143, 15] on span "Explore" at bounding box center [142, 20] width 31 height 14
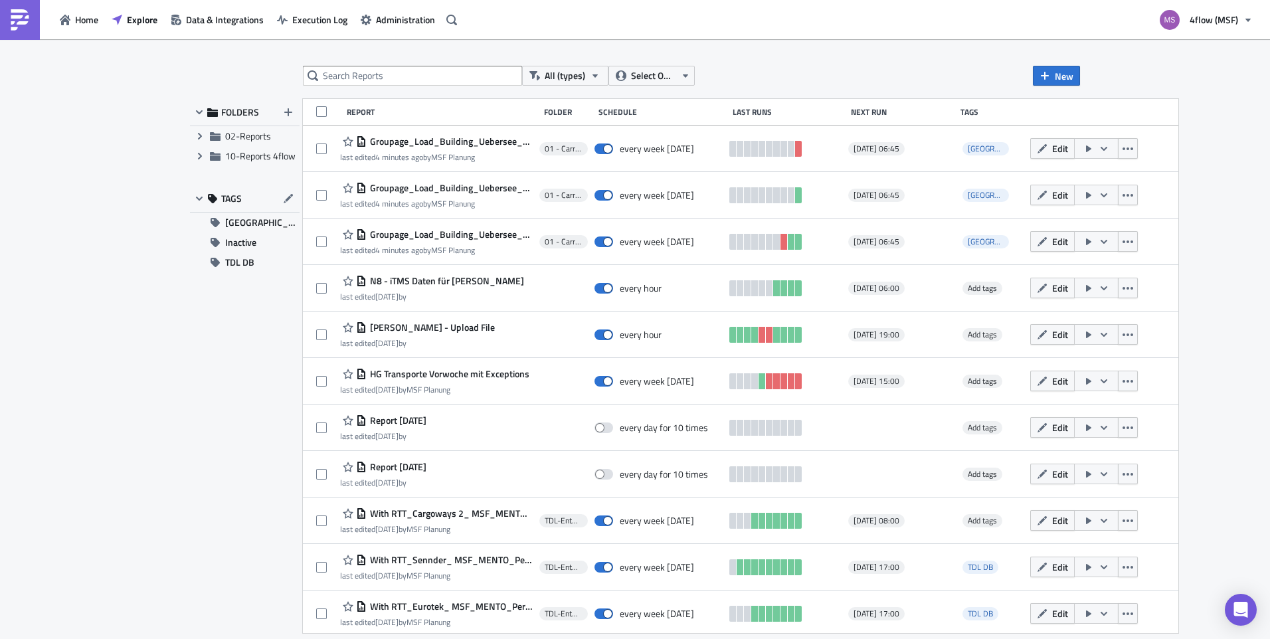
click at [236, 112] on span "FOLDERS" at bounding box center [240, 112] width 38 height 12
click at [197, 136] on icon "Expand group" at bounding box center [200, 136] width 11 height 11
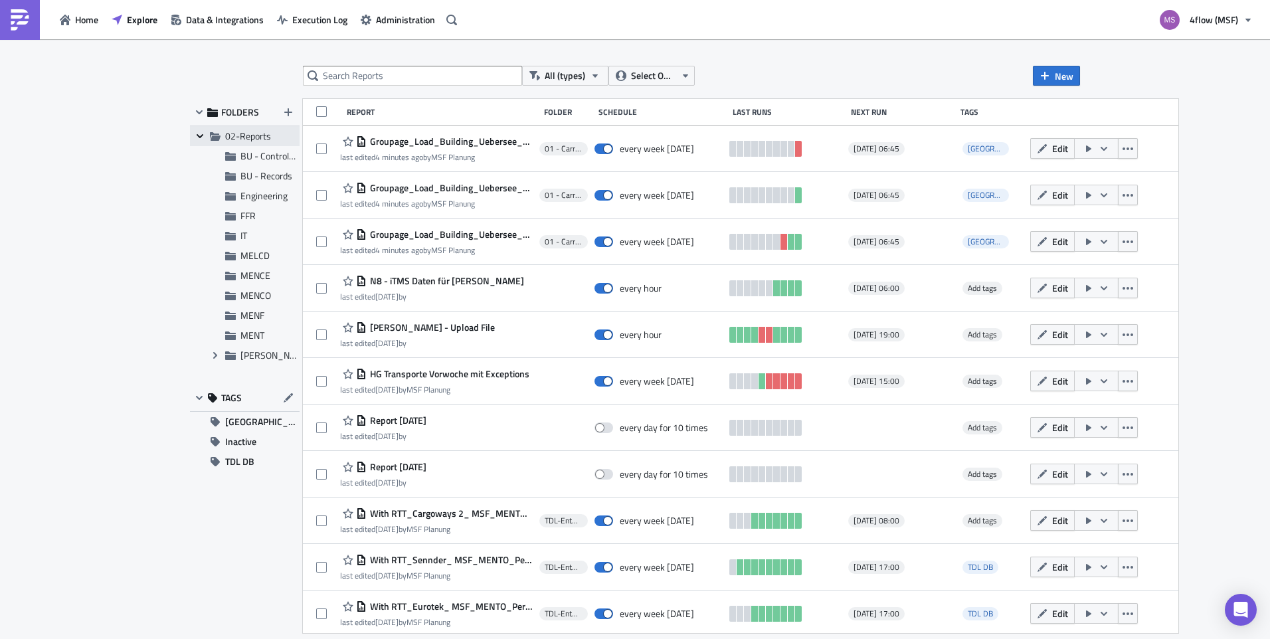
click at [203, 136] on icon "Collapse group" at bounding box center [200, 136] width 11 height 11
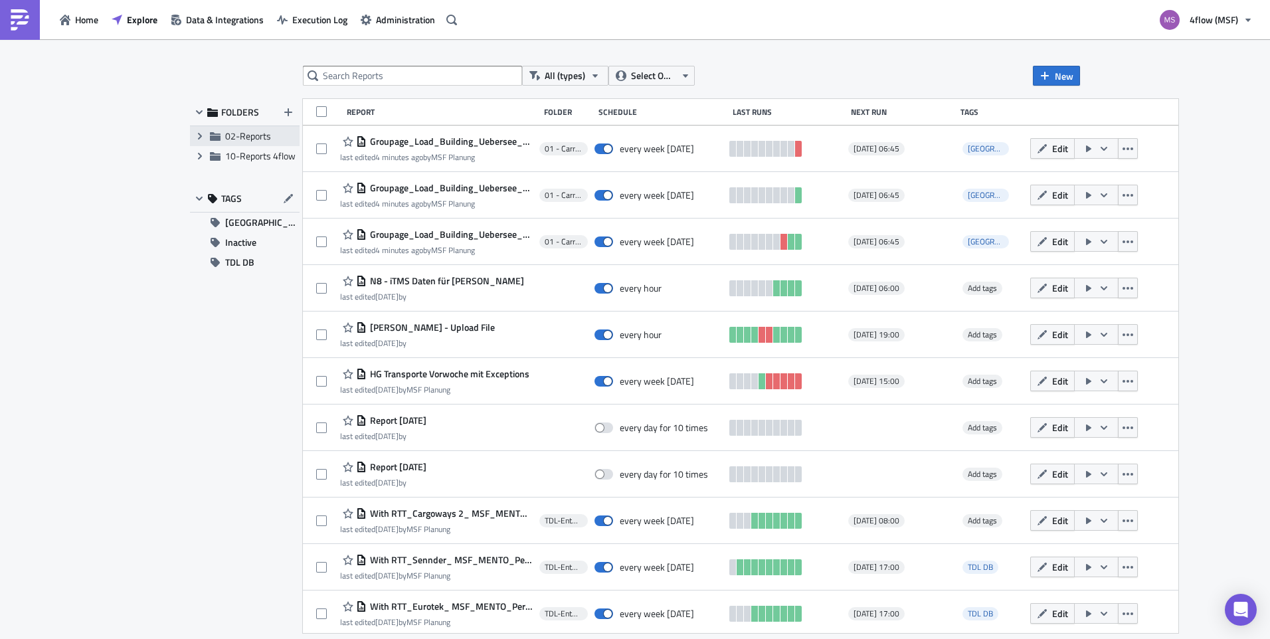
click at [231, 132] on span "02-Reports" at bounding box center [248, 136] width 46 height 14
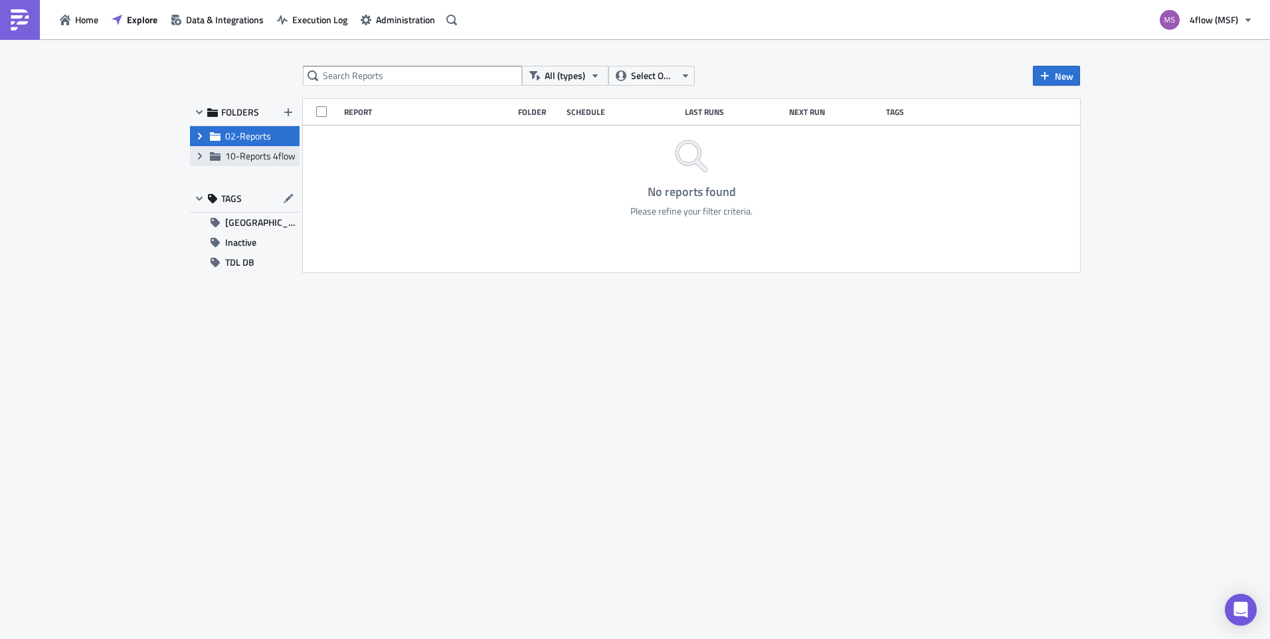
click at [237, 152] on span "10-Reports 4flow" at bounding box center [260, 156] width 70 height 14
click at [231, 136] on span "02-Reports" at bounding box center [248, 136] width 46 height 14
click at [236, 138] on span "02-Reports" at bounding box center [248, 136] width 46 height 14
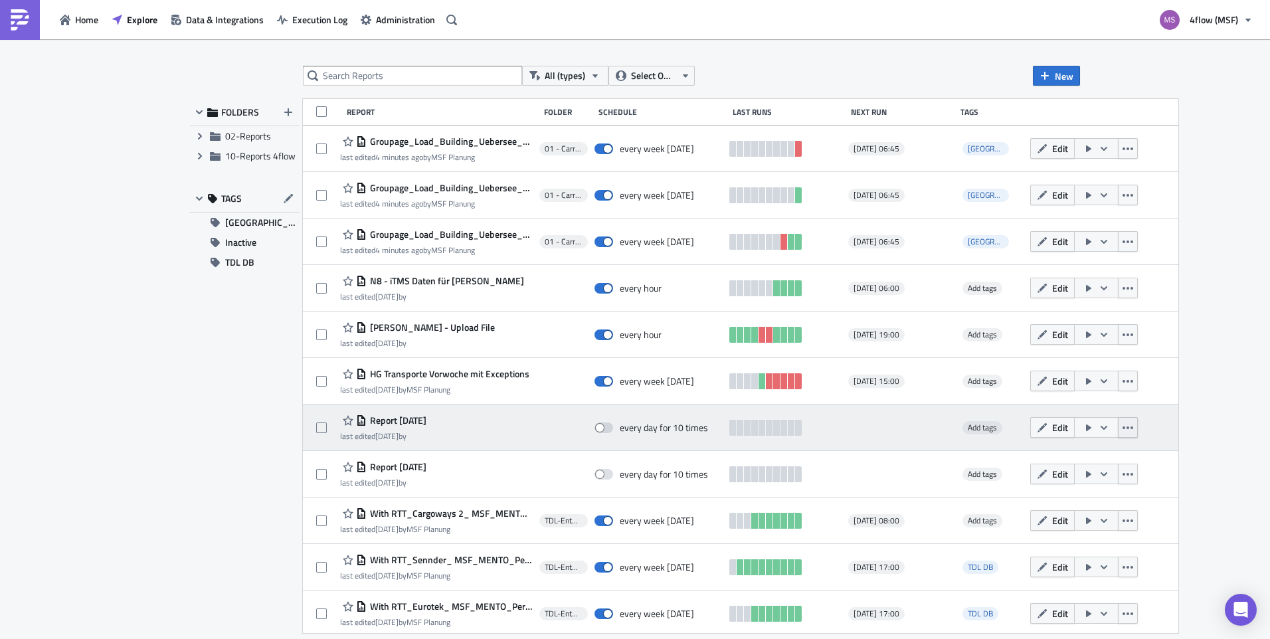
click at [1138, 423] on button "button" at bounding box center [1128, 427] width 20 height 21
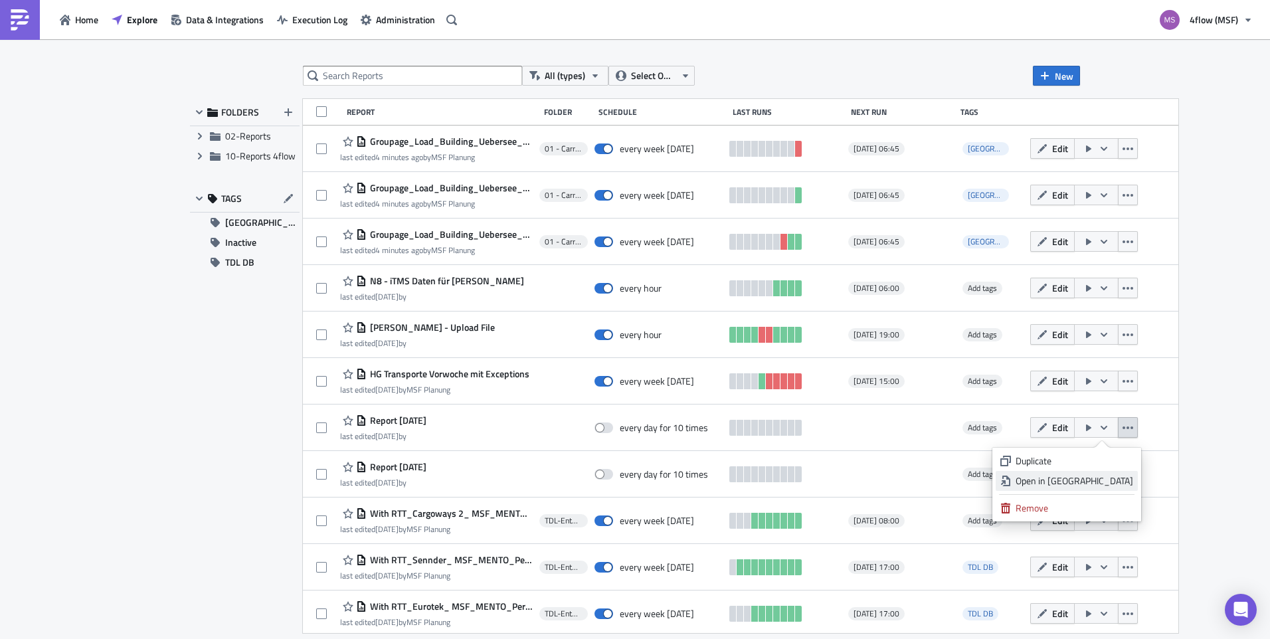
click at [1079, 488] on link "Open in New Tab" at bounding box center [1067, 481] width 142 height 20
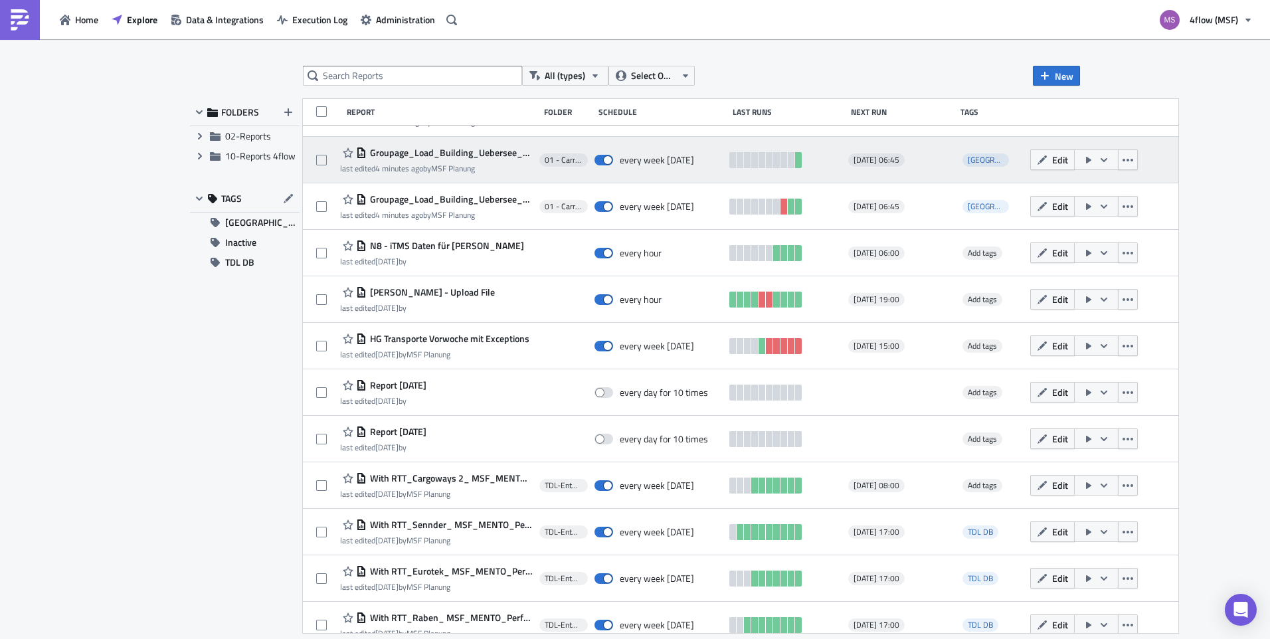
scroll to position [133, 0]
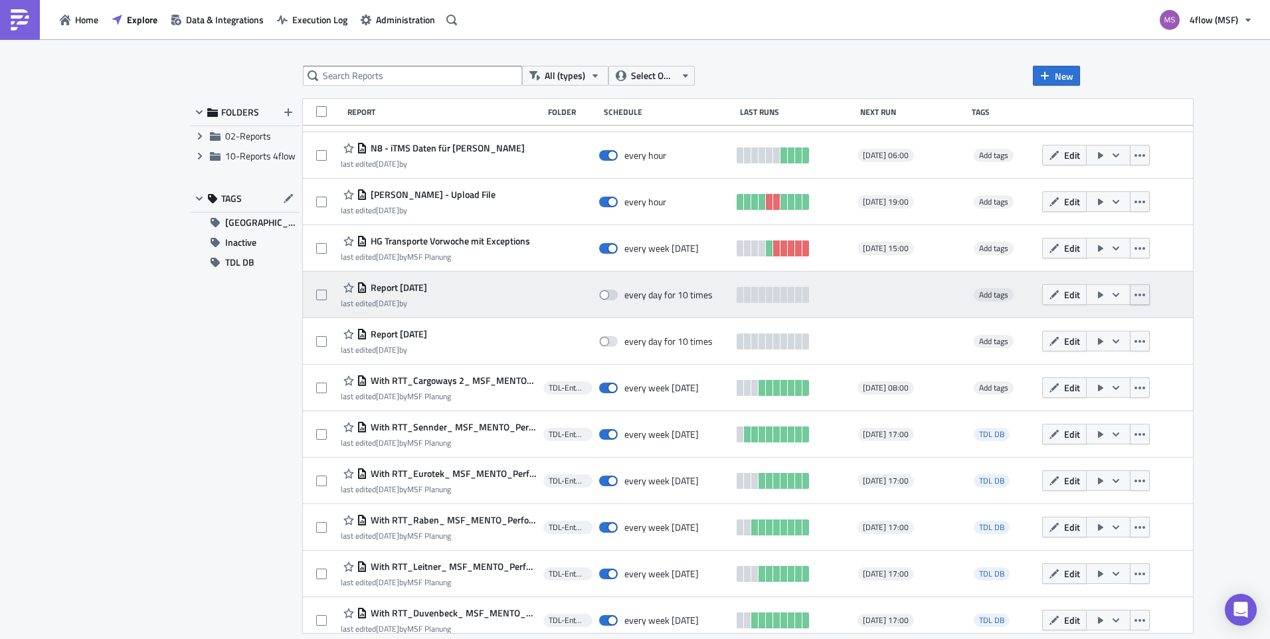
click at [1135, 294] on icon "button" at bounding box center [1140, 295] width 11 height 11
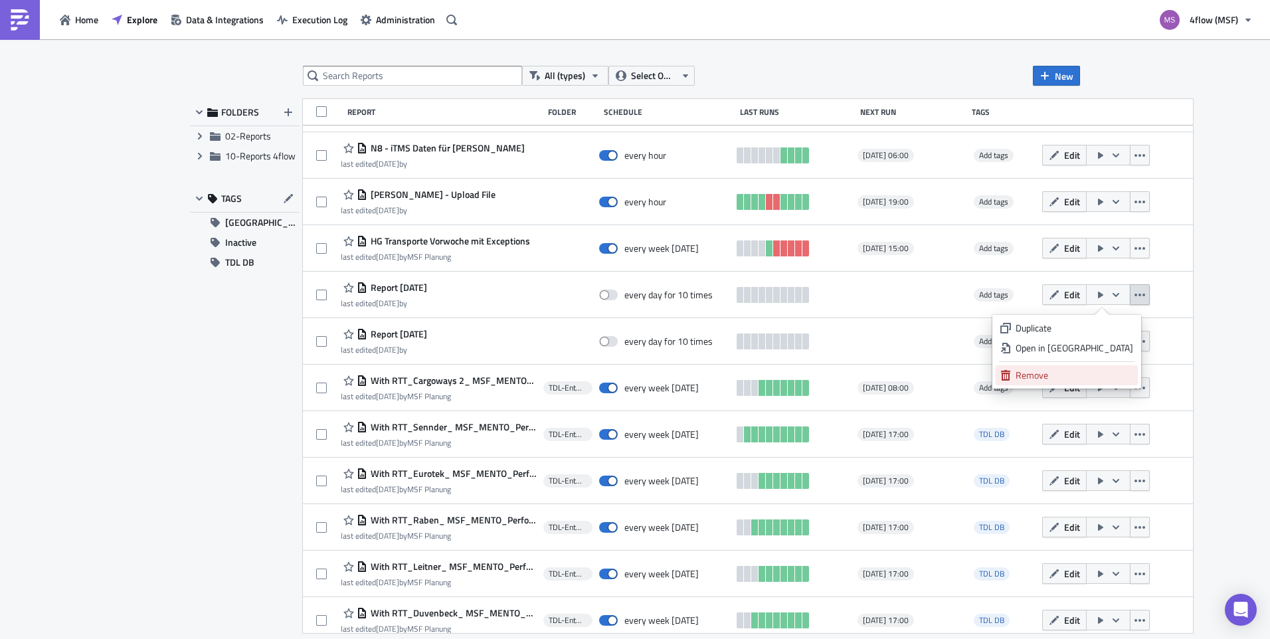
click at [1082, 371] on div "Remove" at bounding box center [1075, 375] width 118 height 13
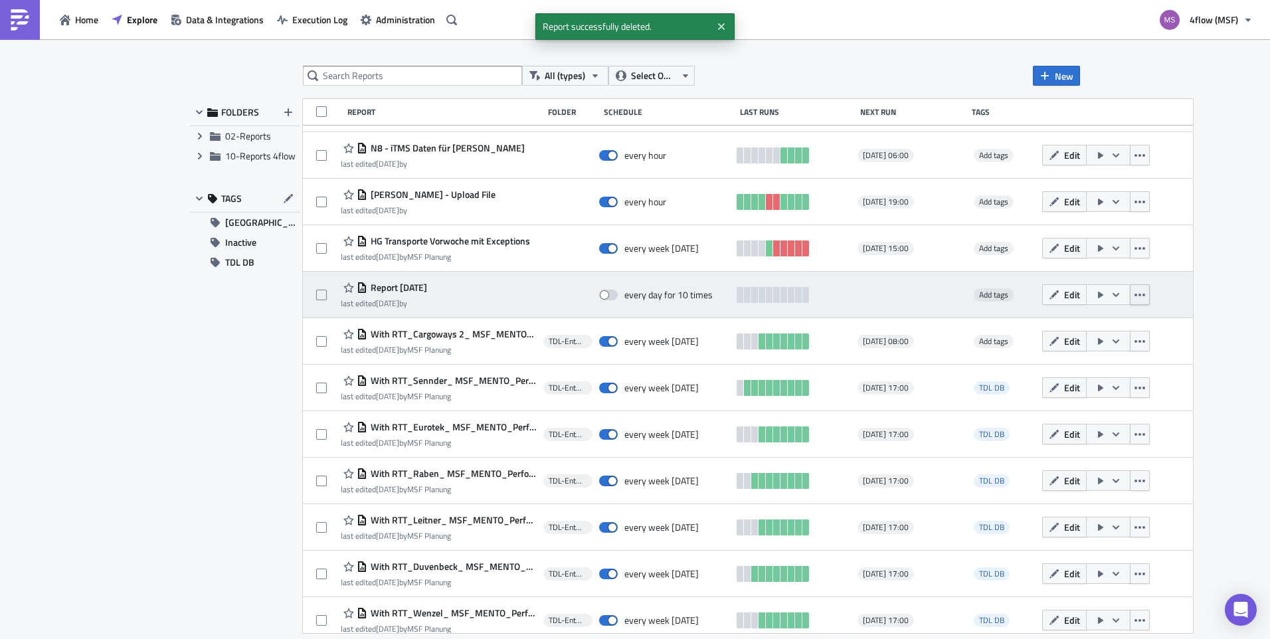
click at [1135, 296] on icon "button" at bounding box center [1140, 295] width 11 height 11
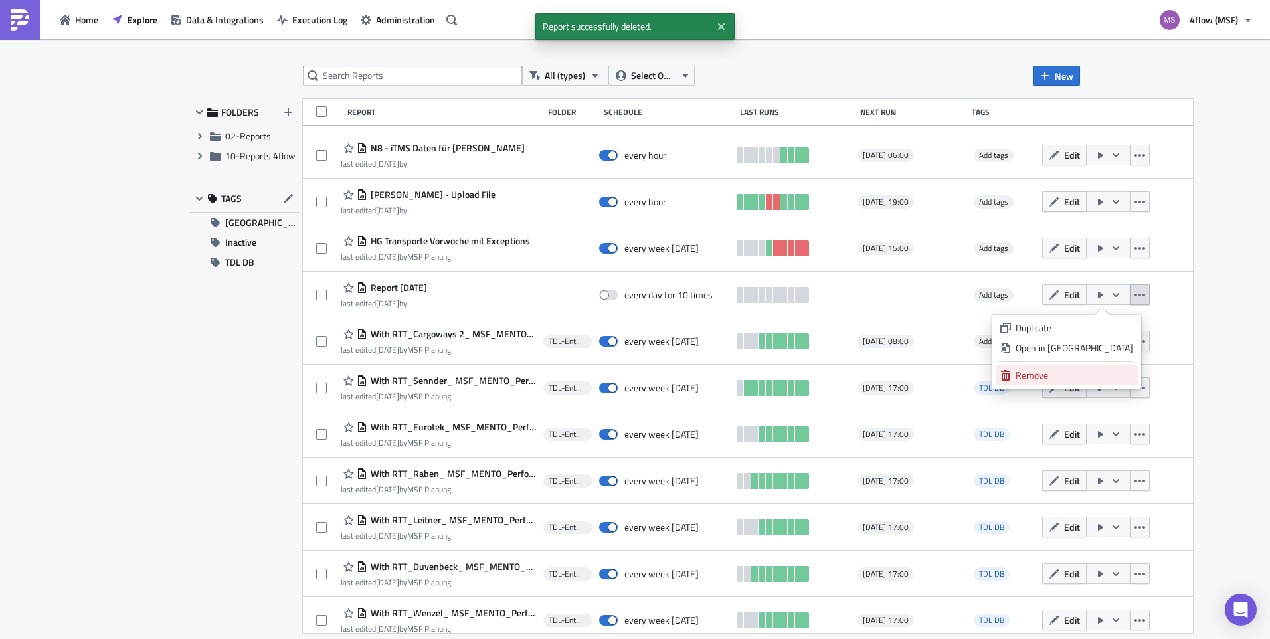
click at [1081, 368] on link "Remove" at bounding box center [1067, 375] width 142 height 20
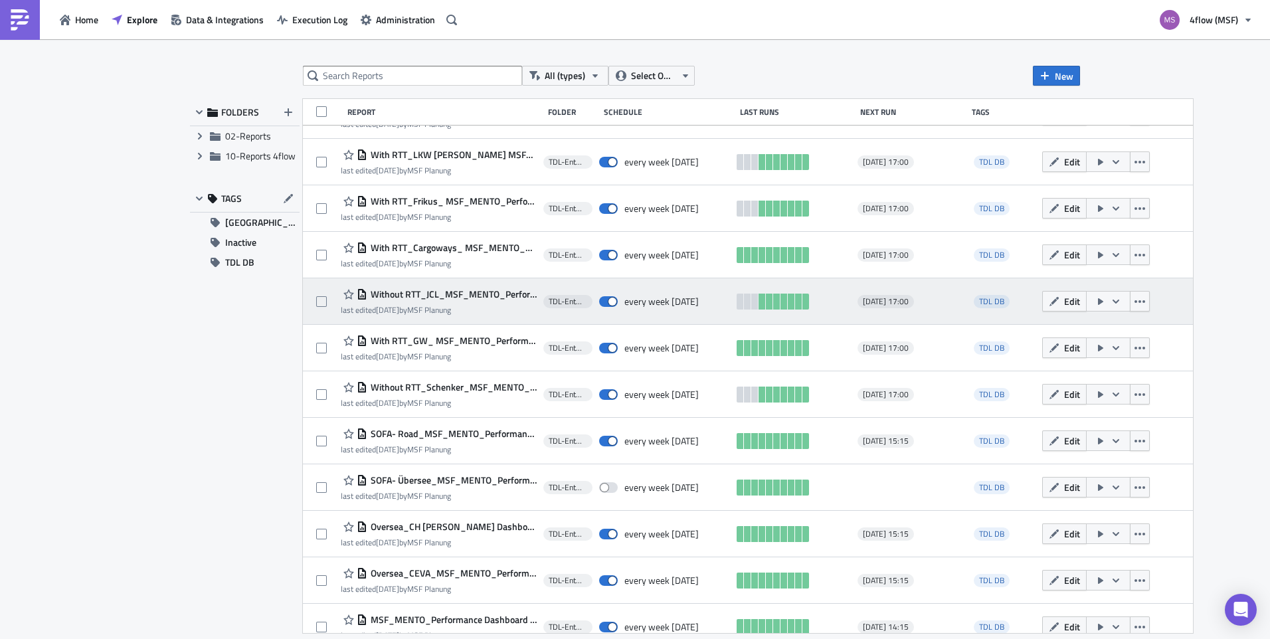
scroll to position [664, 0]
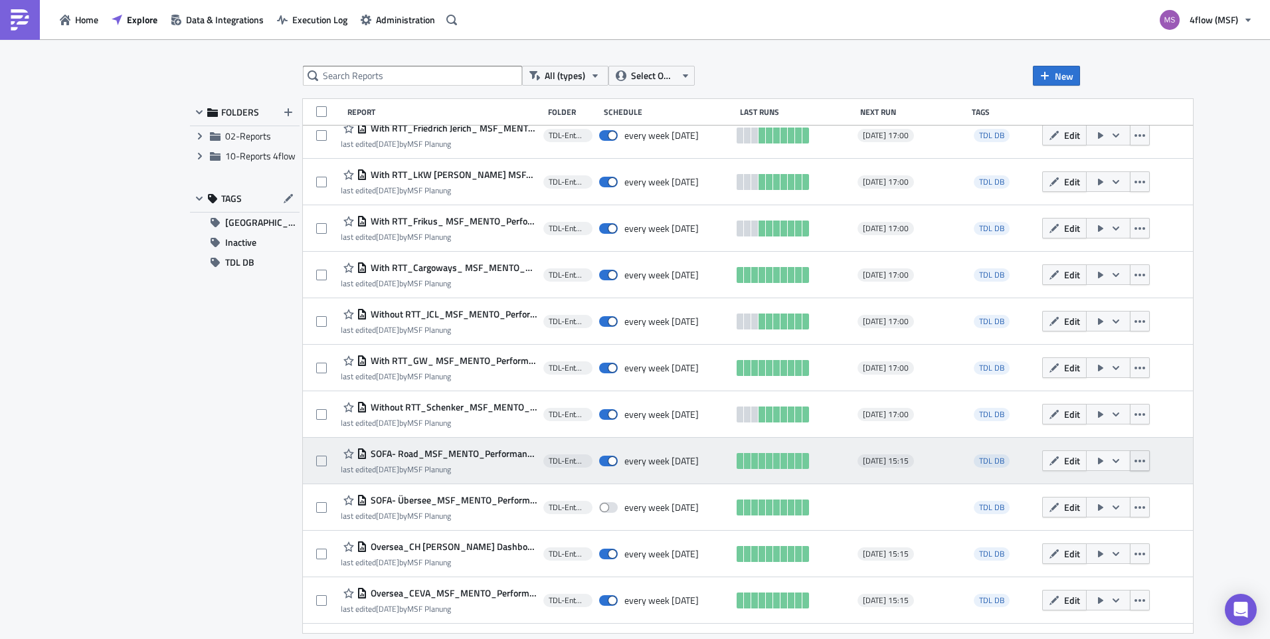
click at [1135, 463] on icon "button" at bounding box center [1140, 461] width 11 height 11
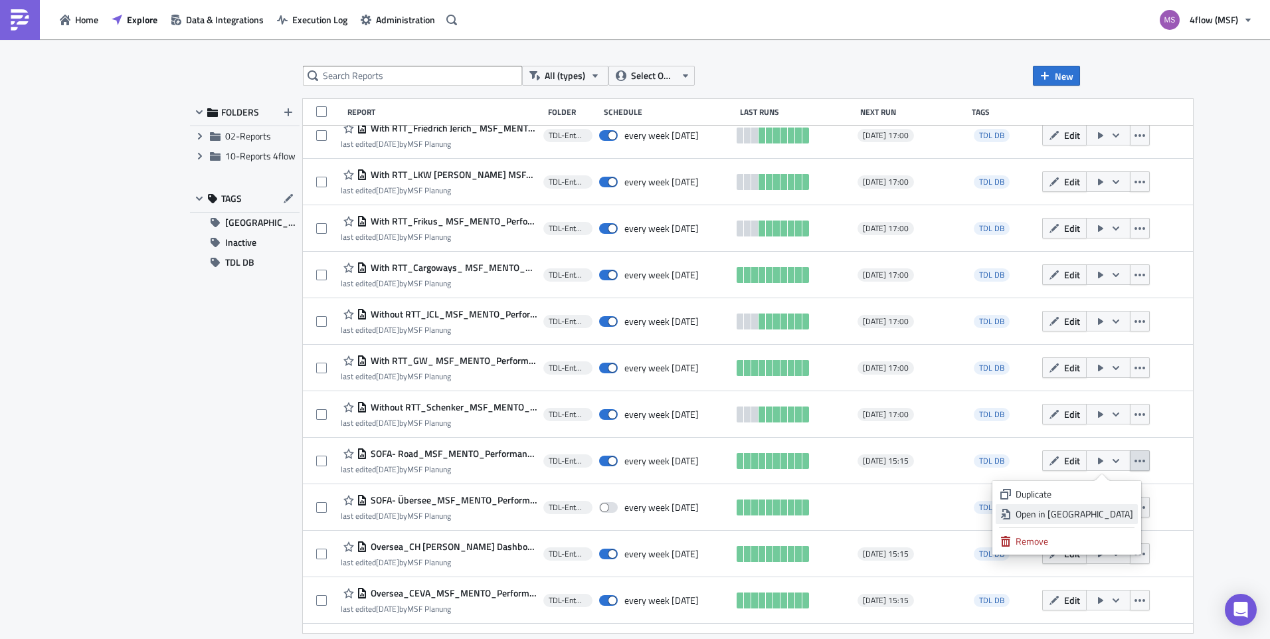
click at [1103, 520] on div "Open in New Tab" at bounding box center [1075, 514] width 118 height 13
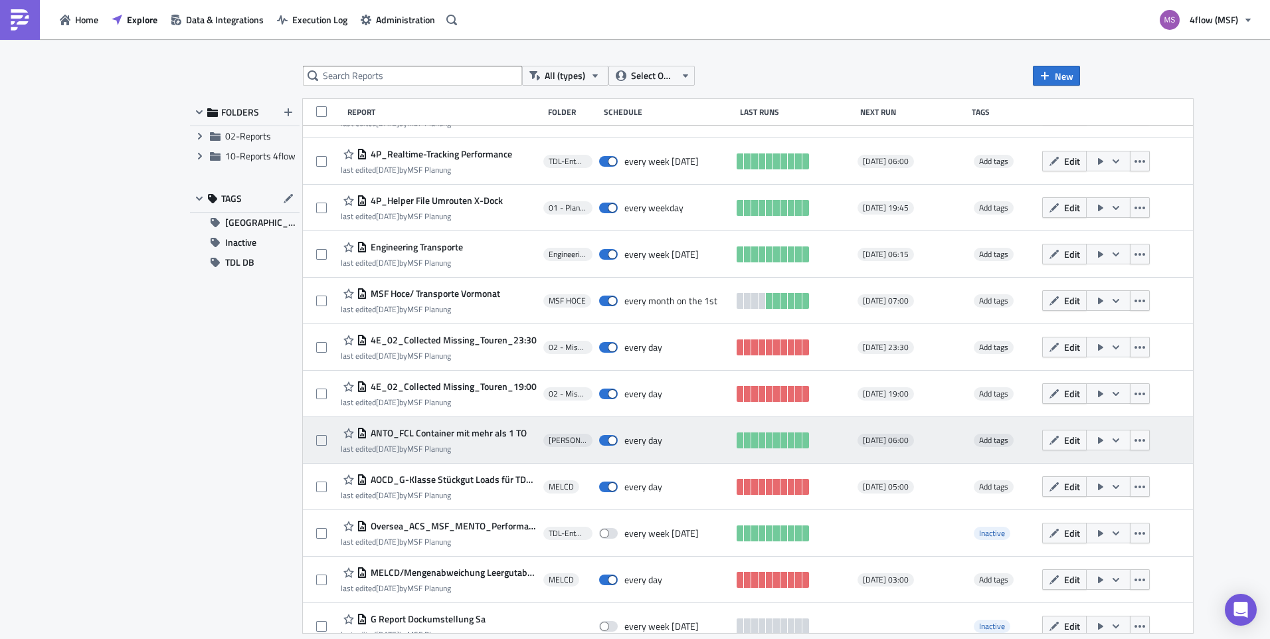
scroll to position [1592, 0]
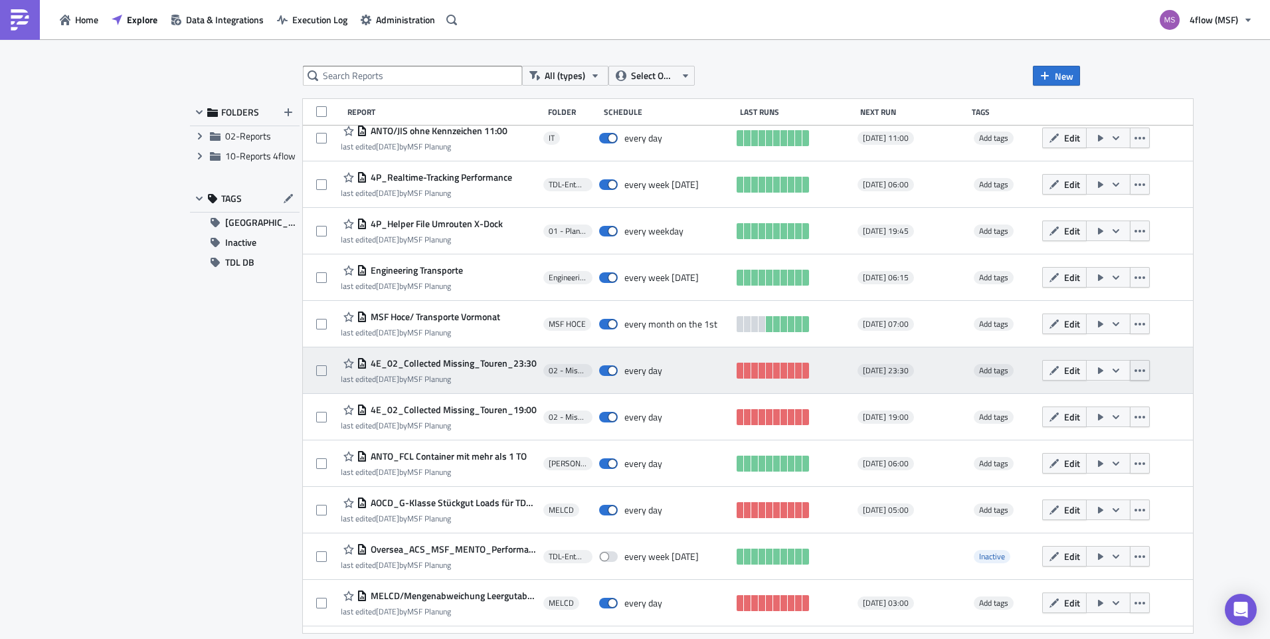
click at [1135, 375] on icon "button" at bounding box center [1140, 370] width 11 height 11
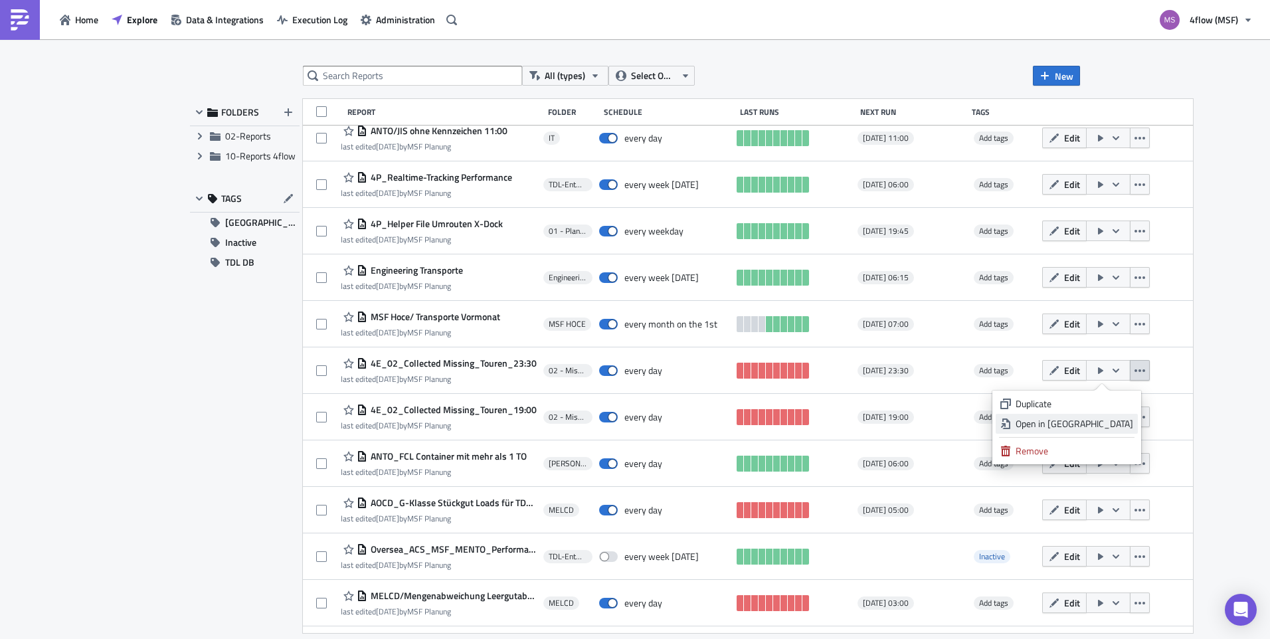
click at [1083, 427] on div "Open in New Tab" at bounding box center [1075, 423] width 118 height 13
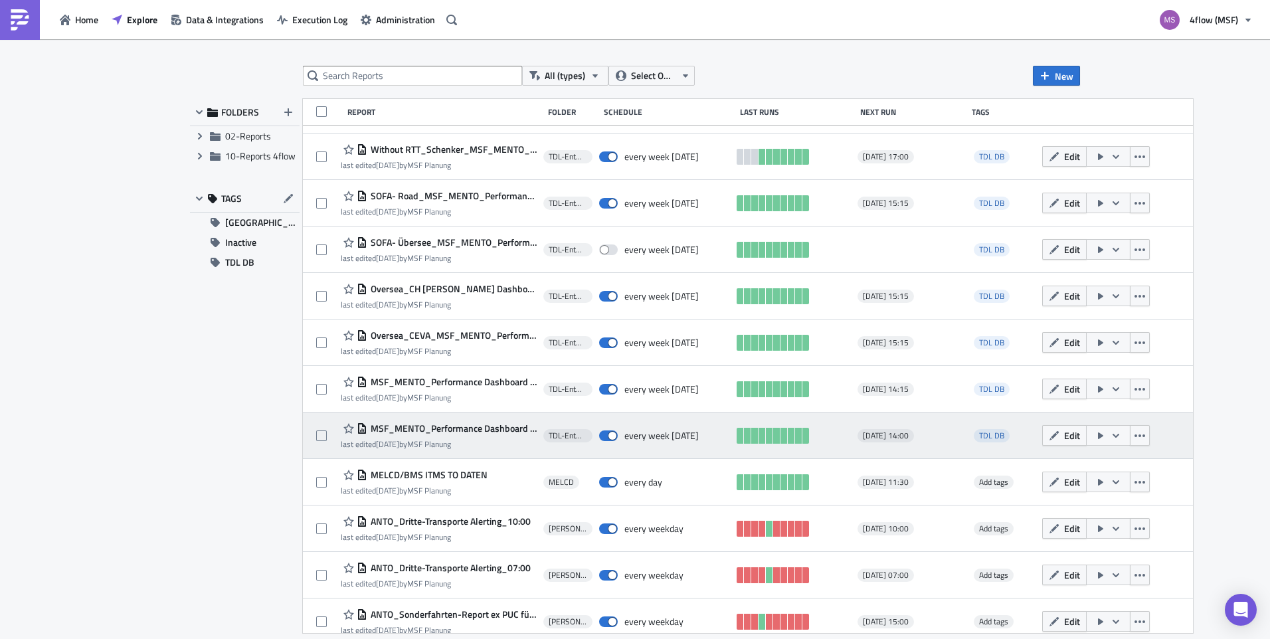
scroll to position [927, 0]
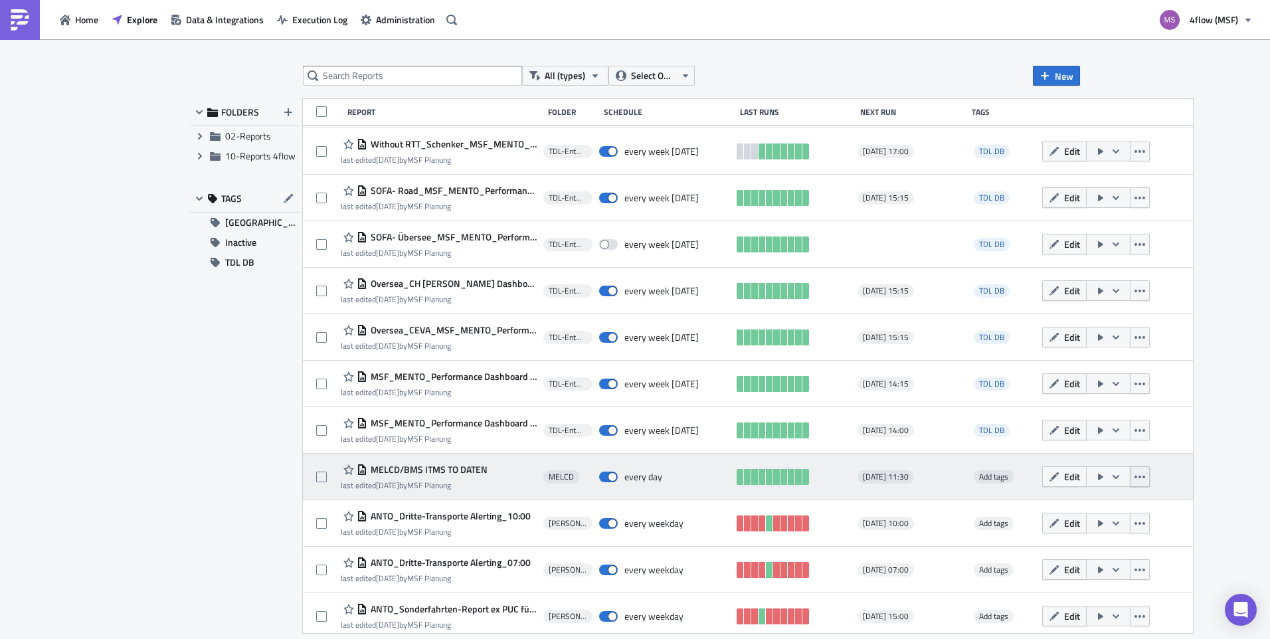
click at [1130, 485] on button "button" at bounding box center [1140, 476] width 20 height 21
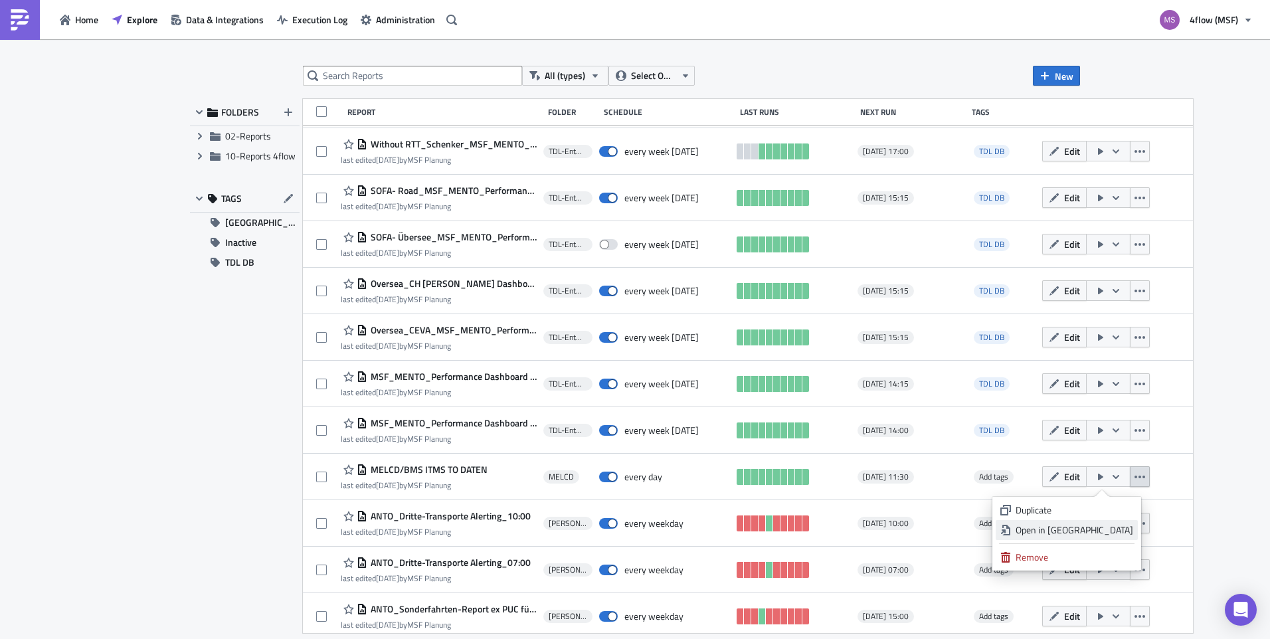
click at [1101, 529] on div "Open in New Tab" at bounding box center [1075, 529] width 118 height 13
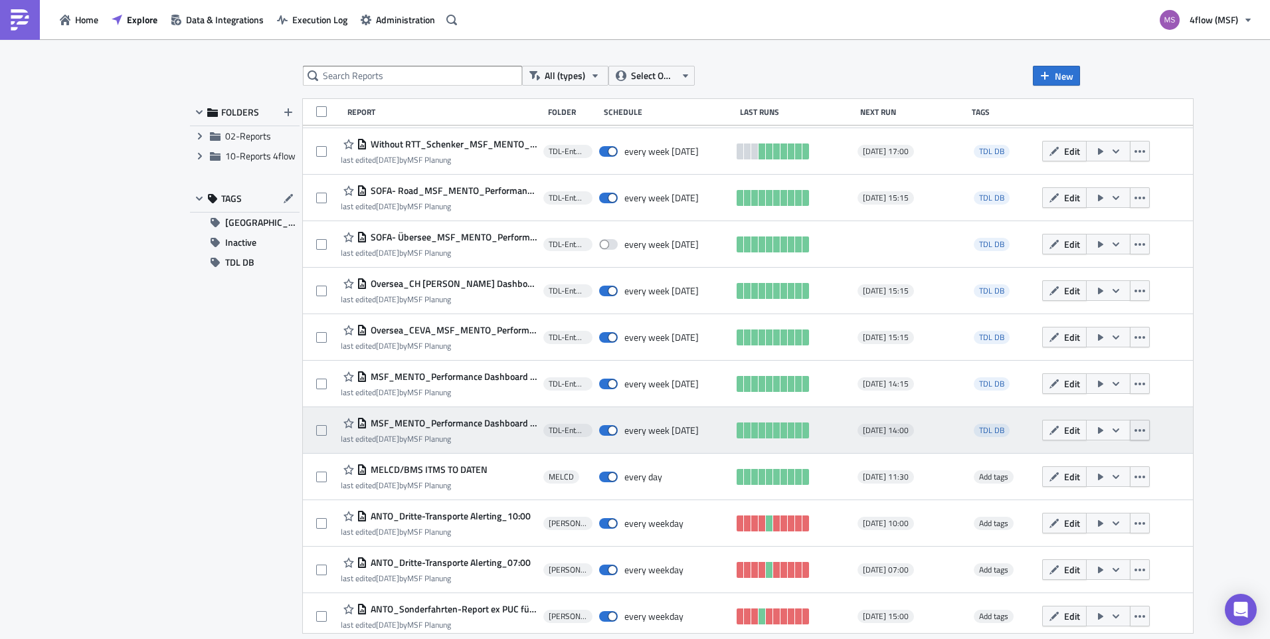
click at [1135, 434] on icon "button" at bounding box center [1140, 430] width 11 height 11
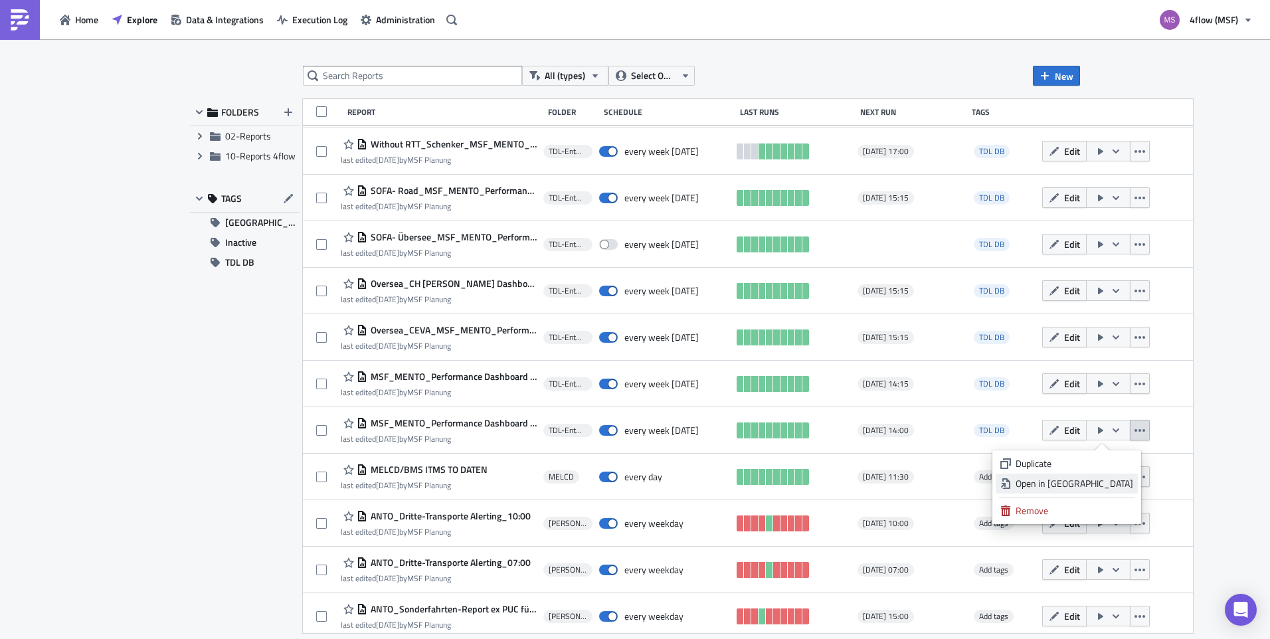
click at [1106, 476] on link "Open in New Tab" at bounding box center [1067, 484] width 142 height 20
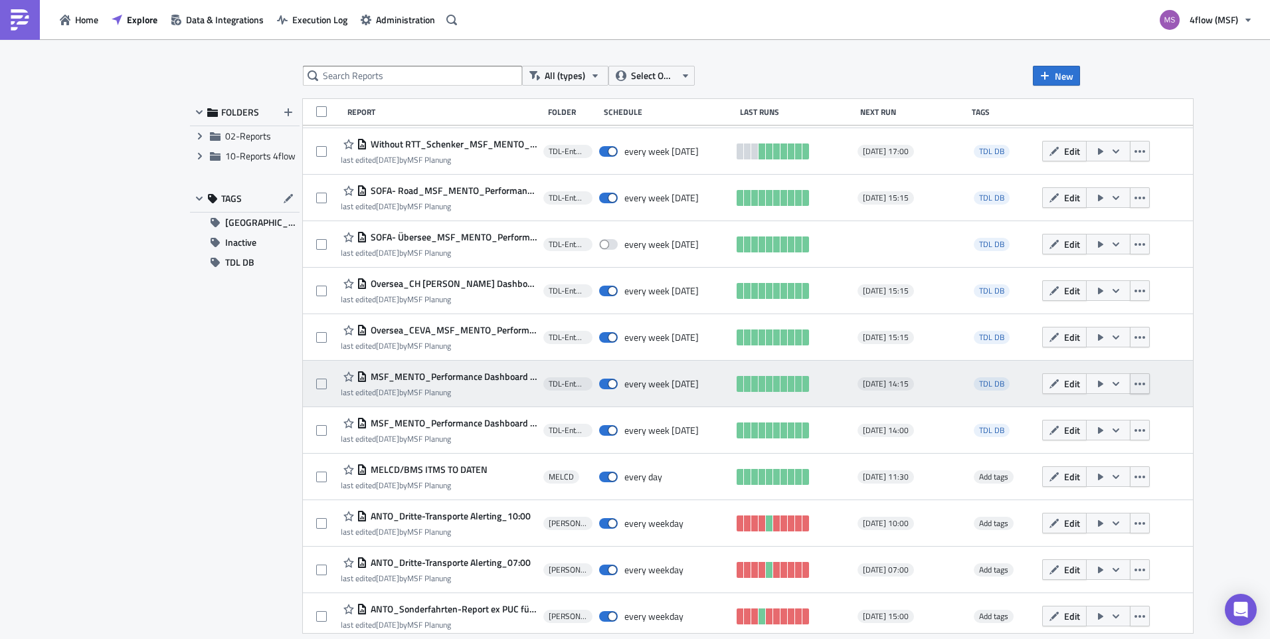
click at [1135, 381] on icon "button" at bounding box center [1140, 384] width 11 height 11
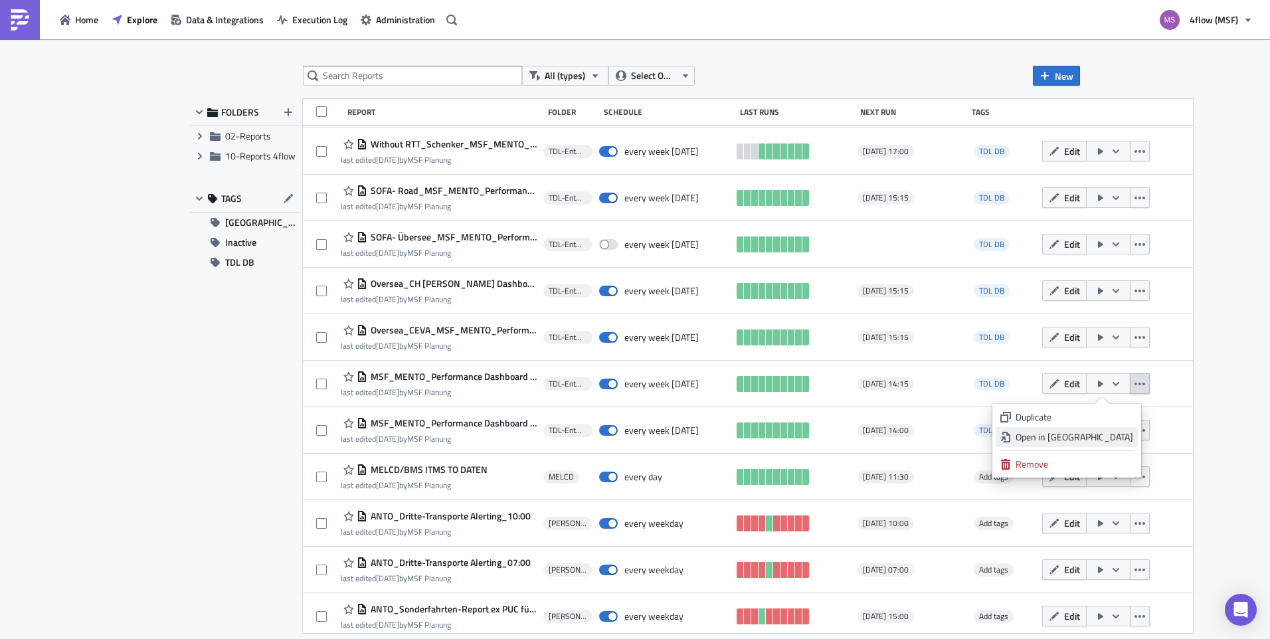
click at [1099, 432] on div "Open in New Tab" at bounding box center [1075, 436] width 118 height 13
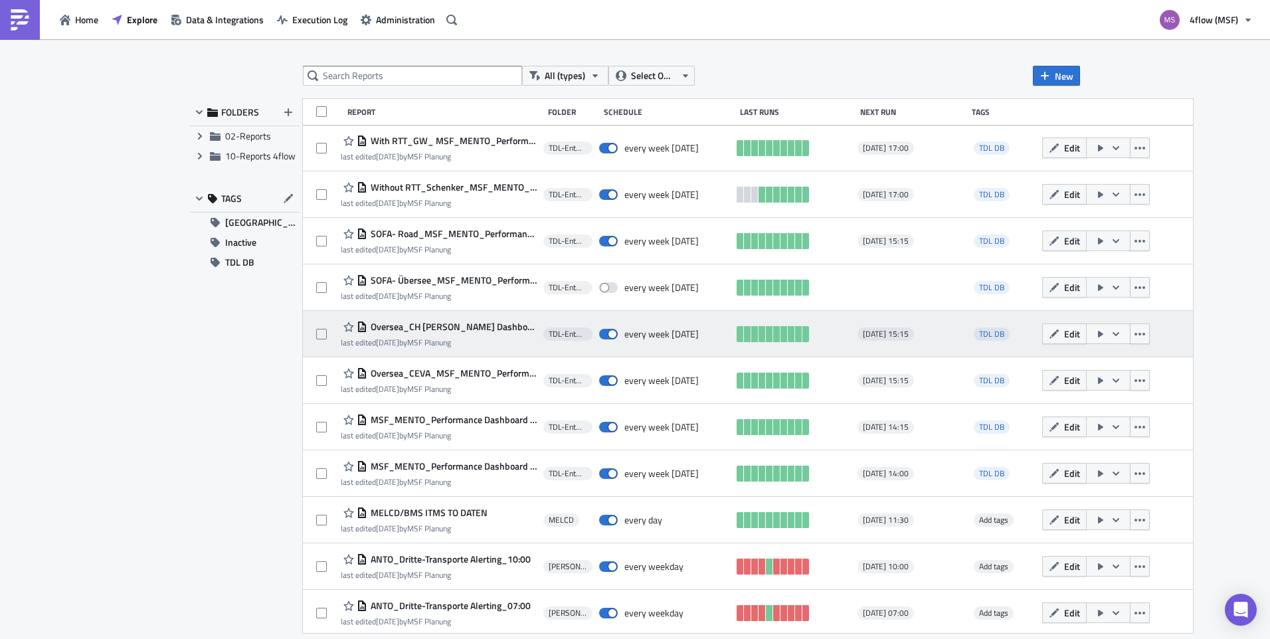
scroll to position [861, 0]
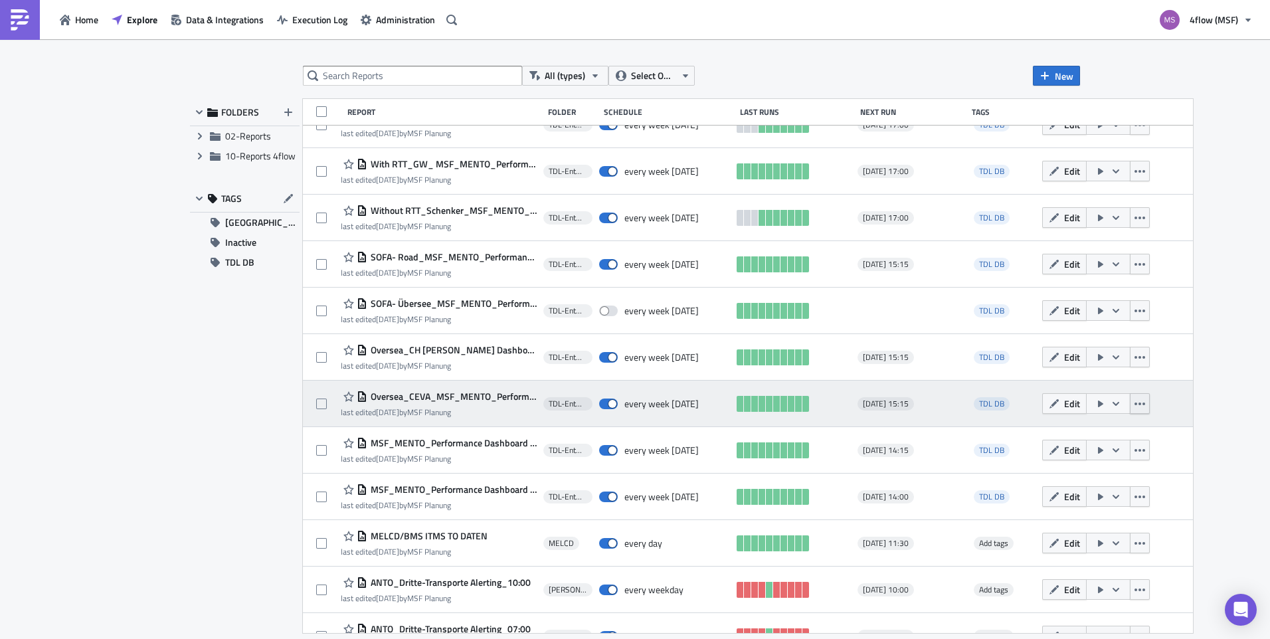
click at [1136, 406] on icon "button" at bounding box center [1140, 404] width 11 height 11
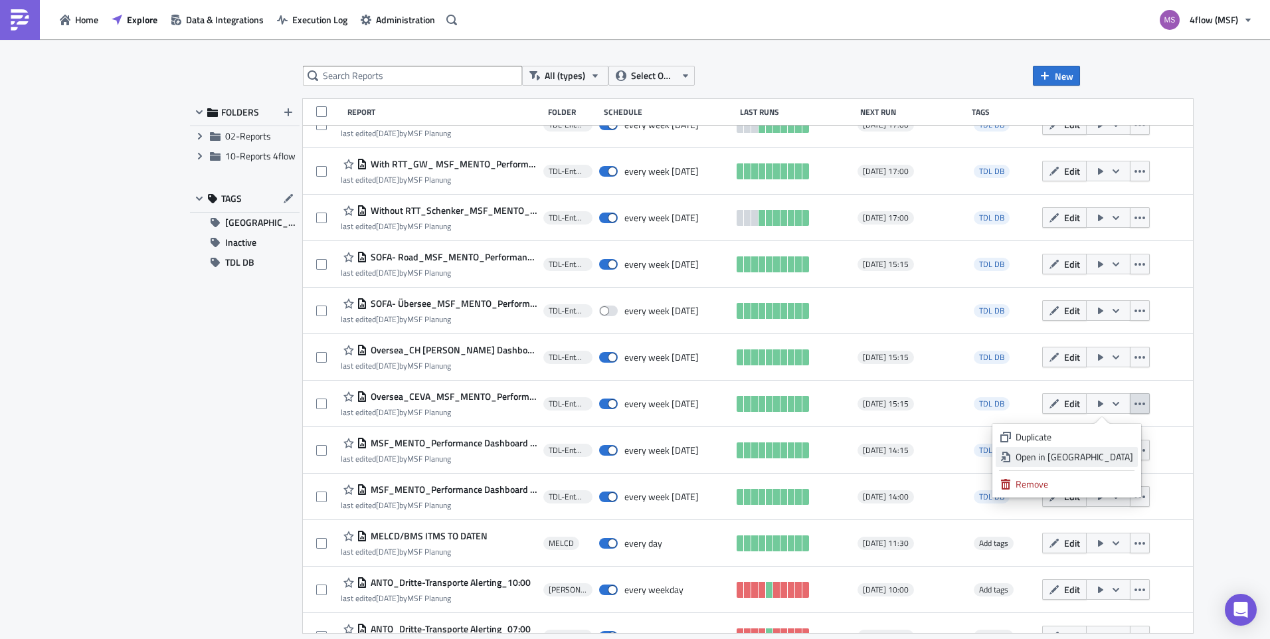
click at [1103, 453] on div "Open in New Tab" at bounding box center [1075, 456] width 118 height 13
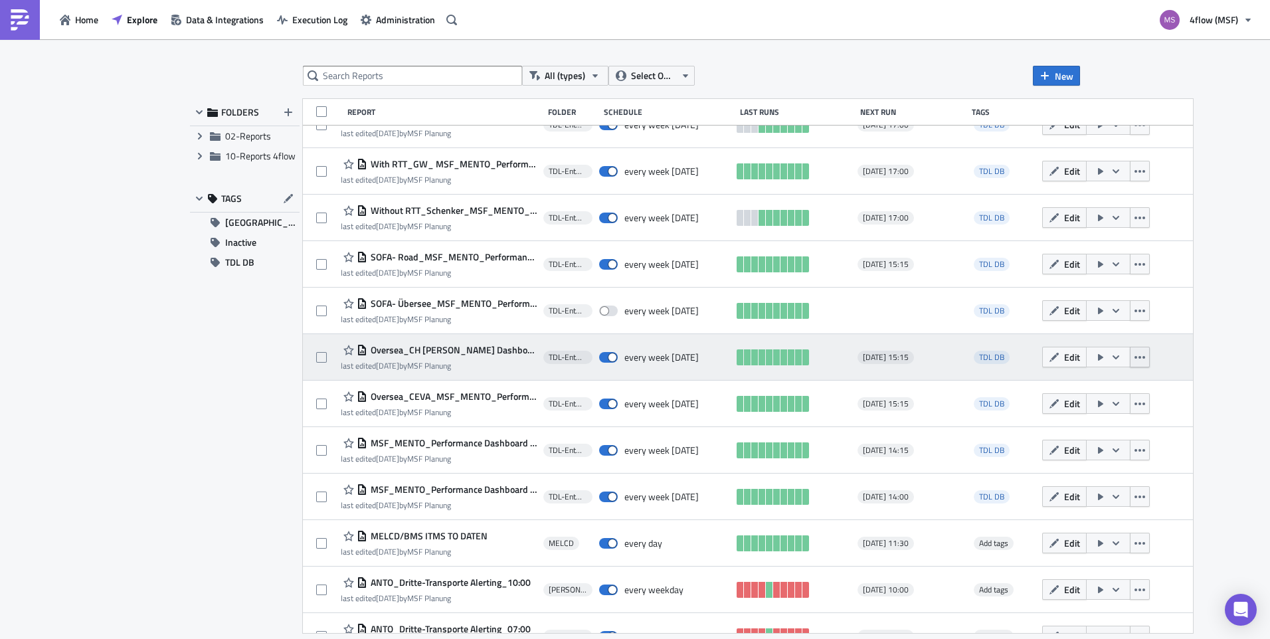
click at [1137, 355] on icon "button" at bounding box center [1140, 357] width 11 height 11
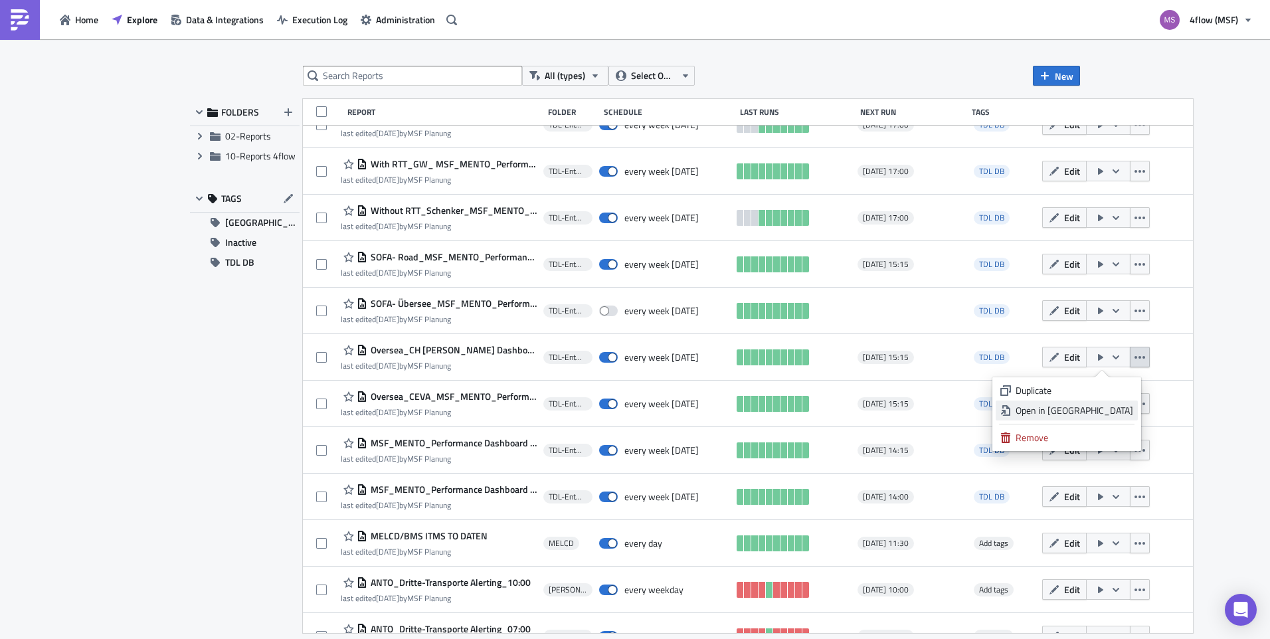
click at [1082, 414] on div "Open in New Tab" at bounding box center [1075, 410] width 118 height 13
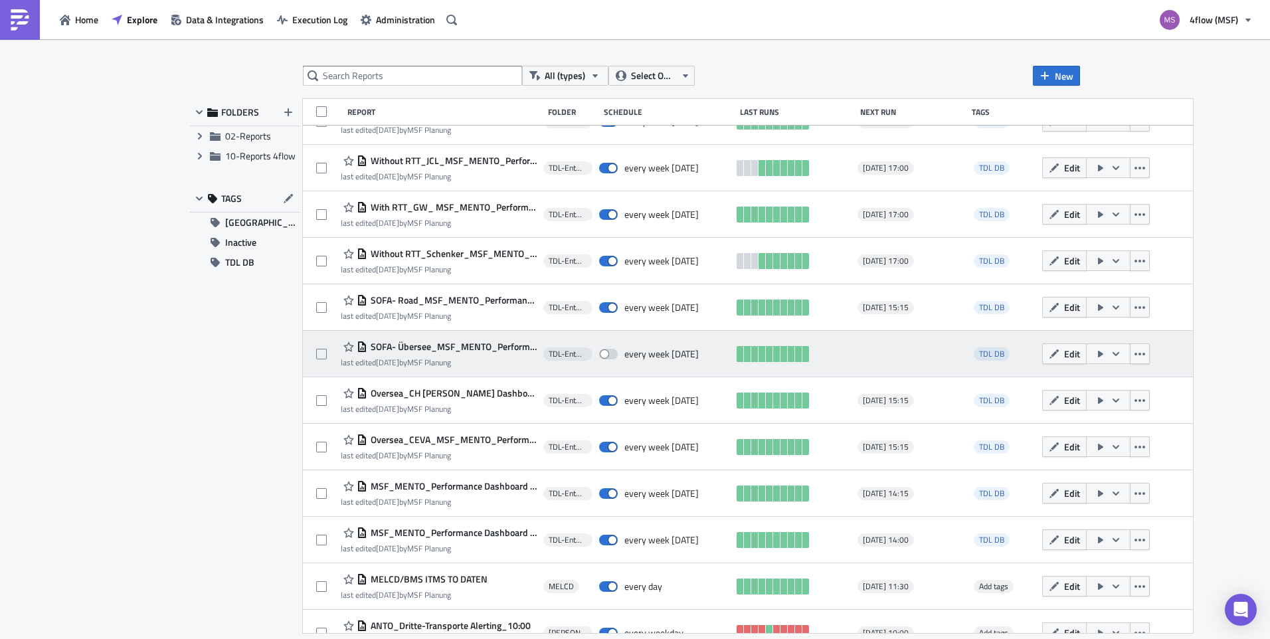
scroll to position [795, 0]
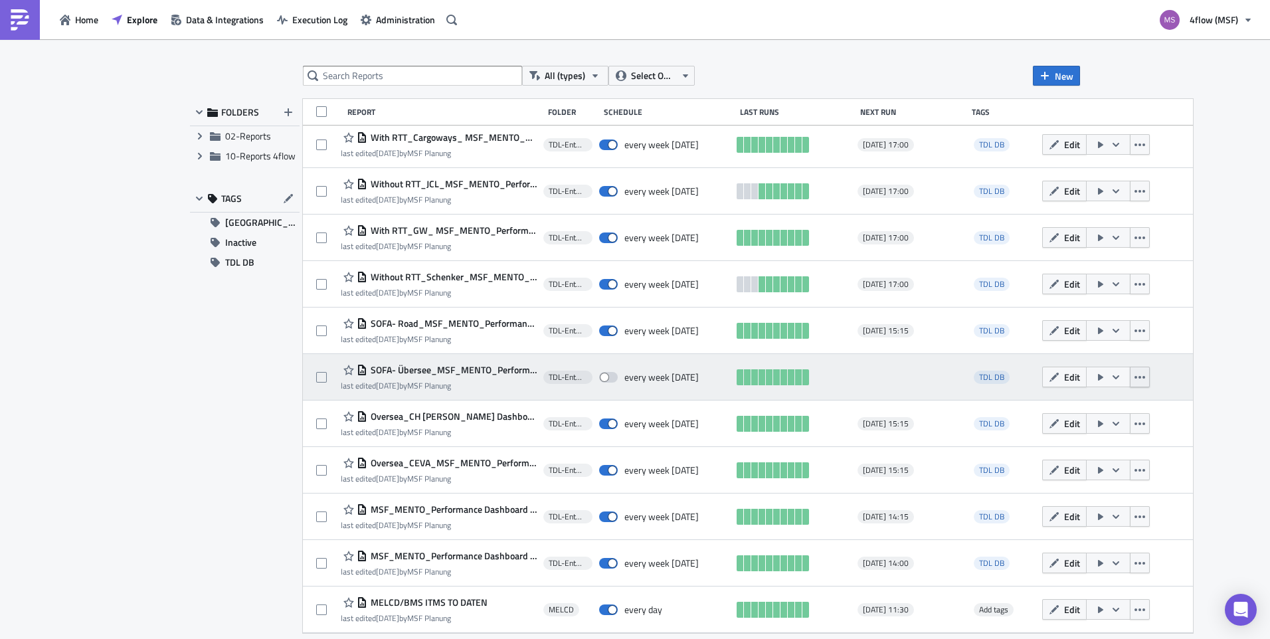
click at [1135, 381] on icon "button" at bounding box center [1140, 377] width 11 height 11
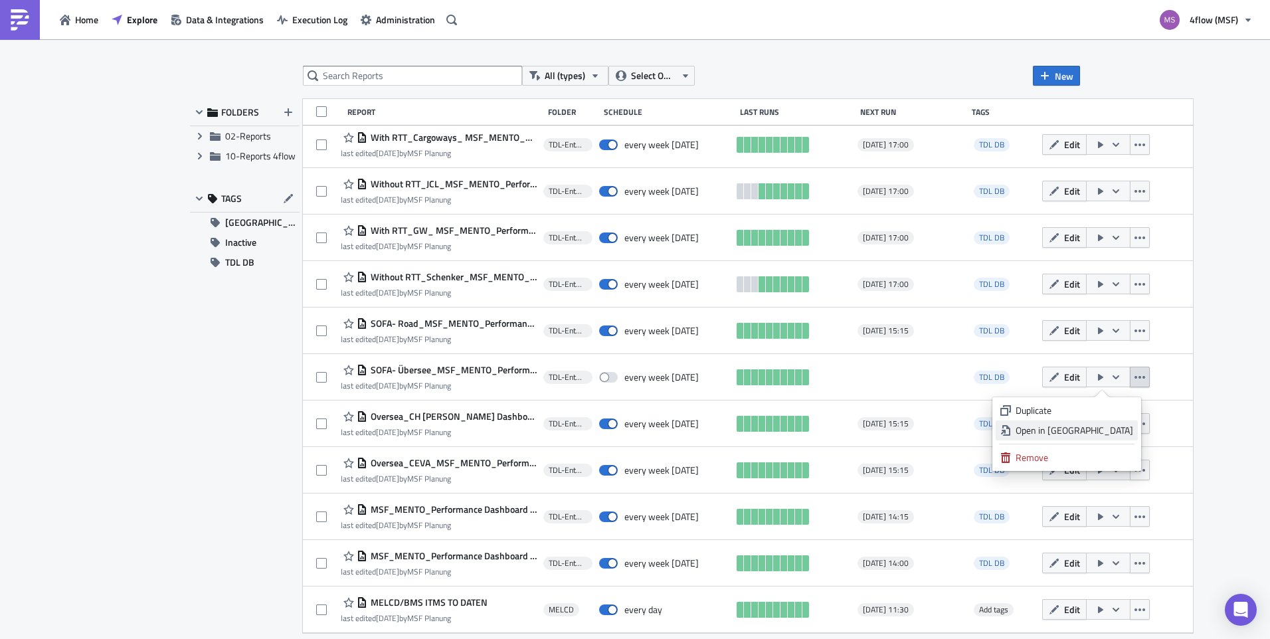
click at [1093, 437] on link "Open in New Tab" at bounding box center [1067, 431] width 142 height 20
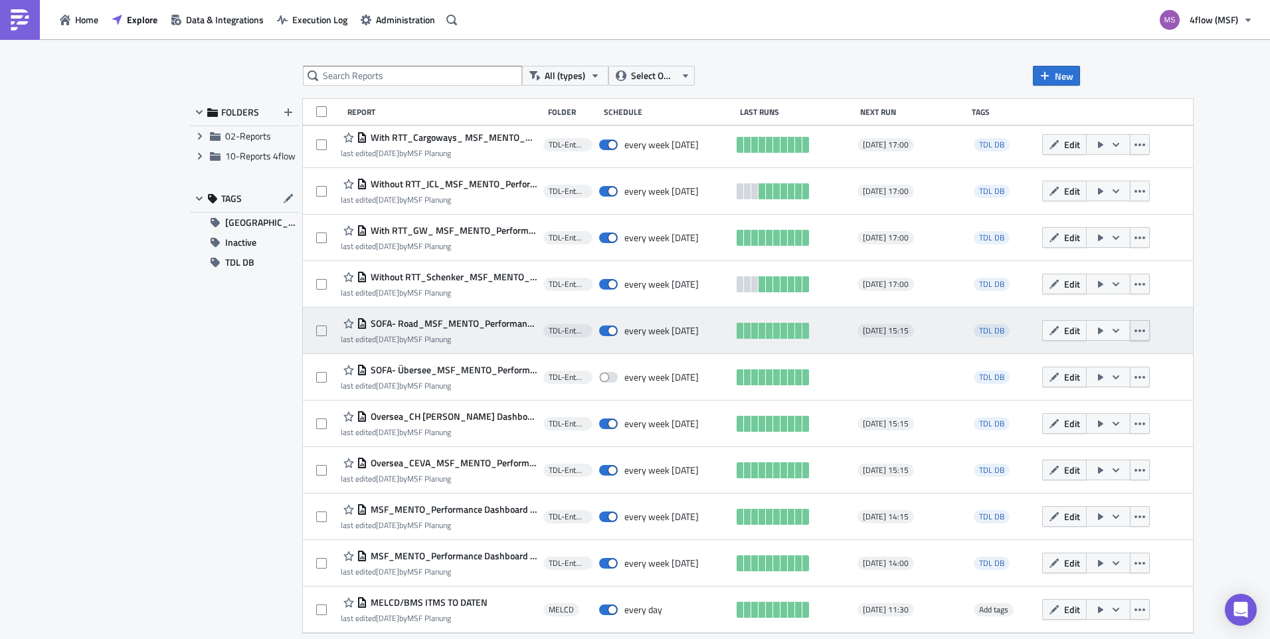
click at [1135, 331] on icon "button" at bounding box center [1140, 331] width 11 height 11
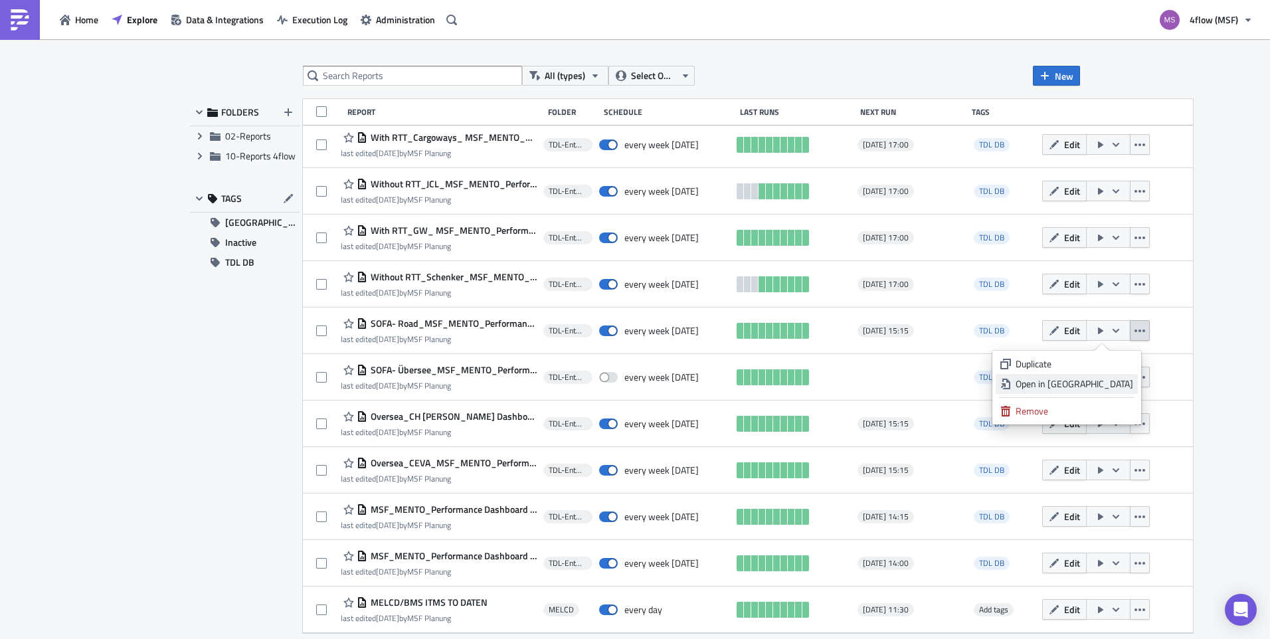
click at [1103, 375] on link "Open in New Tab" at bounding box center [1067, 384] width 142 height 20
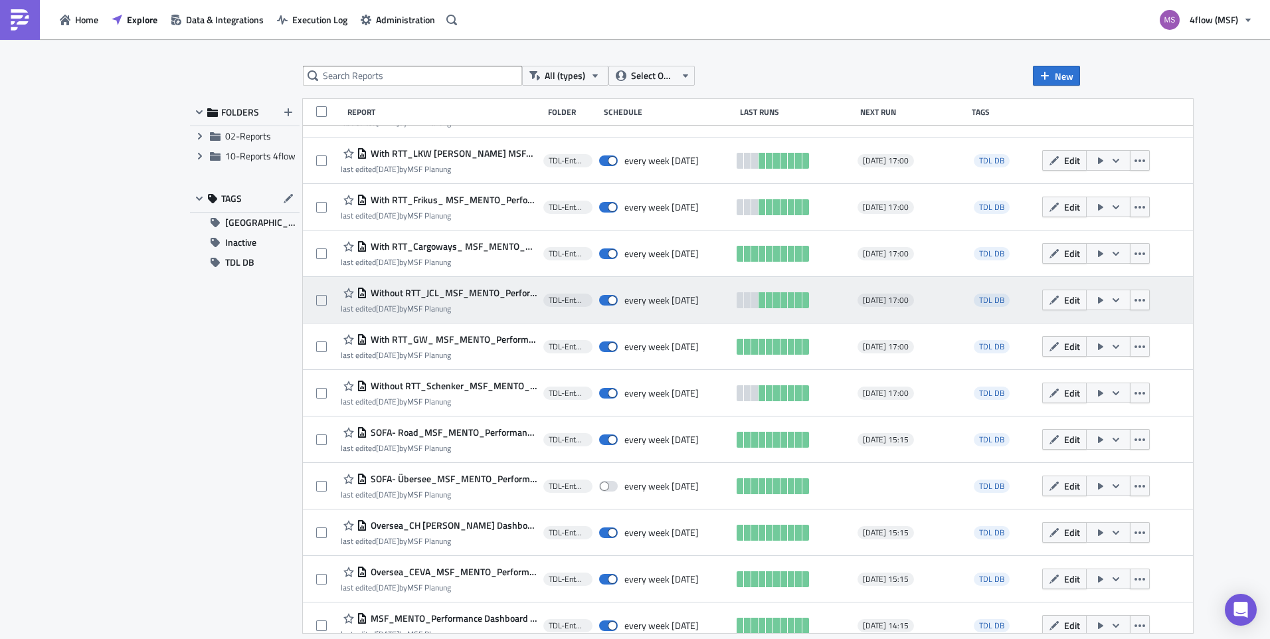
scroll to position [662, 0]
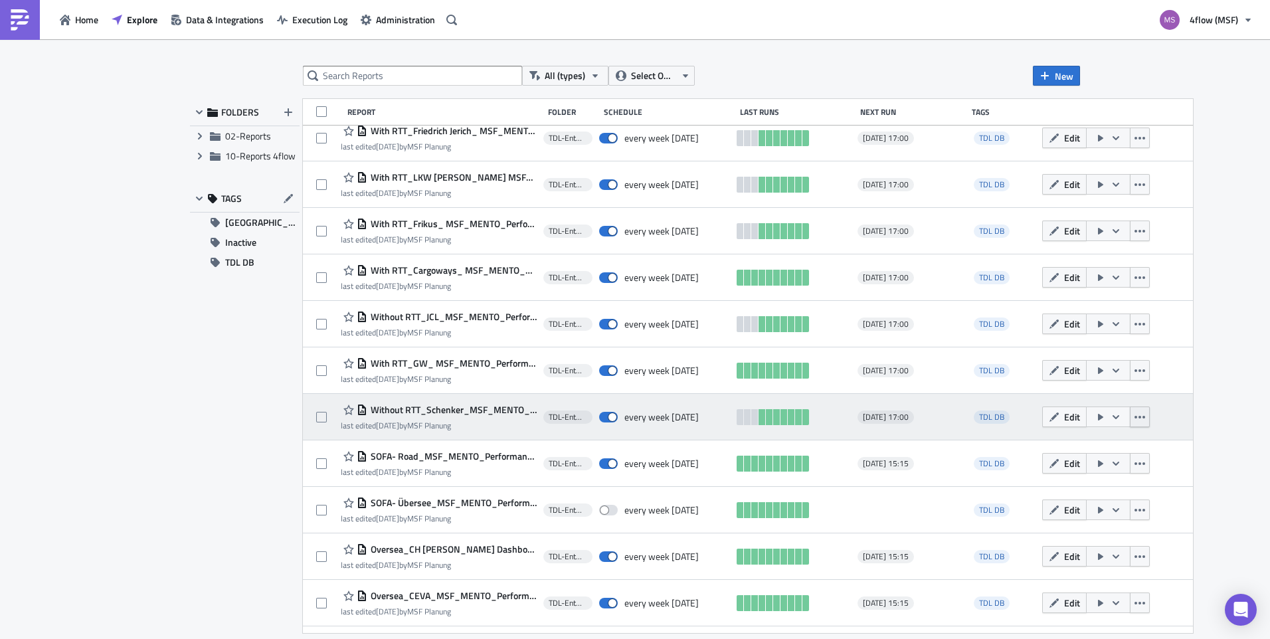
drag, startPoint x: 1130, startPoint y: 410, endPoint x: 1137, endPoint y: 411, distance: 7.4
click at [1130, 410] on button "button" at bounding box center [1140, 417] width 20 height 21
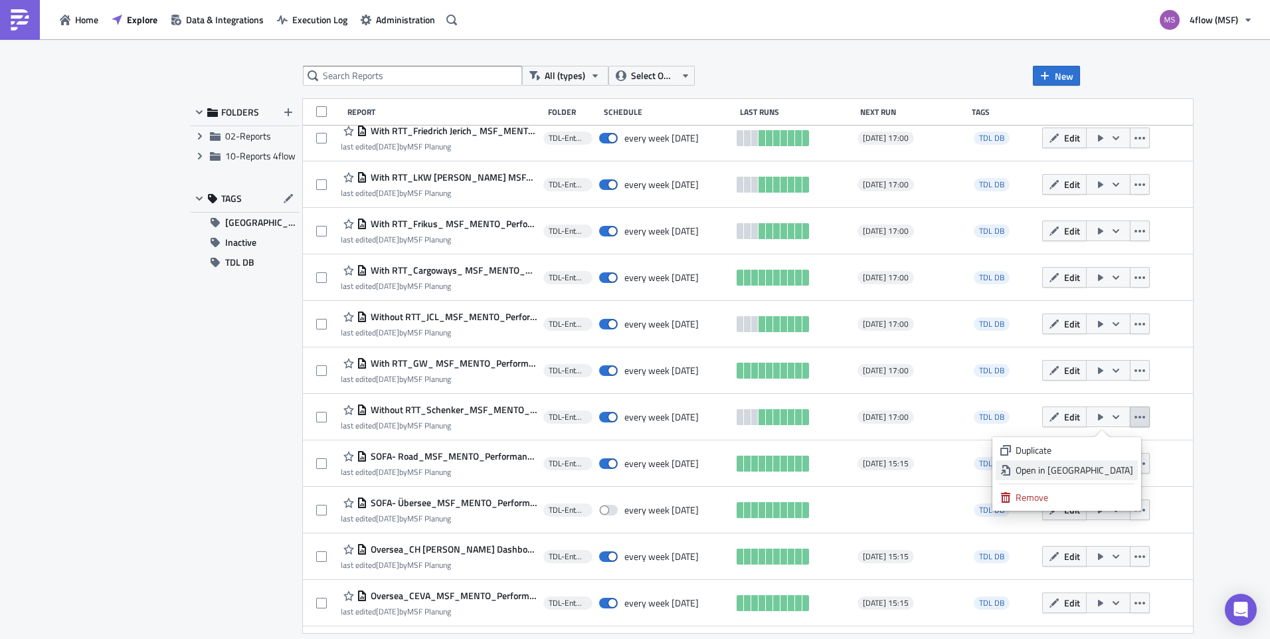
click at [1092, 468] on div "Open in New Tab" at bounding box center [1075, 470] width 118 height 13
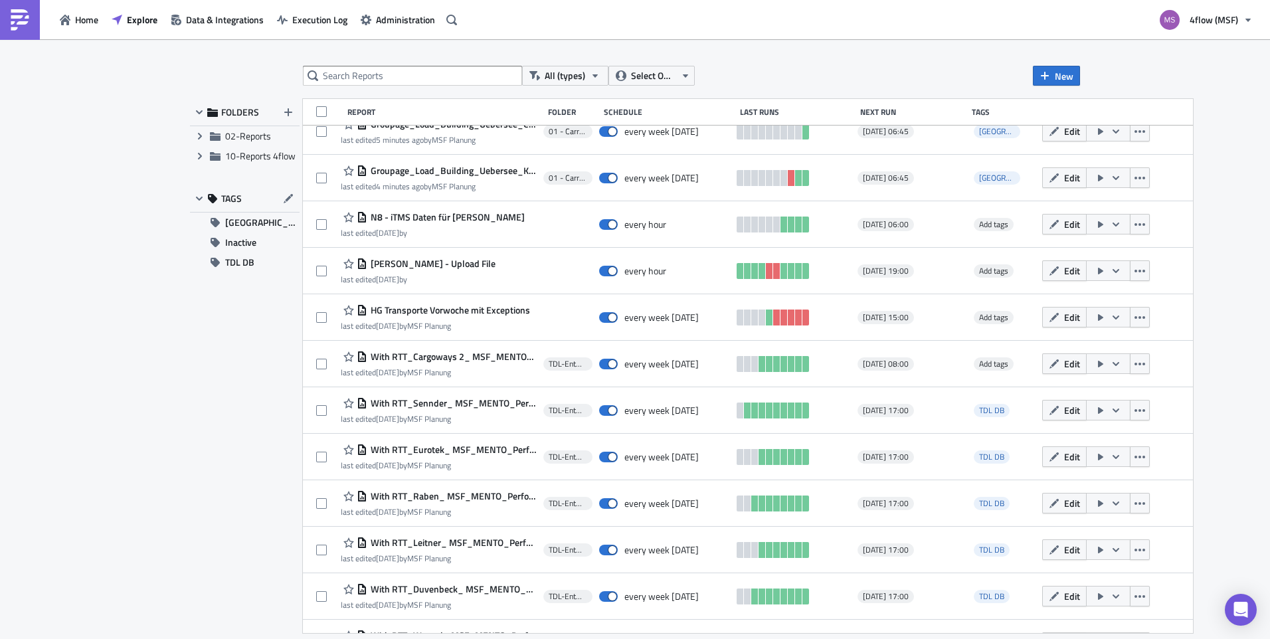
scroll to position [0, 0]
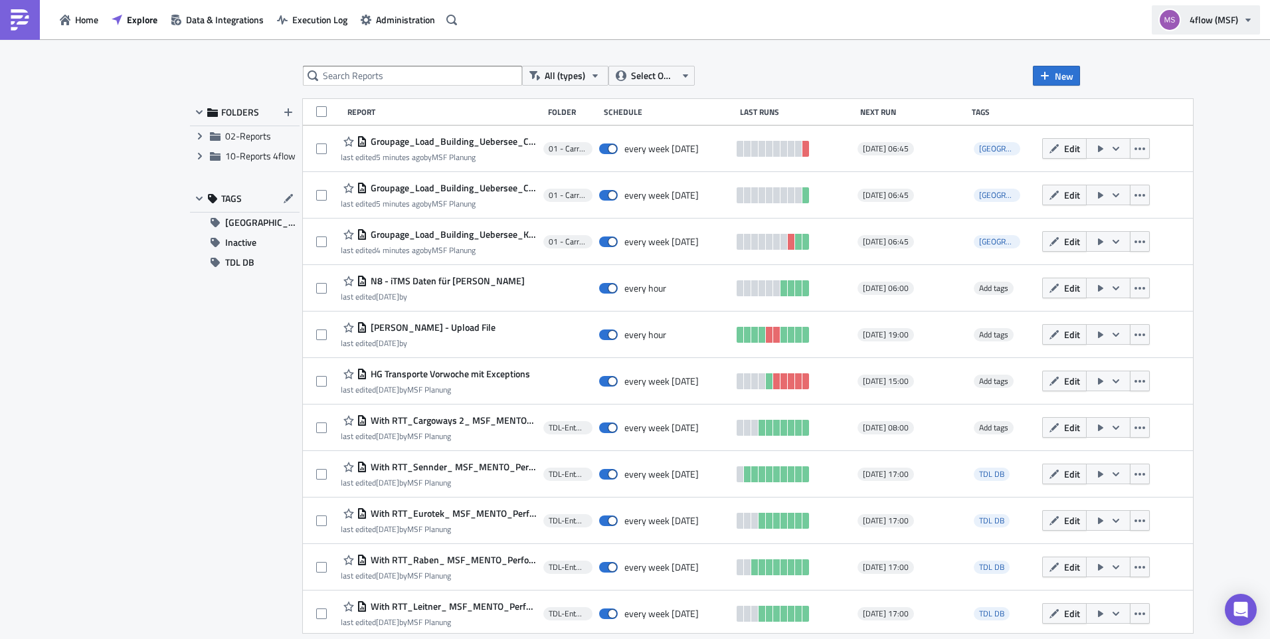
click at [1224, 21] on span "4flow (MSF)" at bounding box center [1214, 20] width 48 height 14
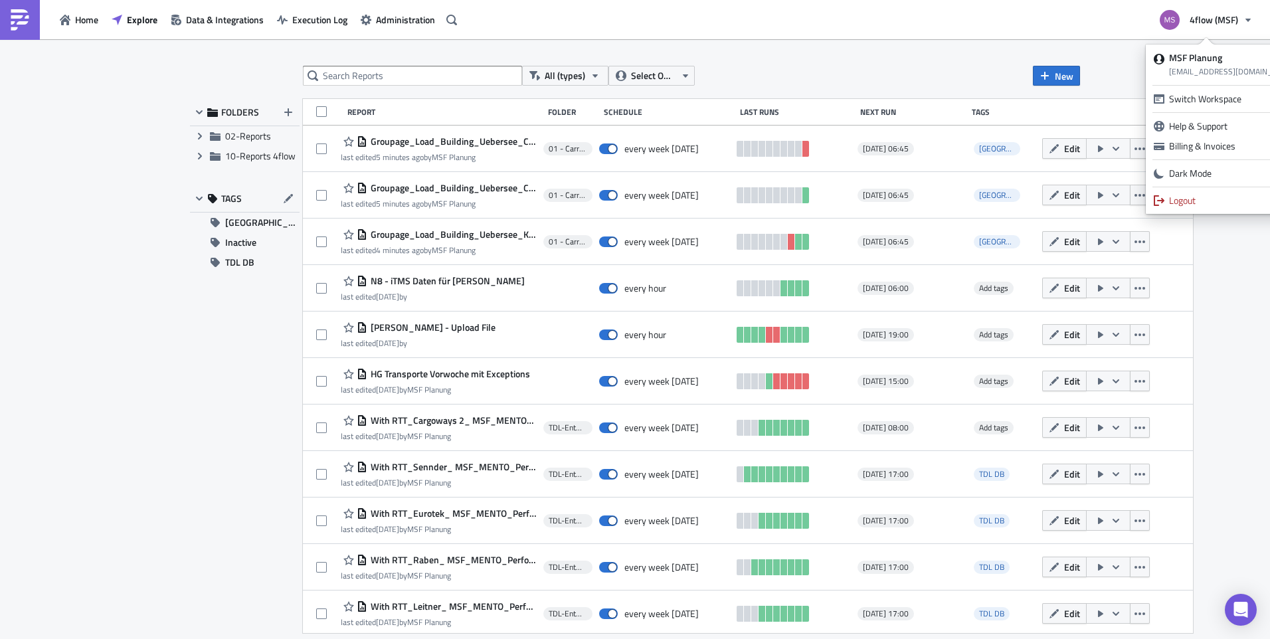
click at [1024, 35] on div "Home Explore Data & Integrations Execution Log Administration 4flow (MSF)" at bounding box center [635, 19] width 1270 height 39
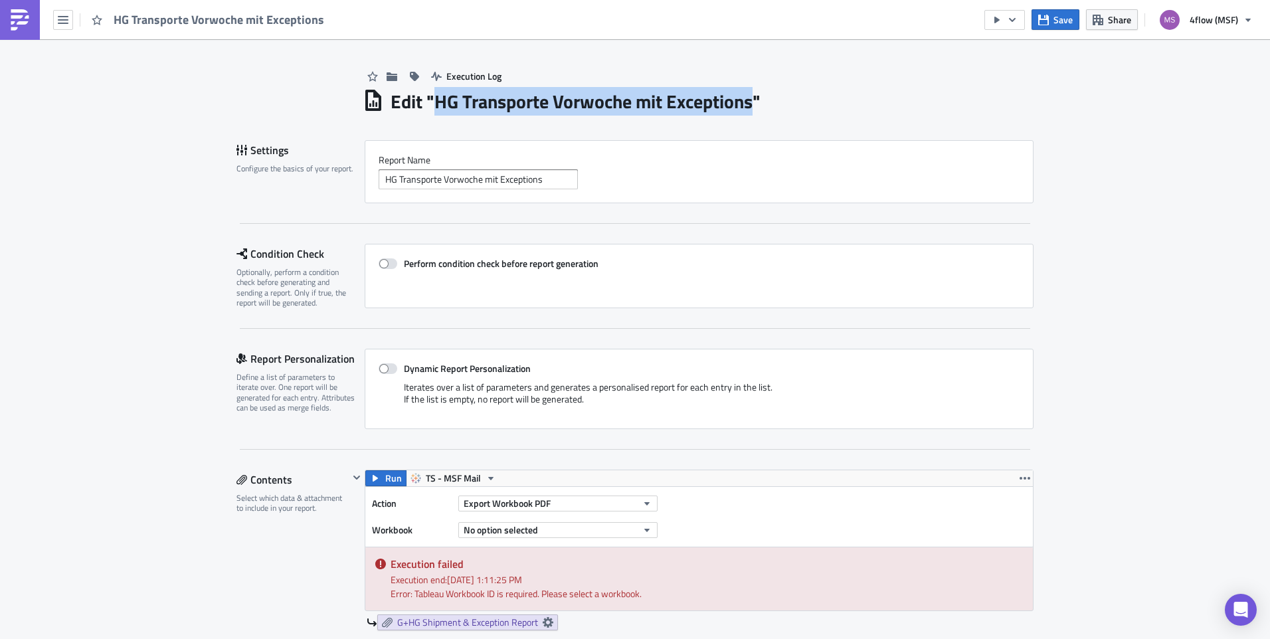
drag, startPoint x: 430, startPoint y: 103, endPoint x: 750, endPoint y: 105, distance: 319.5
click at [750, 105] on h1 "Edit " HG Transporte Vorwoche mit Exceptions "" at bounding box center [576, 102] width 370 height 24
copy h1 "HG Transporte Vorwoche mit Exceptions"
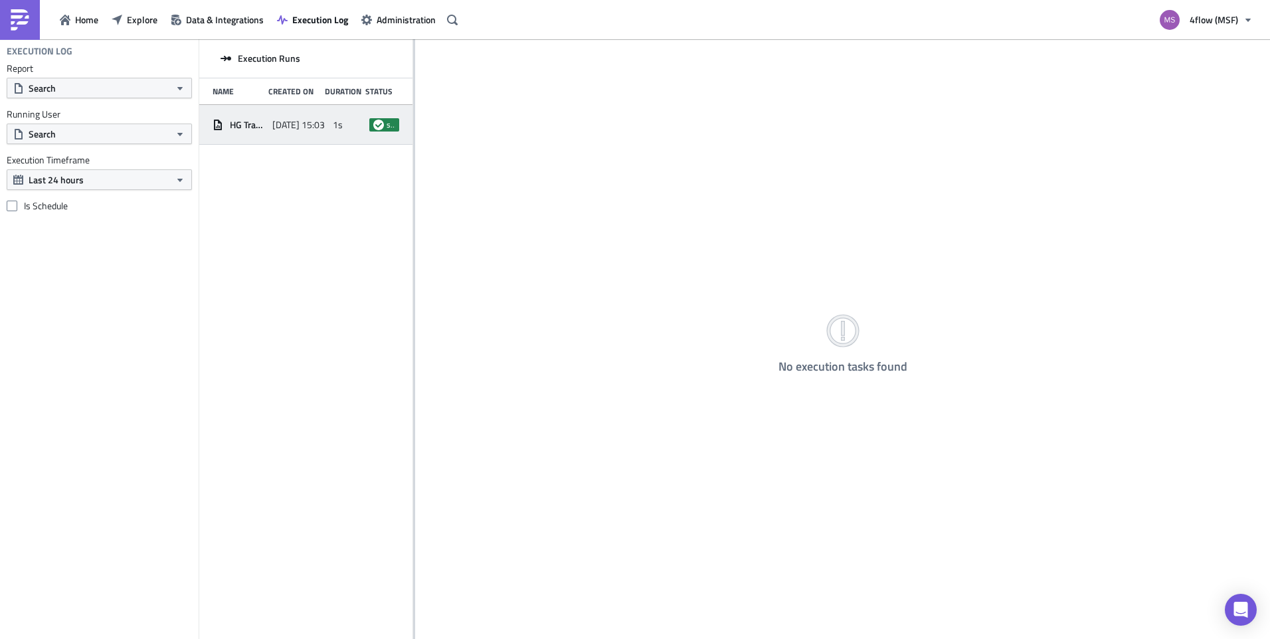
click at [303, 122] on span "[DATE] 15:03" at bounding box center [298, 125] width 52 height 12
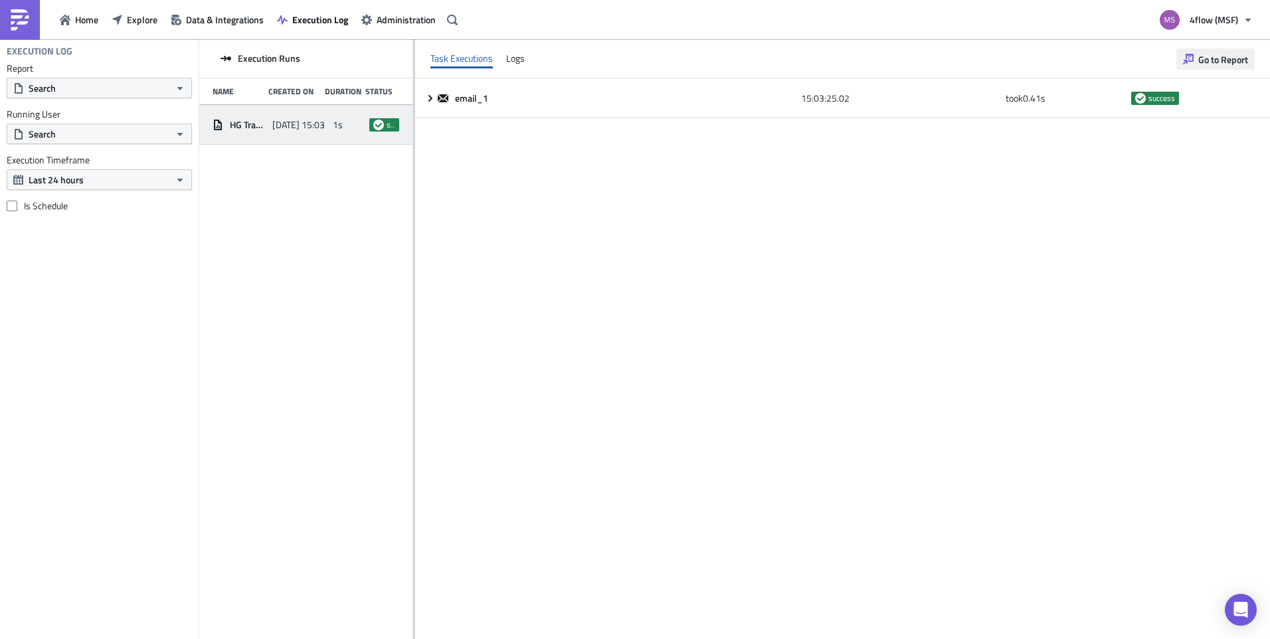
click at [1210, 61] on span "Go to Report" at bounding box center [1223, 59] width 50 height 14
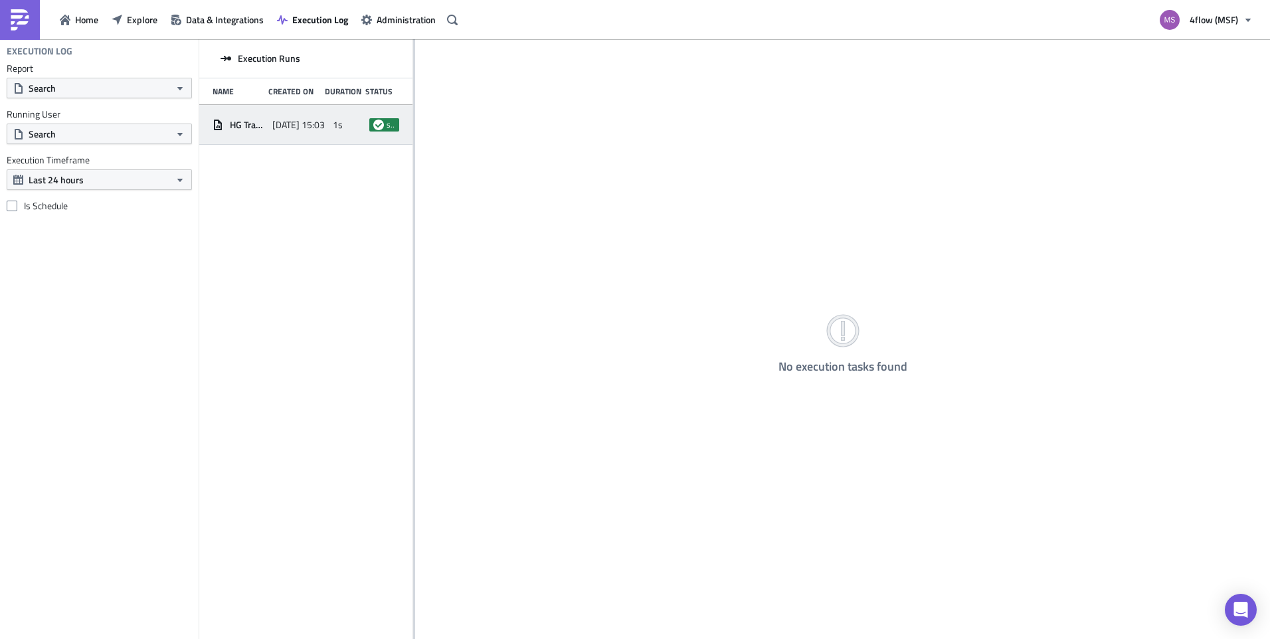
click at [280, 117] on div "[DATE] 15:03" at bounding box center [298, 125] width 53 height 24
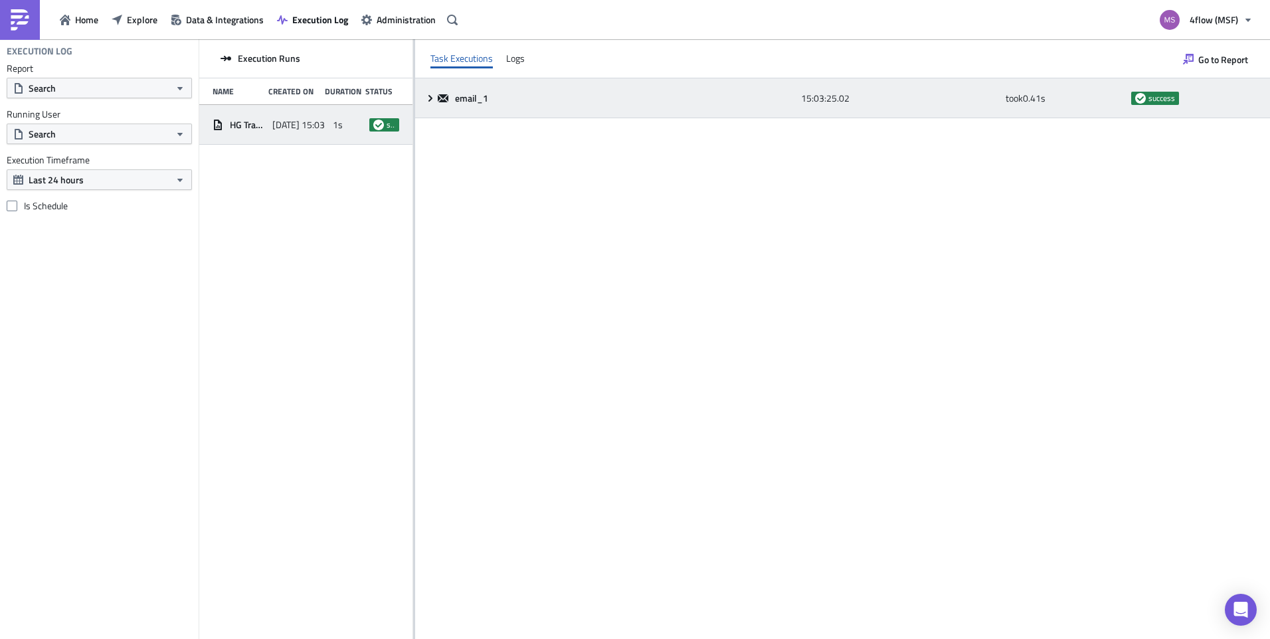
click at [551, 108] on div "email_1" at bounding box center [616, 98] width 357 height 24
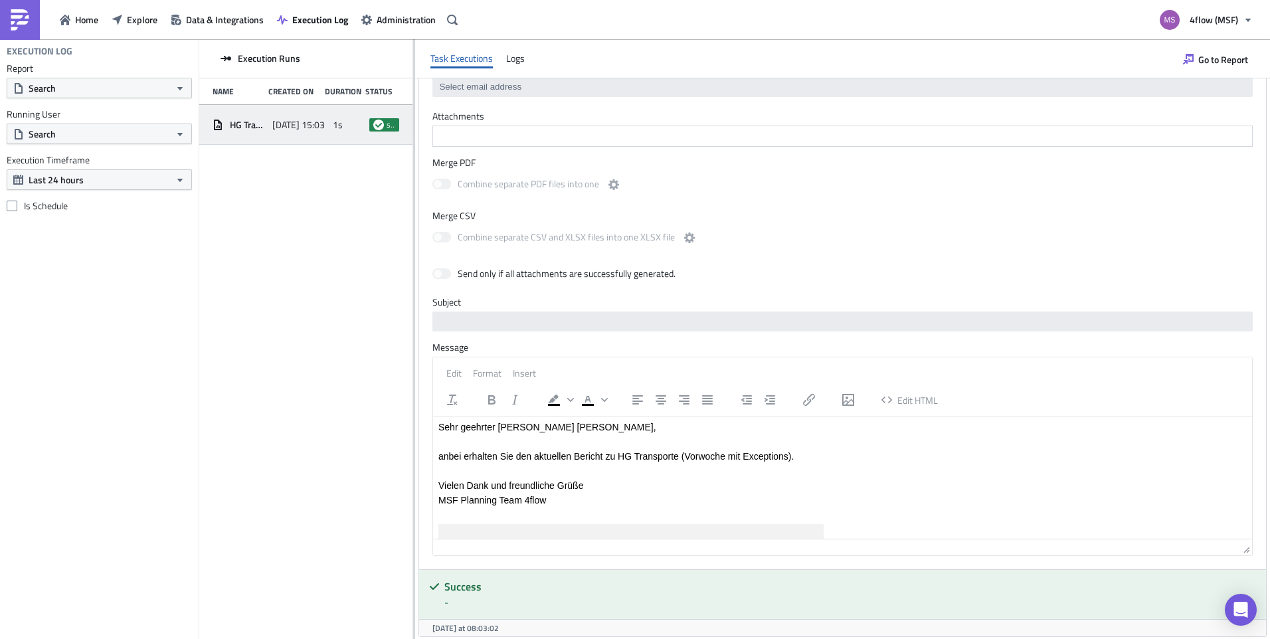
scroll to position [237, 0]
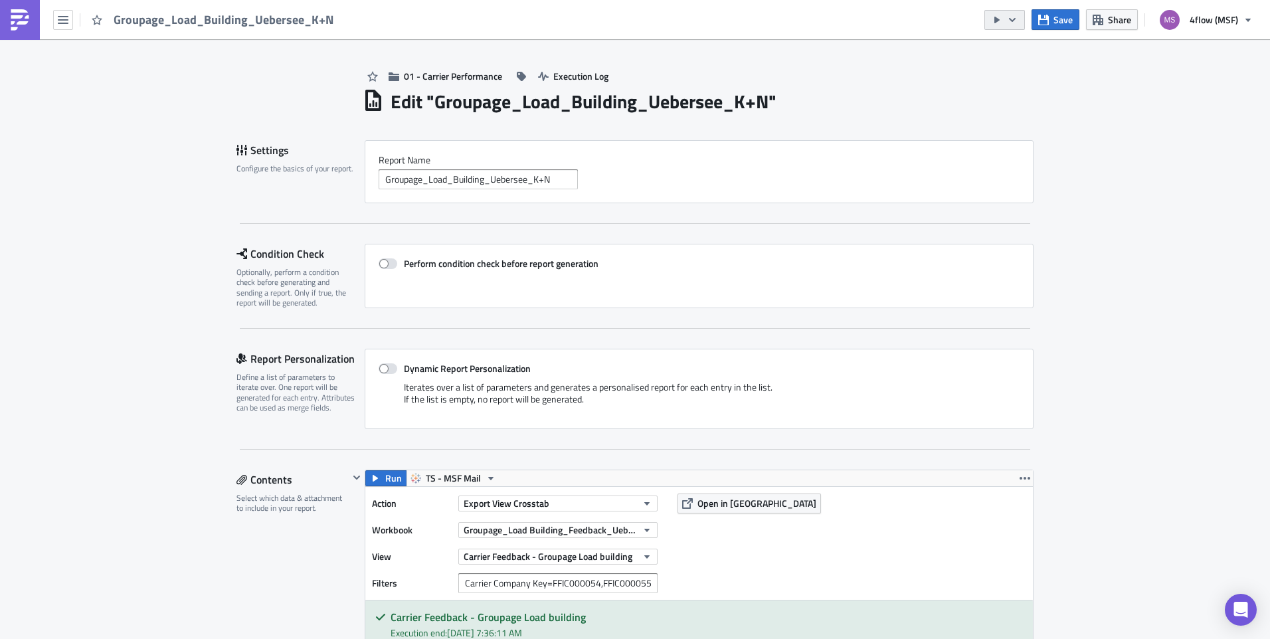
click at [1011, 25] on icon "button" at bounding box center [1012, 20] width 11 height 11
click at [1042, 59] on div "Send Just to Me" at bounding box center [1046, 53] width 104 height 13
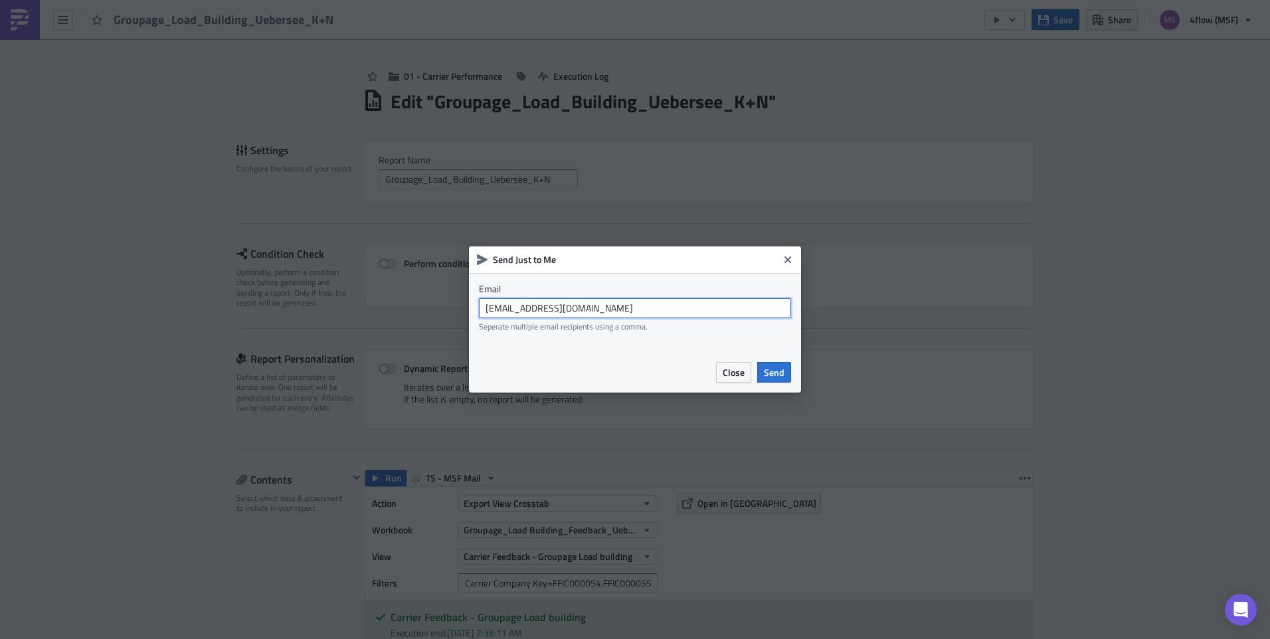
drag, startPoint x: 595, startPoint y: 307, endPoint x: 465, endPoint y: 307, distance: 130.2
click at [465, 307] on div "Send Just to Me Email [EMAIL_ADDRESS][DOMAIN_NAME] Seperate multiple email reci…" at bounding box center [635, 319] width 1270 height 639
type input "[EMAIL_ADDRESS][PERSON_NAME][DOMAIN_NAME]"
click at [777, 369] on span "Send" at bounding box center [774, 372] width 21 height 14
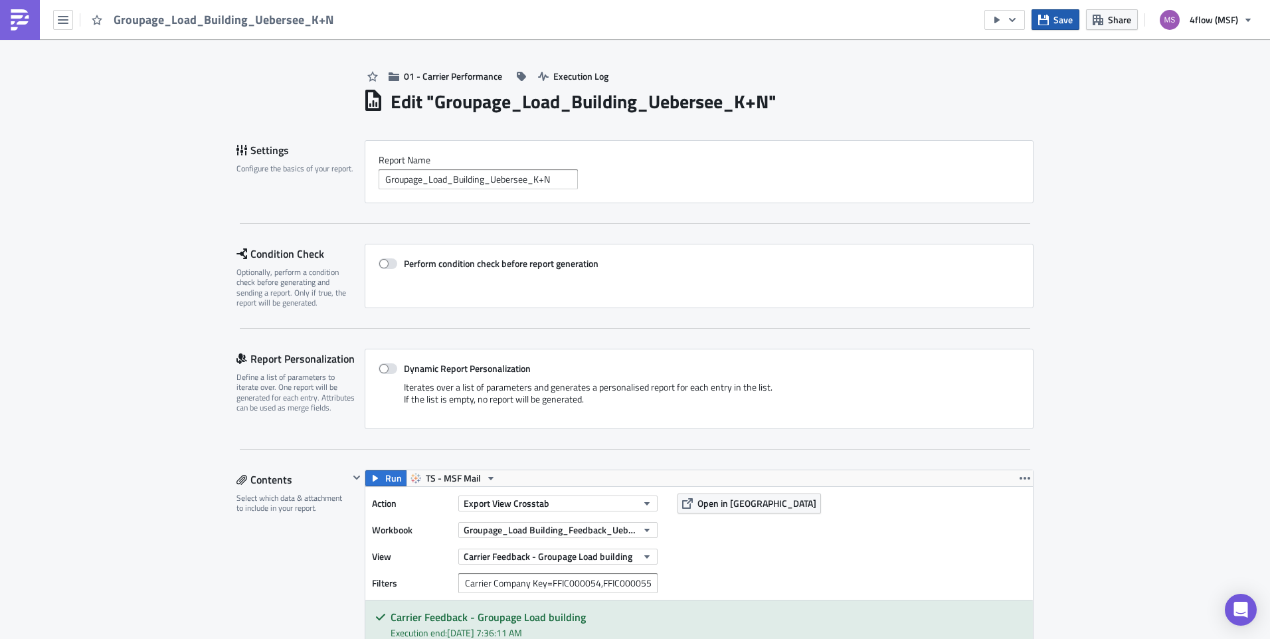
drag, startPoint x: 1117, startPoint y: 17, endPoint x: 1075, endPoint y: 21, distance: 42.8
click at [1117, 17] on span "Share" at bounding box center [1119, 20] width 23 height 14
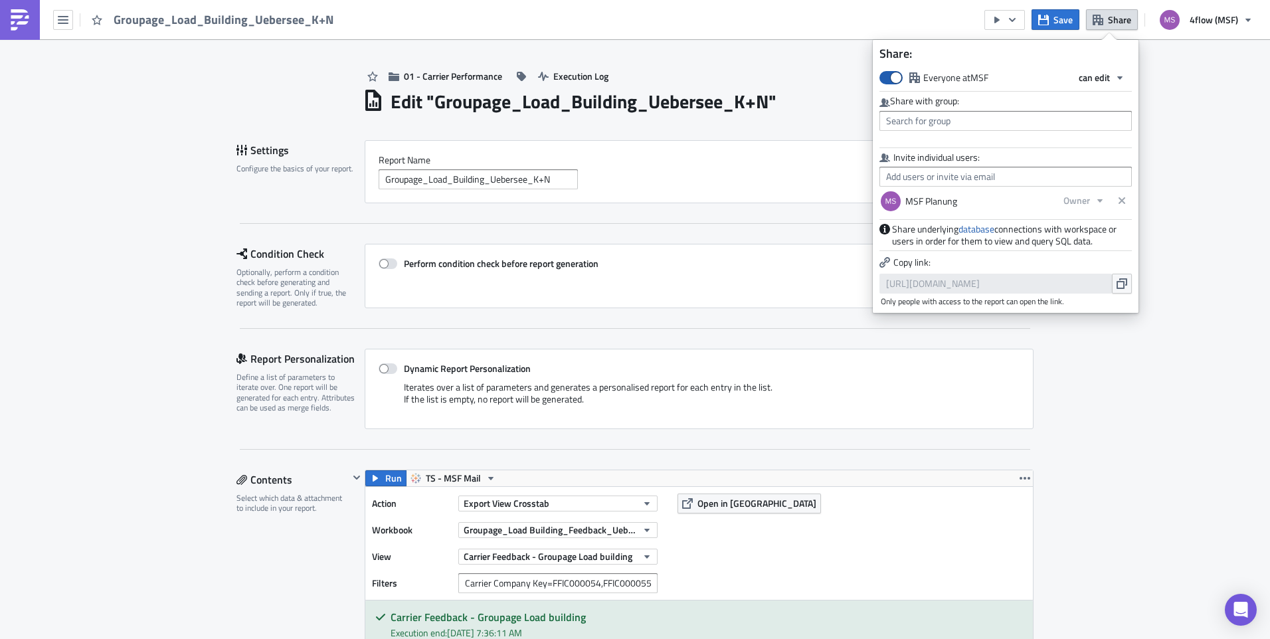
click at [898, 76] on span at bounding box center [891, 77] width 23 height 13
click at [891, 76] on input "Everyone at MSF" at bounding box center [886, 76] width 9 height 9
checkbox input "false"
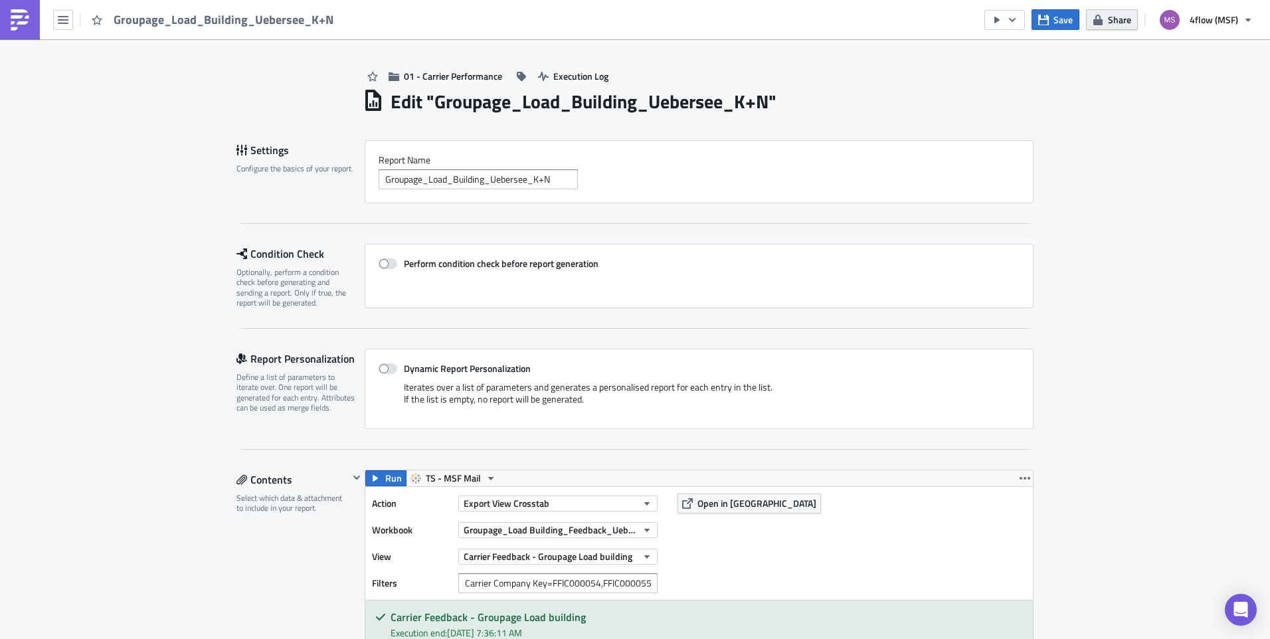
click at [1107, 18] on button "Share" at bounding box center [1112, 19] width 52 height 21
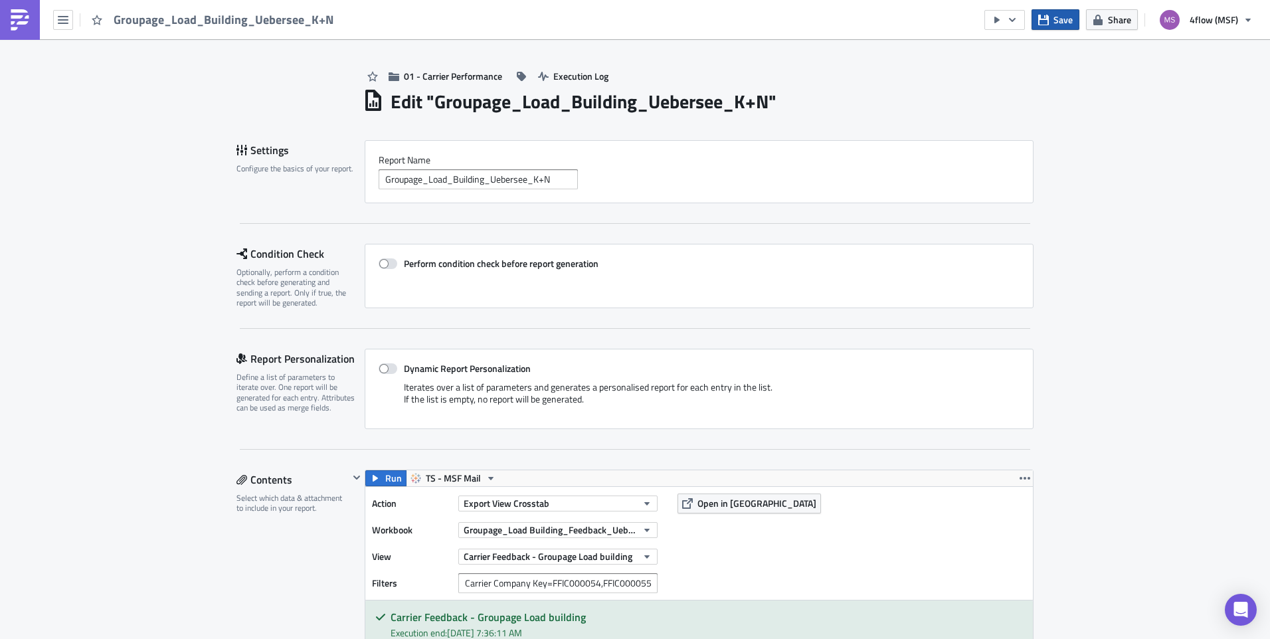
click at [1054, 19] on button "Save" at bounding box center [1056, 19] width 48 height 21
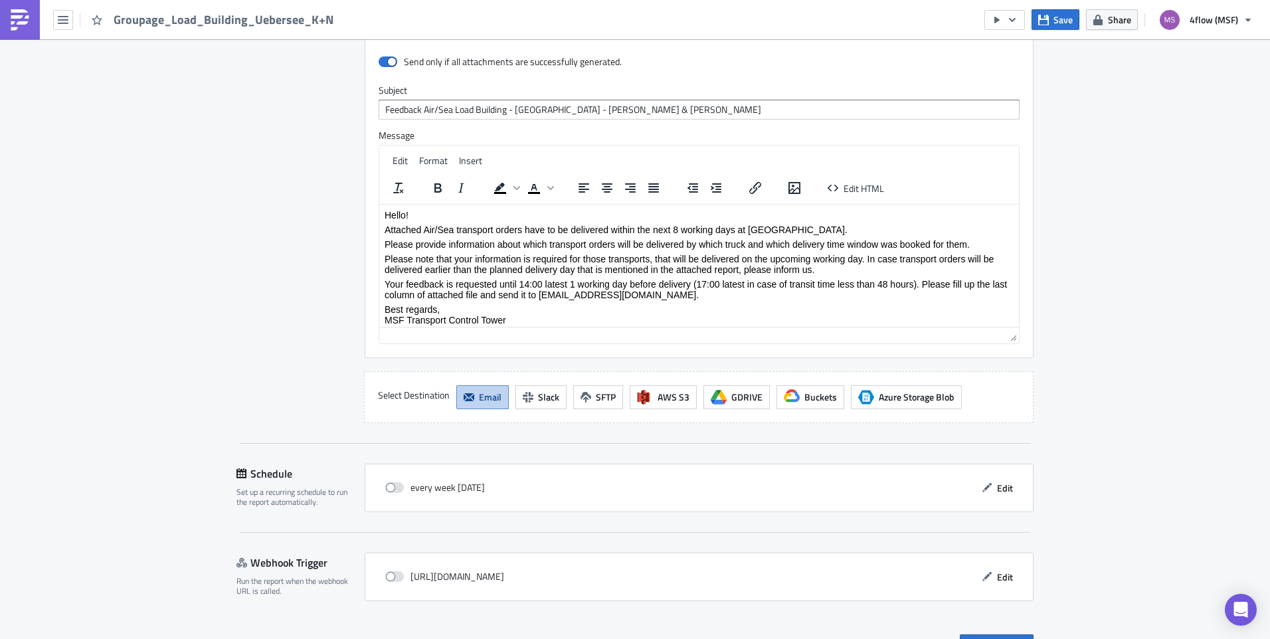
scroll to position [1121, 0]
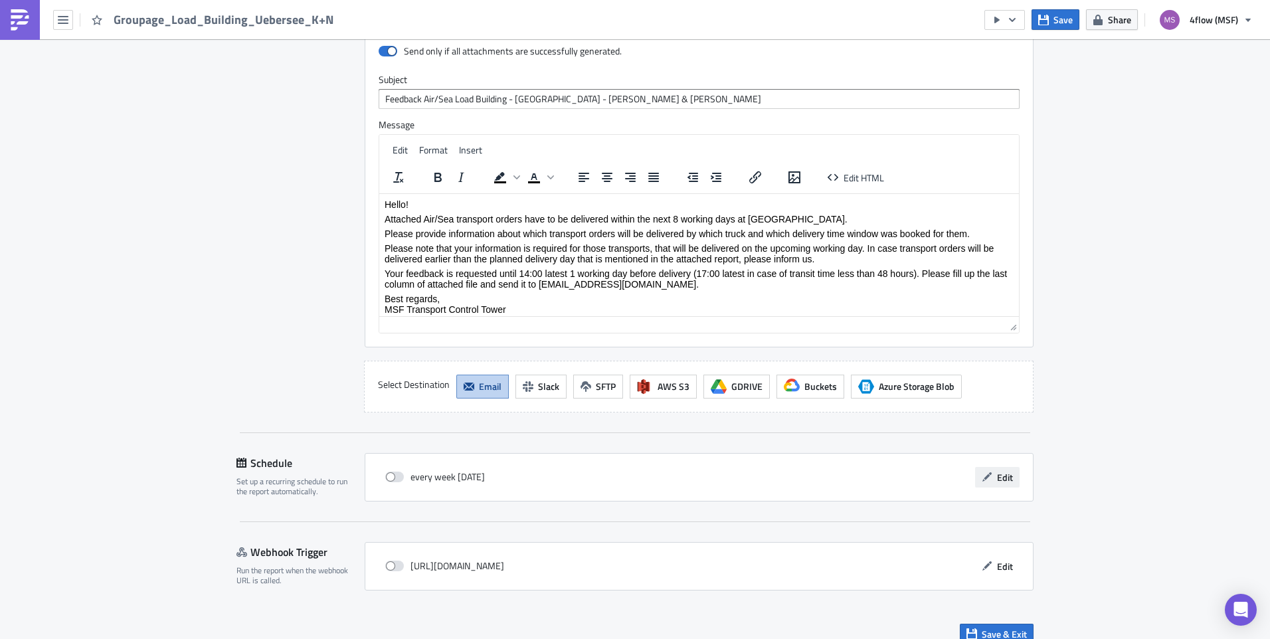
click at [991, 467] on button "Edit" at bounding box center [997, 477] width 45 height 21
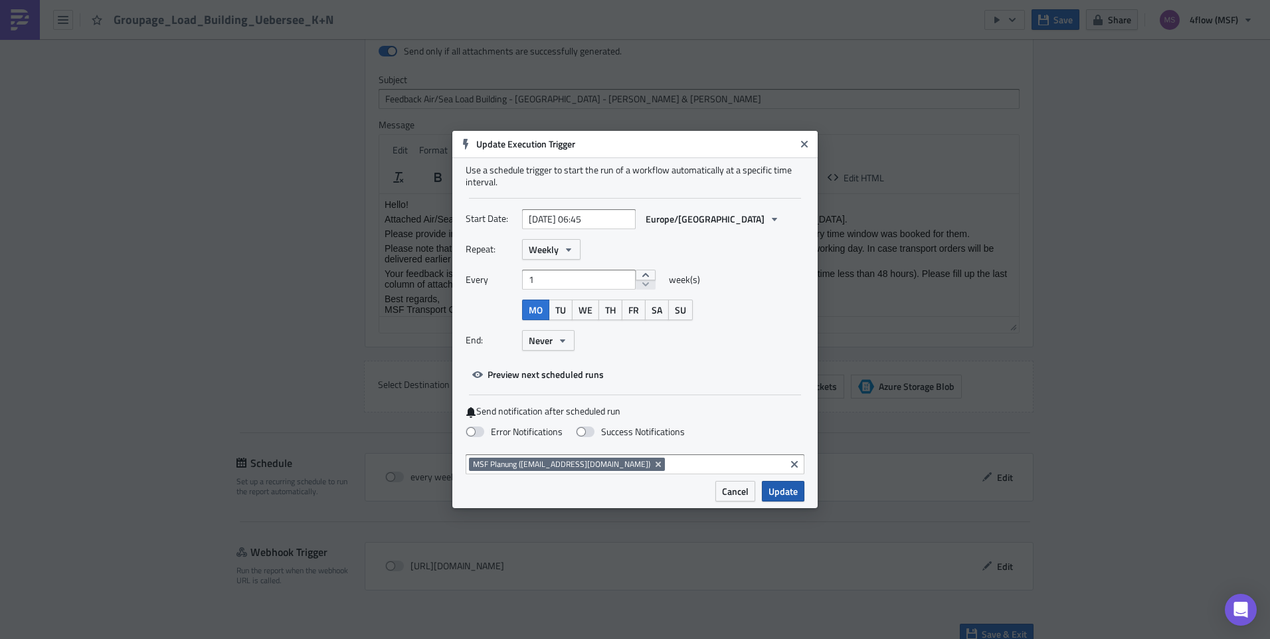
click at [788, 497] on span "Update" at bounding box center [783, 491] width 29 height 14
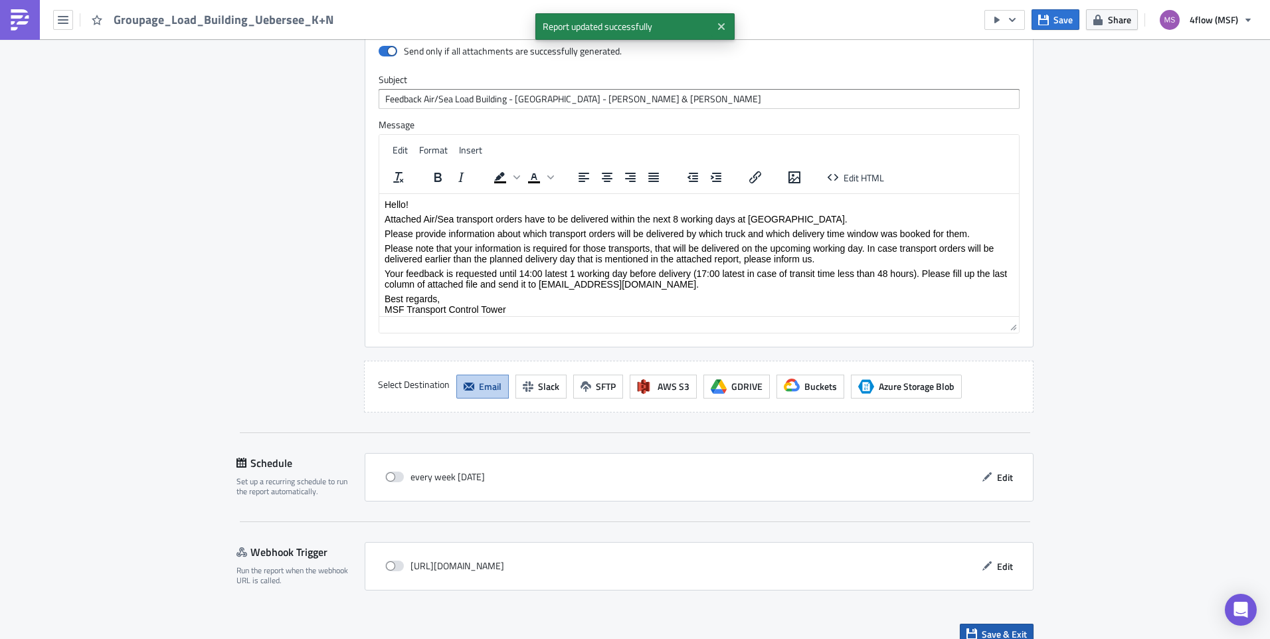
click at [1014, 627] on span "Save & Exit" at bounding box center [1004, 634] width 45 height 14
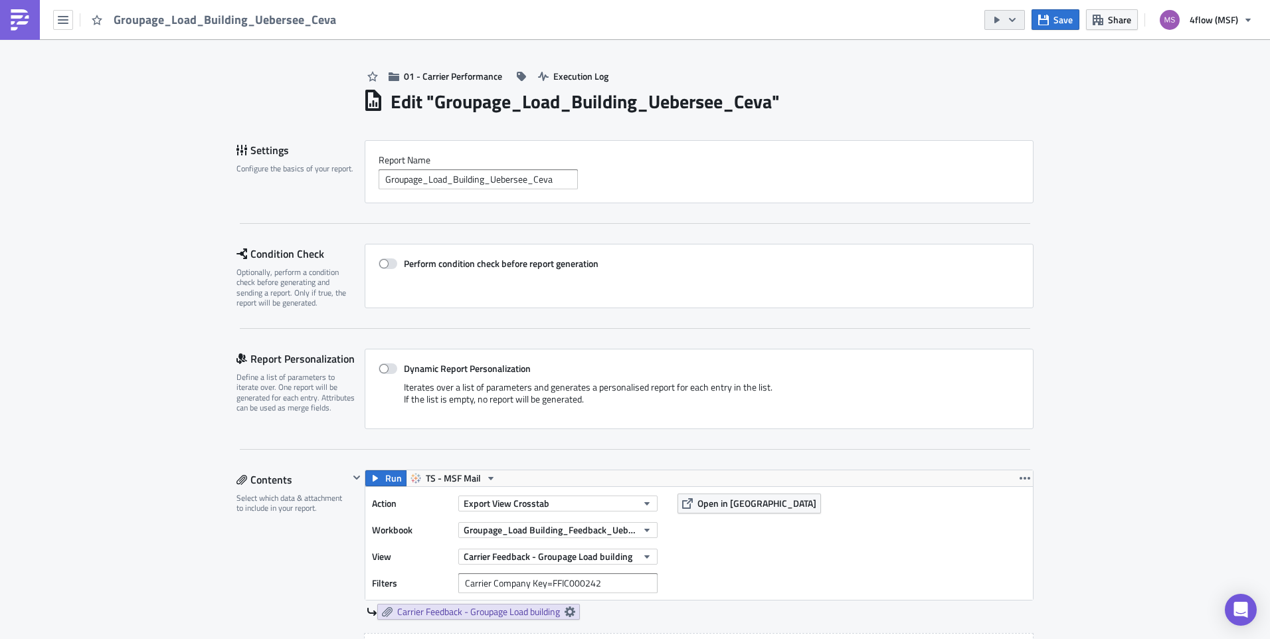
click at [1021, 19] on button "button" at bounding box center [1005, 20] width 41 height 20
click at [1040, 54] on div "Send Just to Me" at bounding box center [1046, 53] width 104 height 13
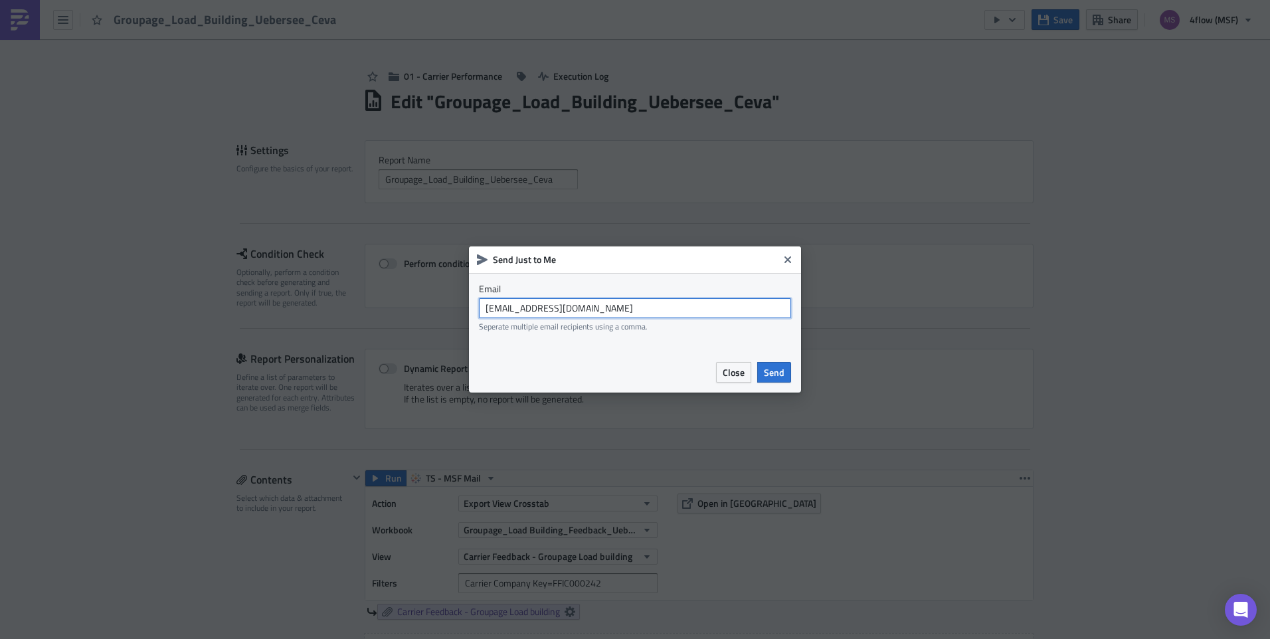
drag, startPoint x: 632, startPoint y: 308, endPoint x: 415, endPoint y: 310, distance: 217.2
click at [415, 310] on div "Send Just to Me Email [EMAIL_ADDRESS][DOMAIN_NAME] Seperate multiple email reci…" at bounding box center [635, 319] width 1270 height 639
type input "[EMAIL_ADDRESS][PERSON_NAME][DOMAIN_NAME]"
click at [775, 369] on span "Send" at bounding box center [774, 372] width 21 height 14
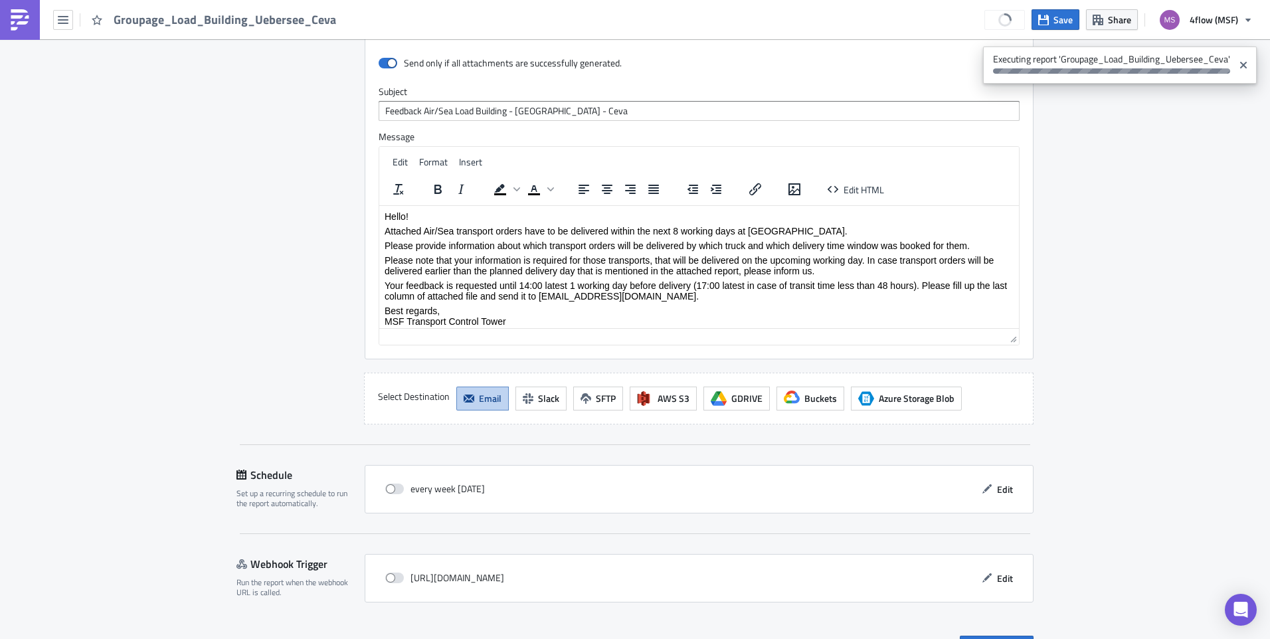
scroll to position [1026, 0]
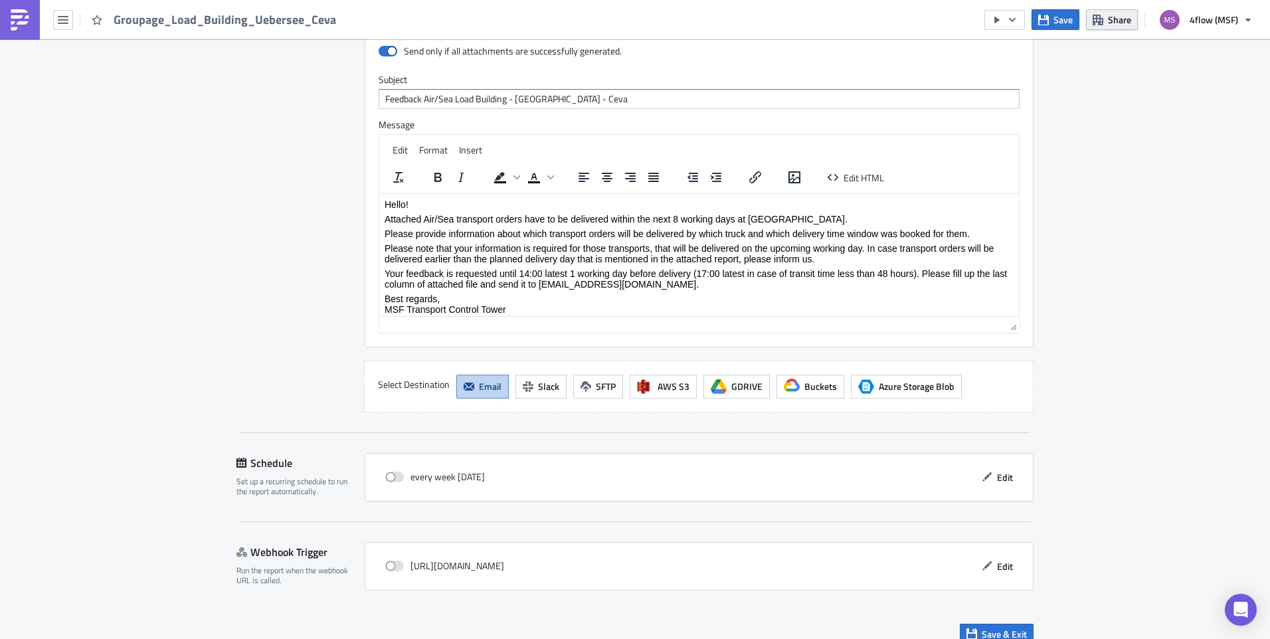
click at [1106, 22] on button "Share" at bounding box center [1112, 19] width 52 height 21
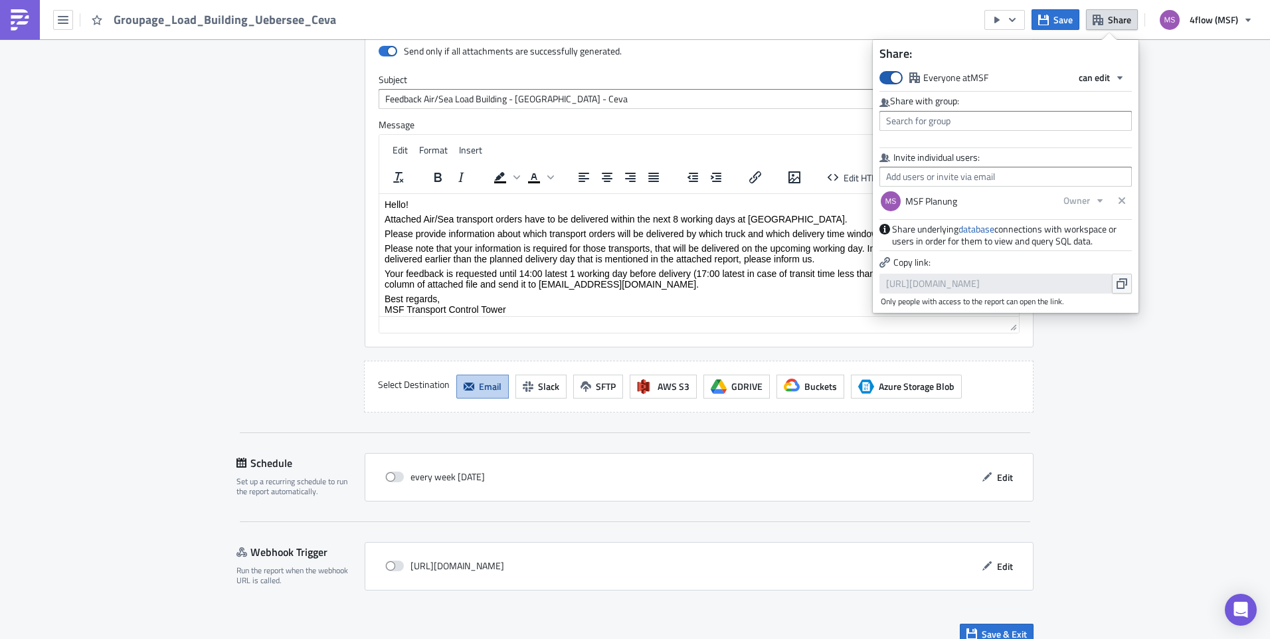
click at [903, 73] on label "Everyone at MSF" at bounding box center [934, 77] width 109 height 14
click at [891, 73] on input "Everyone at MSF" at bounding box center [886, 76] width 9 height 9
checkbox input "false"
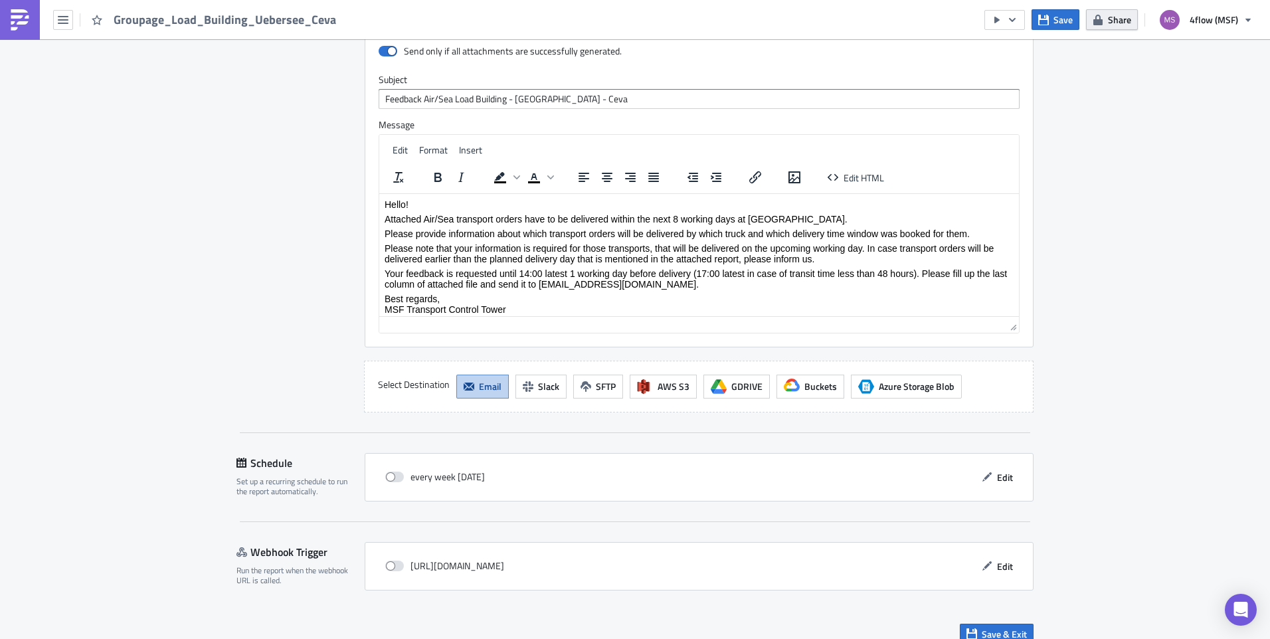
click at [1125, 27] on button "Share" at bounding box center [1112, 19] width 52 height 21
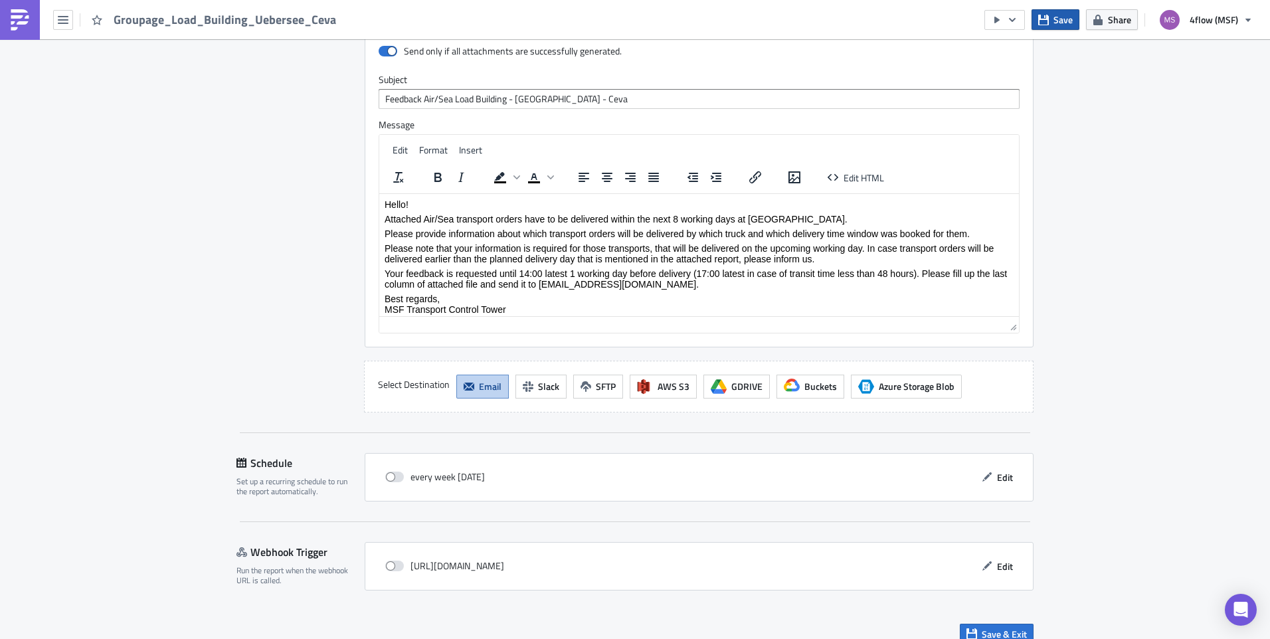
click at [1059, 18] on span "Save" at bounding box center [1063, 20] width 19 height 14
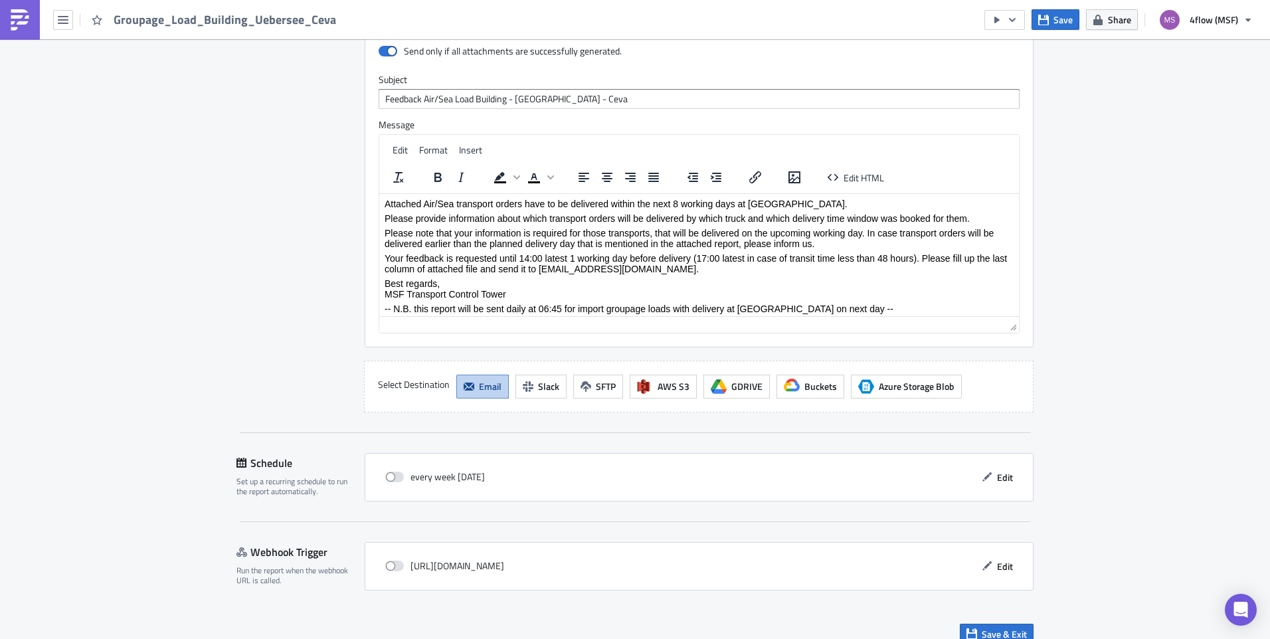
scroll to position [19, 0]
click at [997, 470] on span "Edit" at bounding box center [1005, 477] width 16 height 14
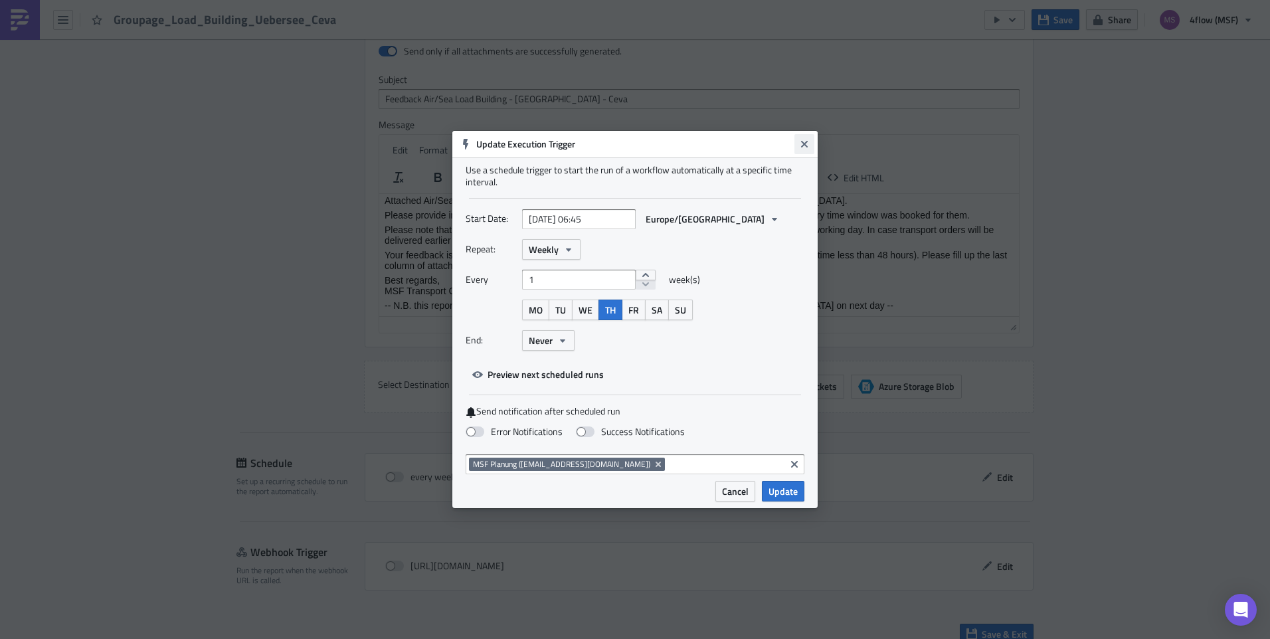
click at [807, 144] on icon "Close" at bounding box center [804, 144] width 11 height 11
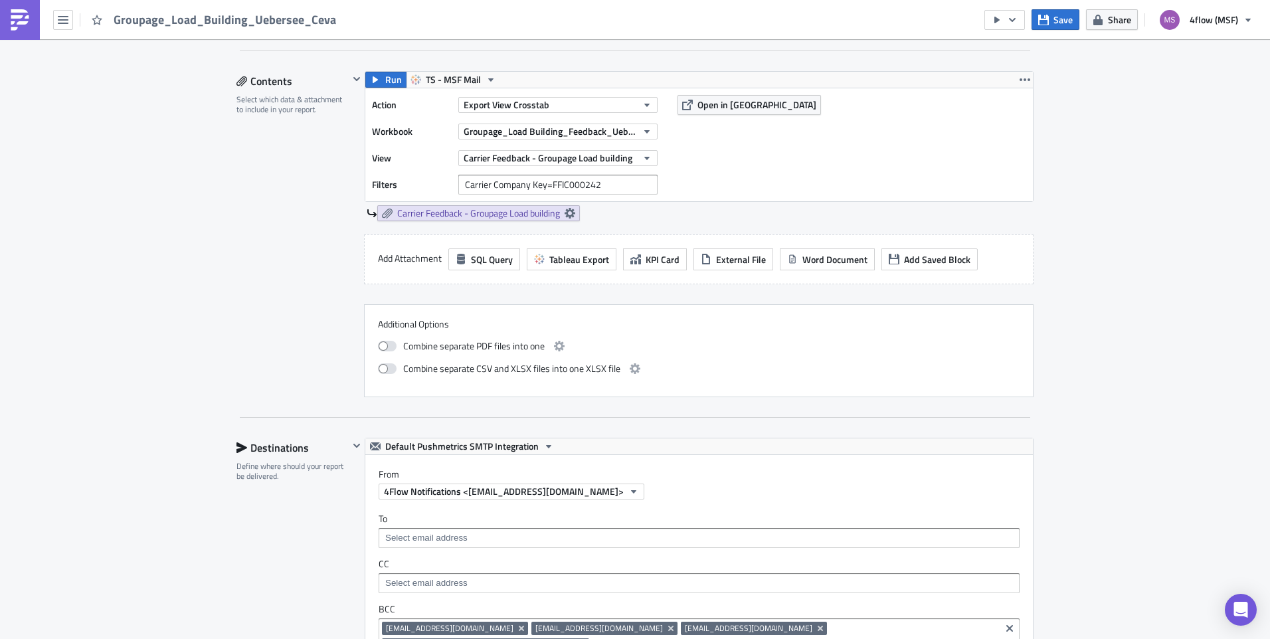
scroll to position [1026, 0]
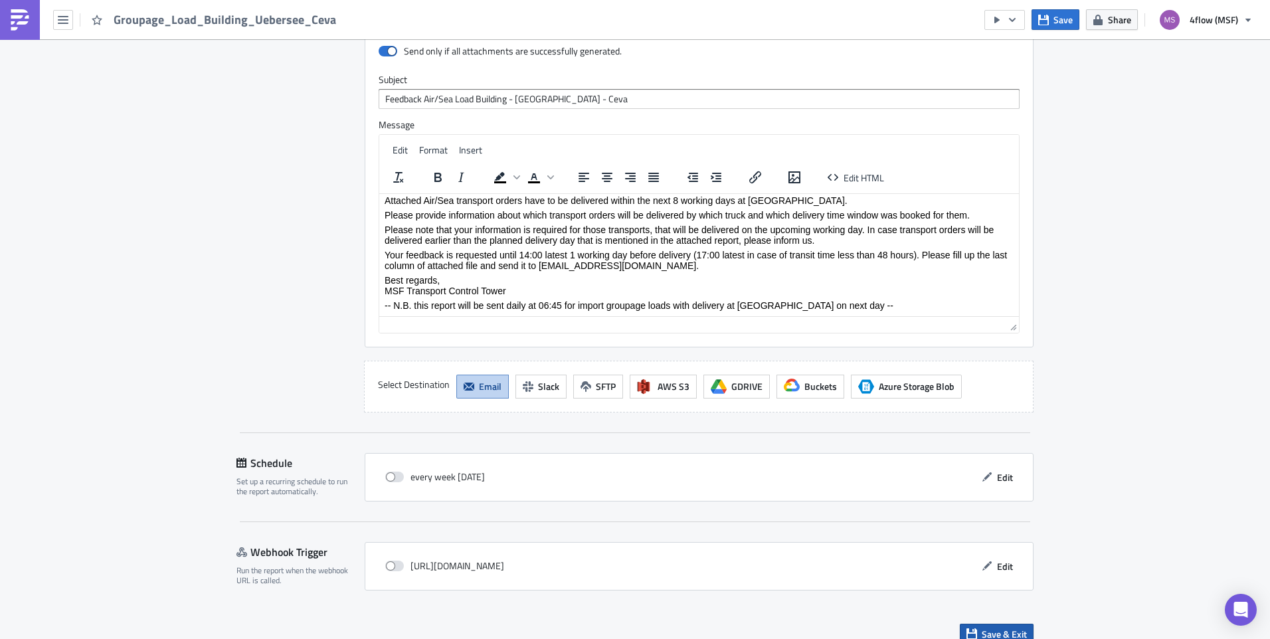
click at [993, 625] on button "Save & Exit" at bounding box center [997, 634] width 74 height 21
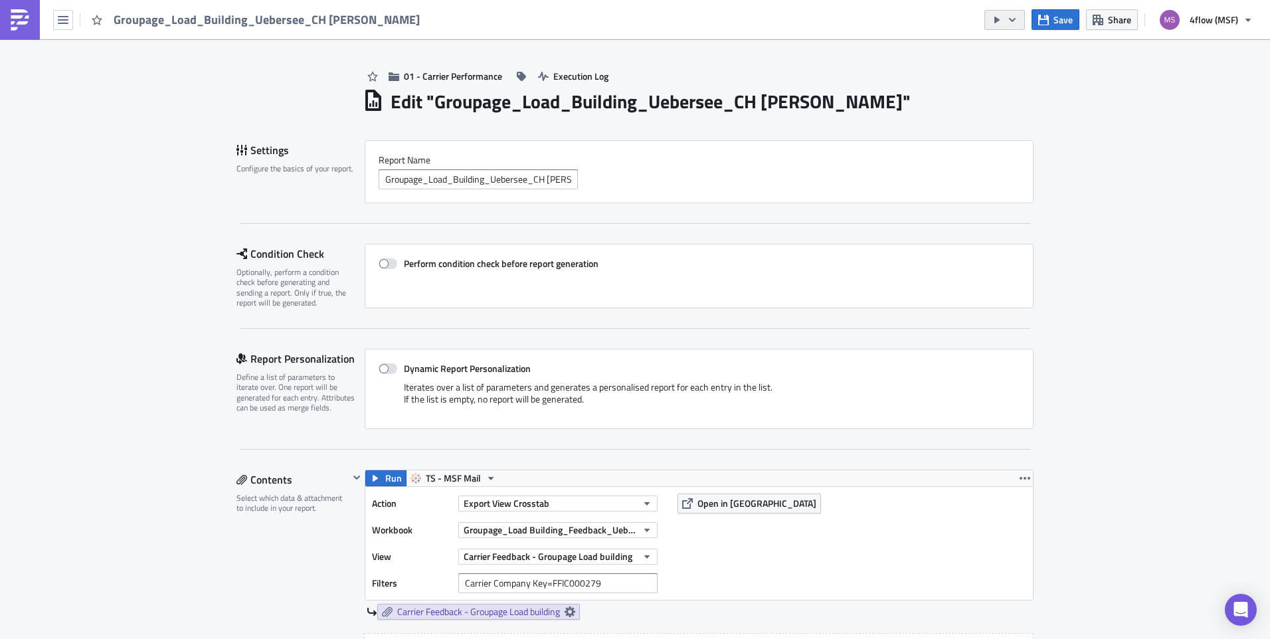
click at [1020, 18] on button "button" at bounding box center [1005, 20] width 41 height 20
click at [1042, 48] on div "Send Just to Me" at bounding box center [1046, 53] width 104 height 13
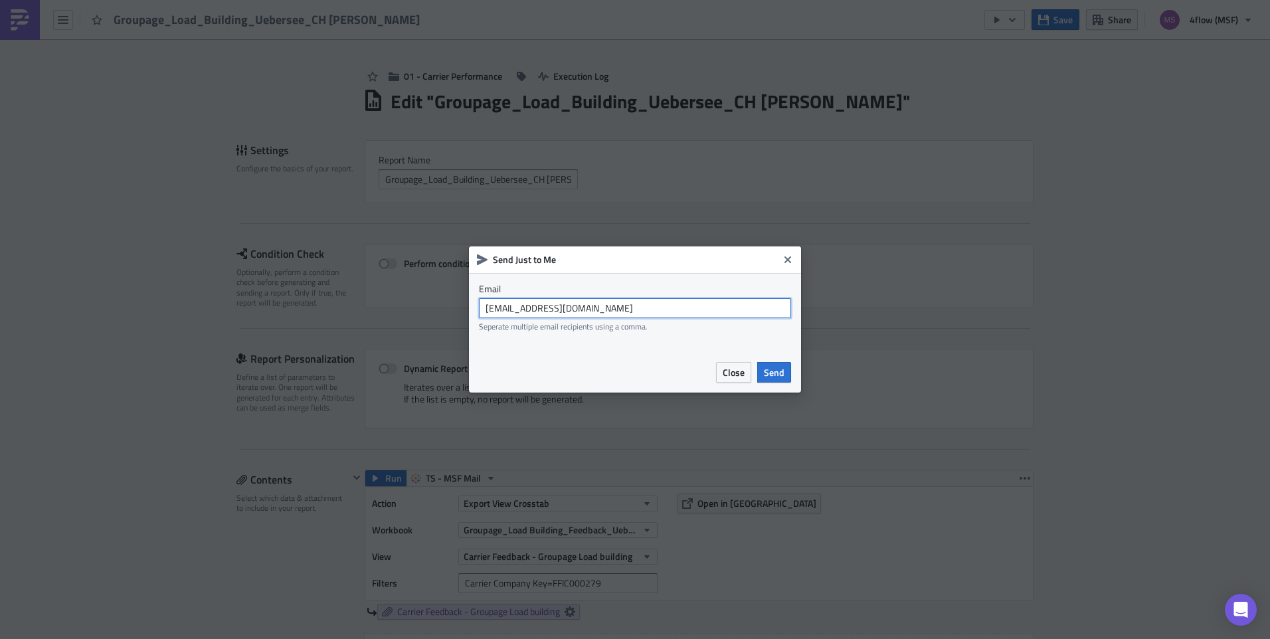
drag, startPoint x: 638, startPoint y: 313, endPoint x: 380, endPoint y: 305, distance: 257.9
click at [380, 305] on div "Send Just to Me Email [EMAIL_ADDRESS][DOMAIN_NAME] Seperate multiple email reci…" at bounding box center [635, 319] width 1270 height 639
type input "[EMAIL_ADDRESS][PERSON_NAME][DOMAIN_NAME]"
click at [776, 375] on span "Send" at bounding box center [774, 372] width 21 height 14
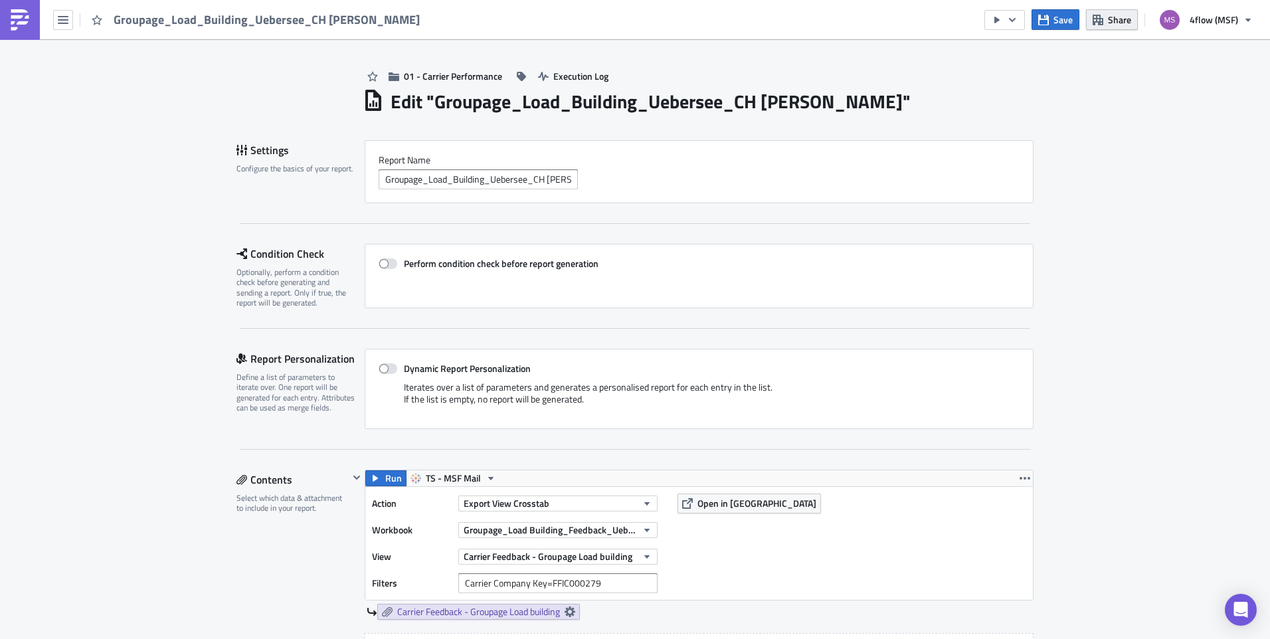
click at [1123, 17] on span "Share" at bounding box center [1119, 20] width 23 height 14
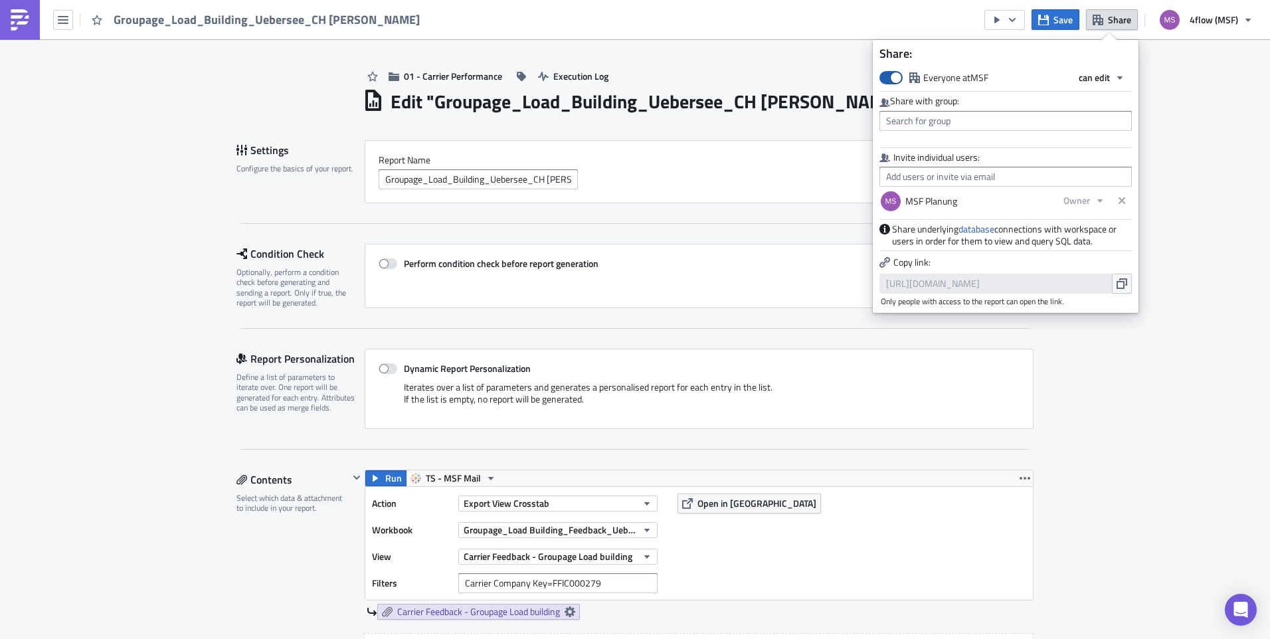
click at [890, 75] on span at bounding box center [891, 77] width 23 height 13
click at [890, 75] on input "Everyone at MSF" at bounding box center [886, 76] width 9 height 9
checkbox input "false"
click at [939, 122] on input "text" at bounding box center [1006, 121] width 252 height 20
click at [1002, 90] on div "Everyone at MSF can edit Share with group: Invite individual users: MSF Planung…" at bounding box center [1006, 186] width 266 height 239
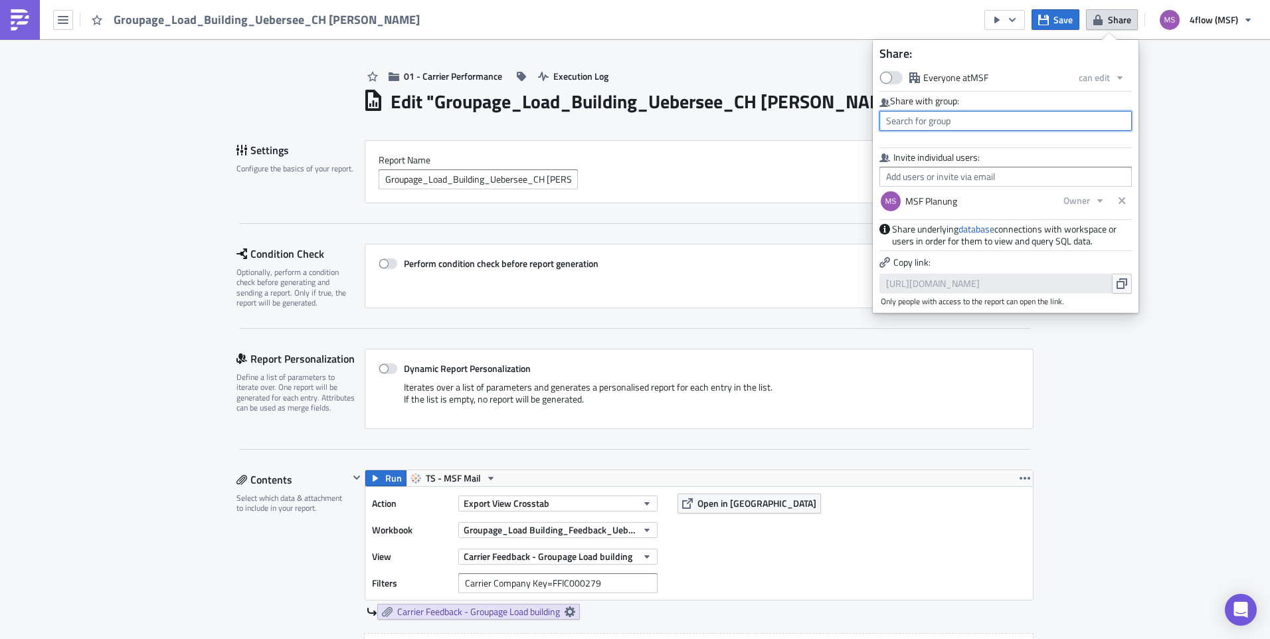
click at [924, 126] on input "text" at bounding box center [1006, 121] width 252 height 20
type input "p"
type input "msf"
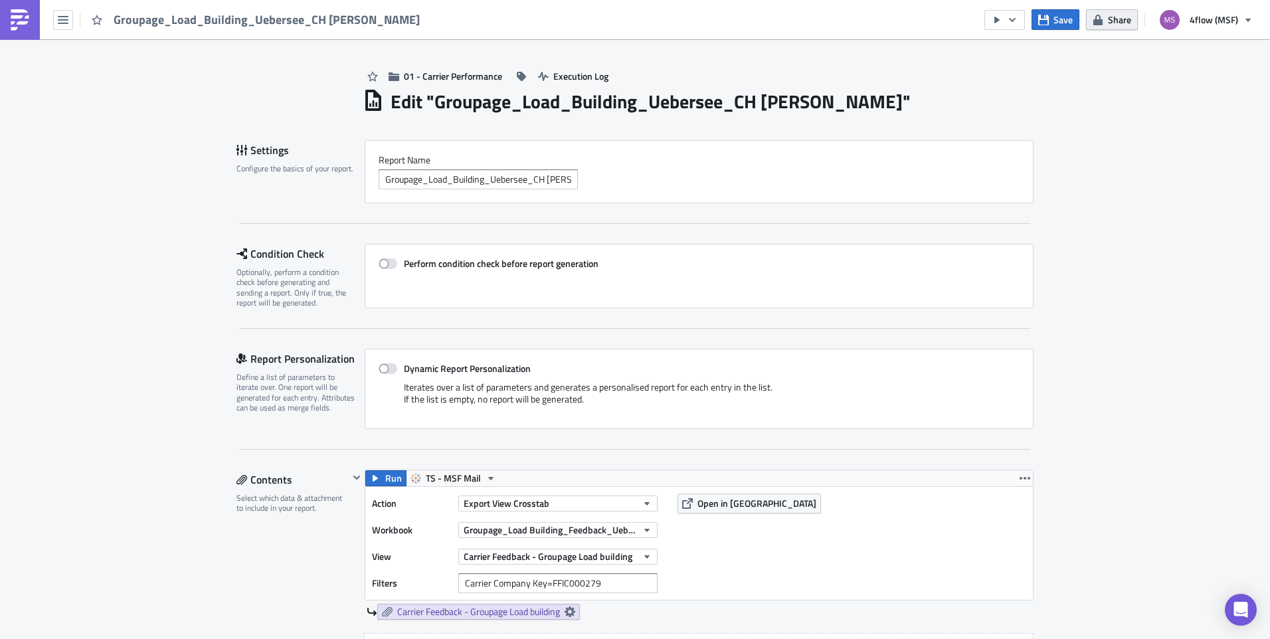
click at [1115, 21] on span "Share" at bounding box center [1119, 20] width 23 height 14
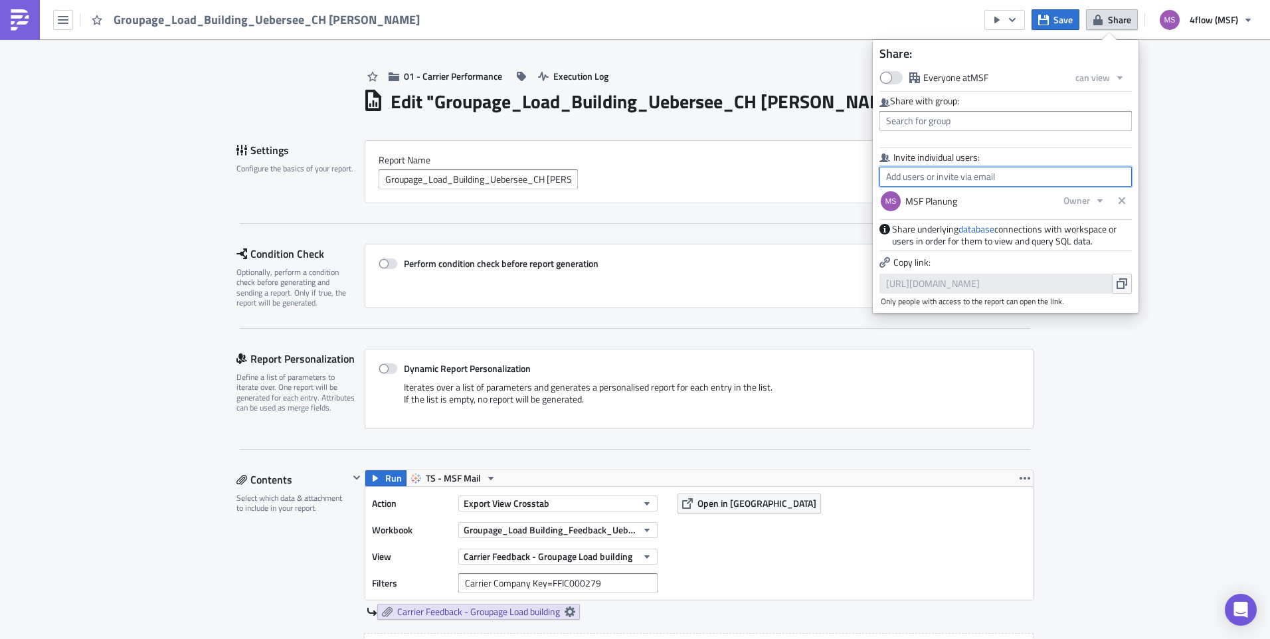
click at [962, 175] on input "text" at bounding box center [1006, 177] width 252 height 20
type input "m"
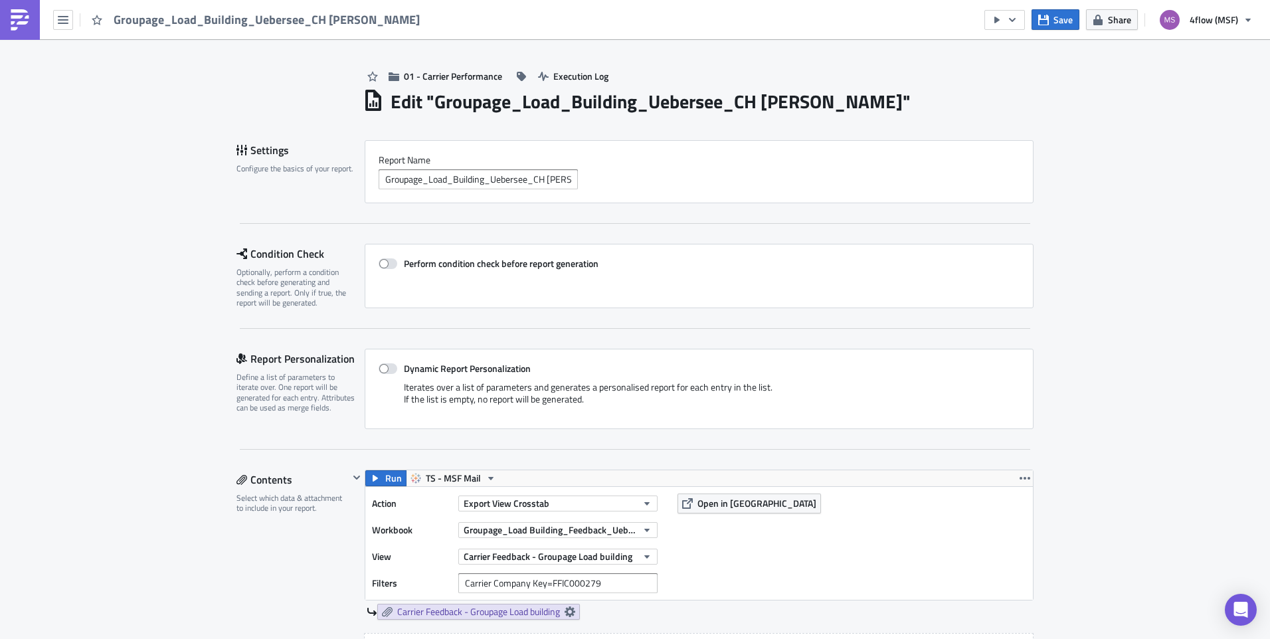
click at [1117, 20] on span "Share" at bounding box center [1119, 20] width 23 height 14
click at [1058, 25] on span "Save" at bounding box center [1063, 20] width 19 height 14
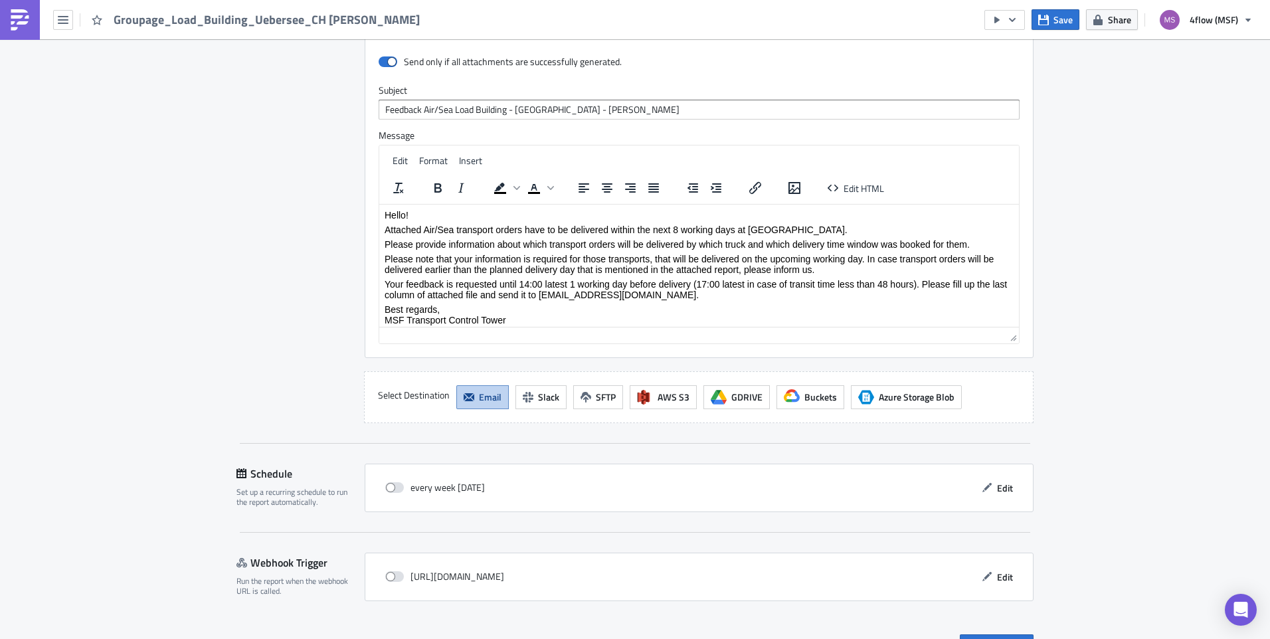
scroll to position [1026, 0]
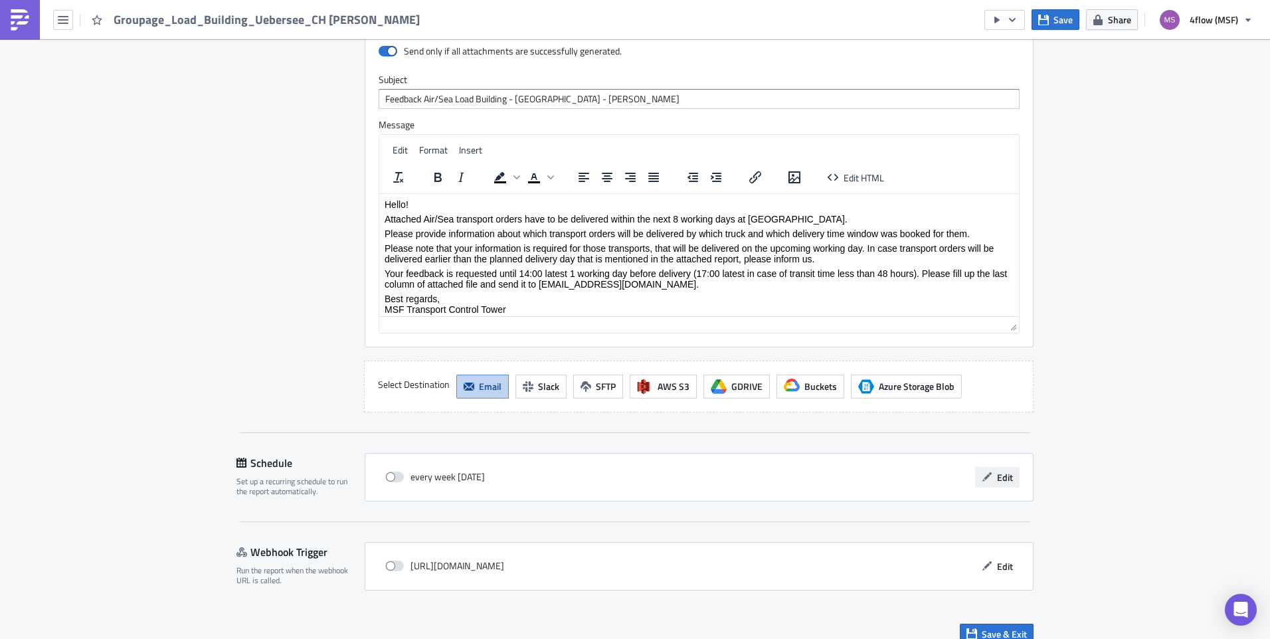
click at [1000, 470] on span "Edit" at bounding box center [1005, 477] width 16 height 14
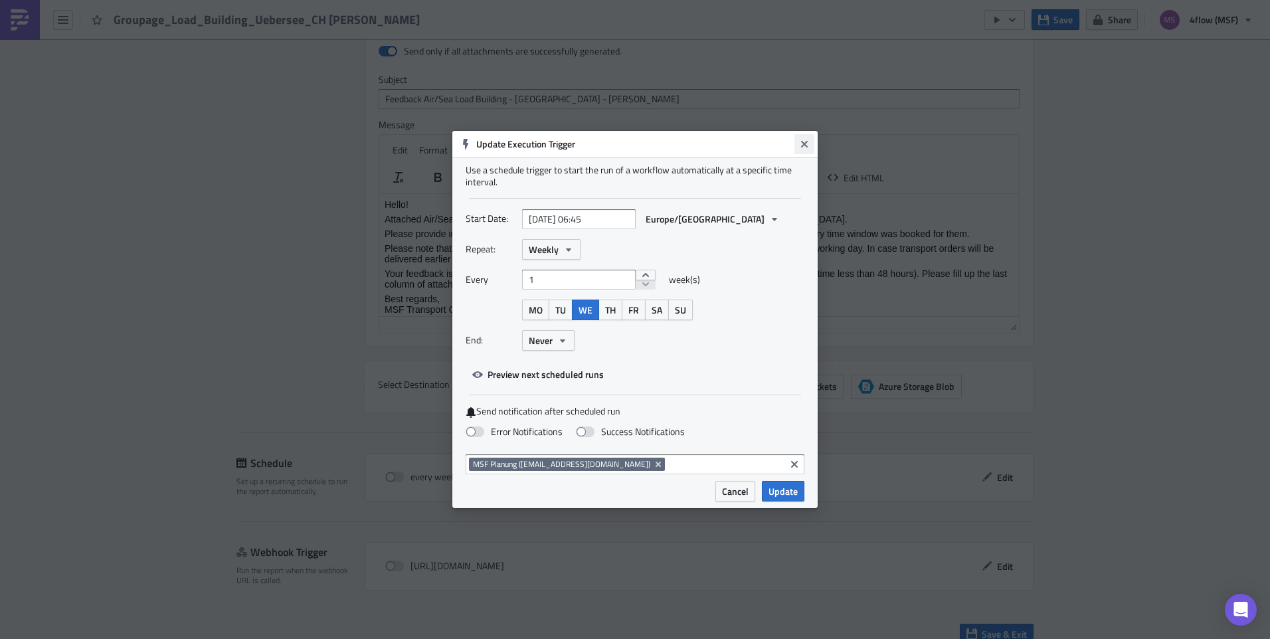
click at [805, 147] on icon "Close" at bounding box center [804, 144] width 11 height 11
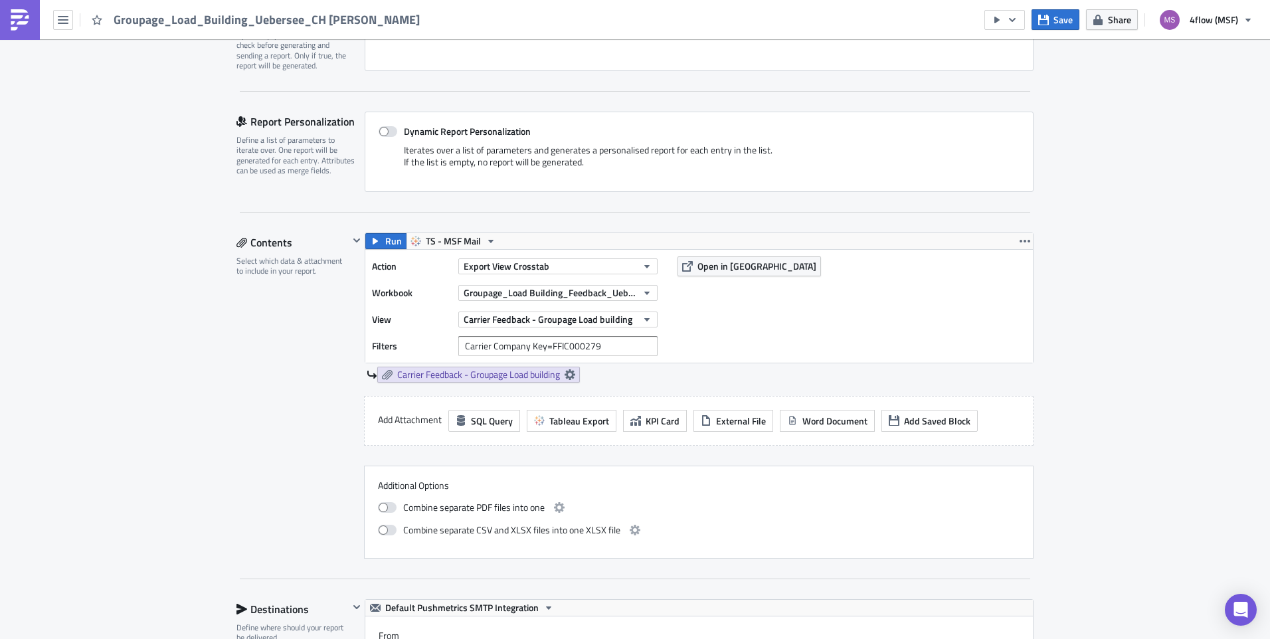
scroll to position [0, 0]
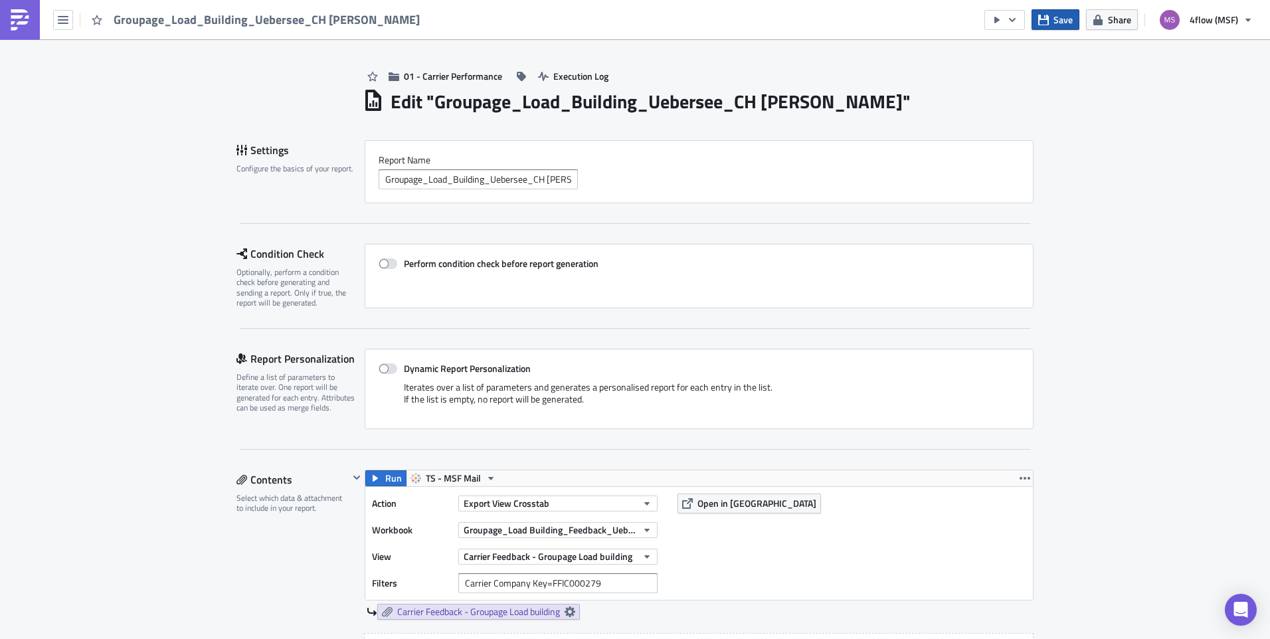
click at [1062, 23] on span "Save" at bounding box center [1063, 20] width 19 height 14
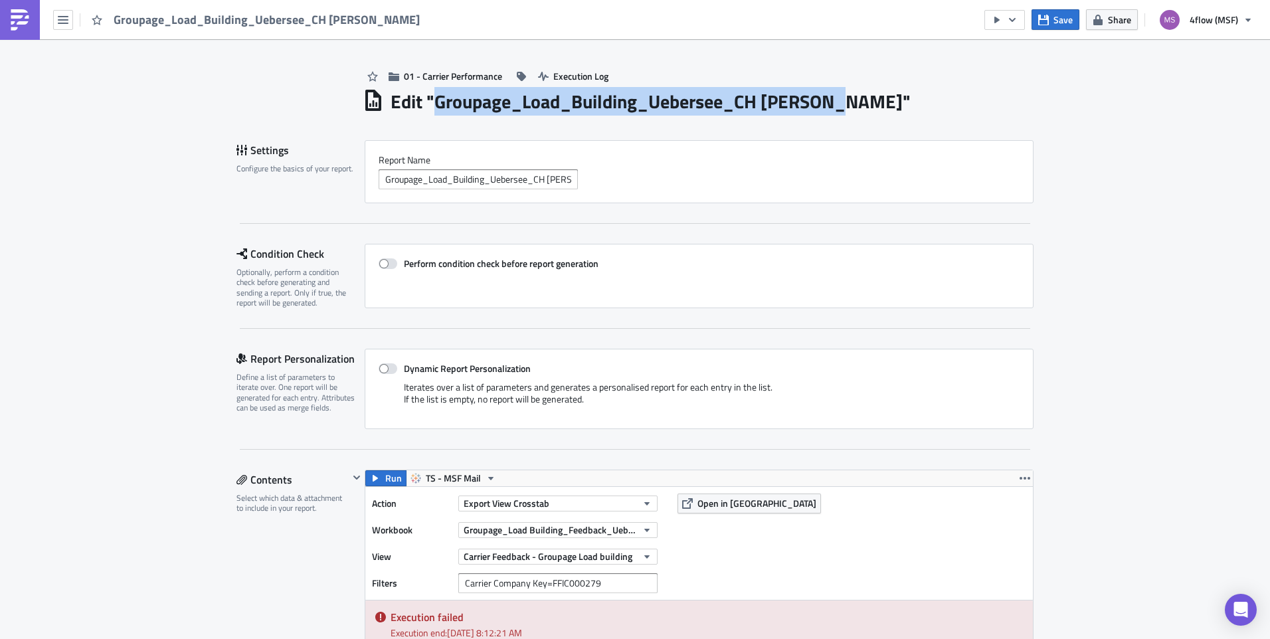
drag, startPoint x: 431, startPoint y: 102, endPoint x: 836, endPoint y: 105, distance: 404.6
click at [836, 105] on h1 "Edit " Groupage_Load_Building_Uebersee_CH [PERSON_NAME] "" at bounding box center [651, 102] width 520 height 24
copy h1 "Groupage_Load_Building_Uebersee_CH [PERSON_NAME]"
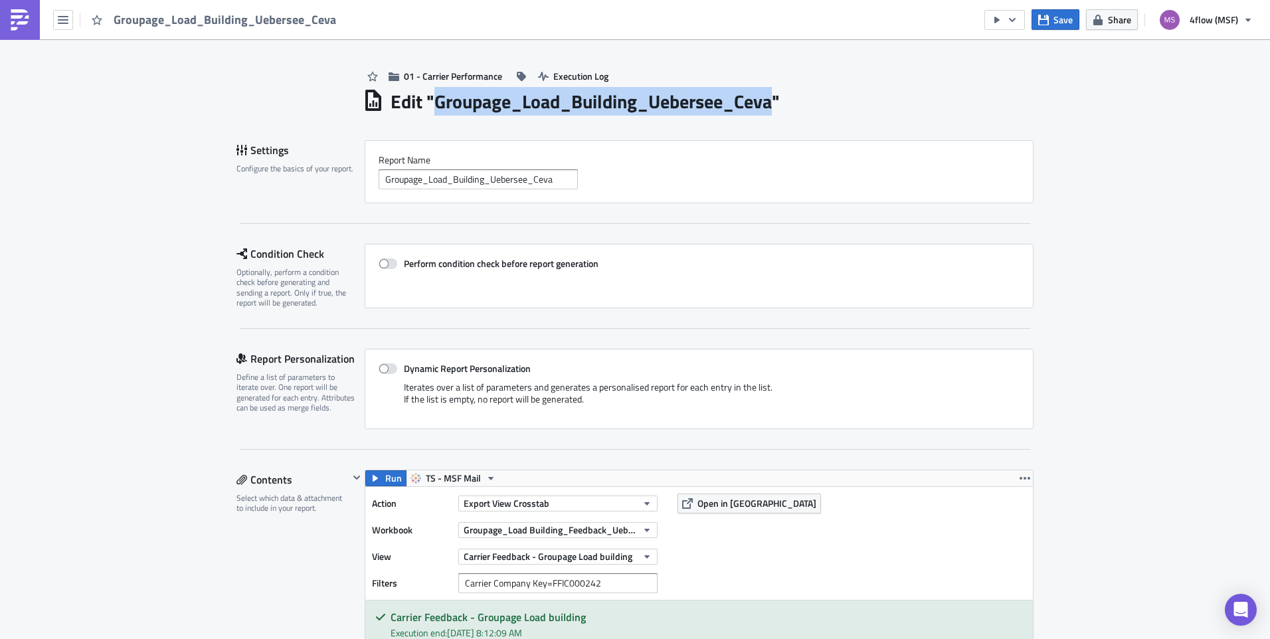
drag, startPoint x: 429, startPoint y: 100, endPoint x: 774, endPoint y: 98, distance: 344.8
click at [774, 98] on h1 "Edit " Groupage_Load_Building_Uebersee_Ceva "" at bounding box center [585, 102] width 389 height 24
copy h1 "Groupage_Load_Building_Uebersee_Ceva"
drag, startPoint x: 766, startPoint y: 104, endPoint x: 429, endPoint y: 97, distance: 336.9
click at [429, 97] on h1 "Edit " Groupage_Load_Building_Uebersee_K+N "" at bounding box center [584, 102] width 386 height 24
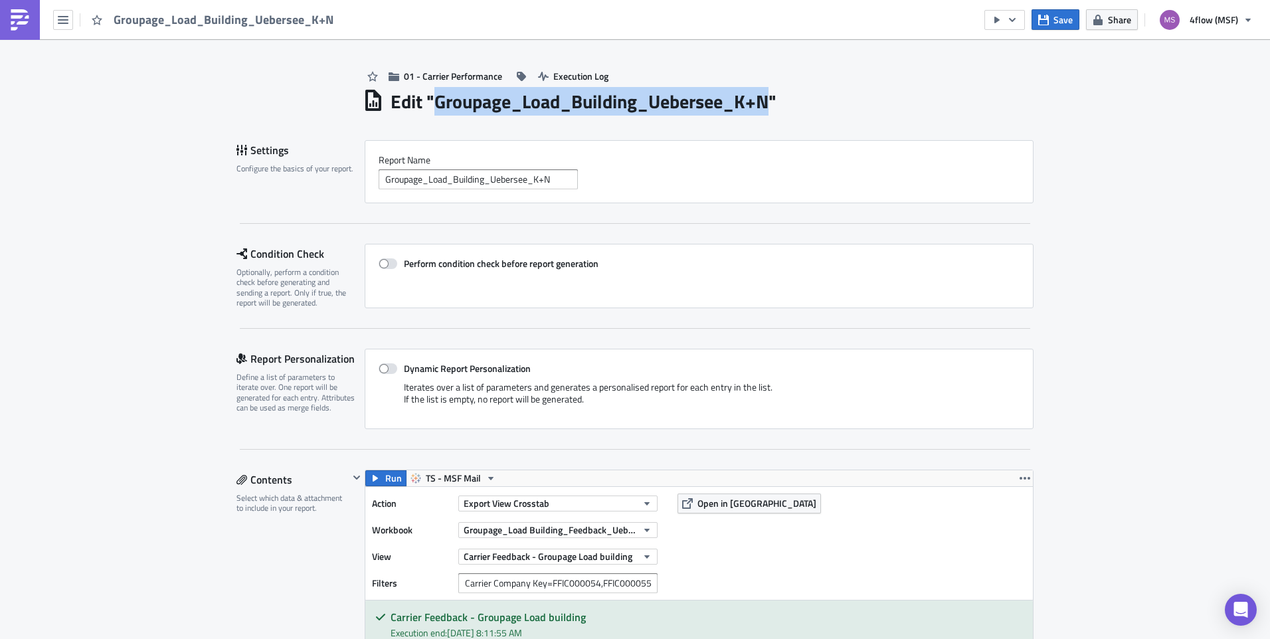
copy h1 "Groupage_Load_Building_Uebersee_K+N"
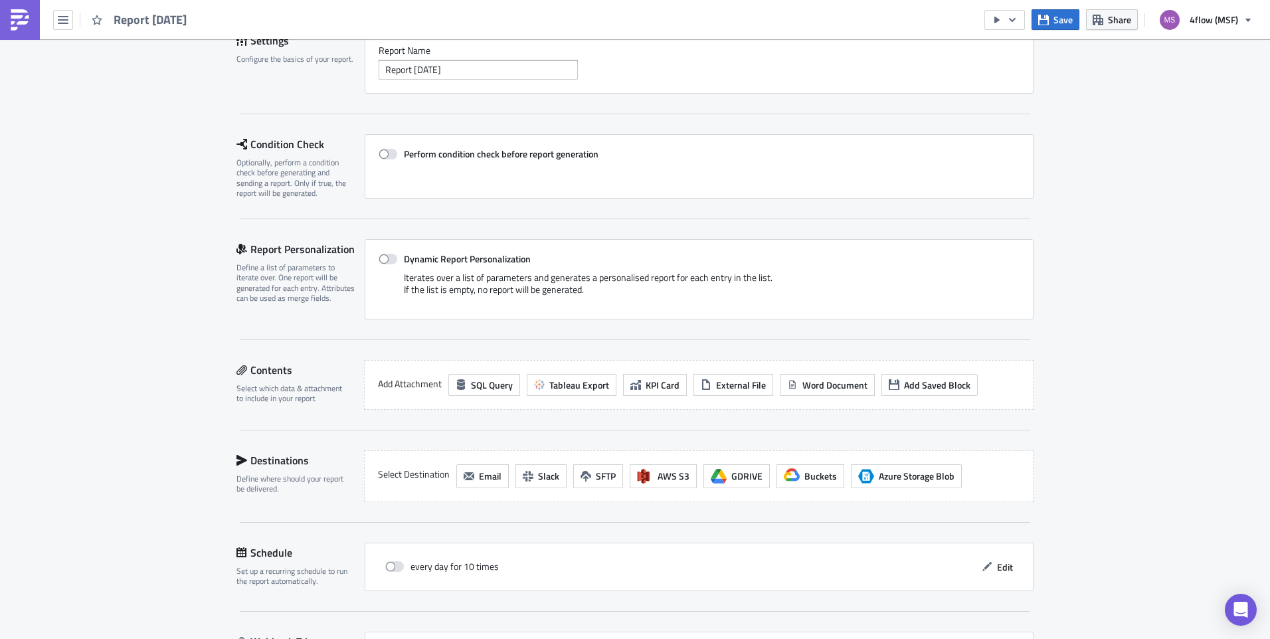
scroll to position [216, 0]
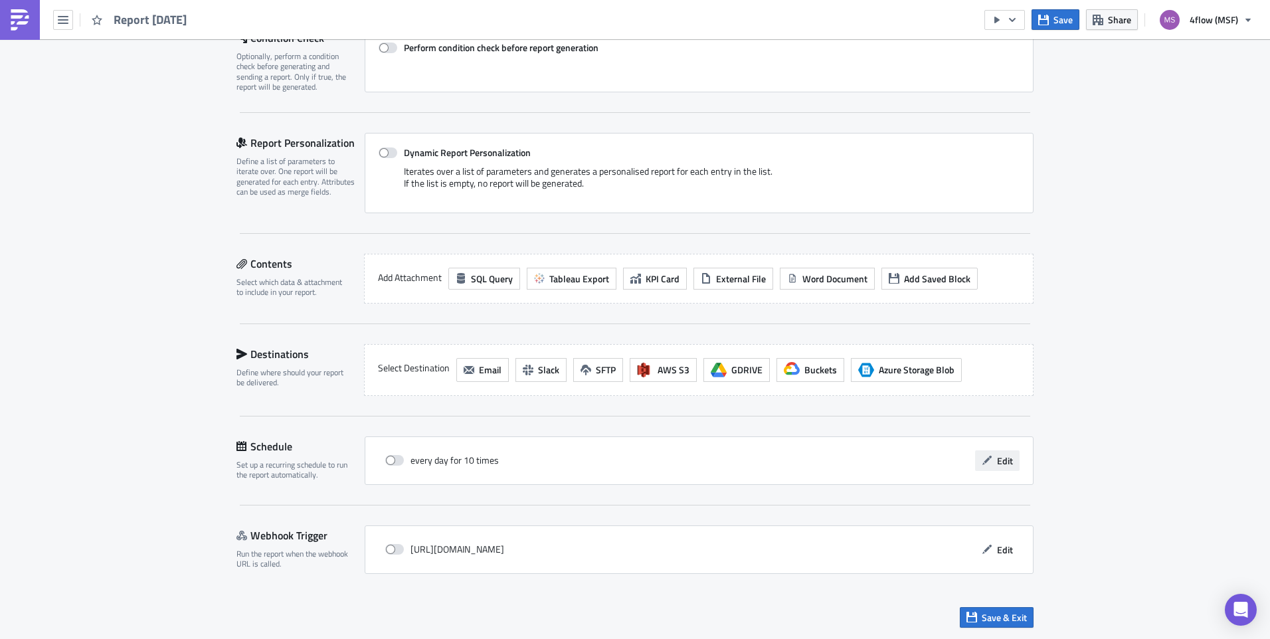
click at [997, 455] on span "Edit" at bounding box center [1005, 461] width 16 height 14
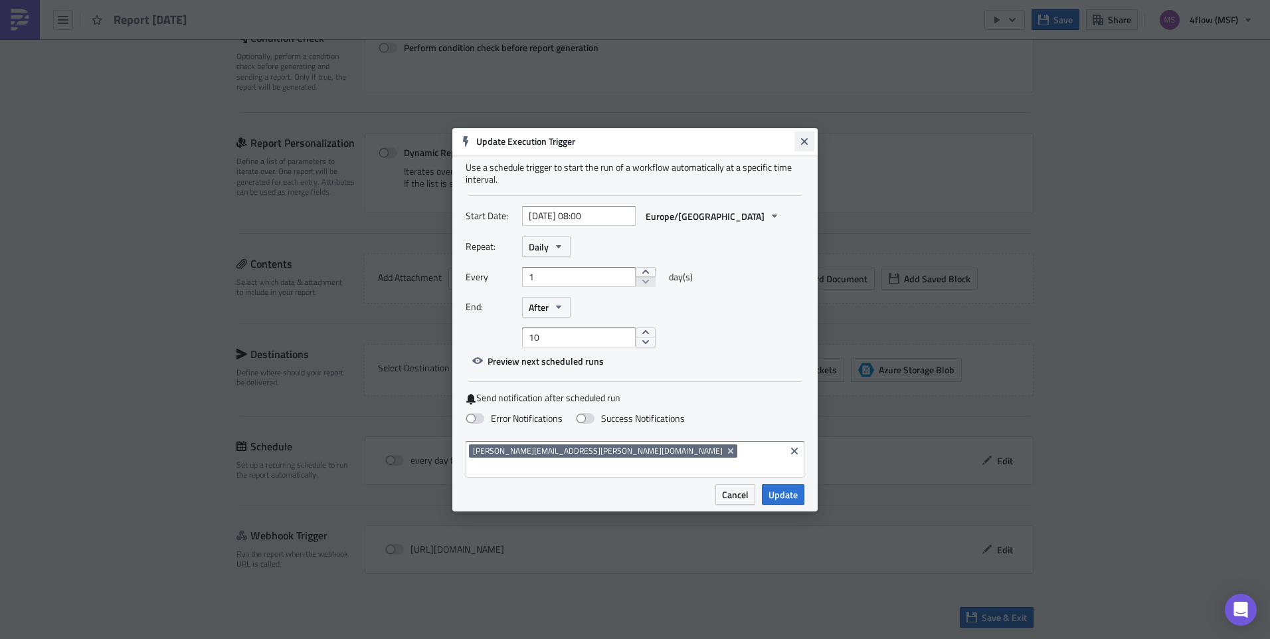
click at [806, 147] on icon "Close" at bounding box center [804, 141] width 11 height 11
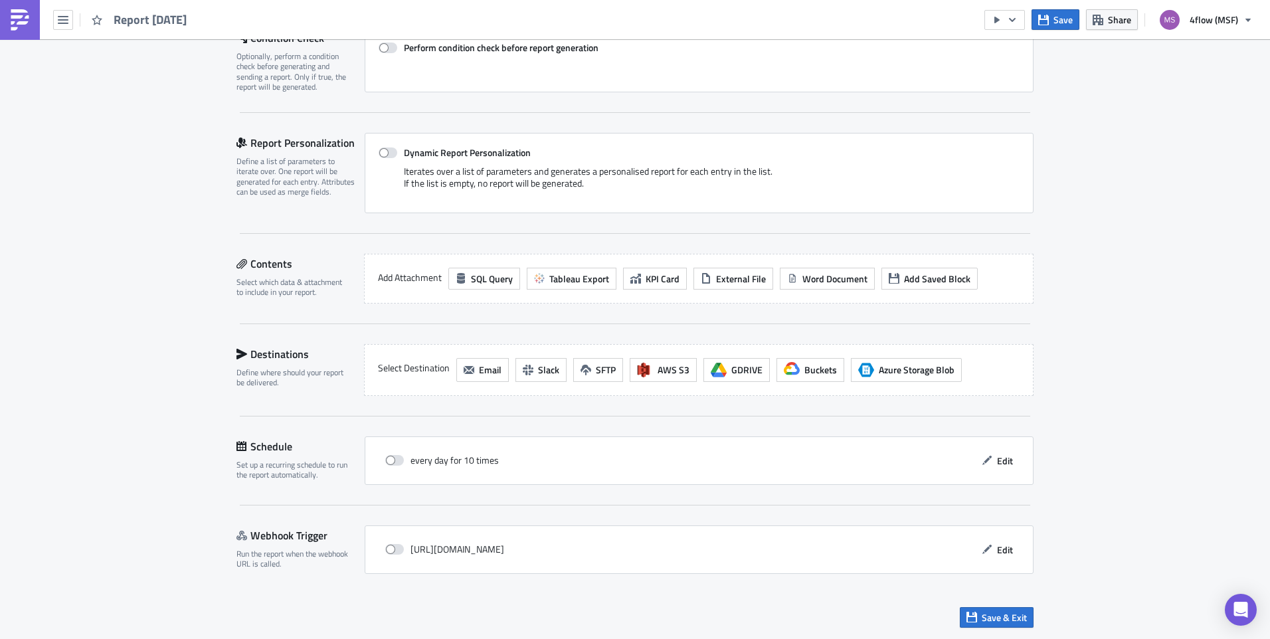
scroll to position [0, 0]
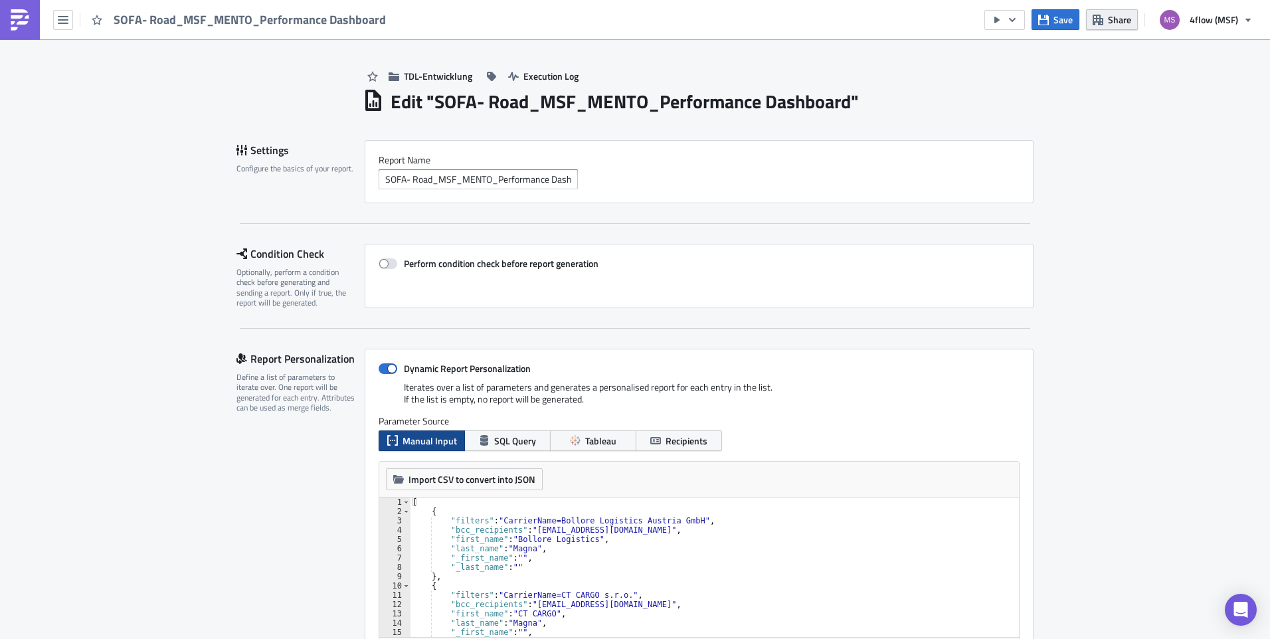
click at [1122, 20] on span "Share" at bounding box center [1119, 20] width 23 height 14
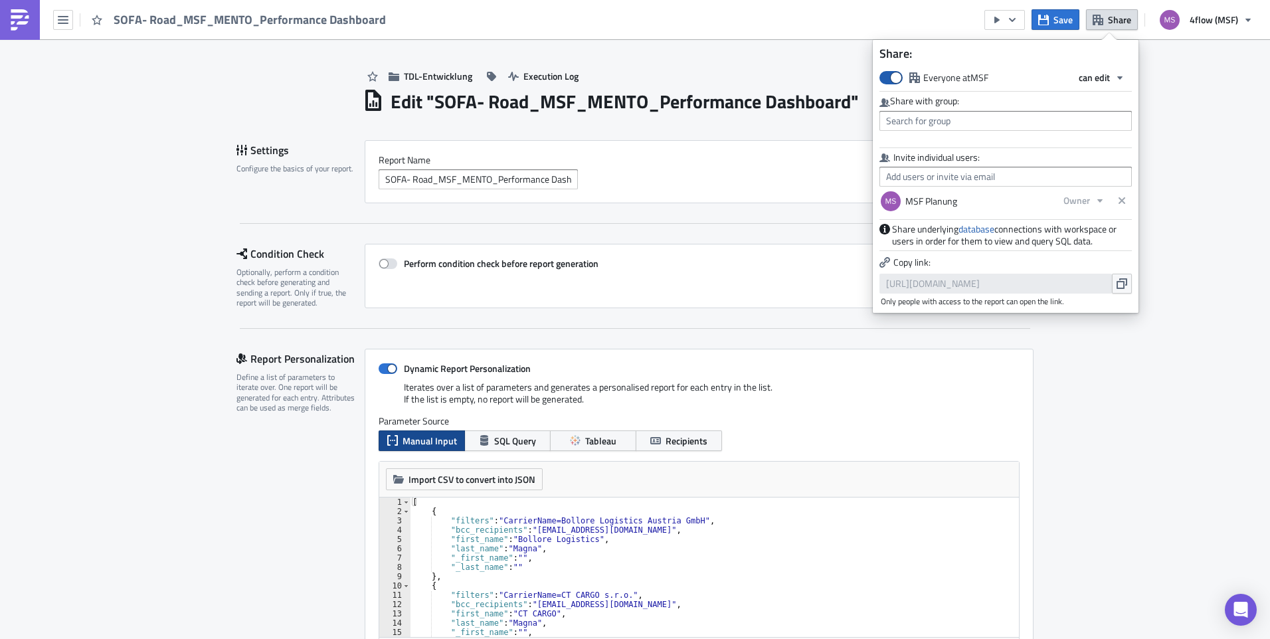
click at [894, 80] on span at bounding box center [891, 77] width 23 height 13
click at [891, 80] on input "Everyone at MSF" at bounding box center [886, 76] width 9 height 9
checkbox input "false"
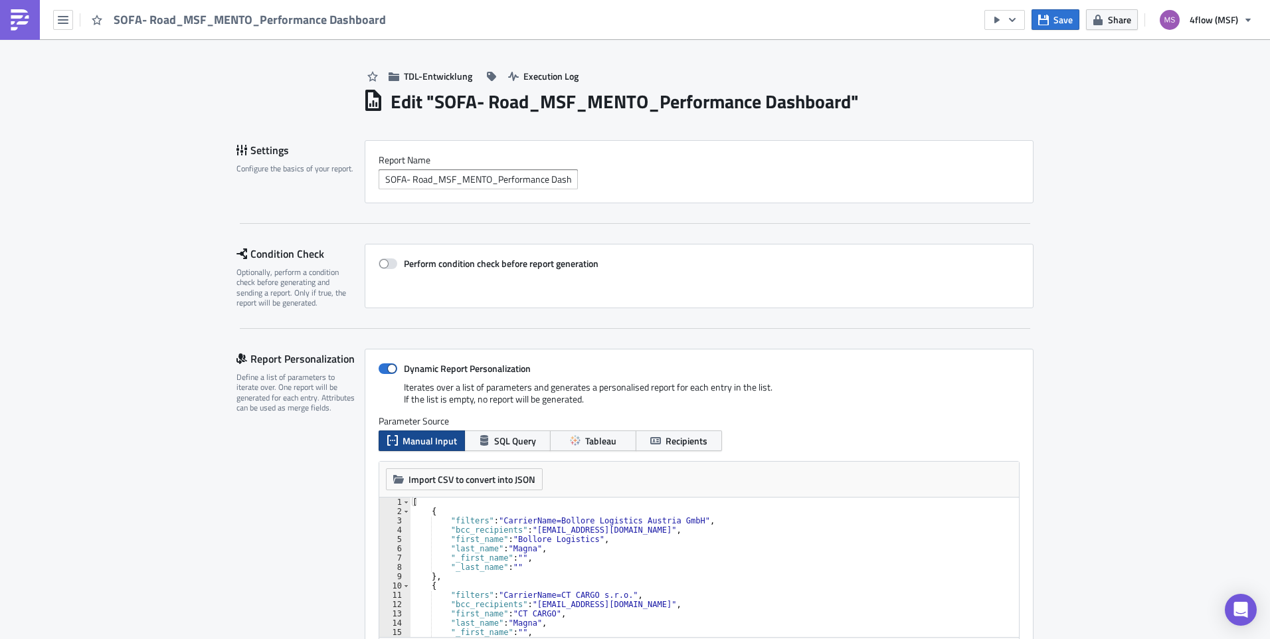
click at [808, 66] on div "TDL-Entwicklung Execution Log" at bounding box center [698, 62] width 671 height 47
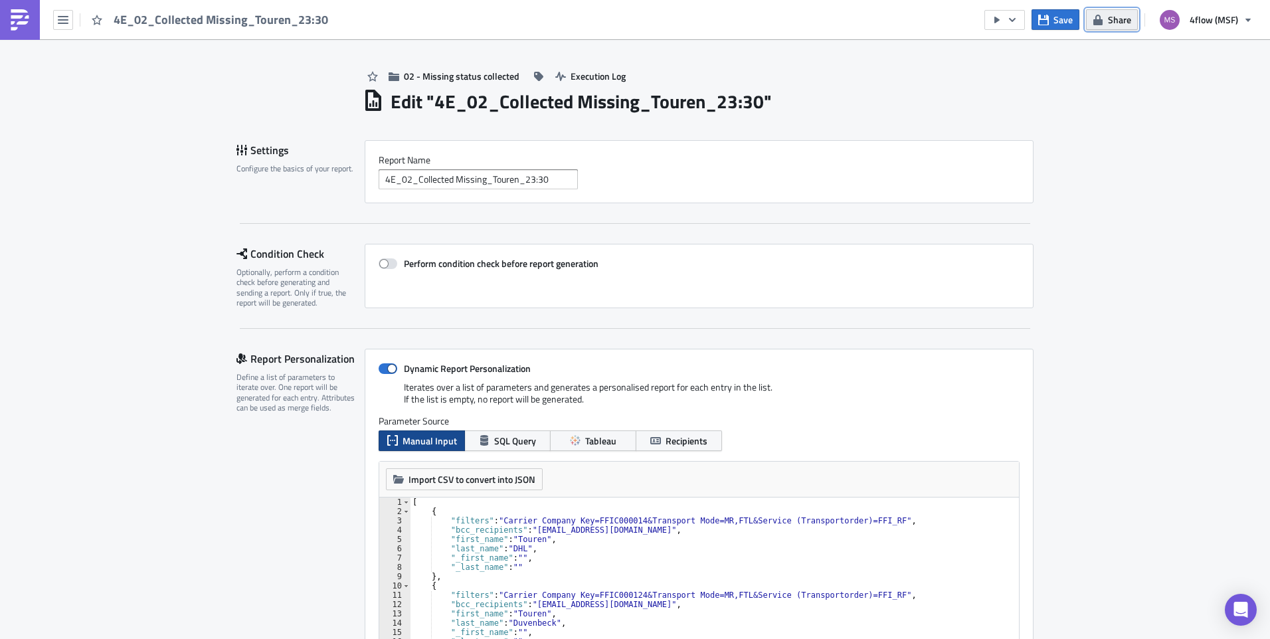
click at [1119, 23] on span "Share" at bounding box center [1119, 20] width 23 height 14
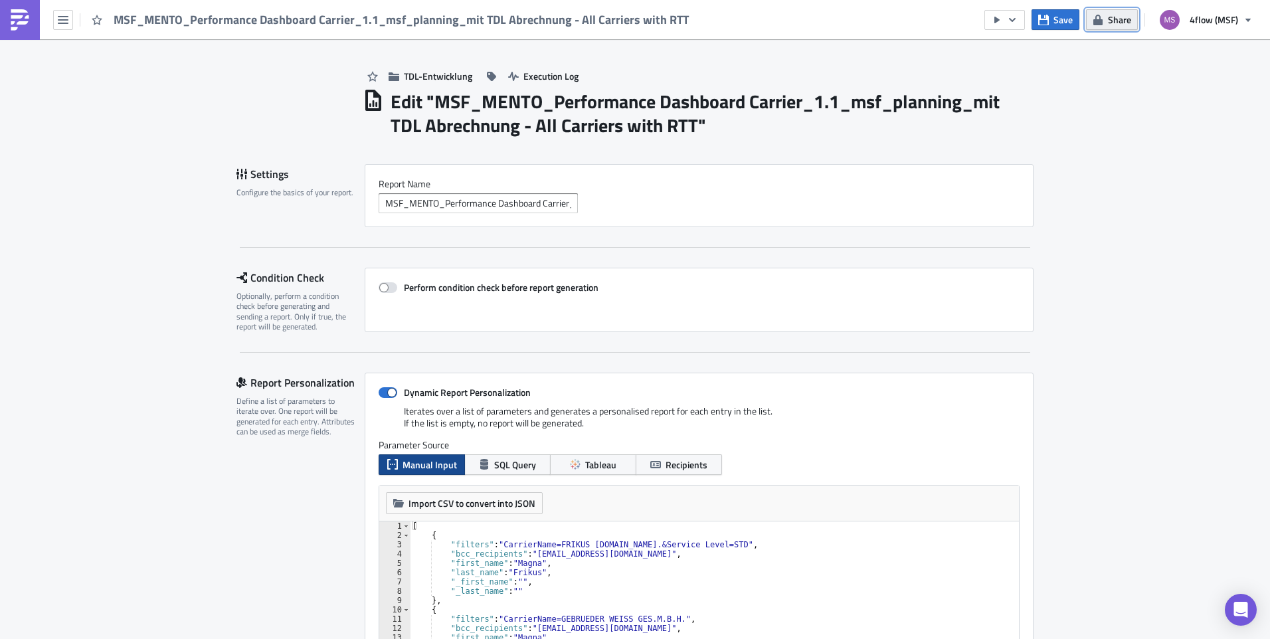
click at [1123, 24] on span "Share" at bounding box center [1119, 20] width 23 height 14
click at [1119, 22] on span "Share" at bounding box center [1119, 20] width 23 height 14
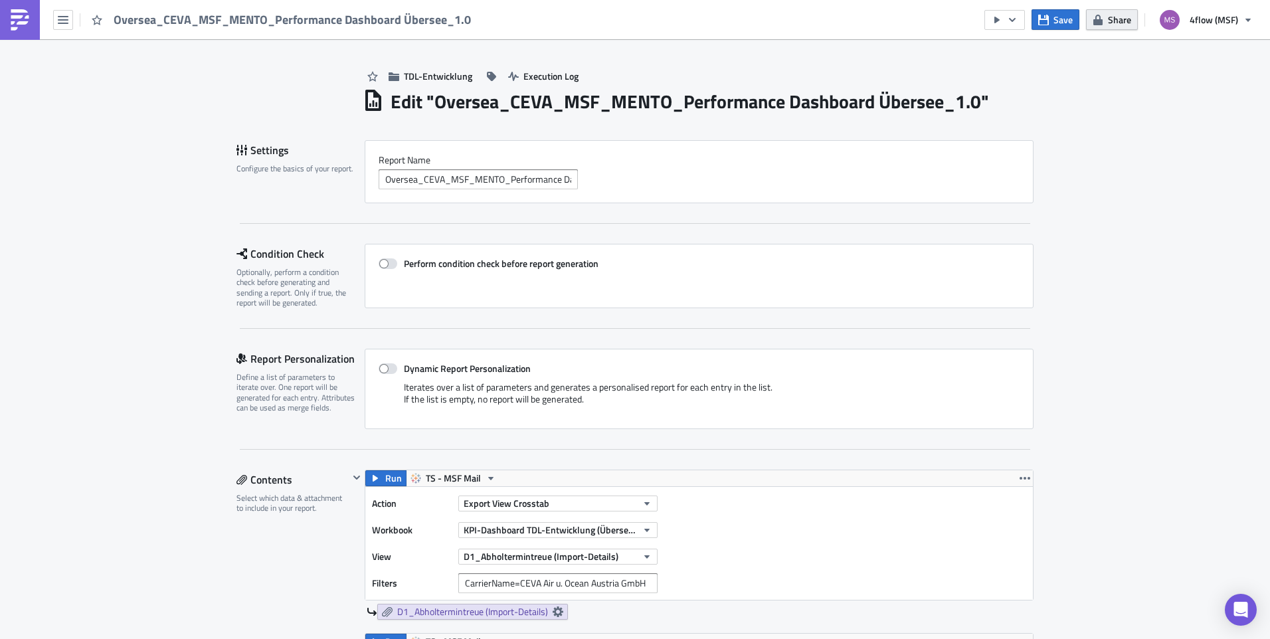
click at [1119, 19] on span "Share" at bounding box center [1119, 20] width 23 height 14
click at [1117, 21] on span "Share" at bounding box center [1119, 20] width 23 height 14
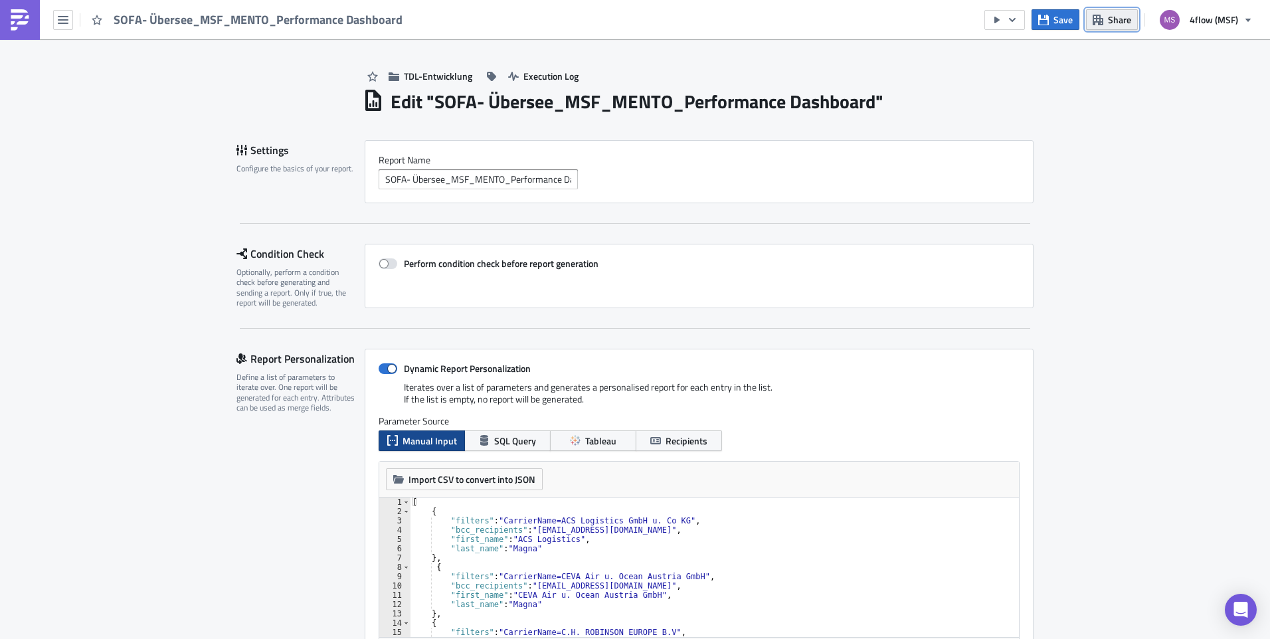
click at [1125, 23] on span "Share" at bounding box center [1119, 20] width 23 height 14
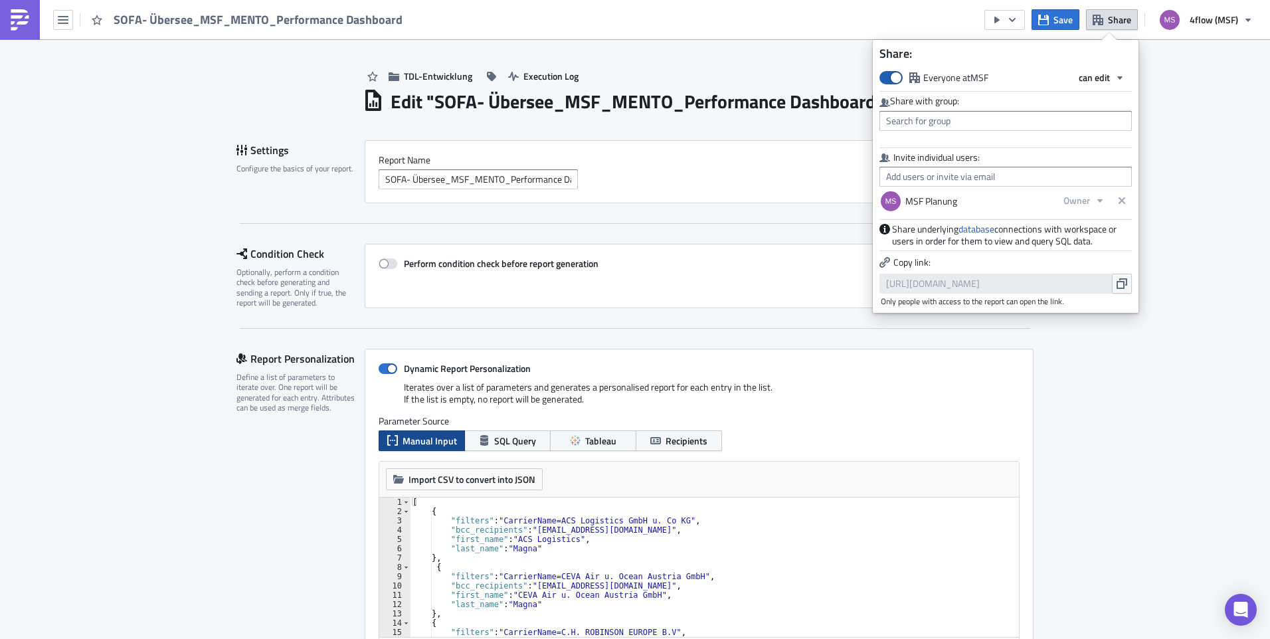
click at [901, 73] on span at bounding box center [891, 77] width 23 height 13
click at [891, 73] on input "Everyone at MSF" at bounding box center [886, 76] width 9 height 9
checkbox input "false"
click at [835, 81] on div "TDL-Entwicklung Execution Log" at bounding box center [698, 62] width 671 height 47
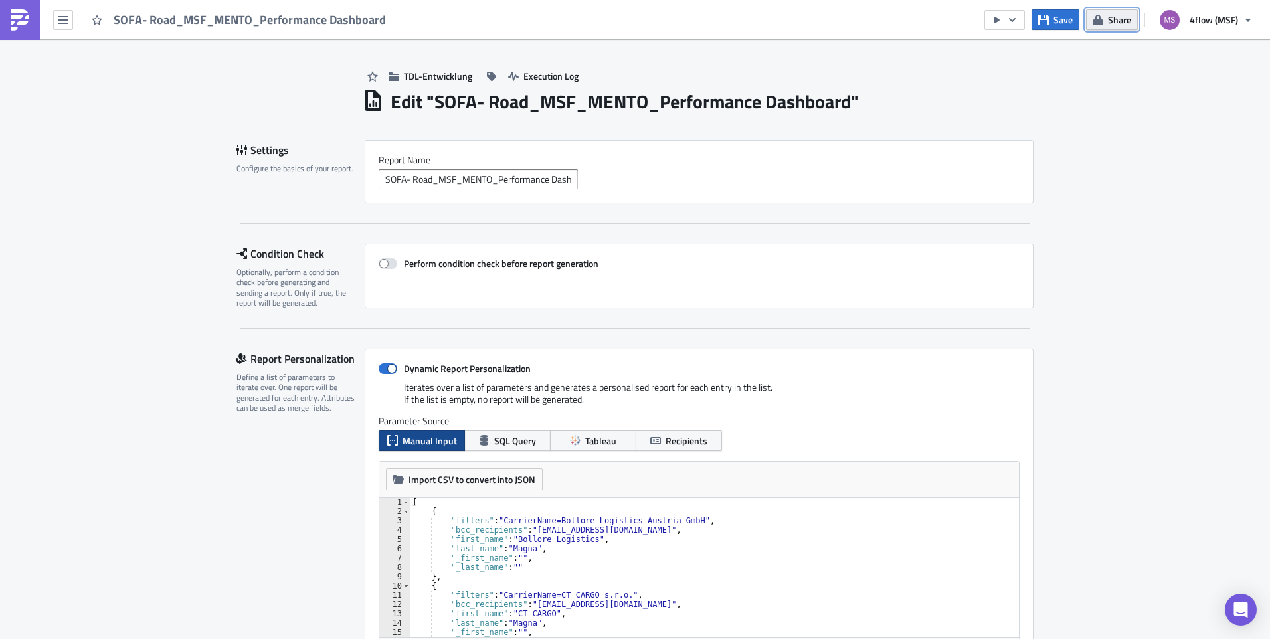
click at [1113, 21] on span "Share" at bounding box center [1119, 20] width 23 height 14
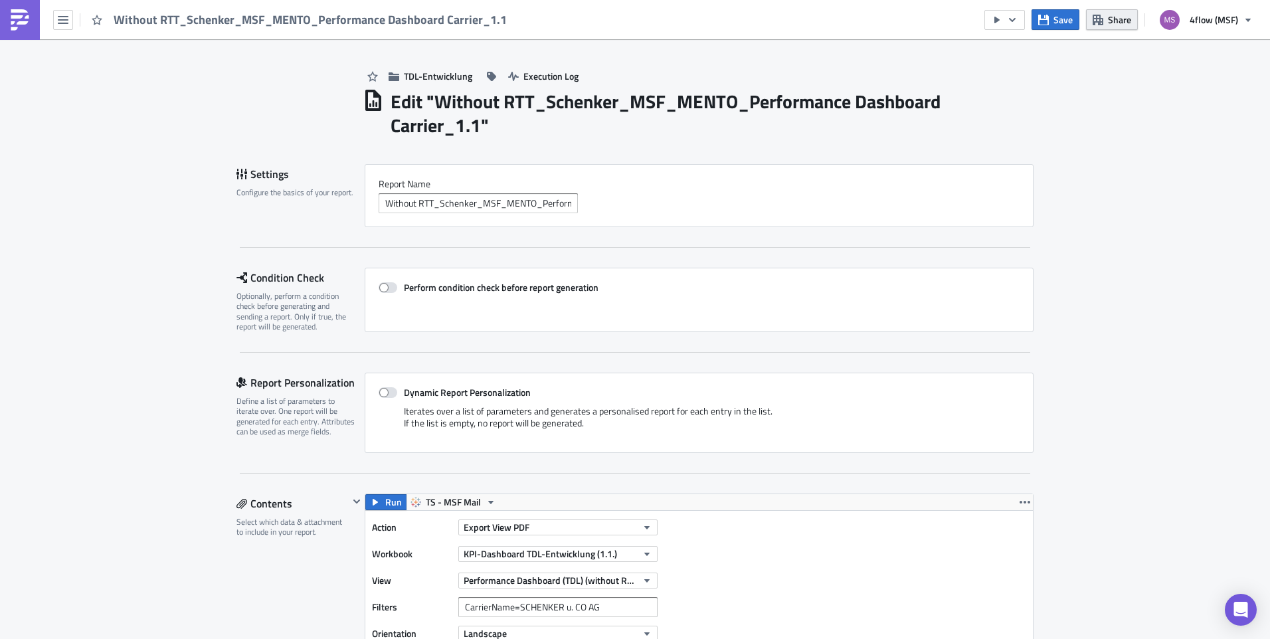
click at [1123, 22] on span "Share" at bounding box center [1119, 20] width 23 height 14
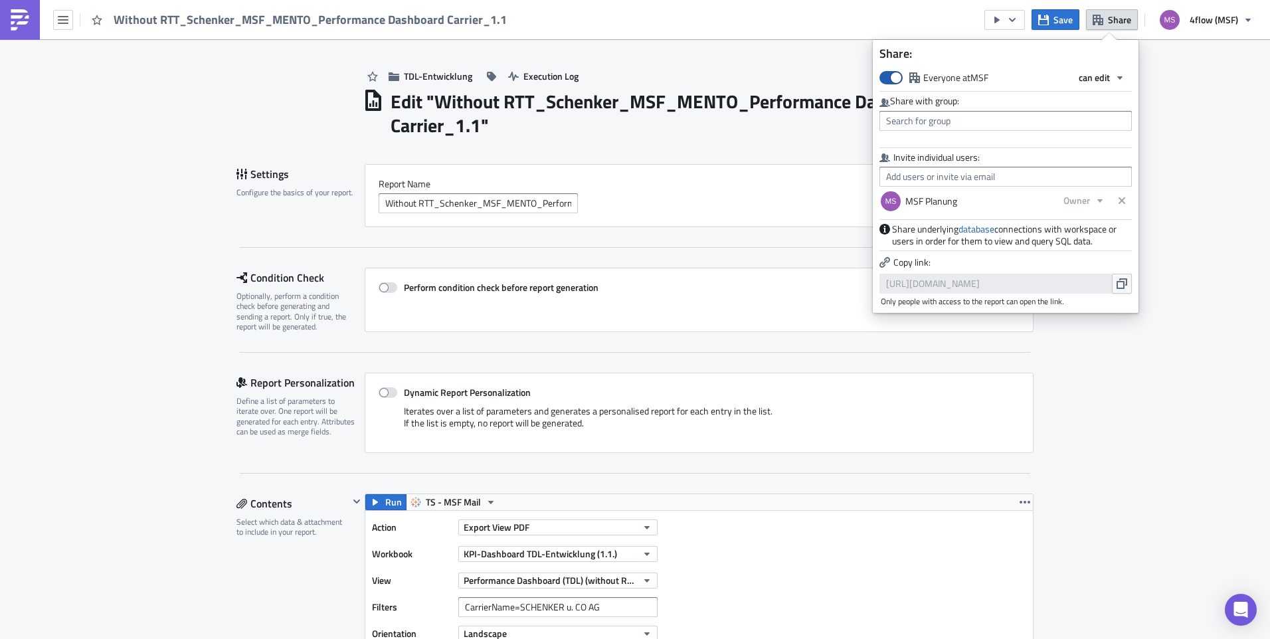
click at [888, 80] on span at bounding box center [891, 77] width 23 height 13
click at [888, 80] on input "Everyone at MSF" at bounding box center [886, 76] width 9 height 9
checkbox input "false"
